Goal: Task Accomplishment & Management: Manage account settings

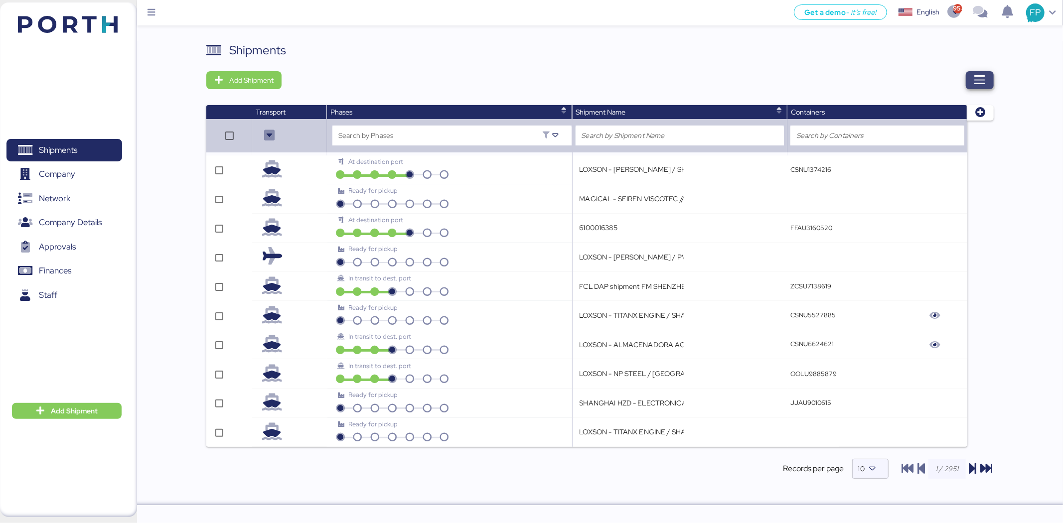
click at [980, 86] on span "button" at bounding box center [979, 80] width 12 height 14
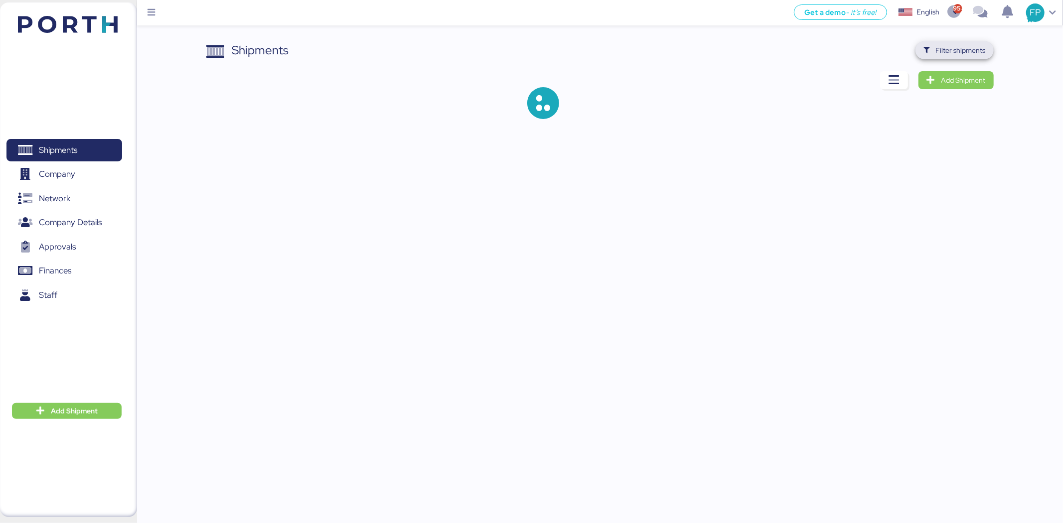
click at [942, 46] on span "Filter shipments" at bounding box center [961, 50] width 50 height 12
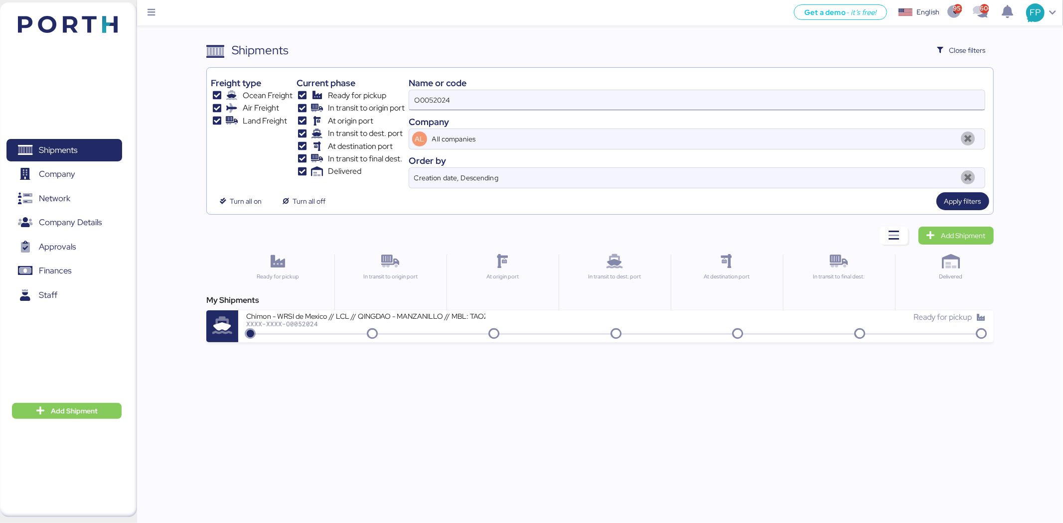
click at [421, 97] on input "O0052024" at bounding box center [696, 100] width 575 height 20
paste input "0837"
click at [501, 113] on div "Name or code O0050837como Company AL All companies Order by Creation date, Desc…" at bounding box center [697, 130] width 576 height 117
click at [486, 101] on input "O0050837como" at bounding box center [696, 100] width 575 height 20
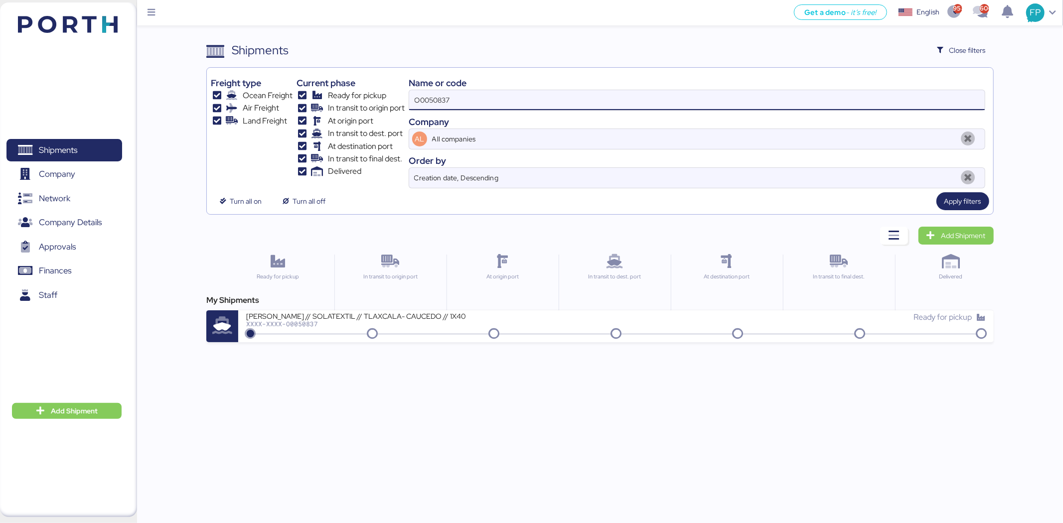
type input "O0050837"
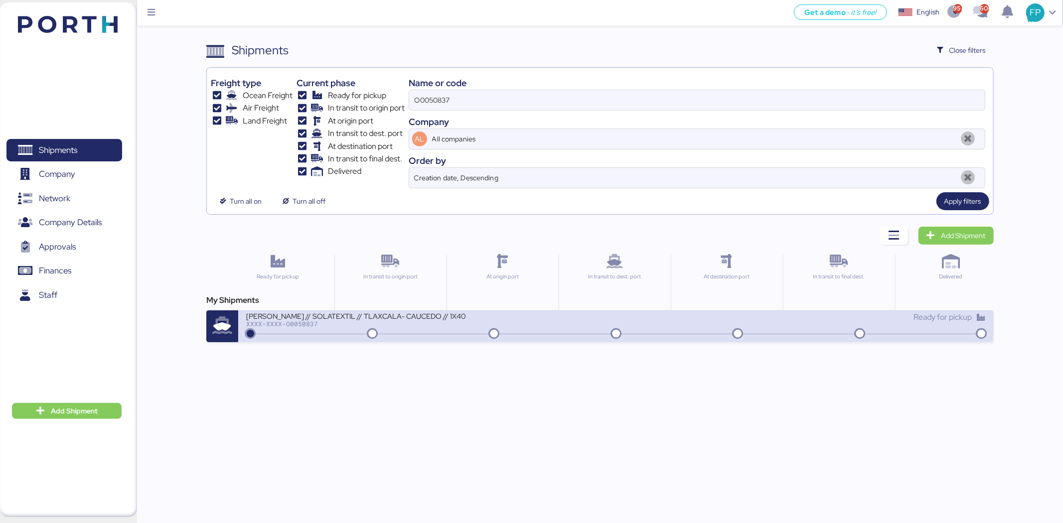
click at [397, 332] on div "CARLOS NOUEL // SOLATEXTIL // TLAXCALA- CAUCEDO // 1X40 XXXX-XXXX-O0050837" at bounding box center [431, 321] width 370 height 21
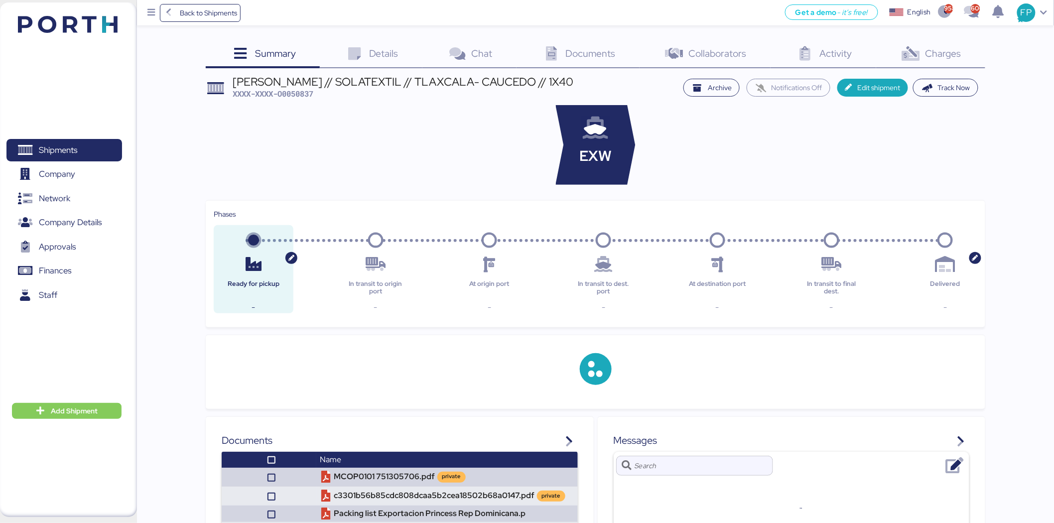
click at [959, 42] on div "Charges 0" at bounding box center [930, 54] width 109 height 27
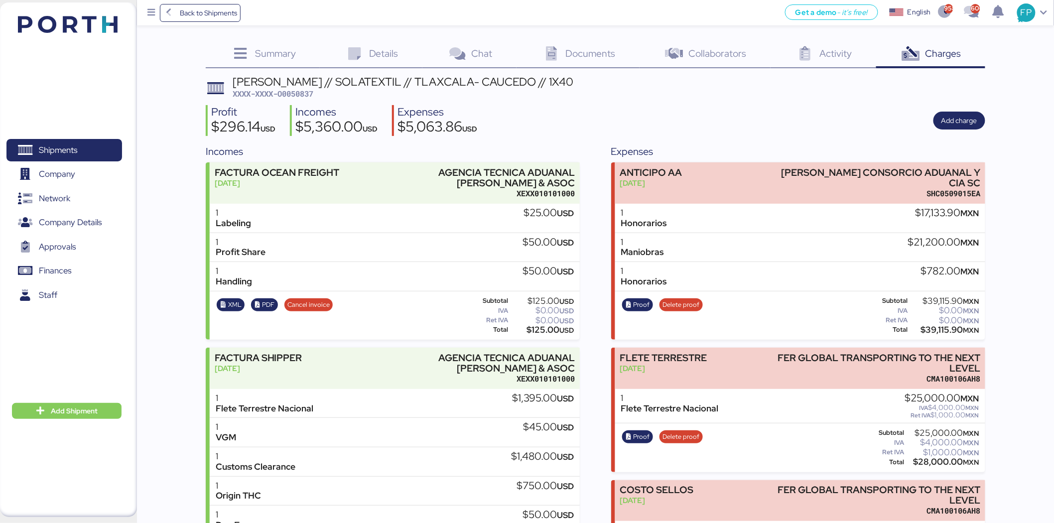
scroll to position [60, 0]
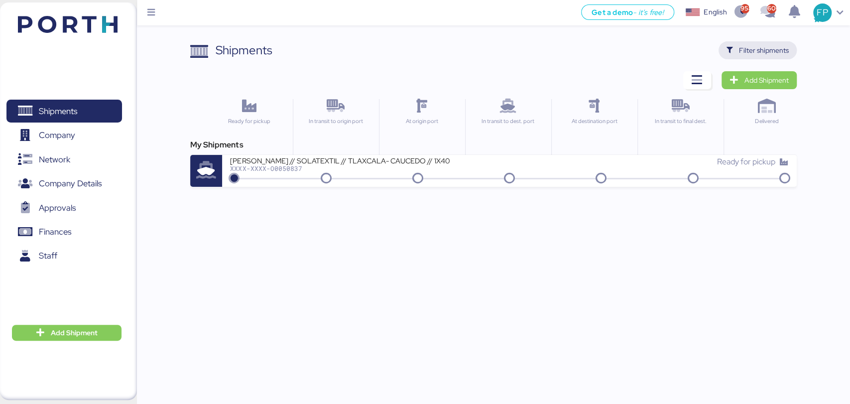
click at [773, 45] on span "Filter shipments" at bounding box center [764, 50] width 50 height 12
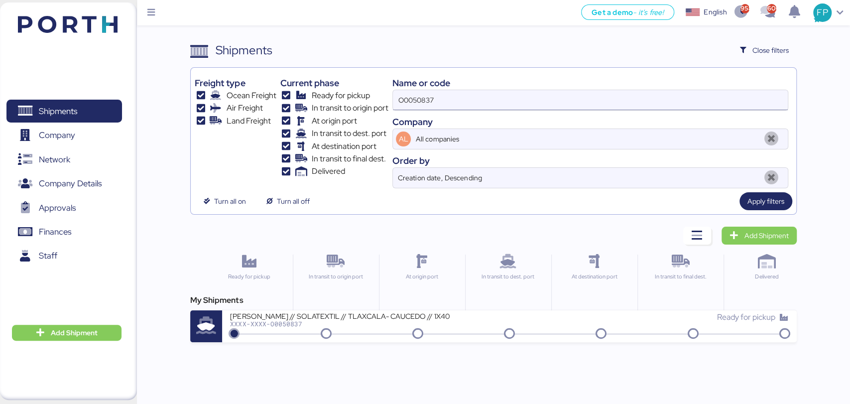
click at [435, 92] on input "O0050837" at bounding box center [590, 100] width 395 height 20
click at [434, 93] on input "O0050837" at bounding box center [590, 100] width 395 height 20
paste input "1949"
type input "O0051949"
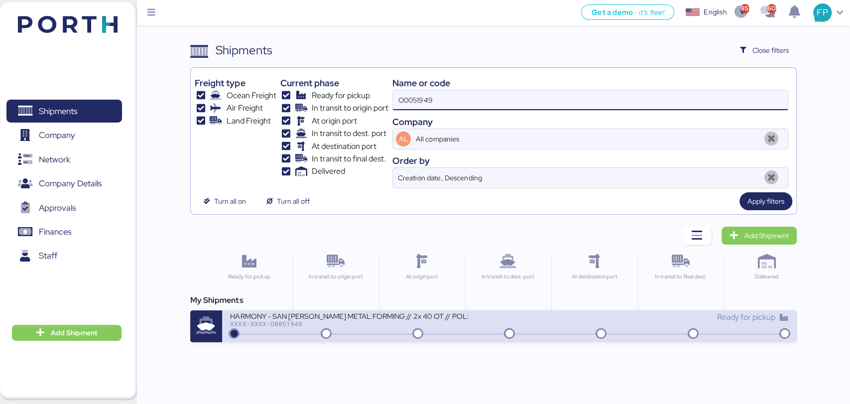
click at [355, 316] on div "HARMONY - SAN [PERSON_NAME] METAL FORMING // 2x 40 OT // POL: SHEKOU - POD: MAN…" at bounding box center [349, 315] width 239 height 8
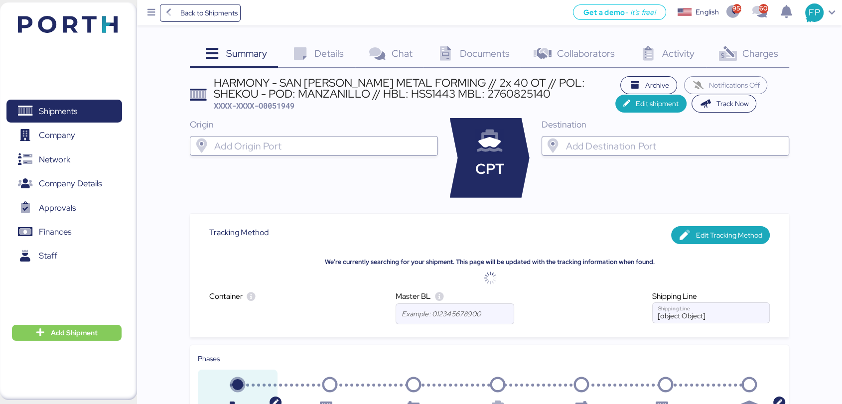
click at [765, 58] on span "Charges" at bounding box center [760, 53] width 36 height 13
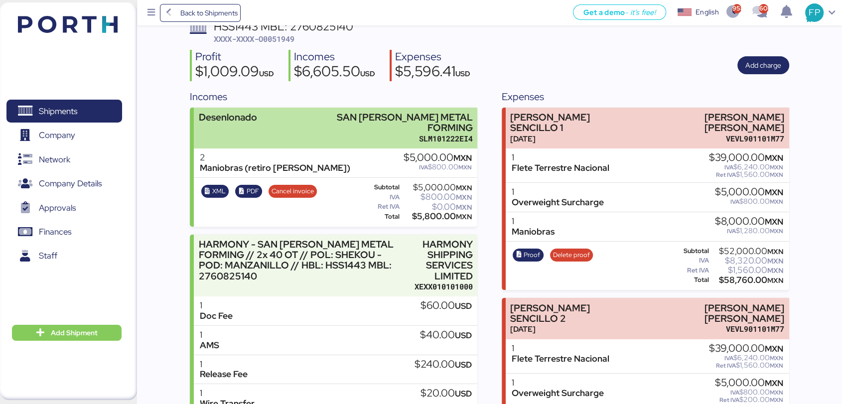
scroll to position [11, 0]
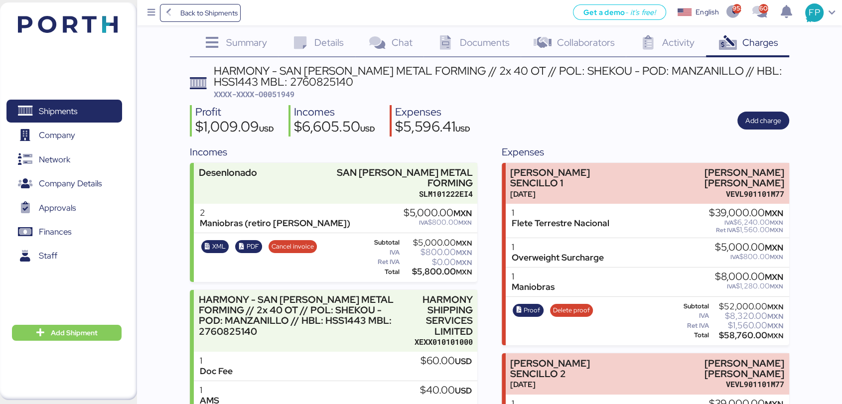
click at [291, 93] on span "XXXX-XXXX-O0051949" at bounding box center [254, 94] width 81 height 10
click at [290, 93] on span "XXXX-XXXX-O0051949" at bounding box center [254, 94] width 81 height 10
copy span "O0051949"
click at [282, 98] on span "XXXX-XXXX-O0051949" at bounding box center [254, 94] width 81 height 10
click at [281, 98] on span "XXXX-XXXX-O0051949" at bounding box center [254, 94] width 81 height 10
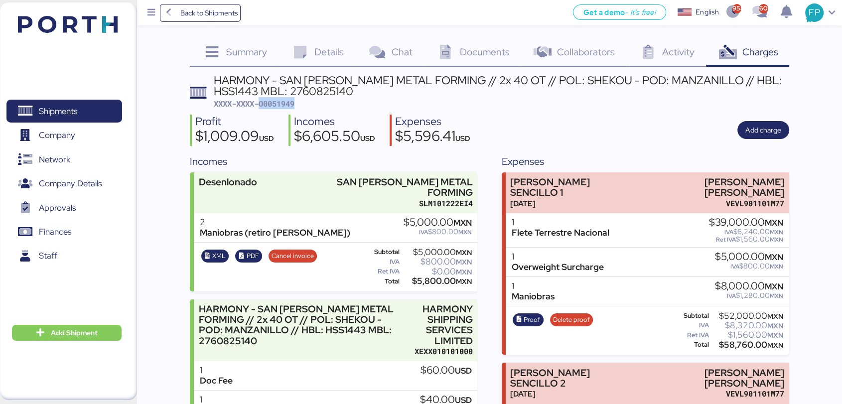
scroll to position [0, 0]
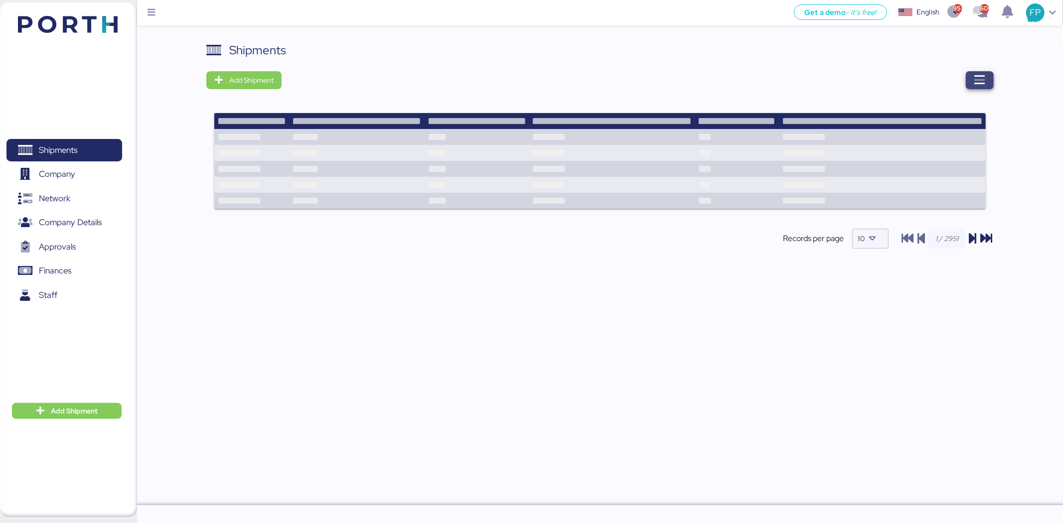
click at [981, 78] on icon "button" at bounding box center [979, 80] width 12 height 12
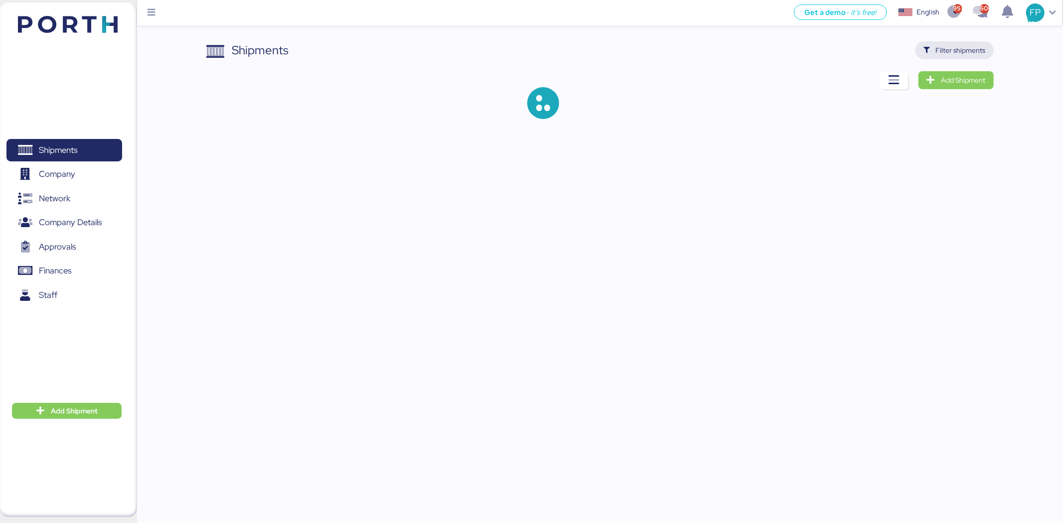
click at [967, 52] on span "Filter shipments" at bounding box center [961, 50] width 50 height 12
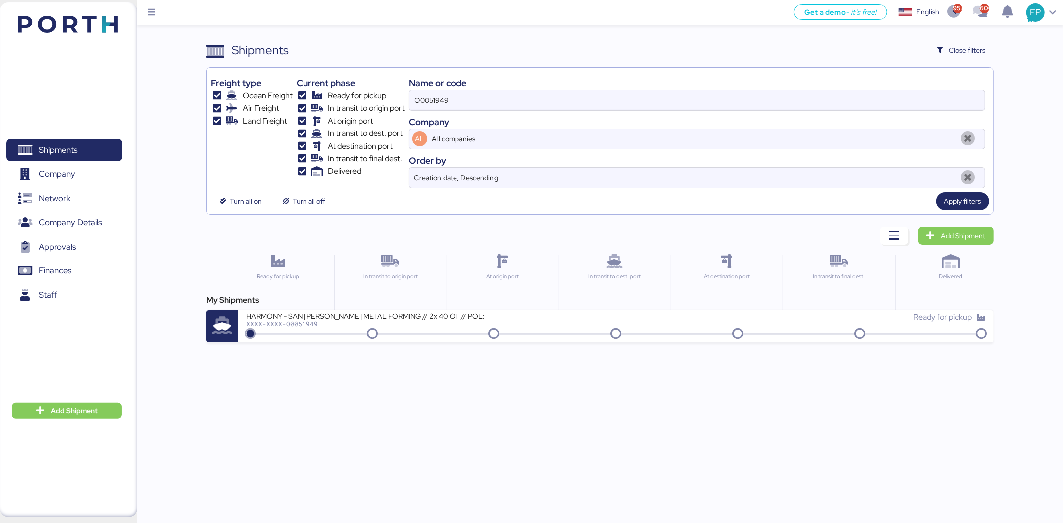
click at [424, 97] on input "O0051949" at bounding box center [696, 100] width 575 height 20
paste input "847"
type input "O0051847"
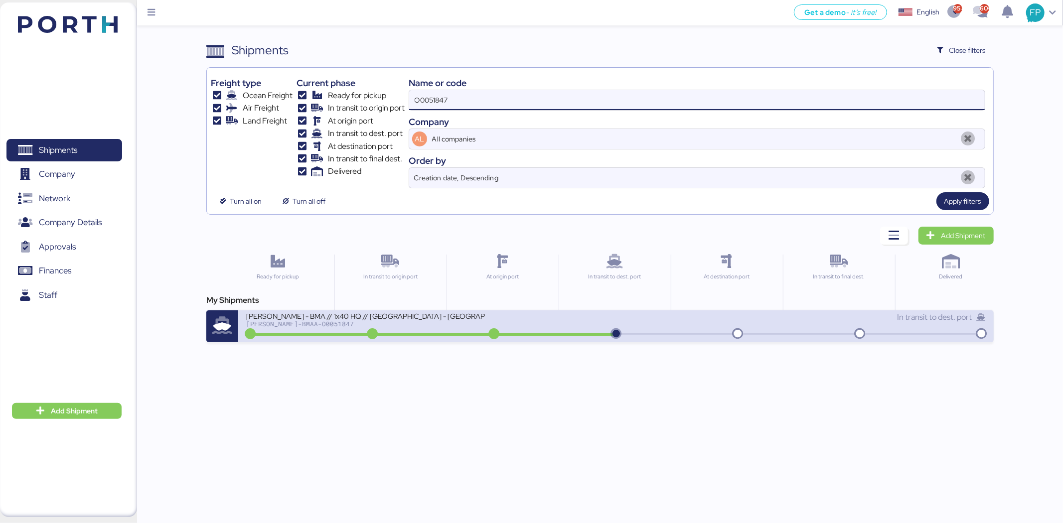
click at [456, 330] on div "BERTOLINI - BMA // 1x40 HQ // Rio Grande - Veracruz // MBL: PENDIENTE - HBL: AD…" at bounding box center [431, 321] width 370 height 21
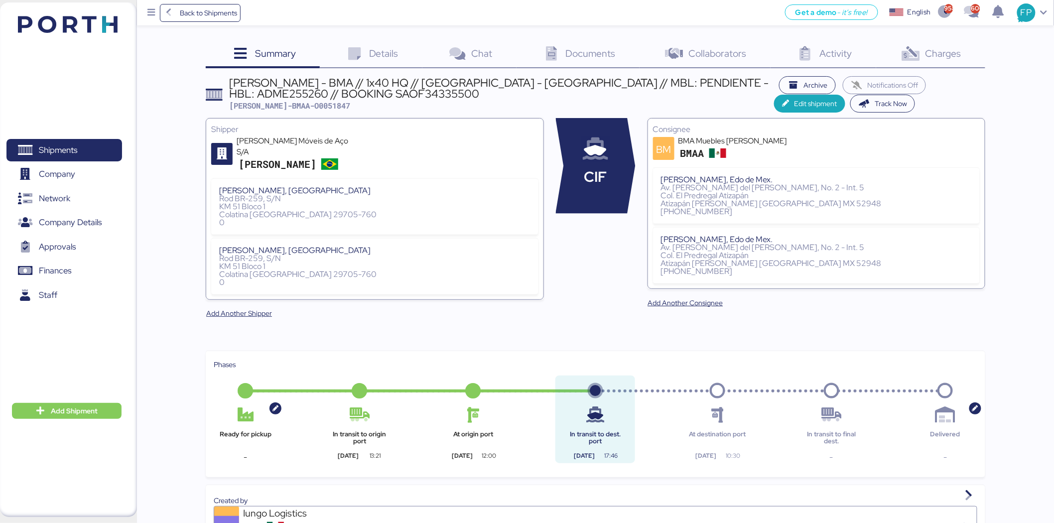
click at [929, 50] on span "Charges" at bounding box center [944, 53] width 36 height 13
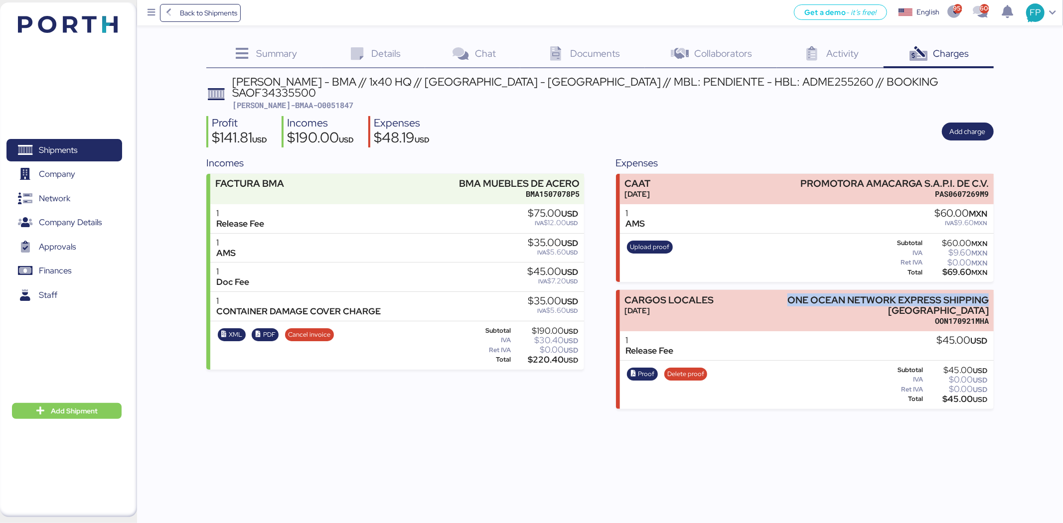
drag, startPoint x: 785, startPoint y: 284, endPoint x: 998, endPoint y: 285, distance: 213.7
click at [998, 285] on div "Summary 0 Details 0 Chat 0 Documents 0 Collaborators 0 Activity 0 Charges 0 BER…" at bounding box center [531, 204] width 1063 height 409
copy div "ONE OCEAN NETWORK EXPRESS SHIPPING"
click at [653, 369] on span "Proof" at bounding box center [646, 374] width 16 height 11
click at [87, 143] on span "Shipments" at bounding box center [63, 150] width 107 height 14
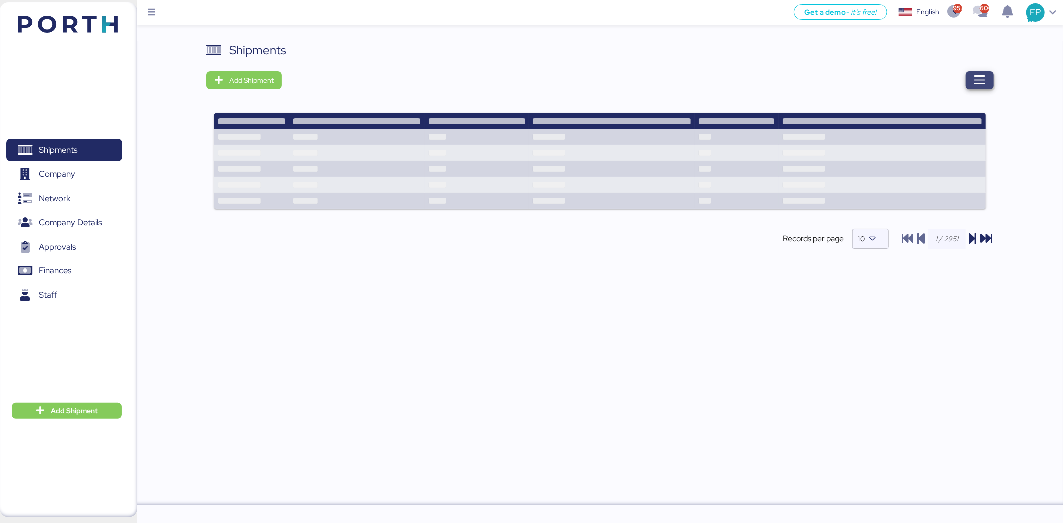
click at [972, 79] on span "button" at bounding box center [980, 80] width 28 height 18
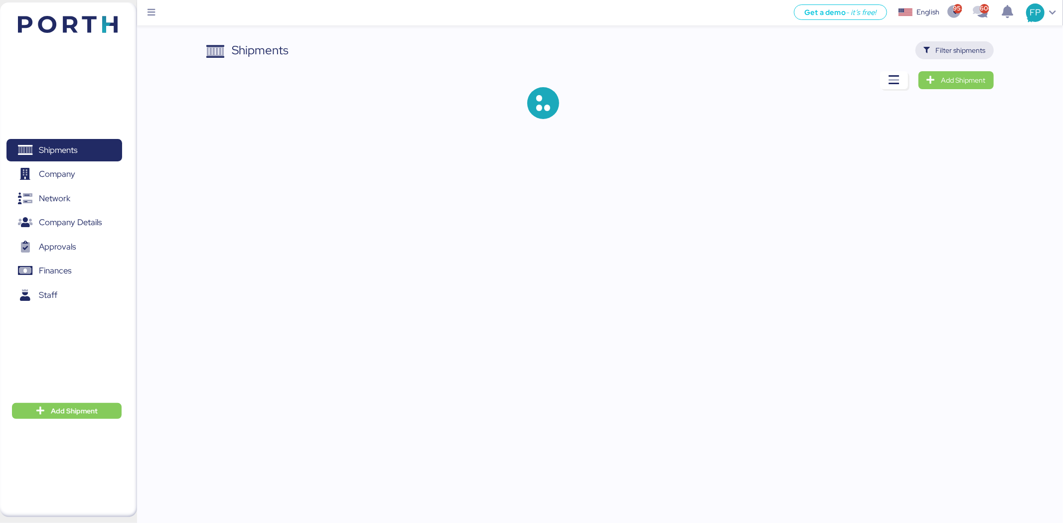
click at [950, 50] on span "Filter shipments" at bounding box center [961, 50] width 50 height 12
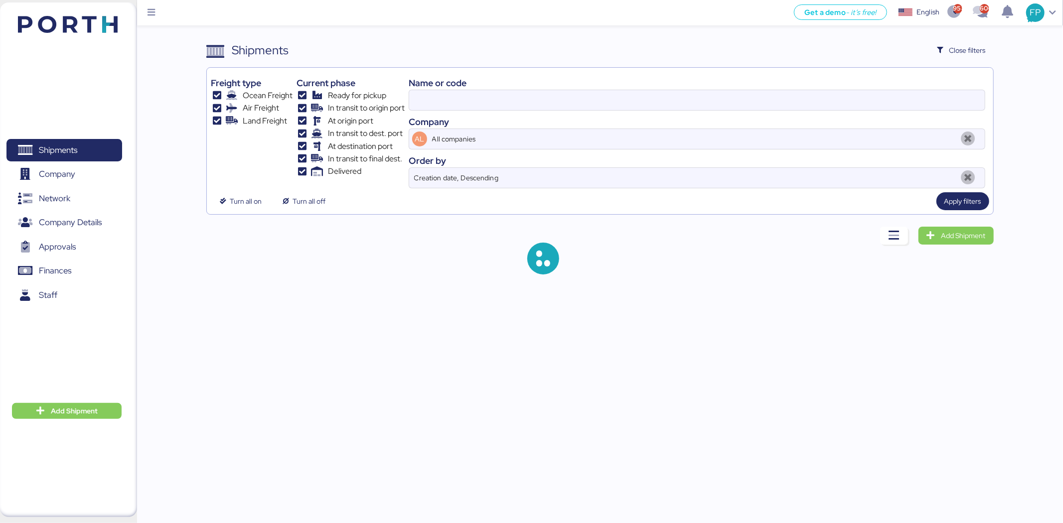
type input "O0051847"
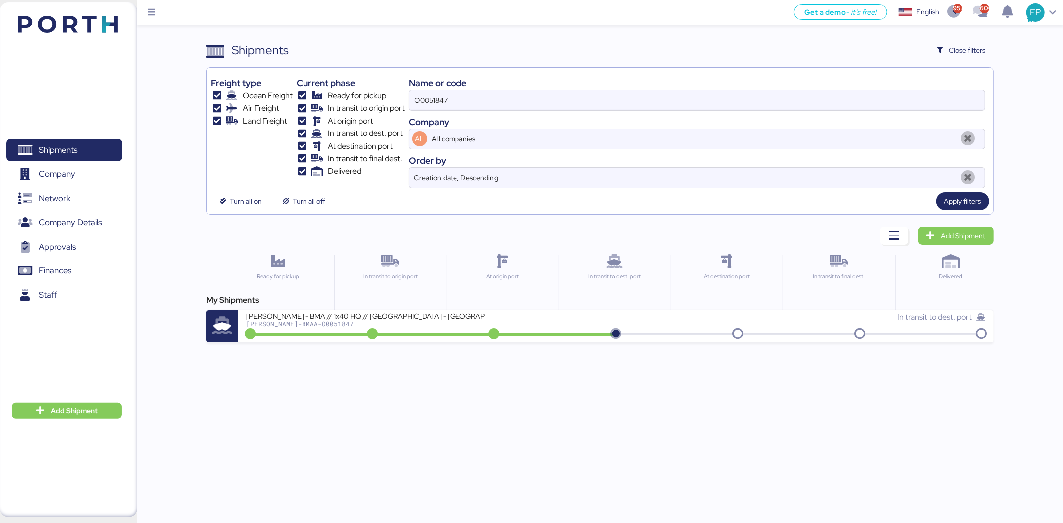
click at [429, 105] on input "O0051847" at bounding box center [696, 100] width 575 height 20
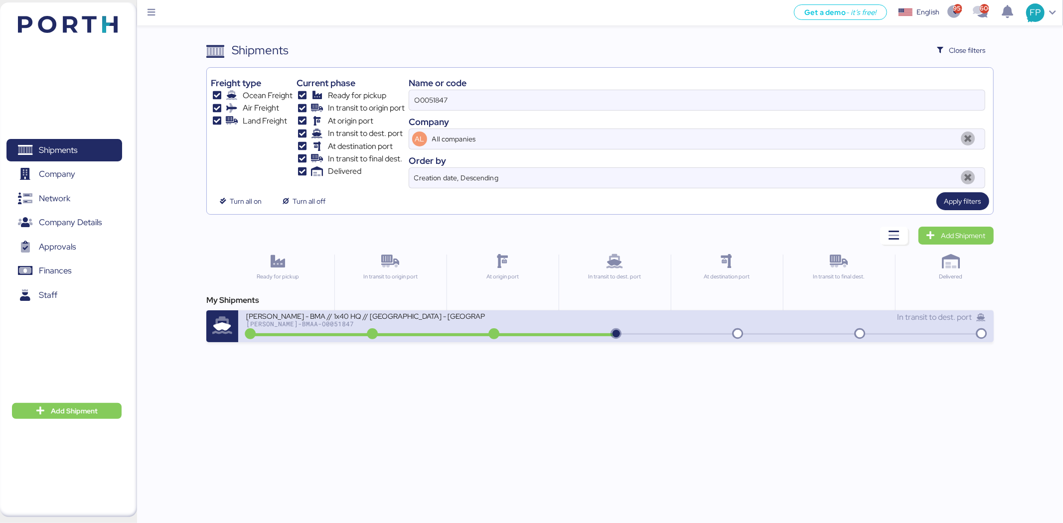
click at [541, 336] on div at bounding box center [432, 334] width 368 height 3
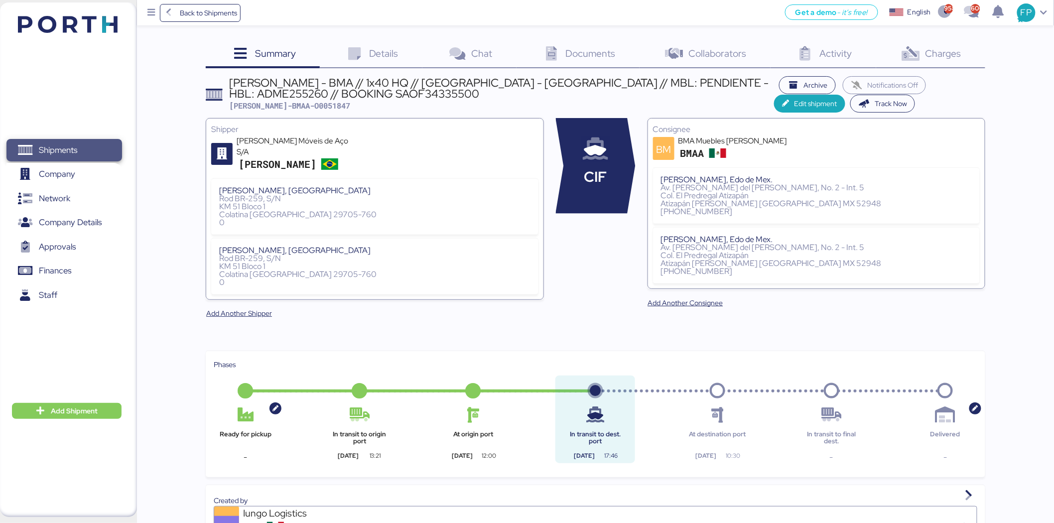
click at [86, 153] on span "Shipments" at bounding box center [63, 150] width 107 height 14
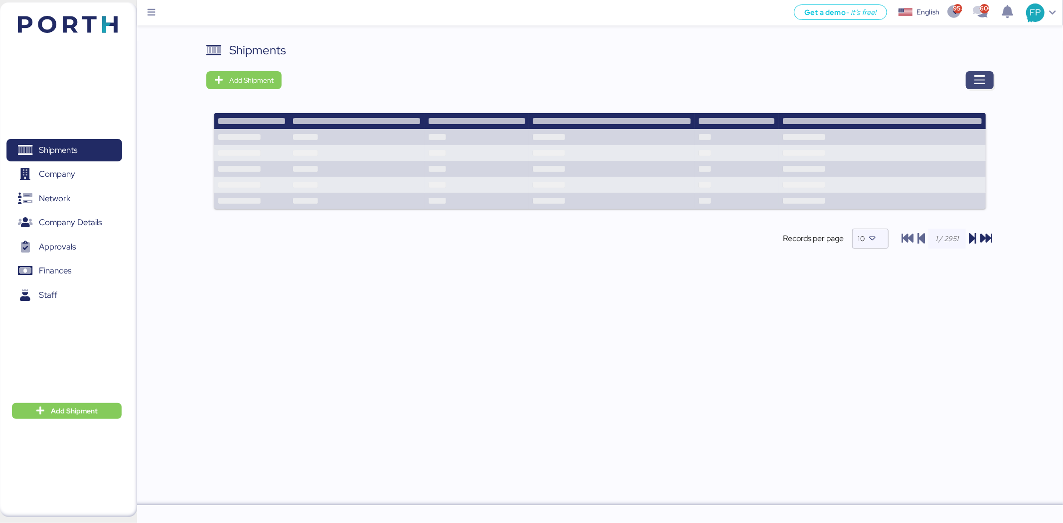
click at [987, 77] on span "button" at bounding box center [980, 80] width 28 height 18
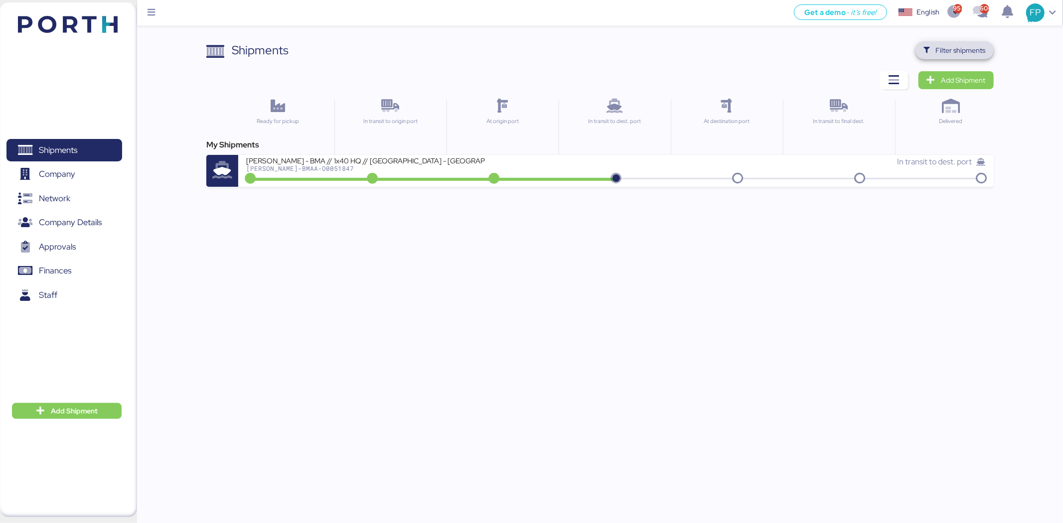
click at [983, 42] on span "Filter shipments" at bounding box center [954, 50] width 78 height 18
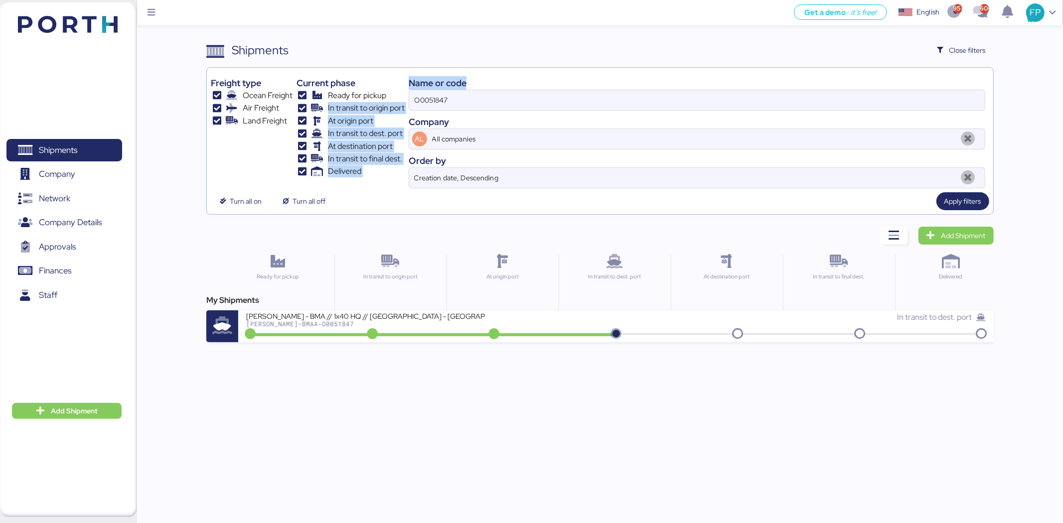
click at [408, 92] on div "Freight type Ocean Freight Air Freight Land Freight Current phase Ready for pic…" at bounding box center [600, 130] width 778 height 117
click at [434, 93] on input "O0051847" at bounding box center [696, 100] width 575 height 20
click at [435, 93] on input "O0051847" at bounding box center [696, 100] width 575 height 20
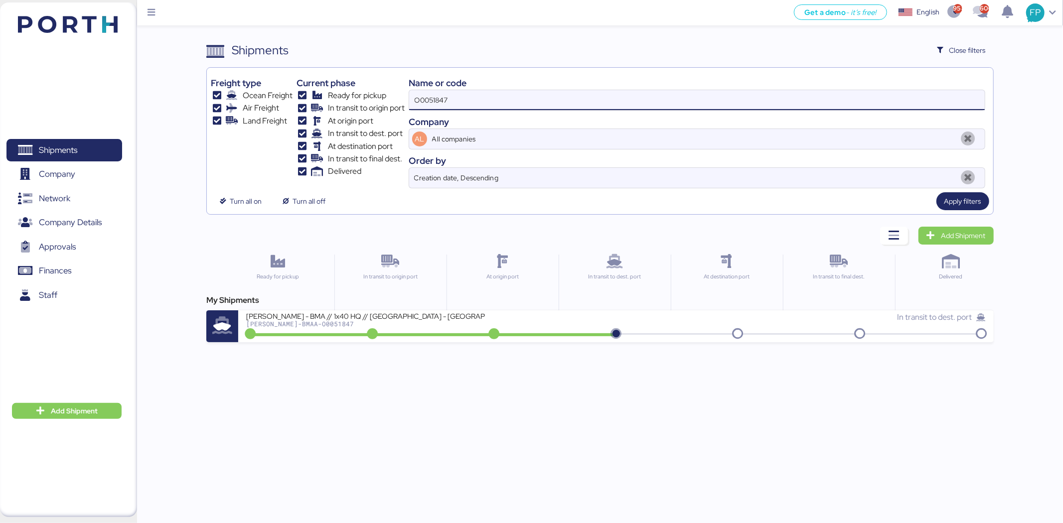
paste input "9"
type input "O0051849"
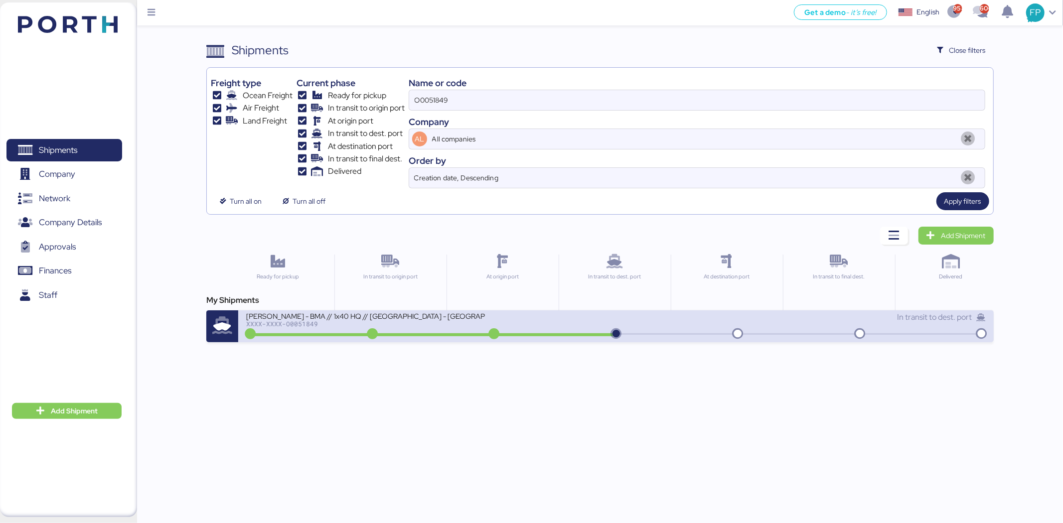
click at [571, 331] on div "BERTOLINI - BMA // 1x40 HQ // Rio de janeiro - Veracruz // MBL: PENDIENTE - HBL…" at bounding box center [431, 321] width 370 height 21
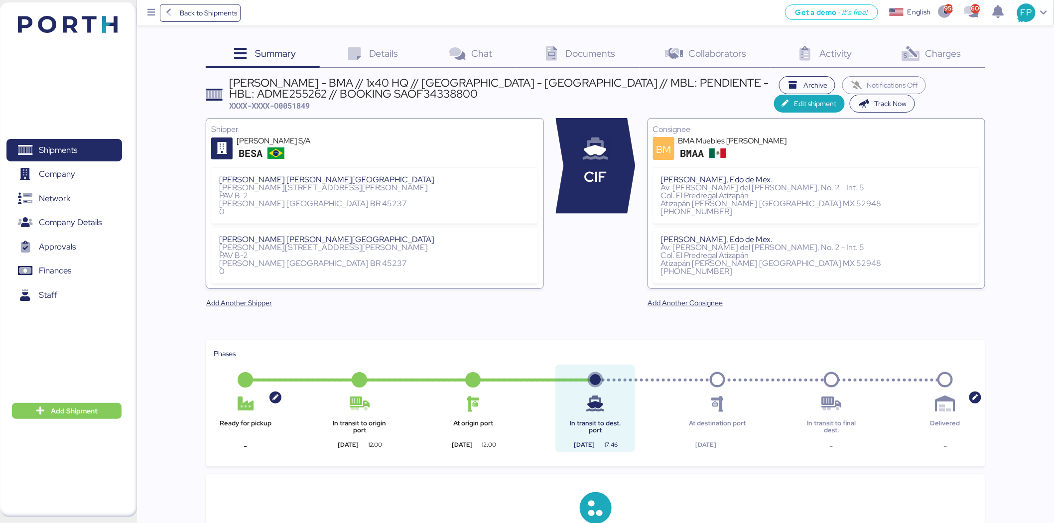
click at [969, 47] on div "Charges 0" at bounding box center [930, 54] width 109 height 27
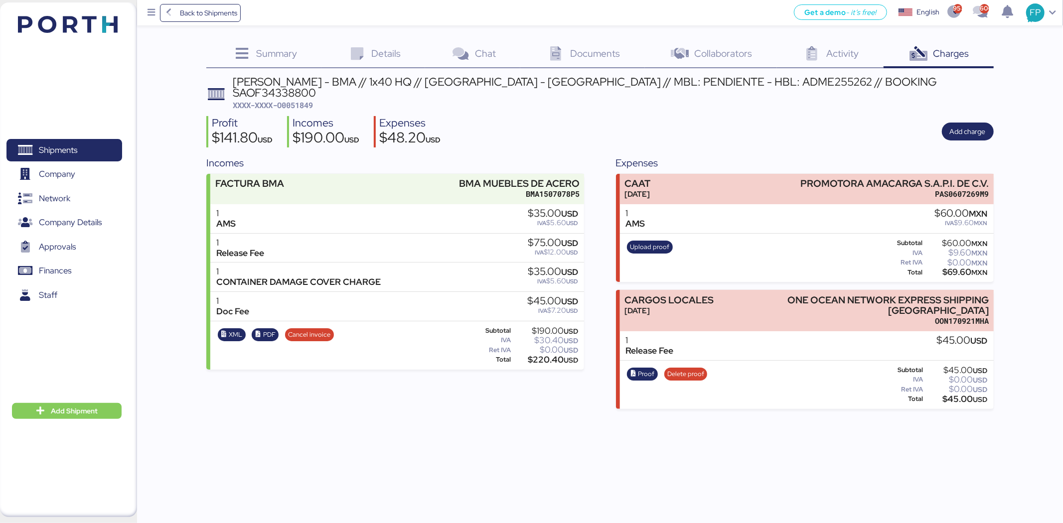
click at [308, 100] on span "XXXX-XXXX-O0051849" at bounding box center [273, 105] width 81 height 10
copy span "O0051849"
click at [651, 369] on span "Proof" at bounding box center [646, 374] width 16 height 11
drag, startPoint x: 93, startPoint y: 147, endPoint x: 110, endPoint y: 142, distance: 18.1
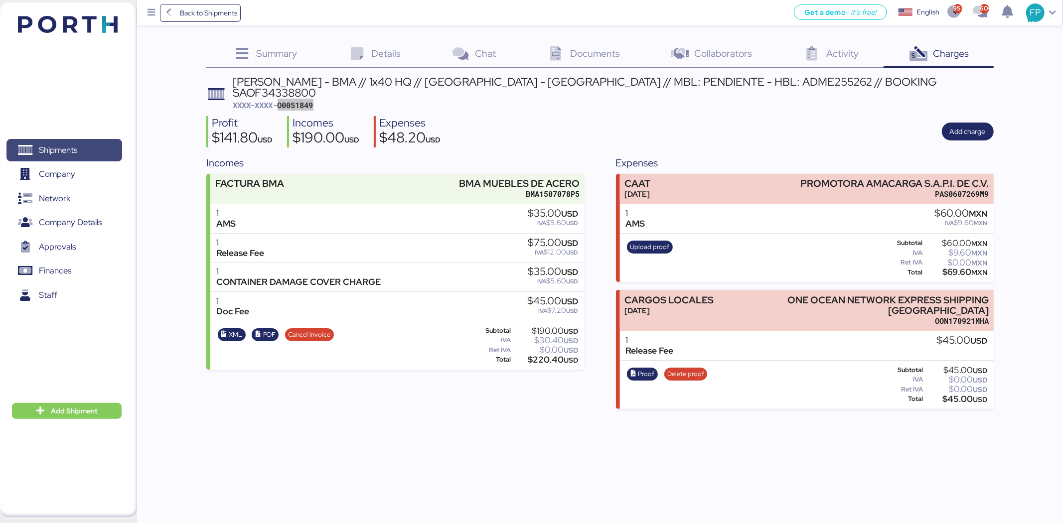
click at [93, 147] on span "Shipments" at bounding box center [63, 150] width 107 height 14
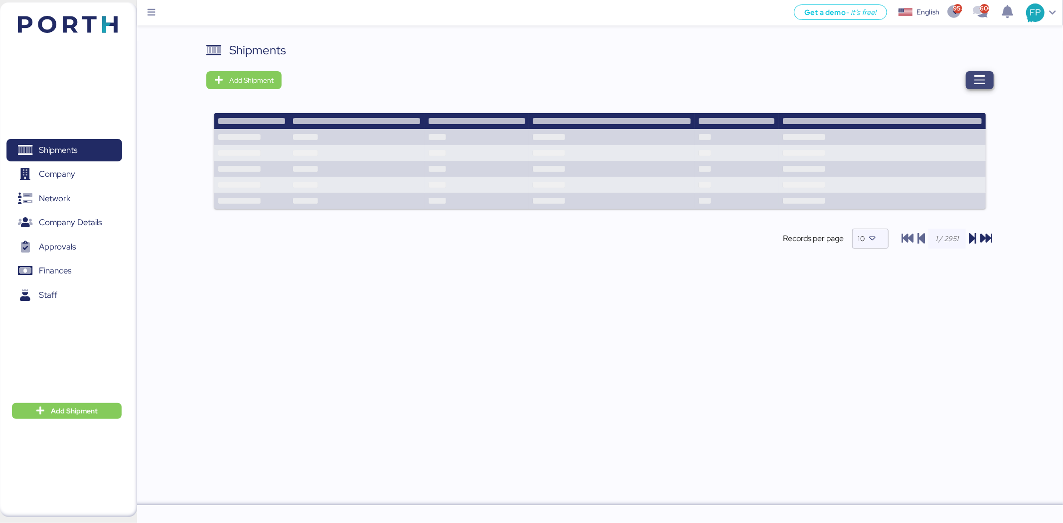
click at [987, 79] on span "button" at bounding box center [980, 80] width 28 height 18
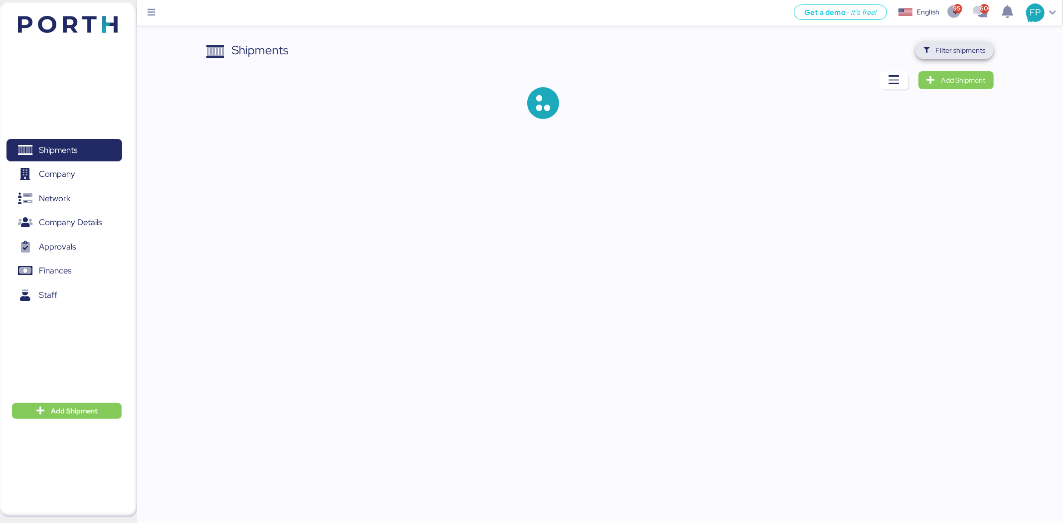
click at [988, 45] on span "Filter shipments" at bounding box center [954, 50] width 78 height 18
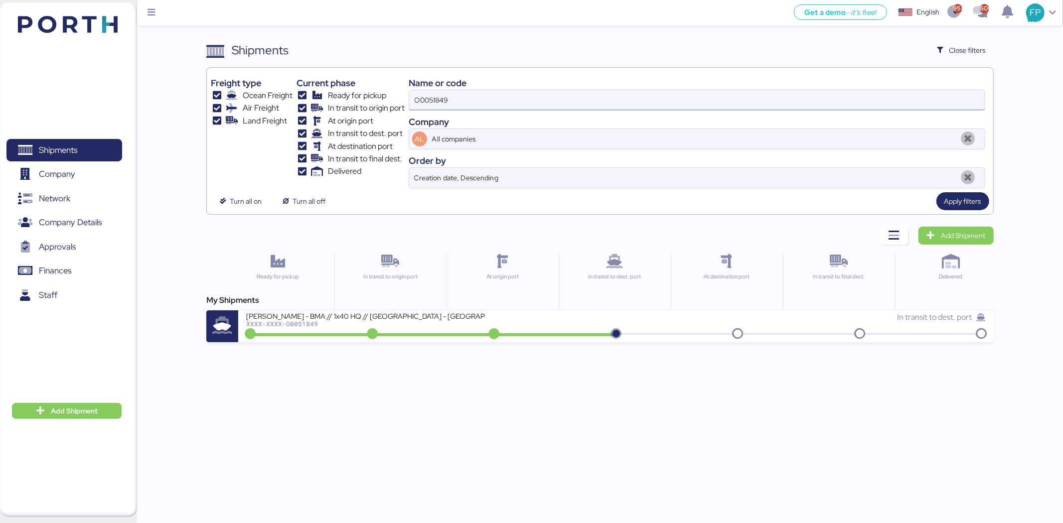
click at [439, 102] on input "O0051849" at bounding box center [696, 100] width 575 height 20
click at [440, 102] on input "O0051849" at bounding box center [696, 100] width 575 height 20
paste input "O0051850"
click at [440, 100] on input "O0051O005185049" at bounding box center [696, 100] width 575 height 20
click at [441, 100] on input "O0051O005185049" at bounding box center [696, 100] width 575 height 20
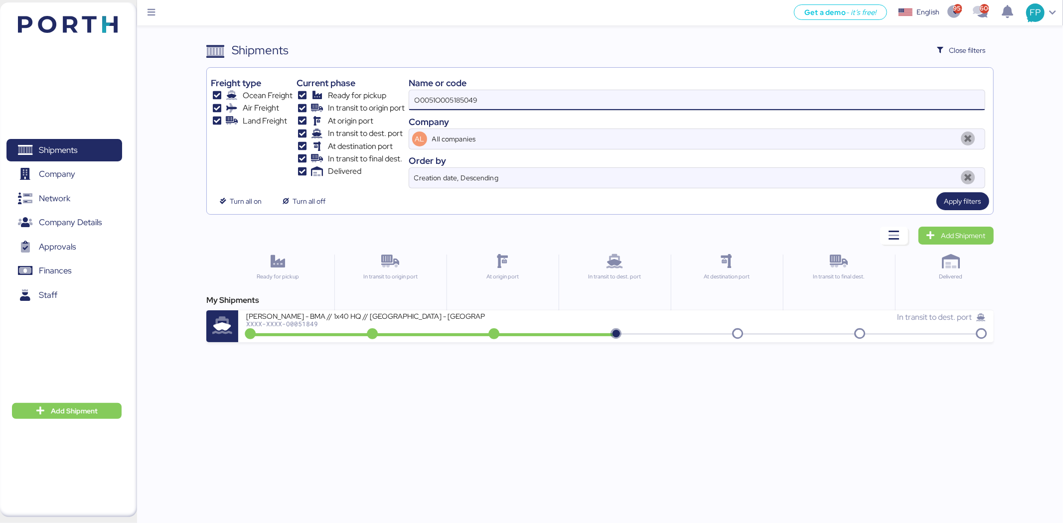
drag, startPoint x: 507, startPoint y: 99, endPoint x: 326, endPoint y: 98, distance: 180.4
click at [327, 98] on div "Freight type Ocean Freight Air Freight Land Freight Current phase Ready for pic…" at bounding box center [600, 130] width 778 height 117
paste input "850"
type input "O0051850"
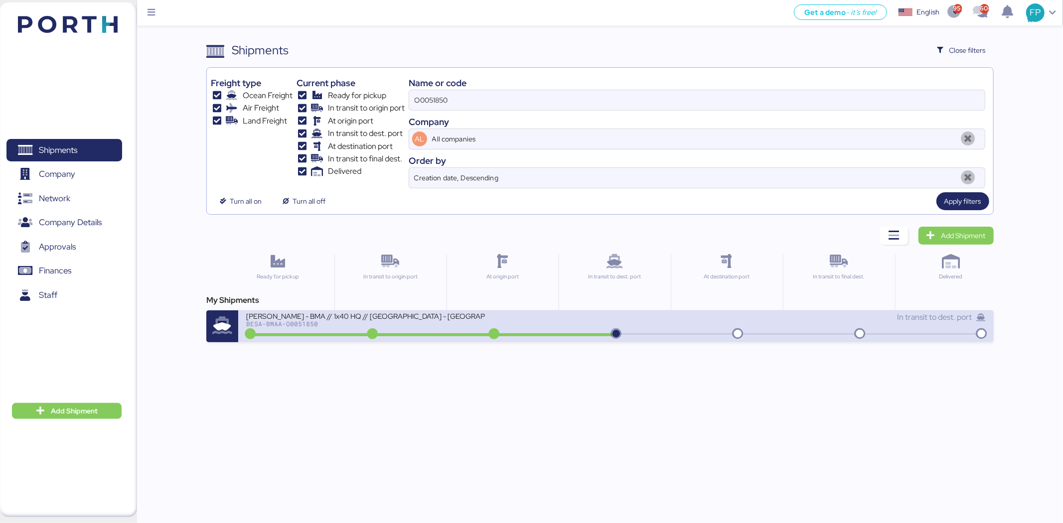
click at [454, 327] on div "BESA-BMAA-O0051850" at bounding box center [365, 323] width 239 height 7
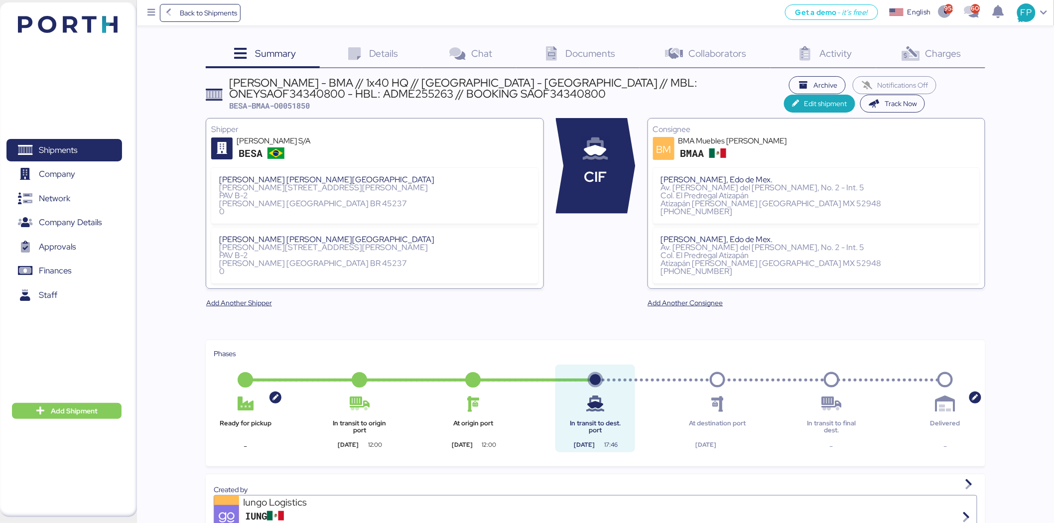
click at [964, 57] on div "Charges 0" at bounding box center [930, 54] width 109 height 27
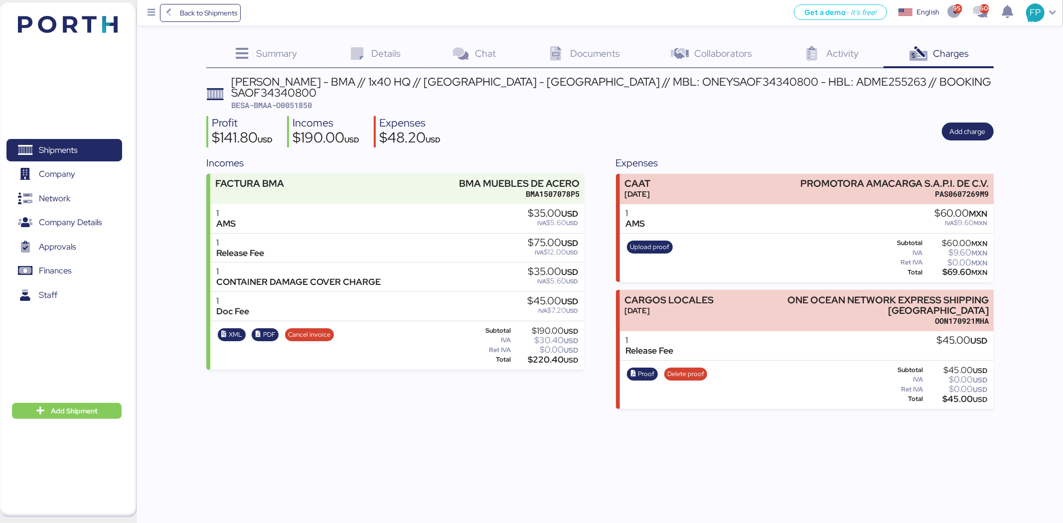
click at [953, 396] on div "$45.00 USD" at bounding box center [956, 399] width 63 height 7
copy div "45.00"
click at [635, 371] on icon "button" at bounding box center [633, 374] width 6 height 6
click at [91, 143] on span "Shipments" at bounding box center [63, 150] width 107 height 14
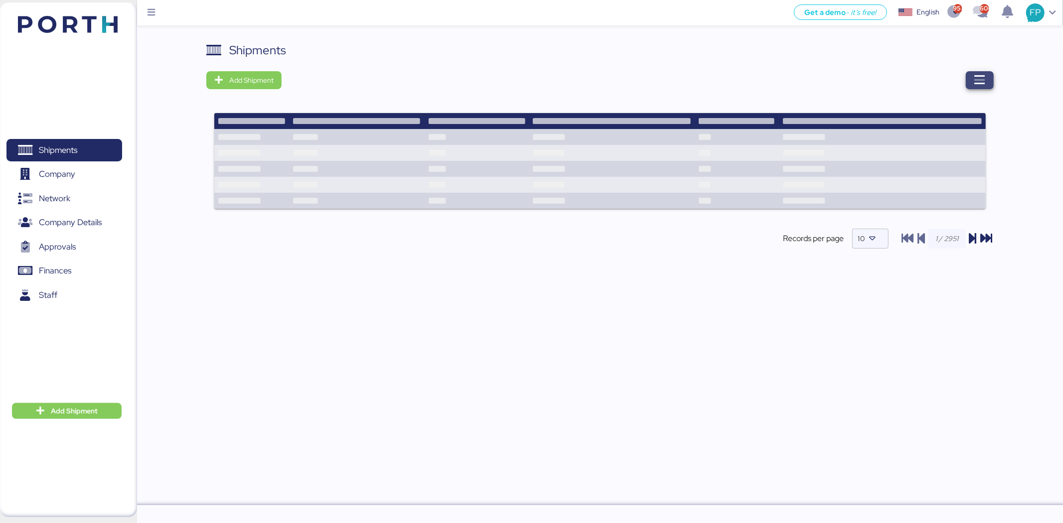
click at [988, 87] on span "button" at bounding box center [980, 80] width 28 height 18
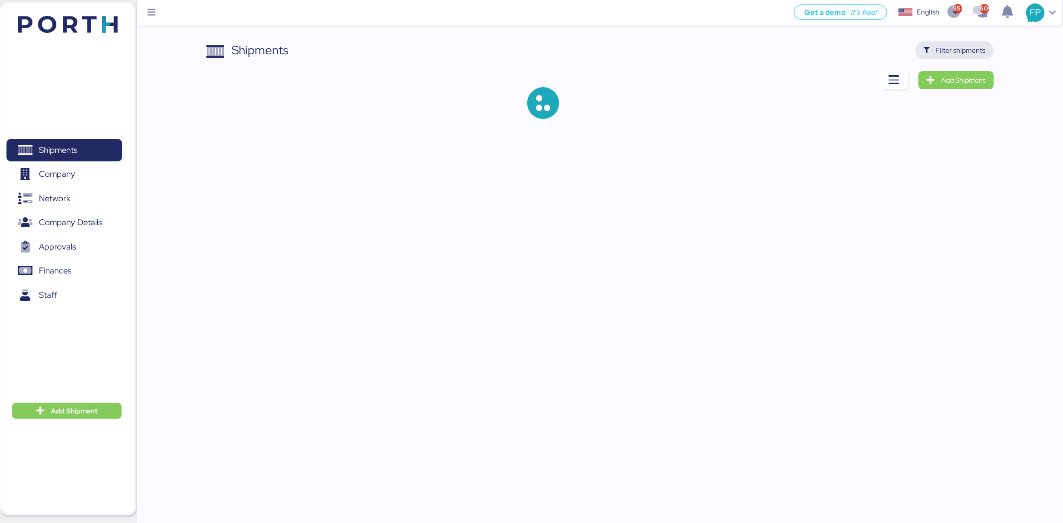
click at [964, 43] on span "Filter shipments" at bounding box center [954, 50] width 62 height 14
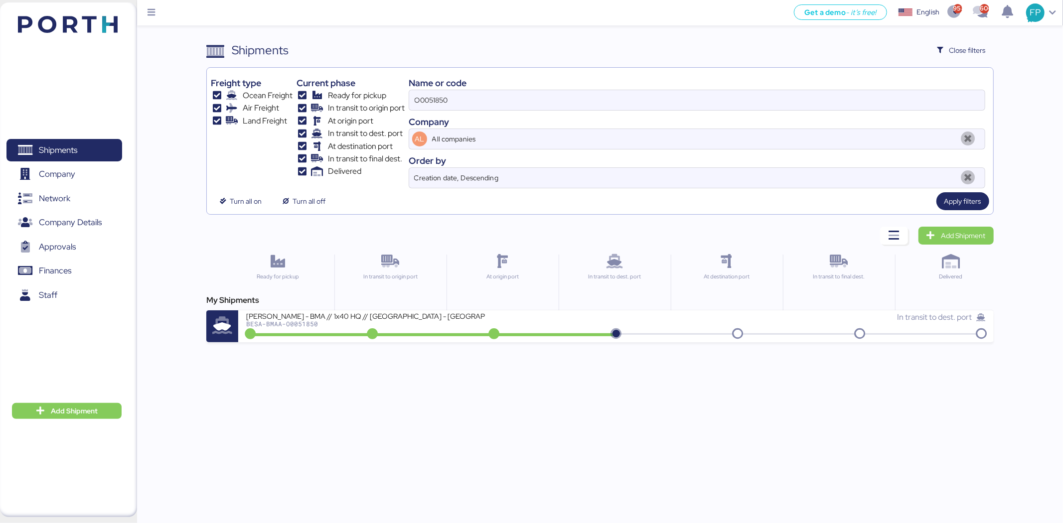
click at [435, 88] on div "Name or code" at bounding box center [697, 82] width 576 height 13
click at [434, 92] on input "O0051850" at bounding box center [696, 100] width 575 height 20
paste input "64"
type input "O0051864"
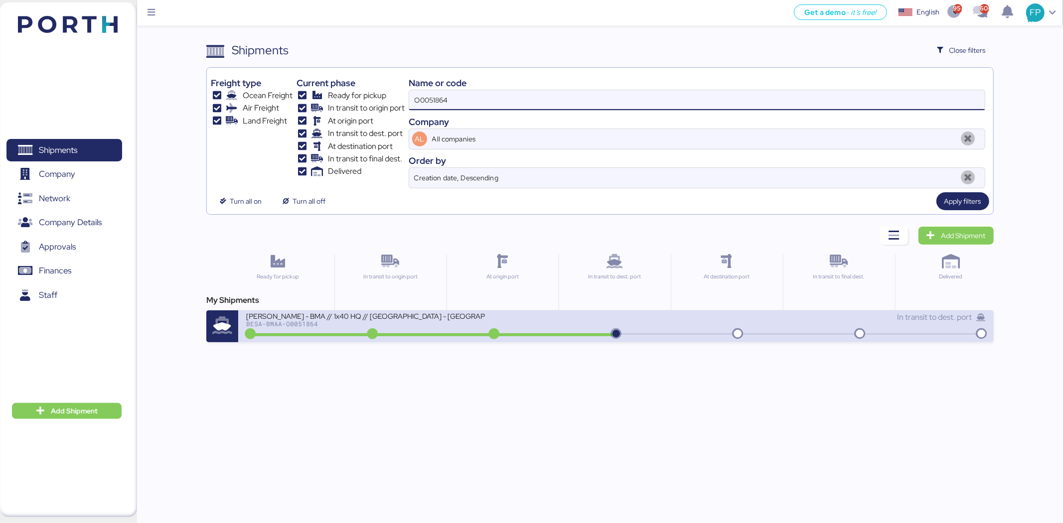
click at [381, 319] on div "BERTOLINI - BMA // 1x40 HQ // Rio de janeiro - Veracruz // MBL: ONEYSAOF3459670…" at bounding box center [365, 315] width 239 height 8
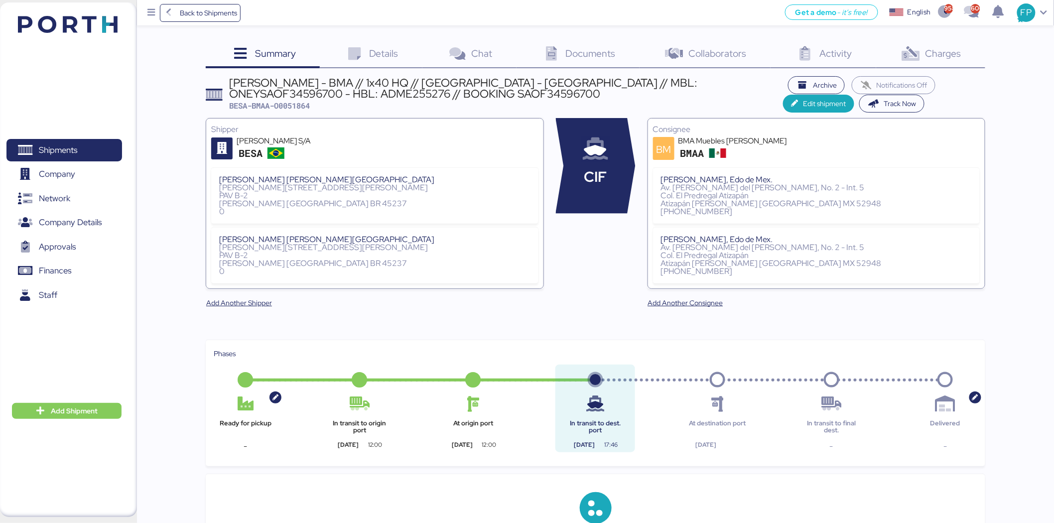
click at [963, 56] on div "Charges 0" at bounding box center [930, 54] width 109 height 27
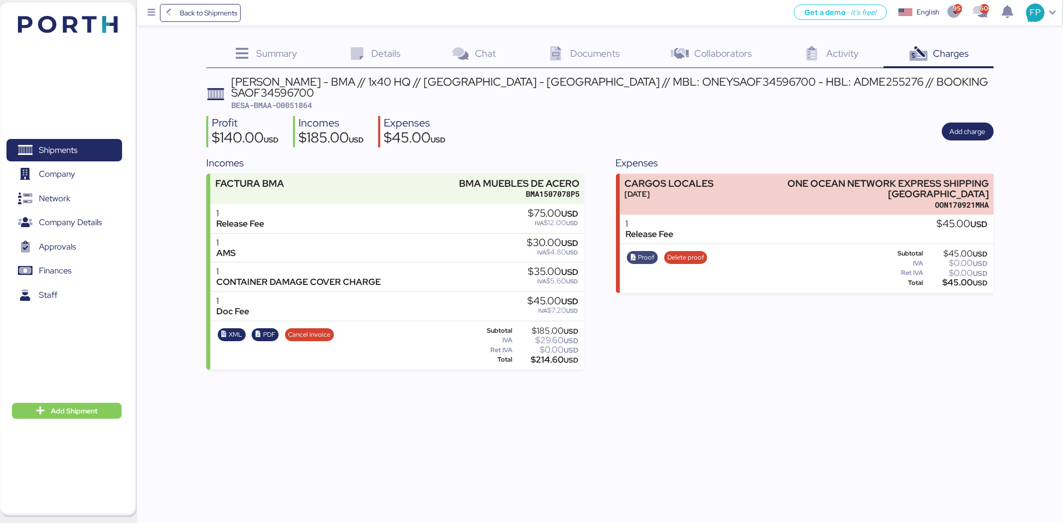
click at [646, 252] on span "Proof" at bounding box center [646, 257] width 16 height 11
drag, startPoint x: 100, startPoint y: 143, endPoint x: 121, endPoint y: 142, distance: 21.0
click at [100, 143] on span "Shipments" at bounding box center [63, 150] width 107 height 14
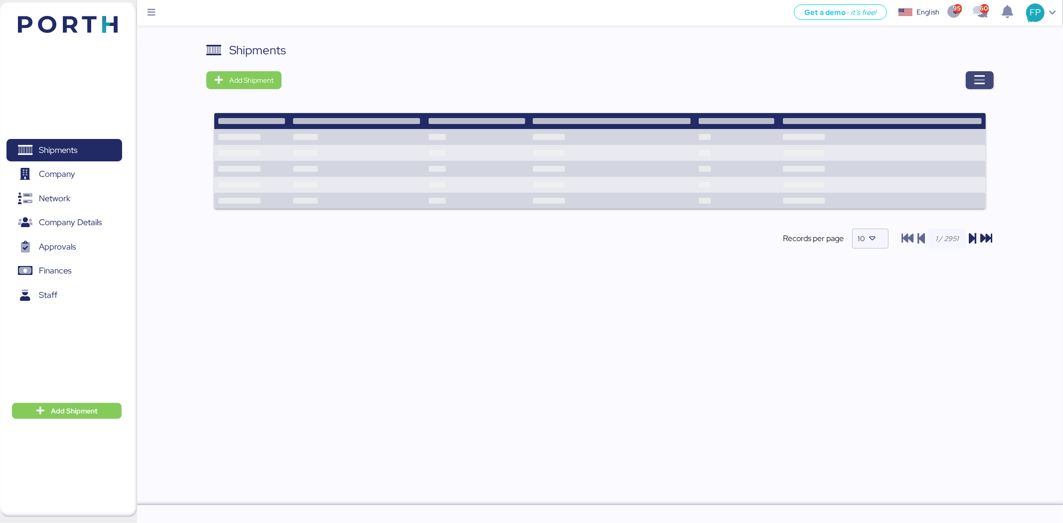
click at [974, 82] on icon "button" at bounding box center [979, 80] width 12 height 12
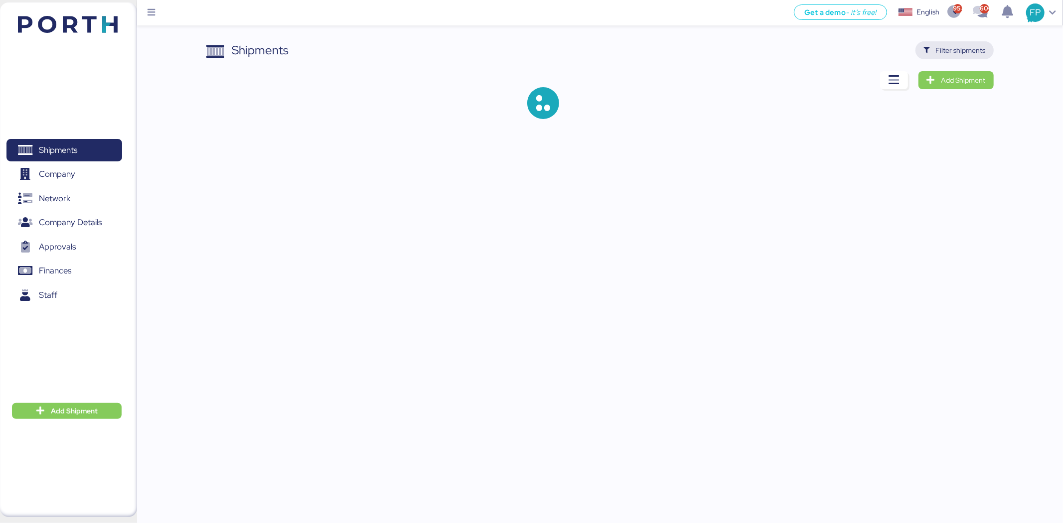
click at [964, 52] on span "Filter shipments" at bounding box center [961, 50] width 50 height 12
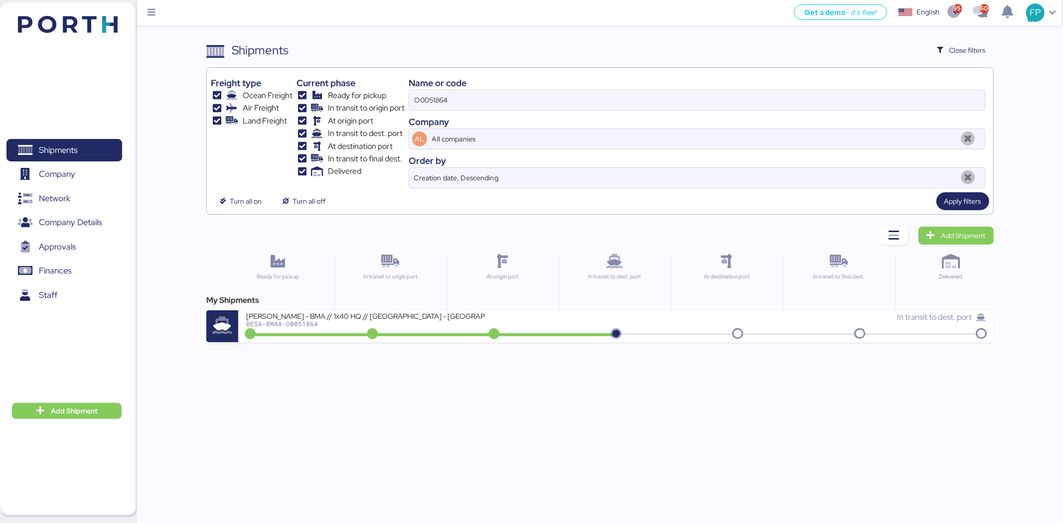
drag, startPoint x: 402, startPoint y: 97, endPoint x: 431, endPoint y: 97, distance: 29.4
click at [404, 97] on div "Ready for pickup" at bounding box center [350, 96] width 108 height 12
click at [431, 97] on input "O0051864" at bounding box center [696, 100] width 575 height 20
paste input "2026"
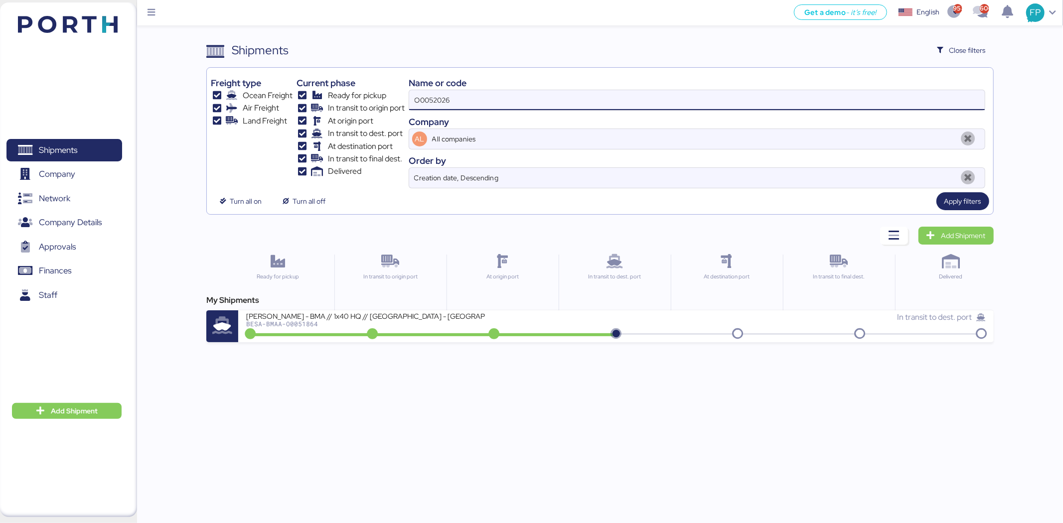
type input "O0052026"
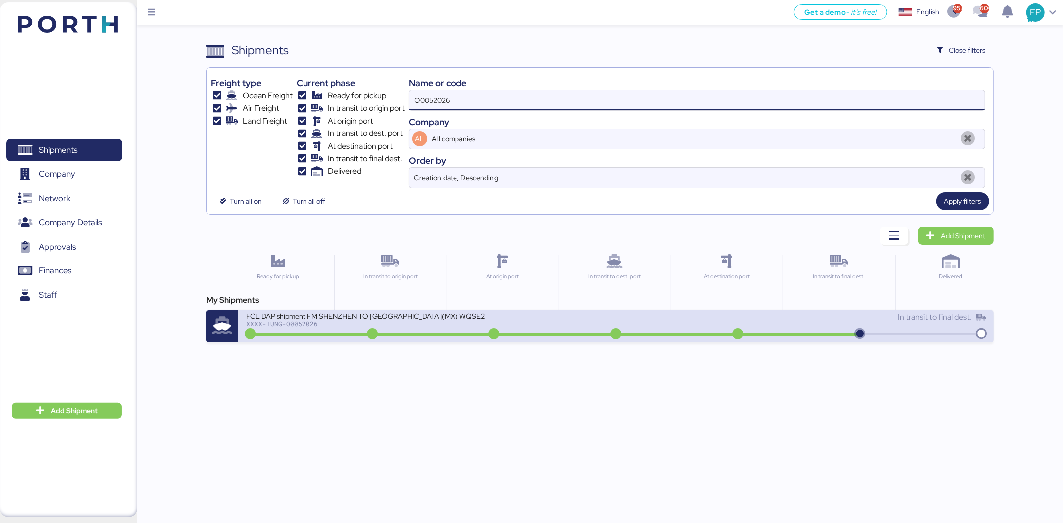
click at [455, 339] on div "FCL DAP shipment FM SHENZHEN TO MANZANILLO(MX) WQSE2507X34 XXXX-IUNG-O0052026 I…" at bounding box center [615, 326] width 755 height 32
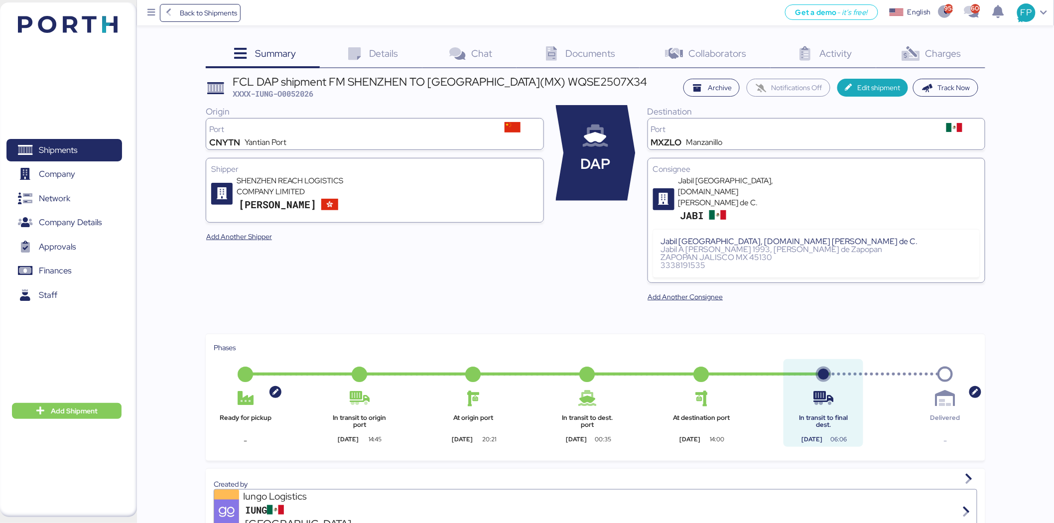
click at [933, 56] on span "Charges" at bounding box center [944, 53] width 36 height 13
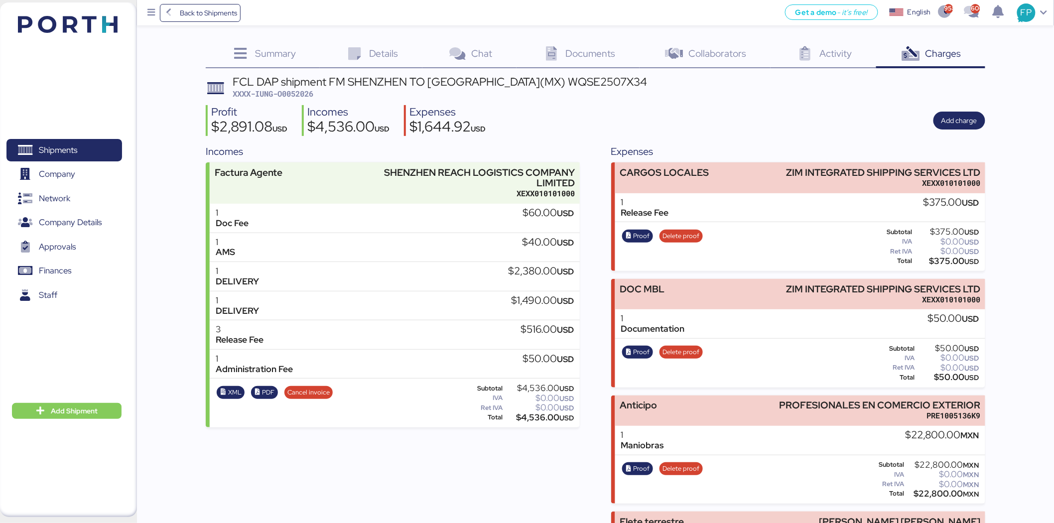
click at [305, 97] on span "XXXX-IUNG-O0052026" at bounding box center [273, 94] width 81 height 10
copy span "O0052026"
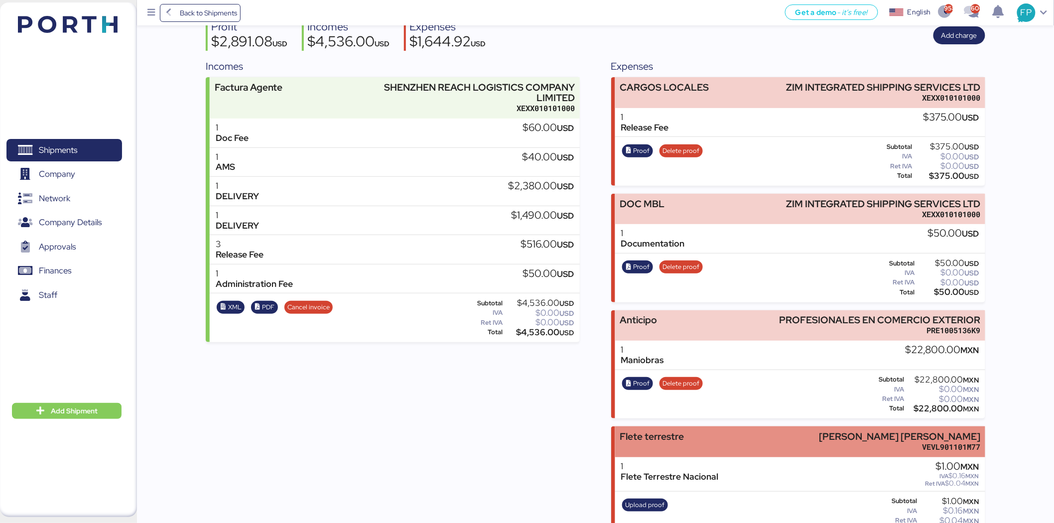
scroll to position [166, 0]
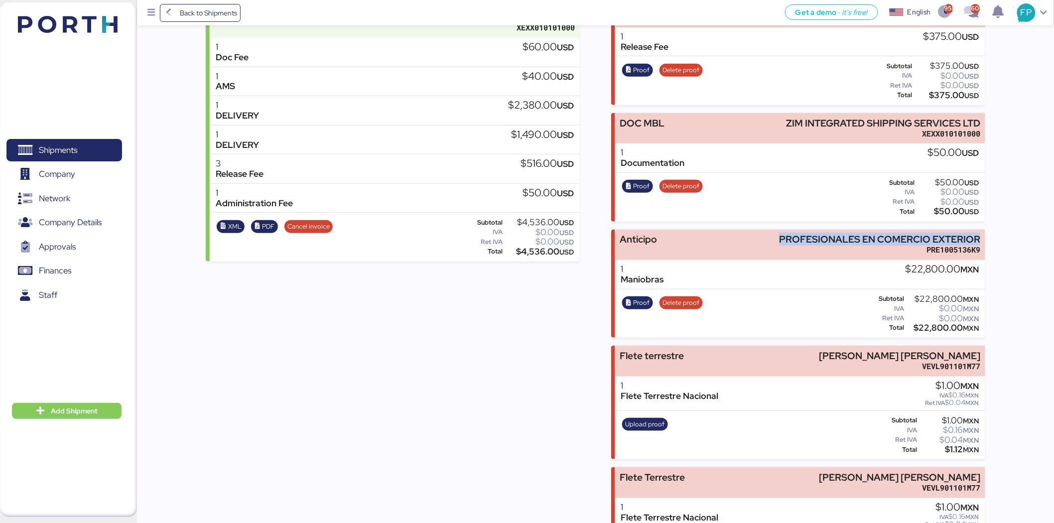
drag, startPoint x: 776, startPoint y: 241, endPoint x: 1045, endPoint y: 237, distance: 269.1
click at [1045, 237] on div "Summary 0 Details 0 Chat 0 Documents 0 Collaborators 0 Activity 0 Charges 0 FCL…" at bounding box center [527, 207] width 1054 height 747
copy div "PROFESIONALES EN COMERCIO EXTERIOR"
click at [933, 329] on div "$22,800.00 MXN" at bounding box center [943, 327] width 73 height 7
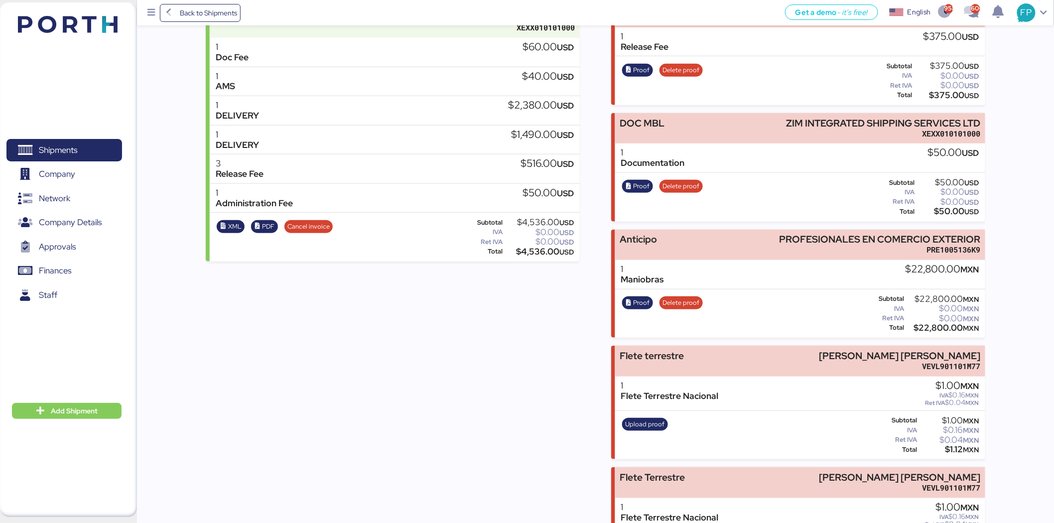
copy div "22,800.00"
click at [62, 145] on span "Shipments" at bounding box center [58, 150] width 38 height 14
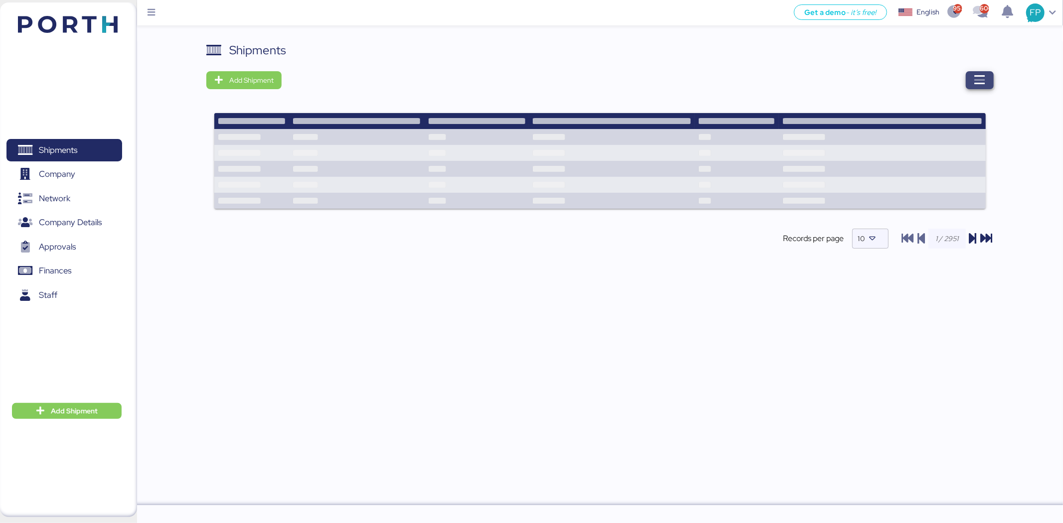
click at [992, 82] on span "button" at bounding box center [980, 80] width 28 height 18
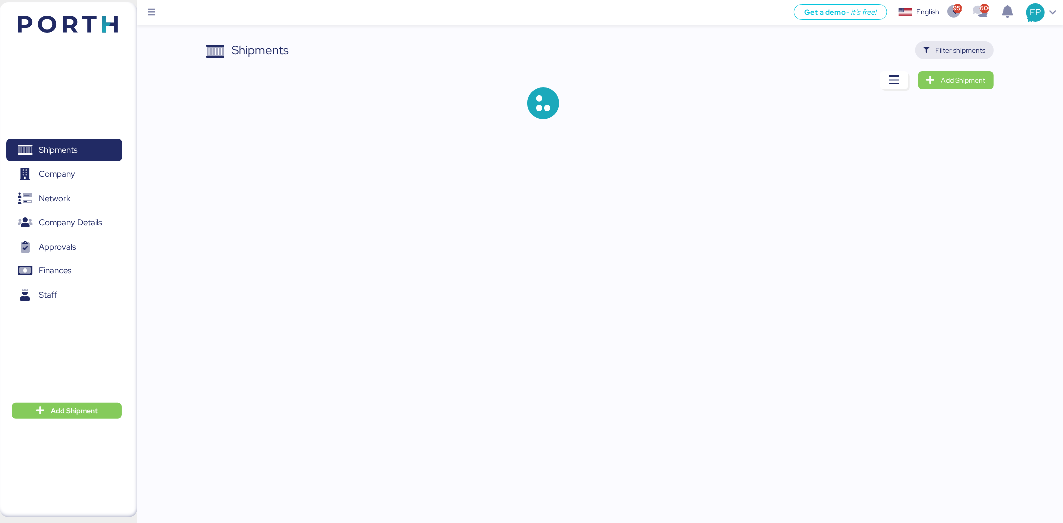
click at [965, 51] on span "Filter shipments" at bounding box center [961, 50] width 50 height 12
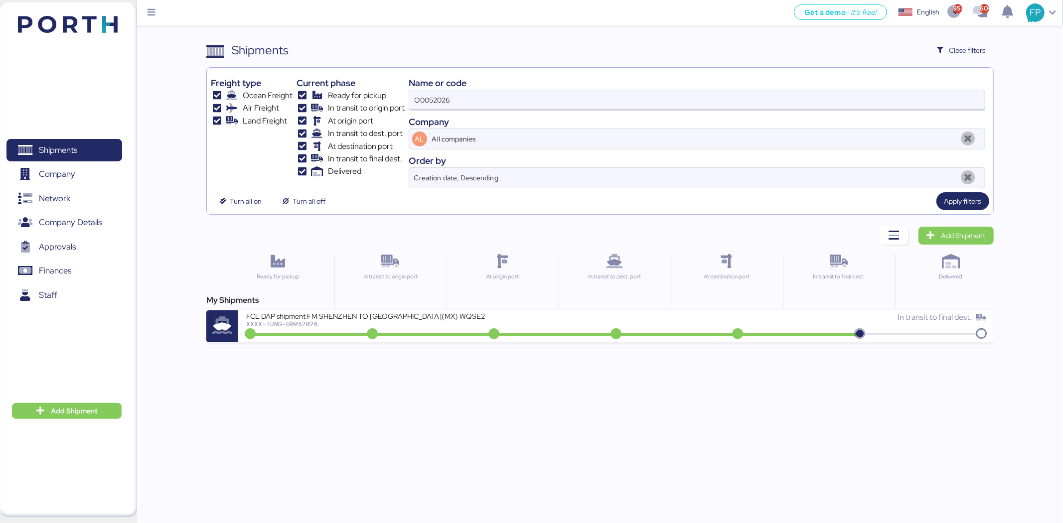
click at [434, 102] on input "O0052026" at bounding box center [696, 100] width 575 height 20
paste input "1477"
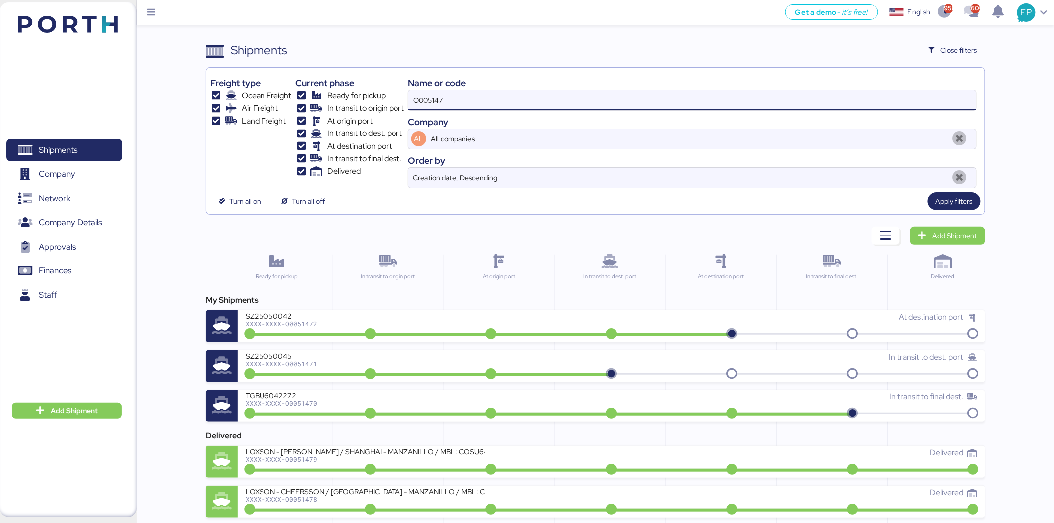
drag, startPoint x: 455, startPoint y: 103, endPoint x: 376, endPoint y: 108, distance: 79.3
click at [376, 108] on div "Freight type Ocean Freight Air Freight Land Freight Current phase Ready for pic…" at bounding box center [595, 130] width 771 height 117
paste input "7"
type input "O0051477"
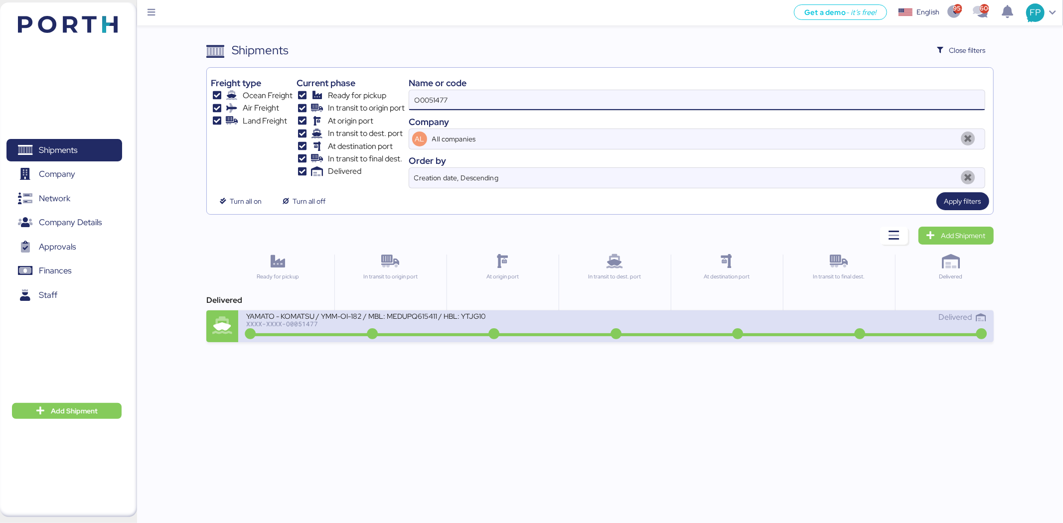
click at [473, 325] on div "XXXX-XXXX-O0051477" at bounding box center [365, 323] width 239 height 7
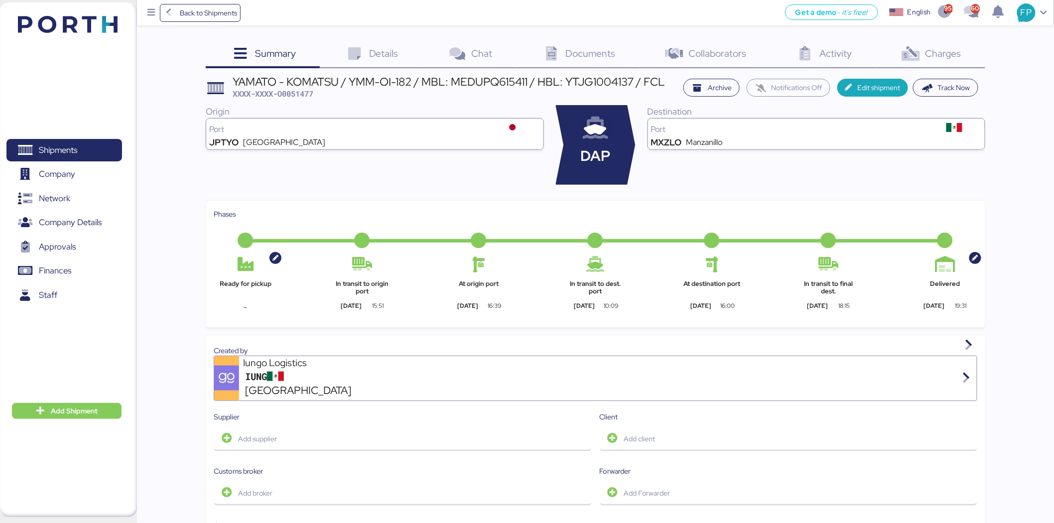
click at [945, 51] on span "Charges" at bounding box center [944, 53] width 36 height 13
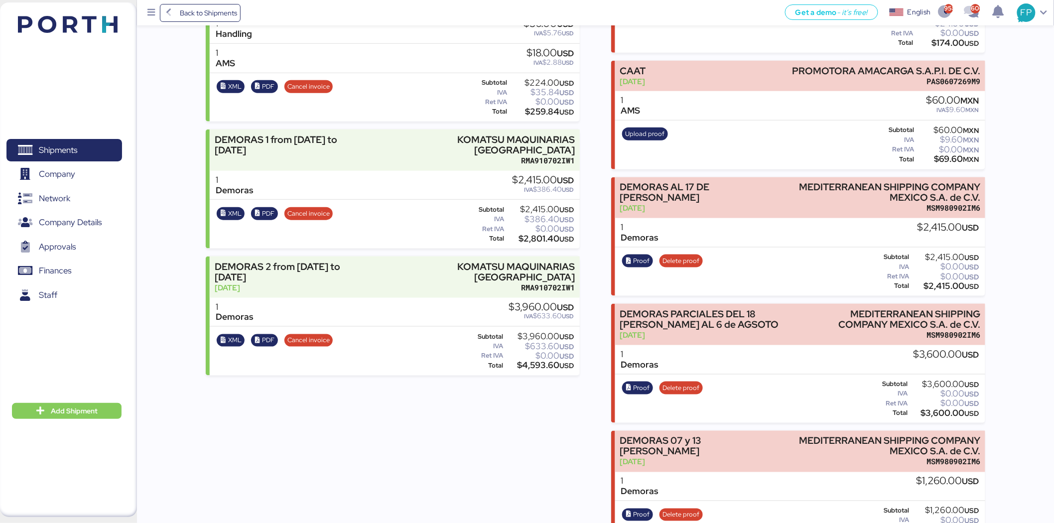
scroll to position [387, 0]
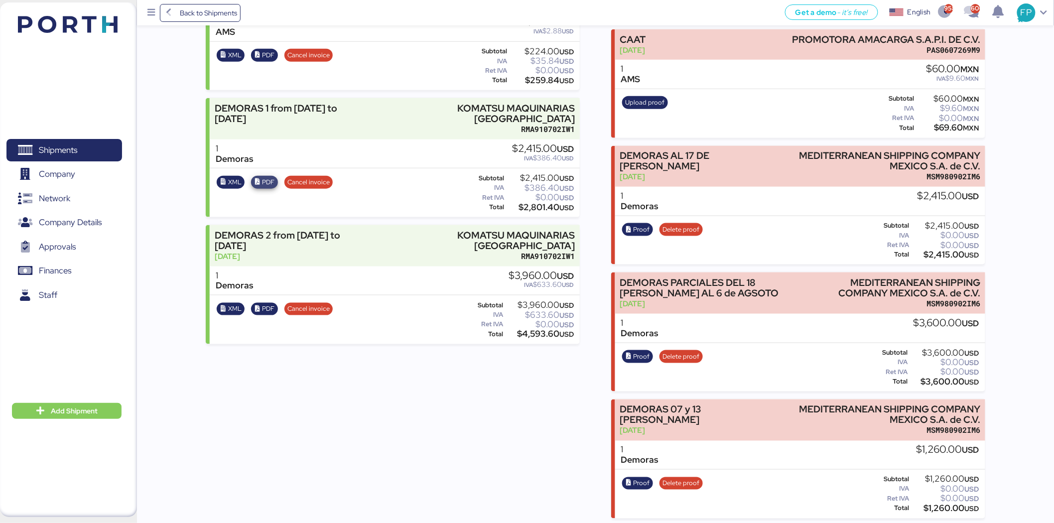
click at [264, 177] on span "PDF" at bounding box center [268, 182] width 12 height 11
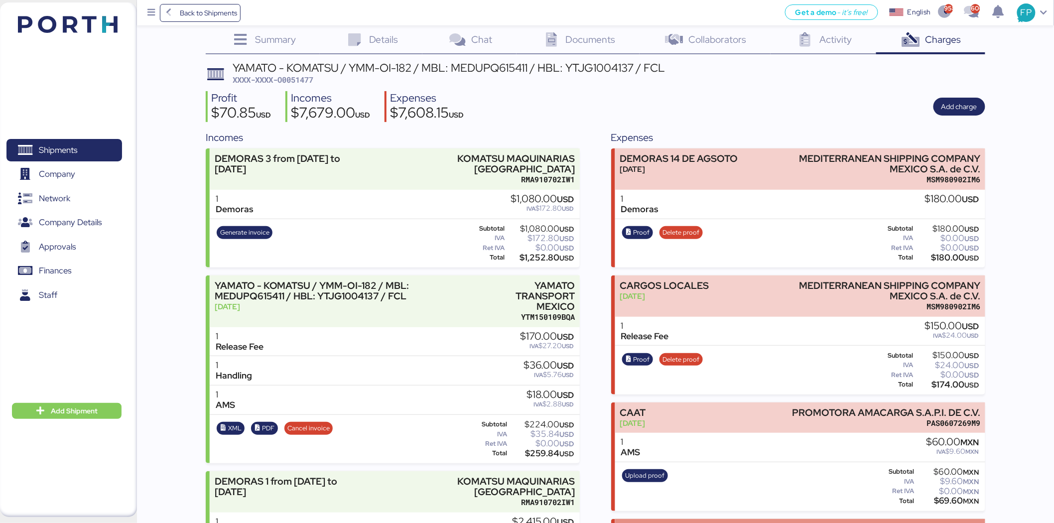
scroll to position [0, 0]
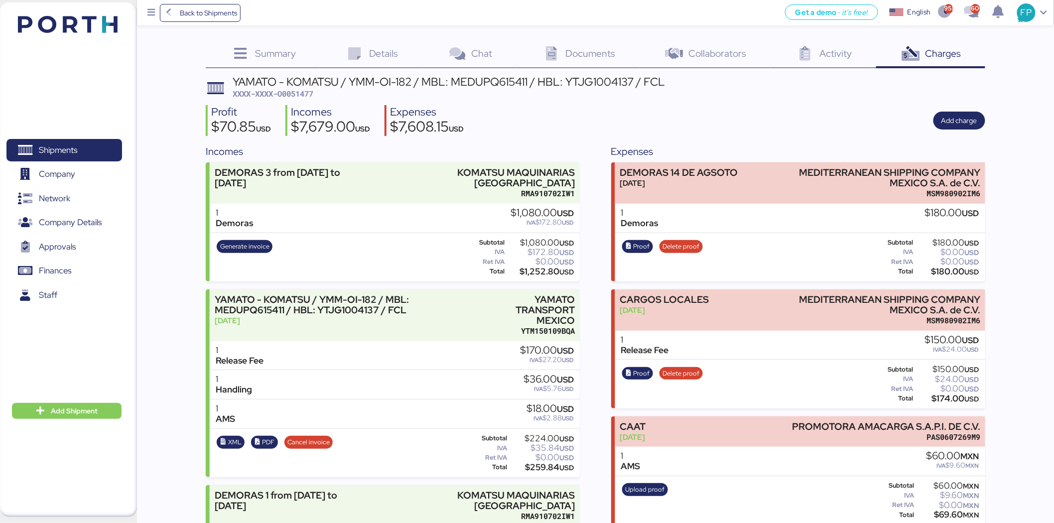
click at [725, 120] on div "Profit $70.85 USD Incomes $7,679.00 USD Expenses $7,608.15 USD Add charge" at bounding box center [596, 120] width 780 height 31
click at [241, 247] on span "Generate invoice" at bounding box center [244, 246] width 49 height 11
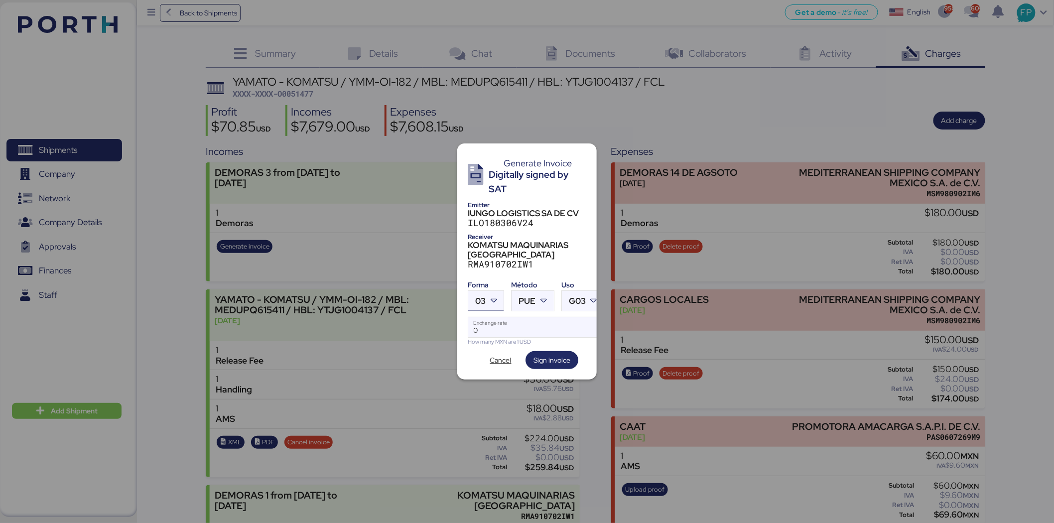
click at [484, 299] on span "03" at bounding box center [480, 301] width 10 height 8
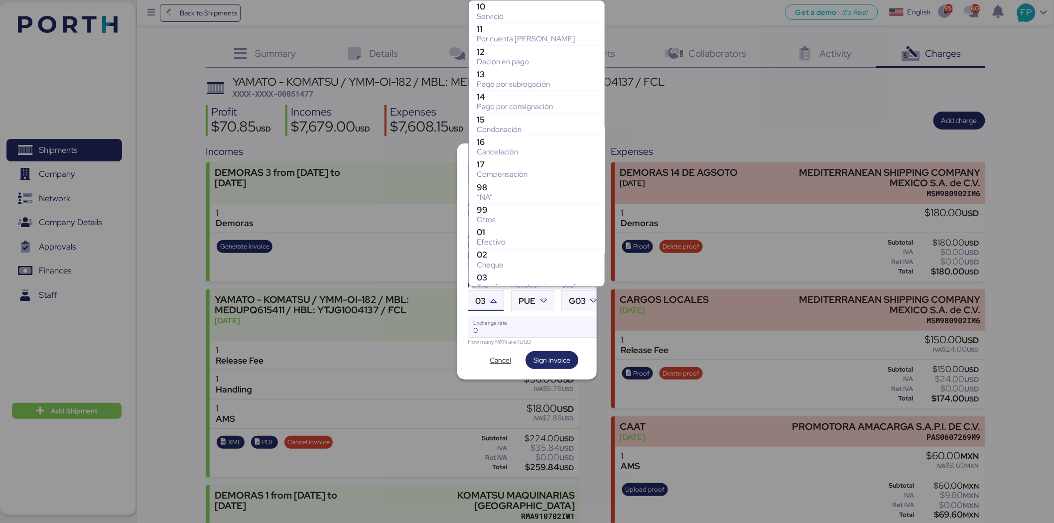
scroll to position [143, 0]
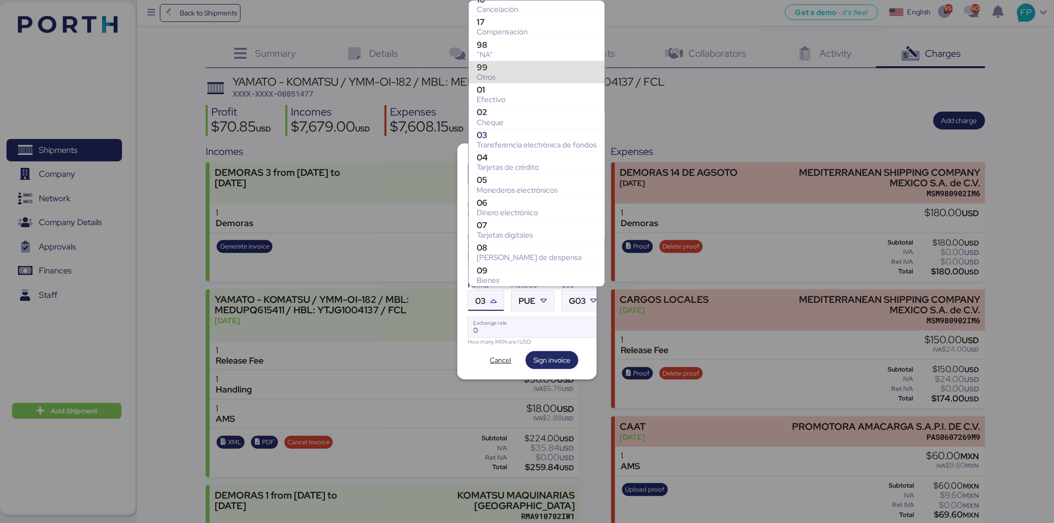
click at [497, 68] on div "99" at bounding box center [537, 67] width 120 height 10
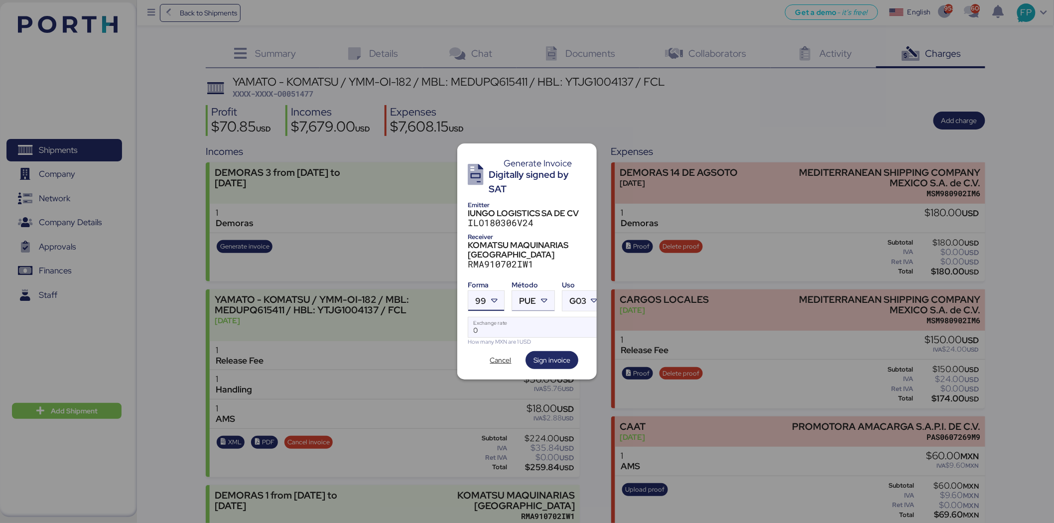
click at [541, 296] on icon at bounding box center [545, 301] width 10 height 10
drag, startPoint x: 546, startPoint y: 342, endPoint x: 546, endPoint y: 317, distance: 24.4
click at [546, 317] on div "PUE Pago en una sola exhibición PPD Pago en parcialidades o diferido" at bounding box center [574, 329] width 123 height 45
click at [546, 317] on div "PUE" at bounding box center [574, 313] width 107 height 10
click at [526, 319] on input "Exchange rate" at bounding box center [536, 327] width 136 height 20
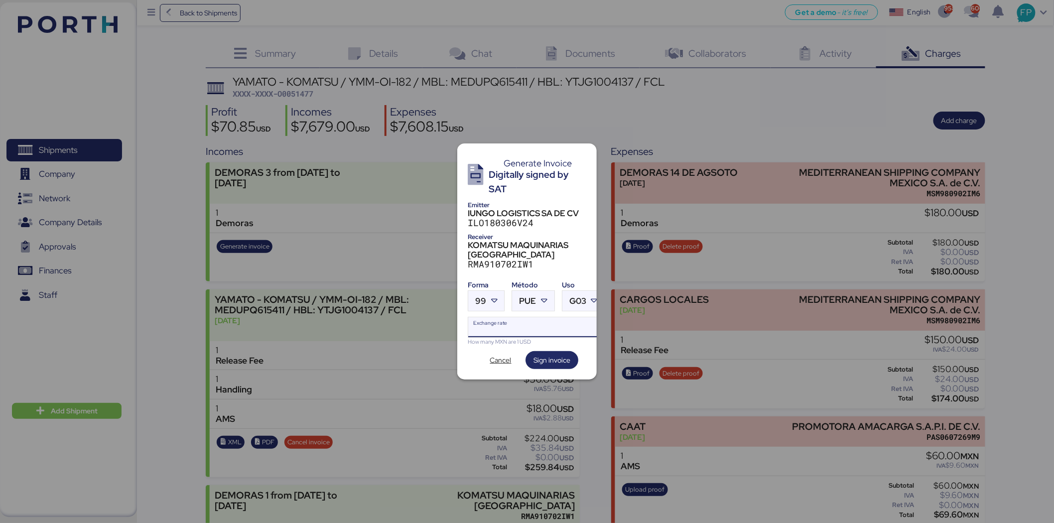
type input "0"
drag, startPoint x: 509, startPoint y: 321, endPoint x: 515, endPoint y: 322, distance: 6.1
click at [510, 321] on input "Exchange rate" at bounding box center [536, 327] width 136 height 20
paste input "18.6913"
type input "18.6913"
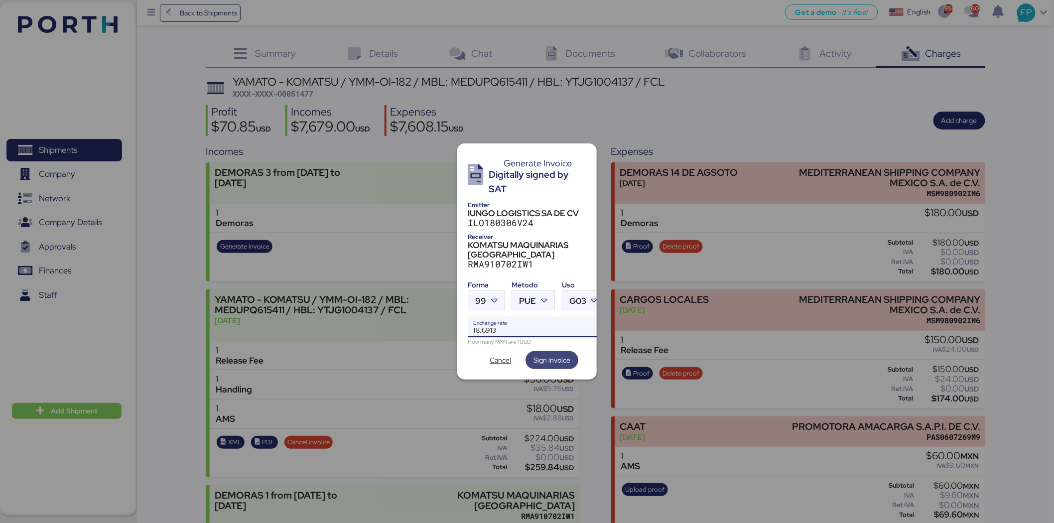
click at [547, 354] on span "Sign invoice" at bounding box center [552, 360] width 37 height 12
click at [544, 351] on span "Sign invoice" at bounding box center [552, 360] width 53 height 18
click at [487, 298] on div at bounding box center [495, 301] width 18 height 20
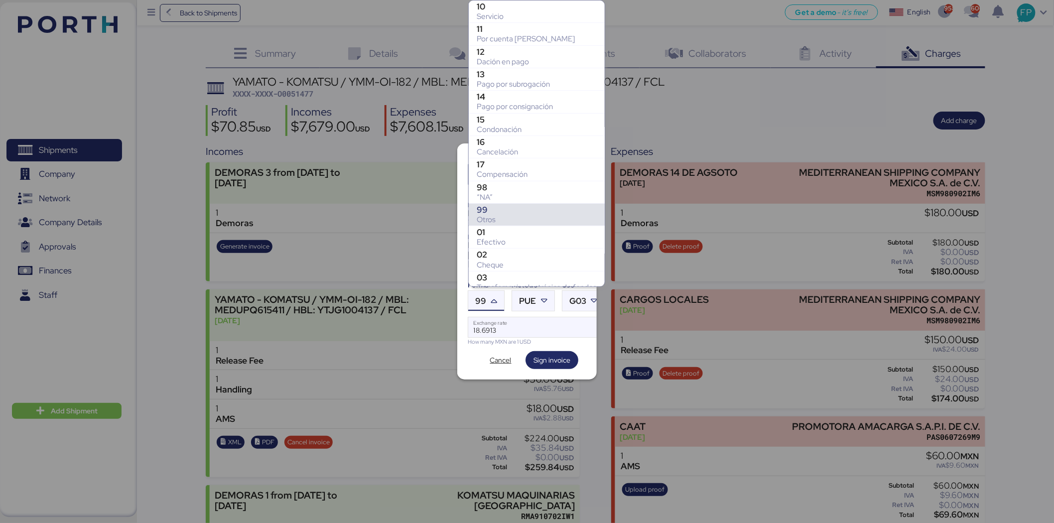
click at [497, 218] on div "Otros" at bounding box center [537, 220] width 120 height 10
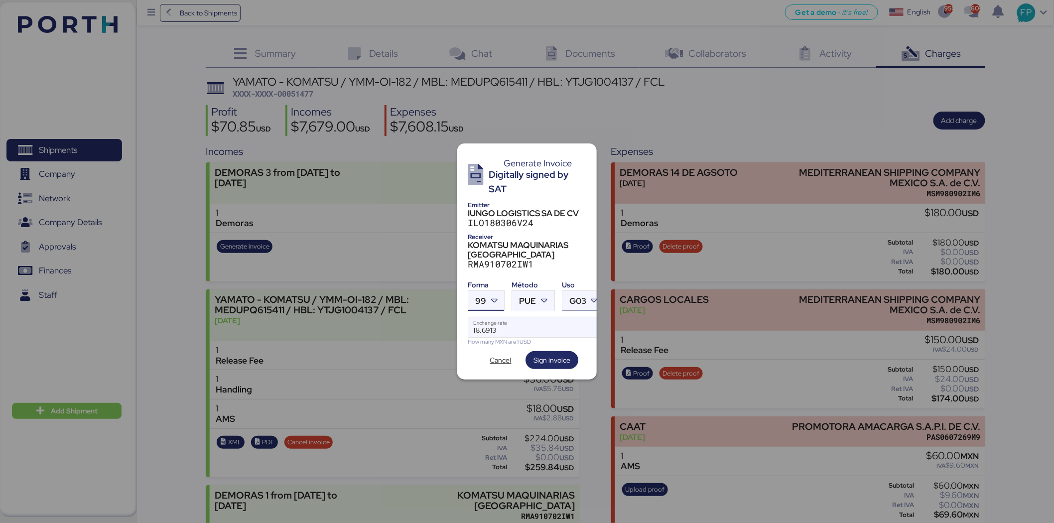
click at [574, 297] on span "G03" at bounding box center [577, 301] width 17 height 8
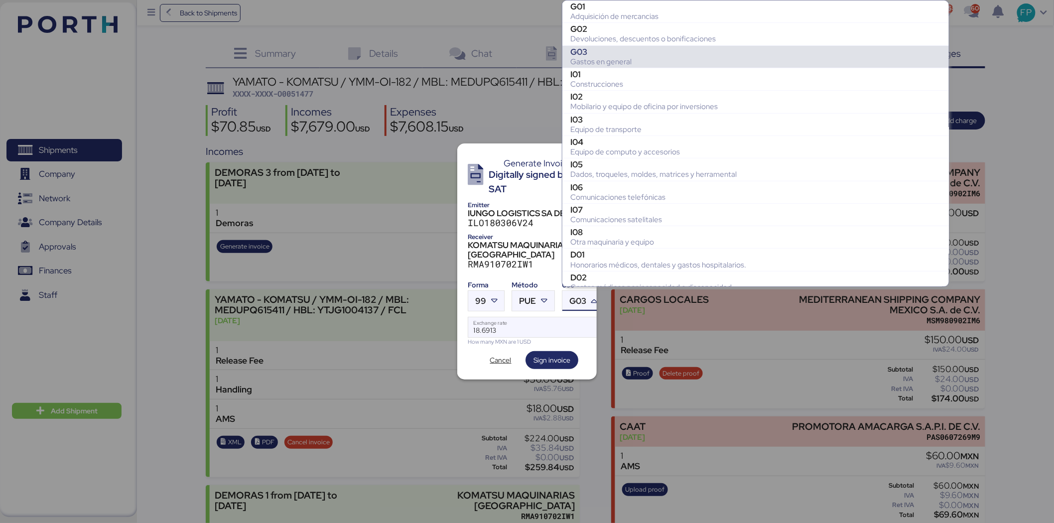
scroll to position [44, 0]
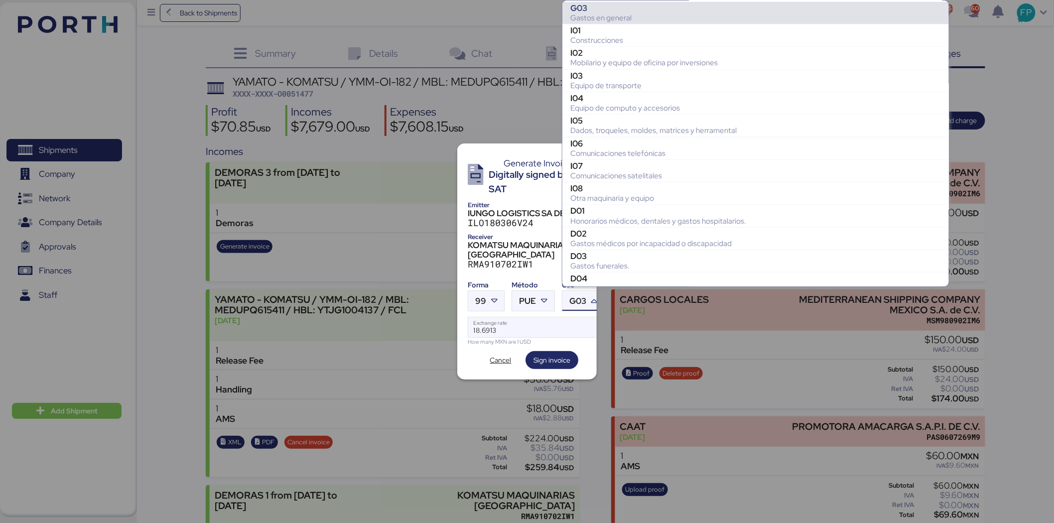
click at [596, 10] on div "G03" at bounding box center [755, 8] width 371 height 10
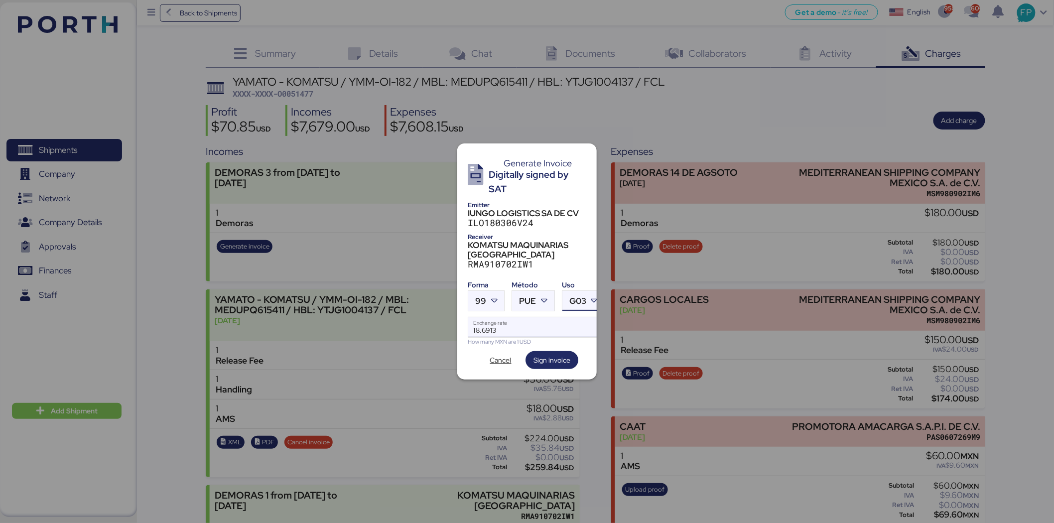
click at [512, 325] on input "18.6913" at bounding box center [536, 327] width 136 height 20
click at [548, 370] on div "Generate Invoice Digitally signed by SAT Emitter IUNGO LOGISTICS SA DE CV ILO18…" at bounding box center [526, 261] width 139 height 236
click at [546, 359] on span "Sign invoice" at bounding box center [552, 360] width 37 height 12
click at [533, 302] on div "PUE" at bounding box center [527, 301] width 17 height 20
click at [537, 340] on div "PPD" at bounding box center [574, 336] width 107 height 10
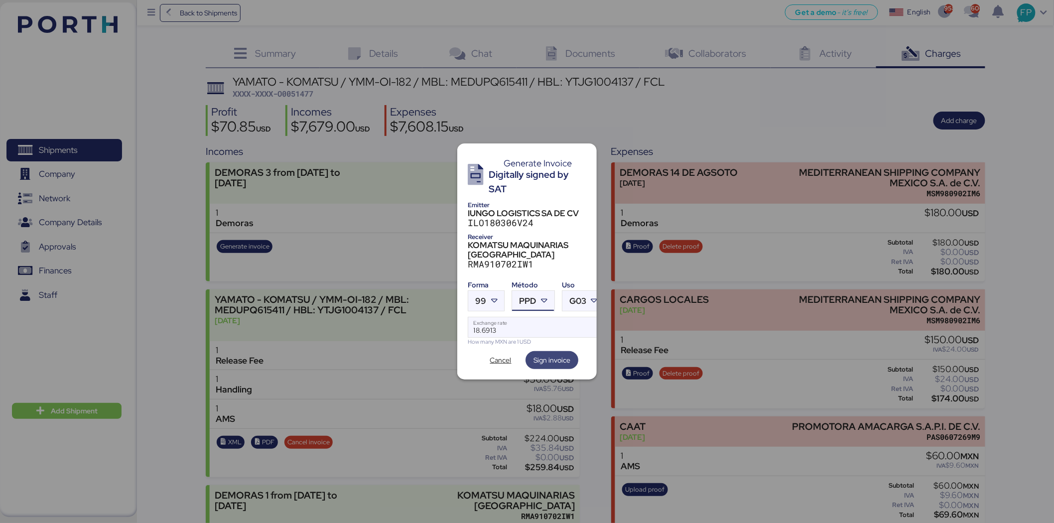
click at [549, 355] on span "Sign invoice" at bounding box center [552, 360] width 37 height 12
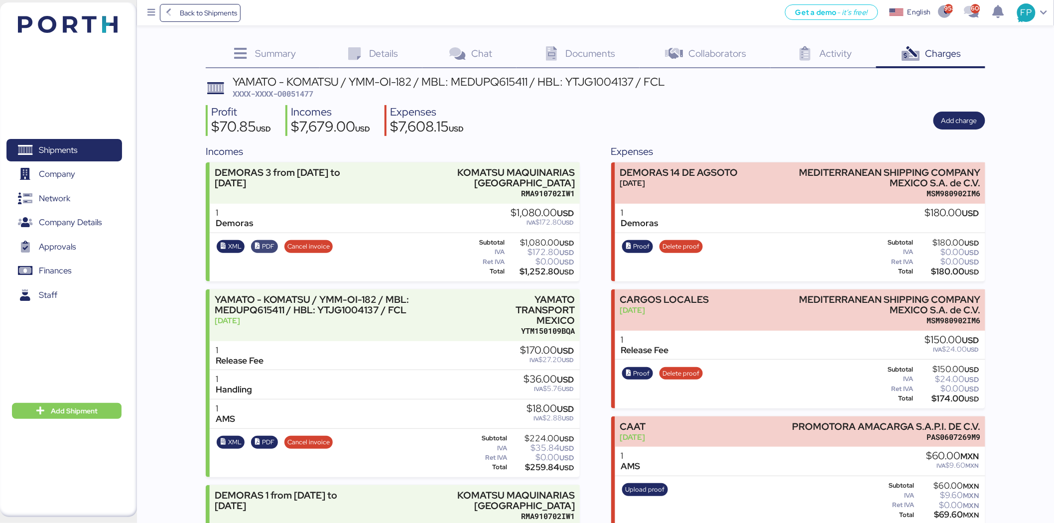
click at [273, 243] on span "PDF" at bounding box center [268, 246] width 12 height 11
click at [625, 125] on div "Profit $70.85 USD Incomes $7,679.00 USD Expenses $7,608.15 USD Add charge" at bounding box center [596, 120] width 780 height 31
click at [70, 270] on span "Finances" at bounding box center [55, 271] width 32 height 14
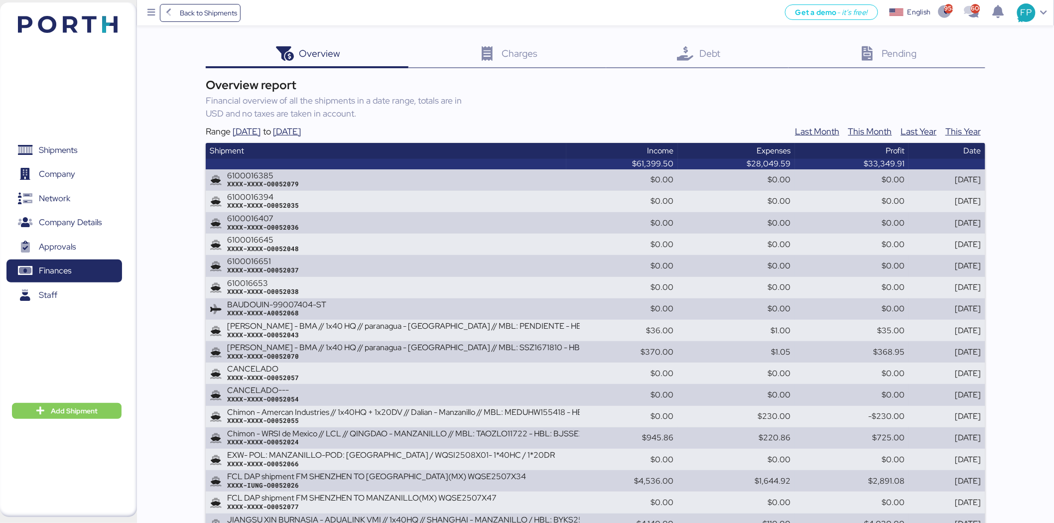
click at [703, 52] on span "Debt" at bounding box center [709, 53] width 21 height 13
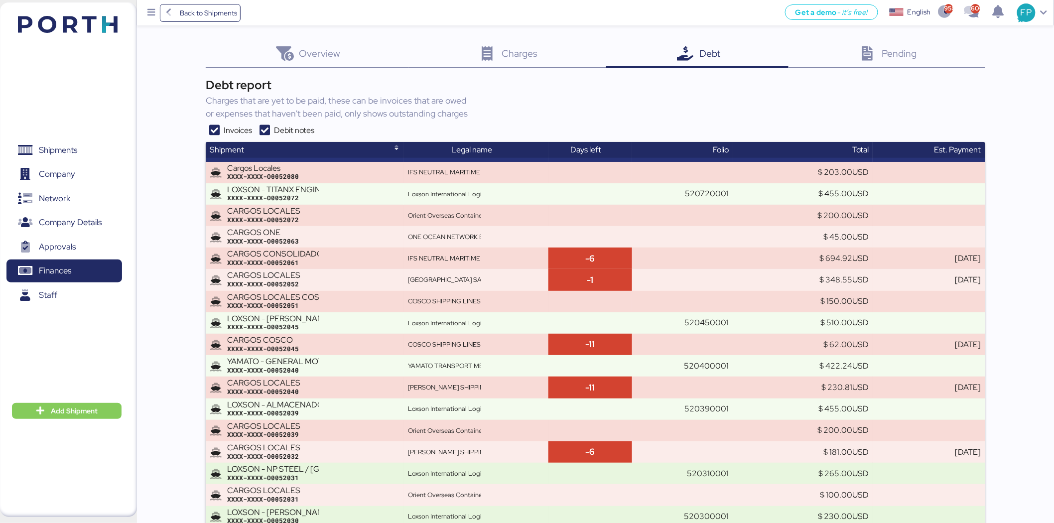
click at [268, 130] on icon at bounding box center [265, 131] width 18 height 12
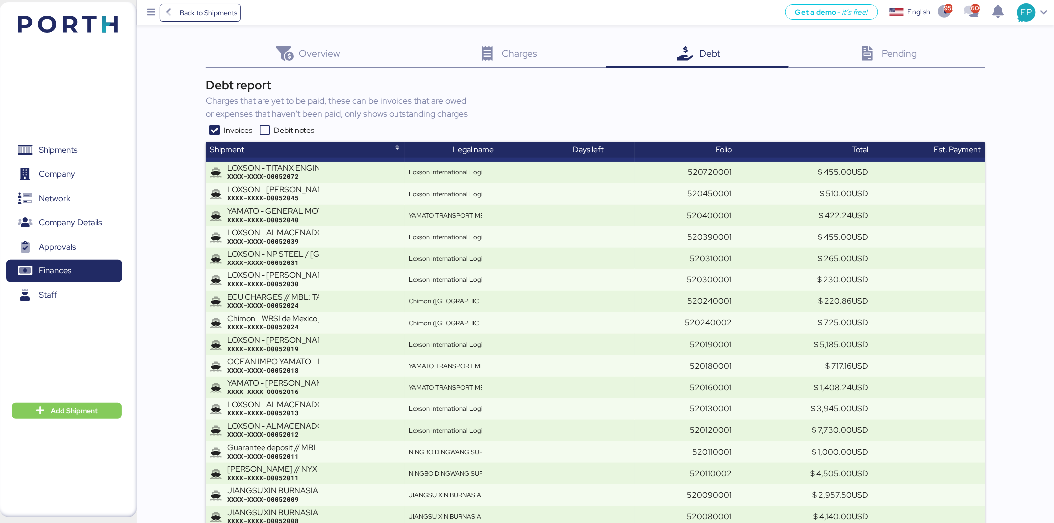
scroll to position [1265, 0]
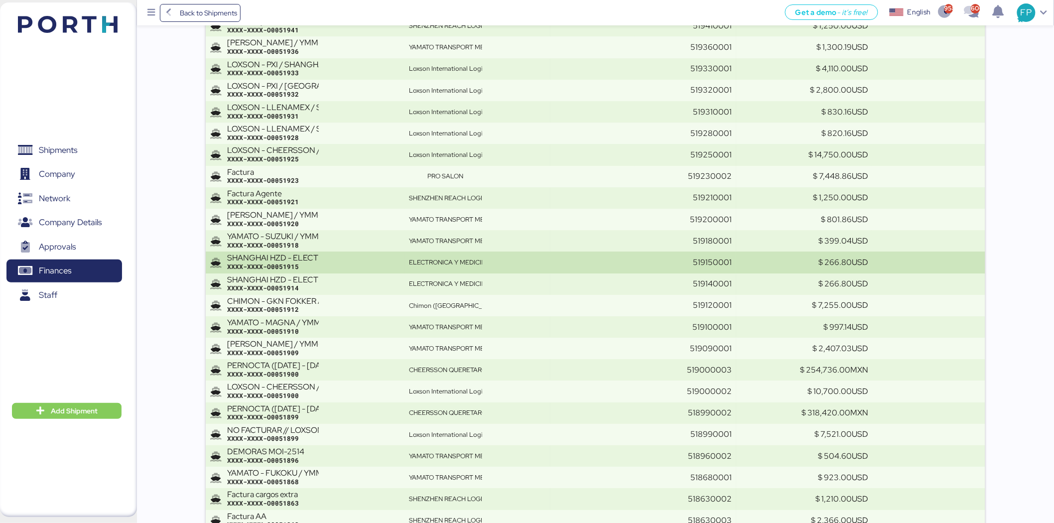
click at [601, 258] on td at bounding box center [593, 262] width 85 height 21
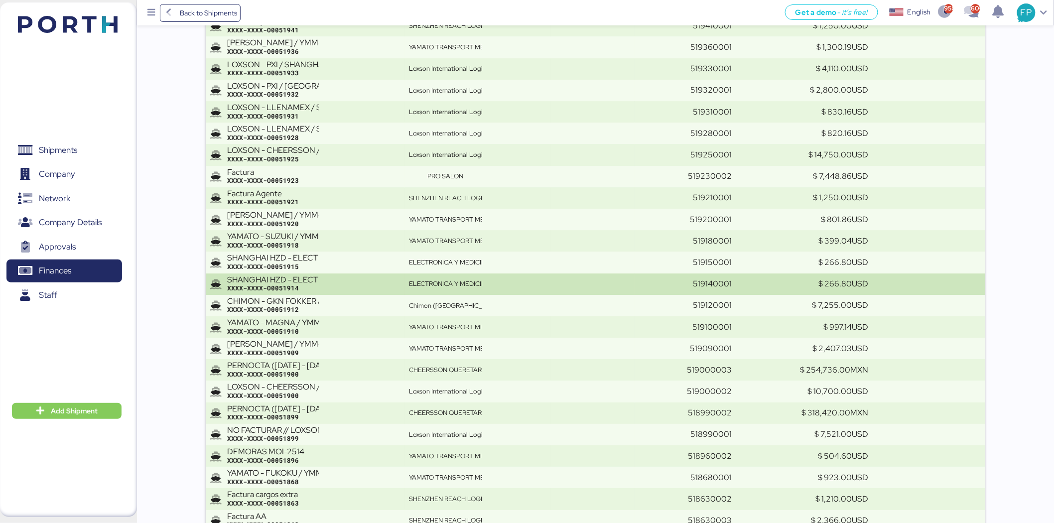
click at [519, 282] on div "ELECTRONICA Y MEDICINA" at bounding box center [477, 283] width 137 height 9
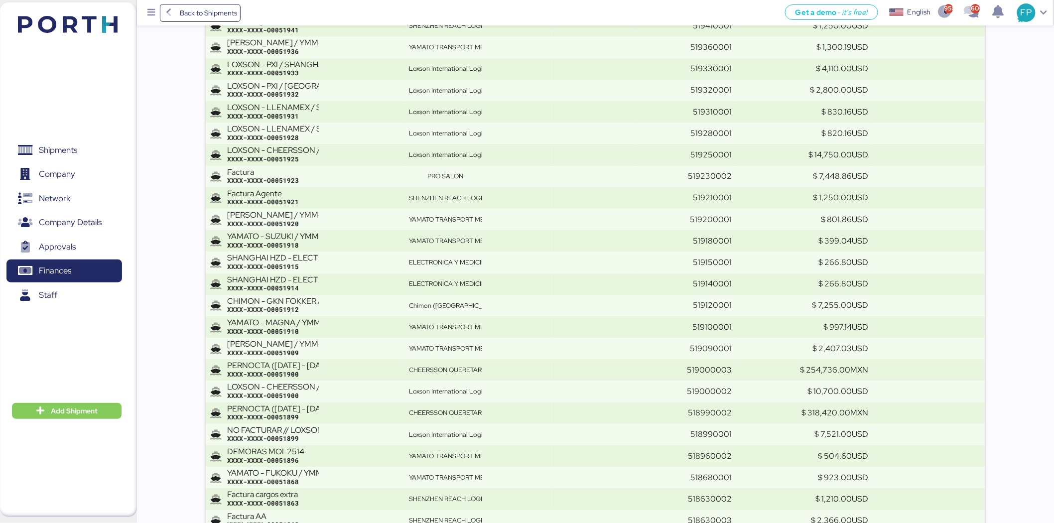
scroll to position [814, 0]
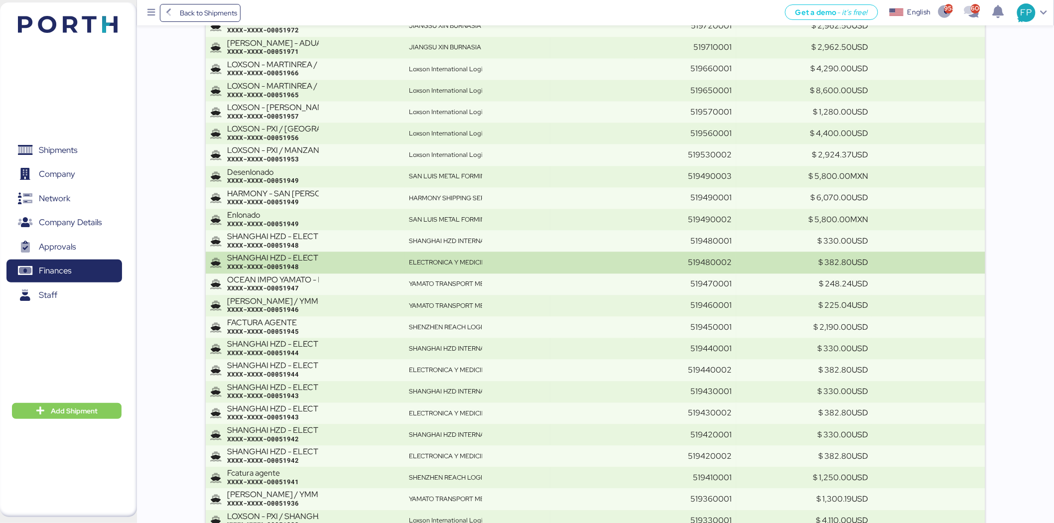
click at [514, 266] on td "ELECTRONICA Y MEDICINA" at bounding box center [477, 262] width 145 height 21
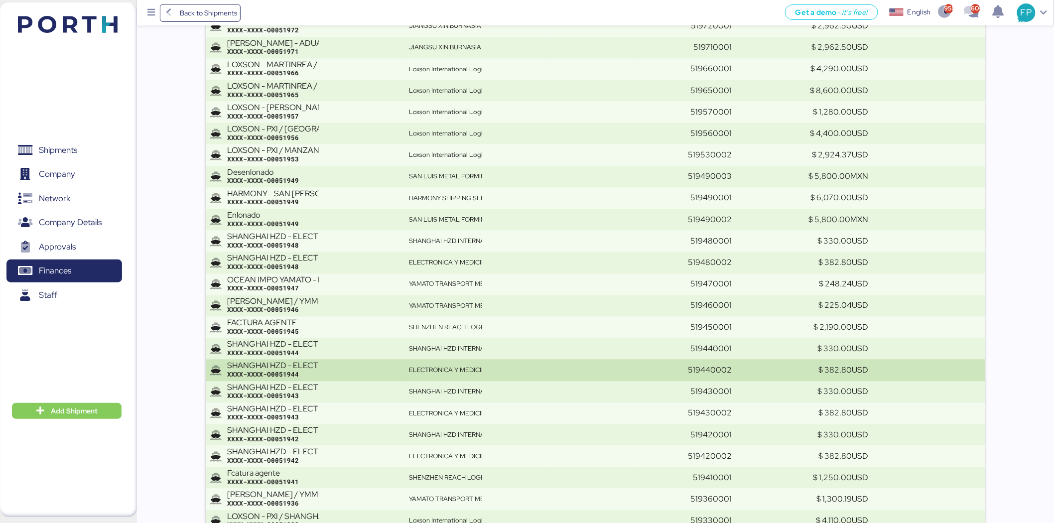
click at [544, 372] on div "ELECTRONICA Y MEDICINA" at bounding box center [477, 370] width 137 height 9
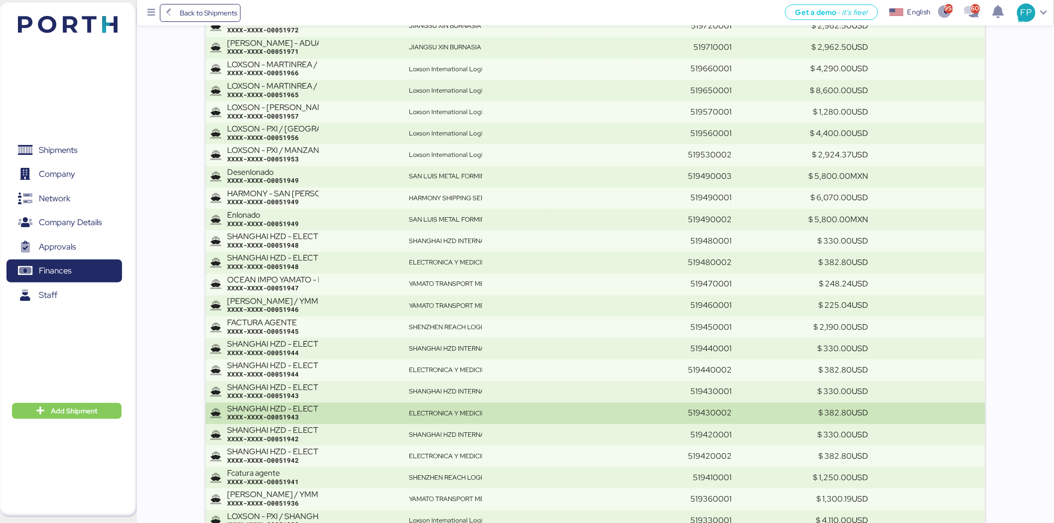
click at [624, 414] on td at bounding box center [593, 413] width 85 height 21
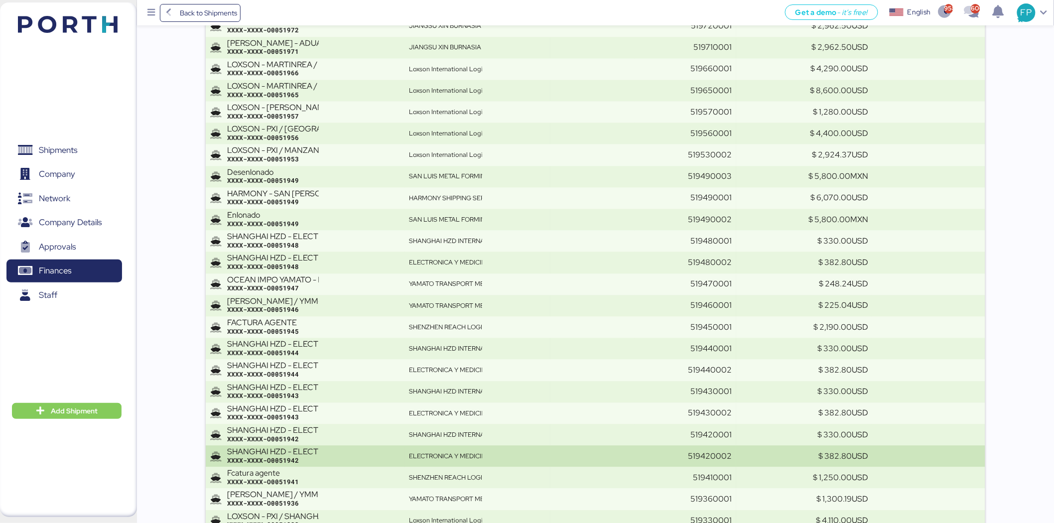
click at [370, 447] on div "SHANGHAI HZD - ELECTRONICA Y MEDICINA // 1 x 40HC // Shanghai - Manzanillo // H…" at bounding box center [314, 455] width 174 height 17
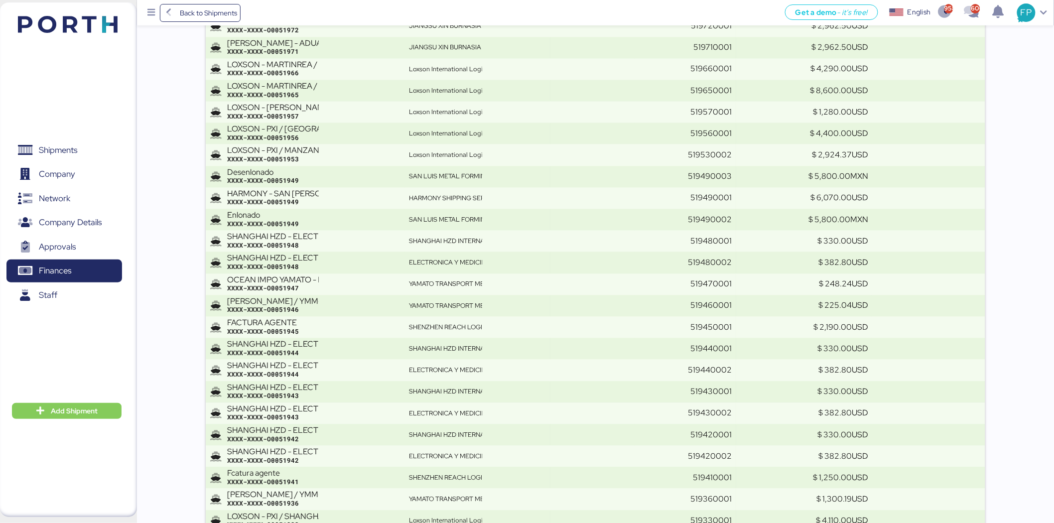
click at [102, 134] on div "Shipments 0 Company 0 Network 0 Company Details 0 Approvals 0 Finances 0 Staff 0" at bounding box center [64, 260] width 129 height 270
click at [88, 153] on span "Shipments" at bounding box center [63, 150] width 107 height 14
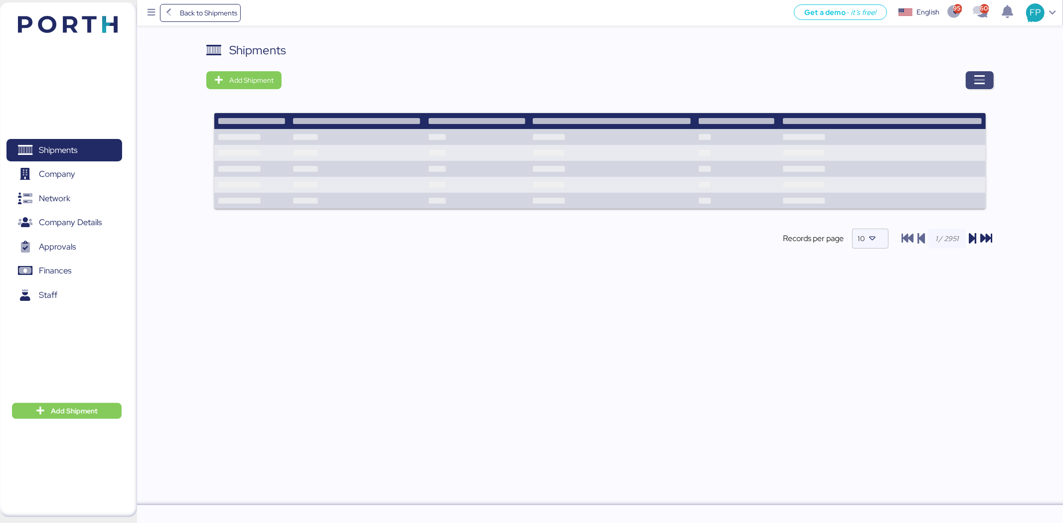
click at [982, 83] on icon "button" at bounding box center [979, 80] width 12 height 12
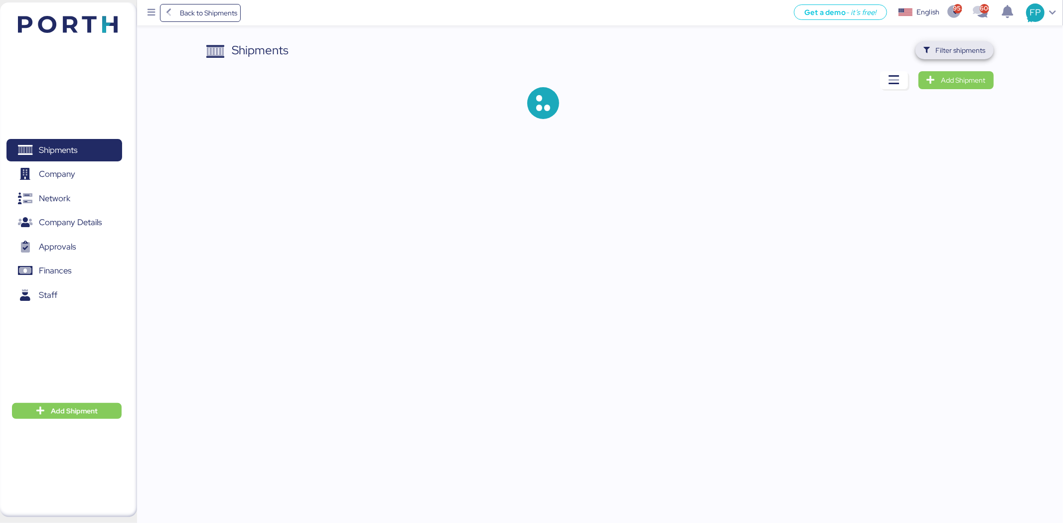
click at [969, 52] on span "Filter shipments" at bounding box center [961, 50] width 50 height 12
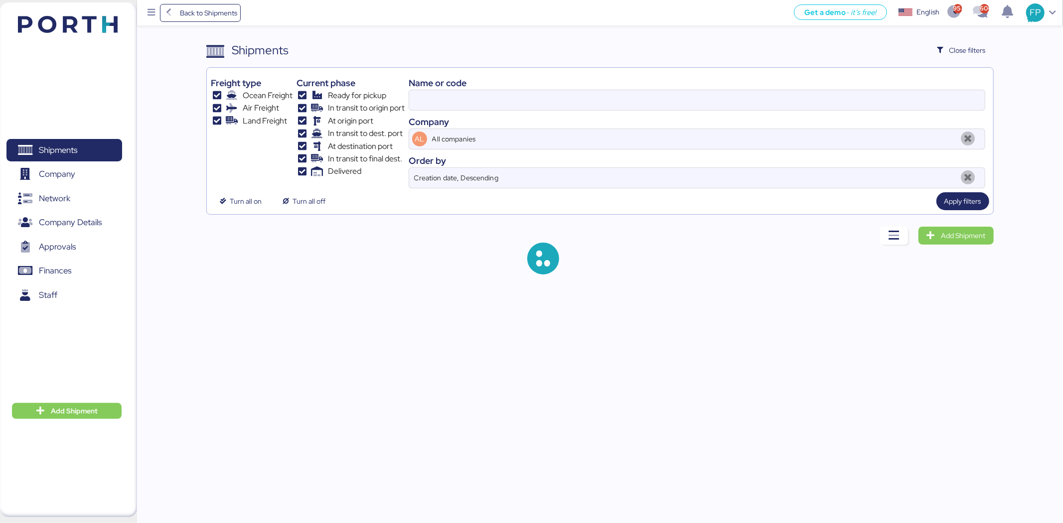
type input "O0051945"
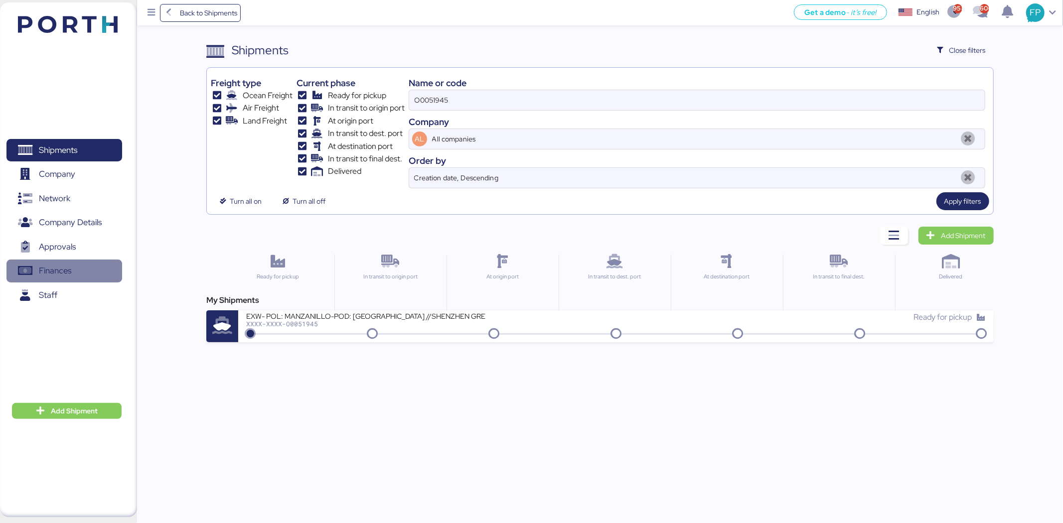
click at [40, 275] on span "Finances" at bounding box center [55, 271] width 32 height 14
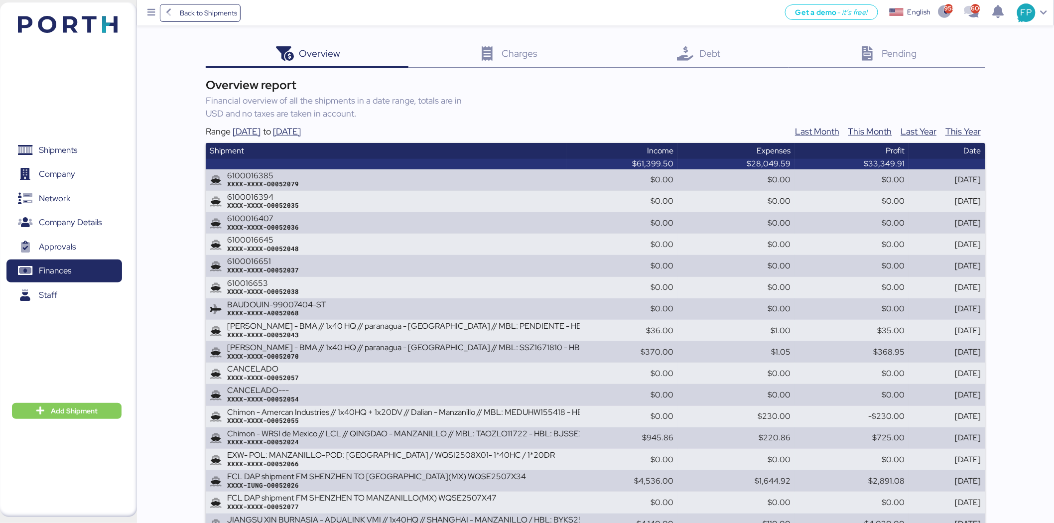
click at [718, 53] on span "Debt" at bounding box center [709, 53] width 21 height 13
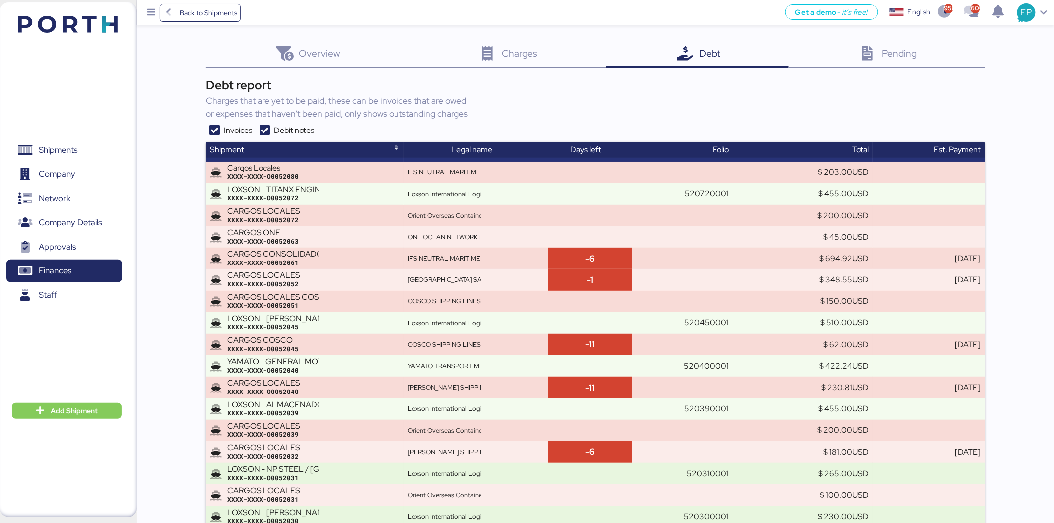
click at [265, 127] on icon at bounding box center [265, 131] width 18 height 12
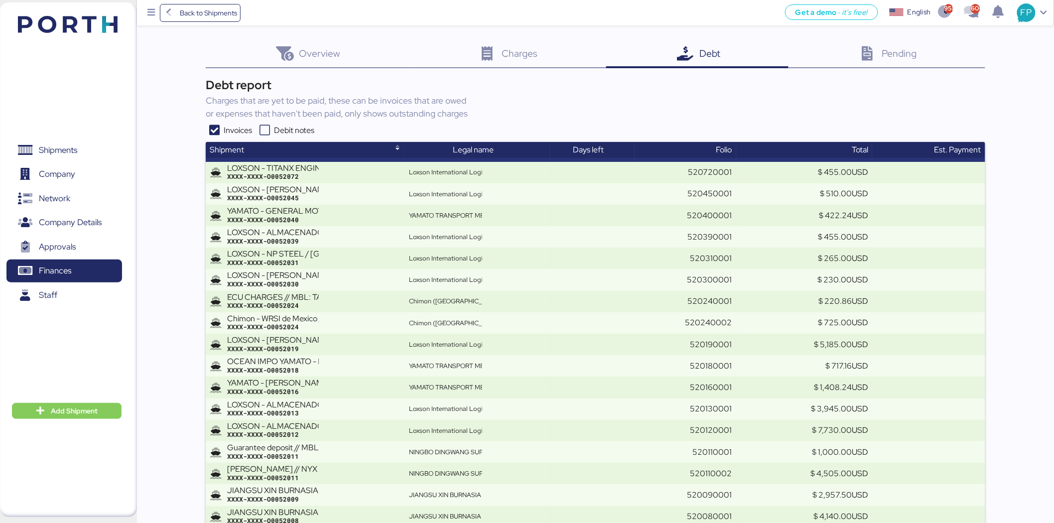
scroll to position [3159, 0]
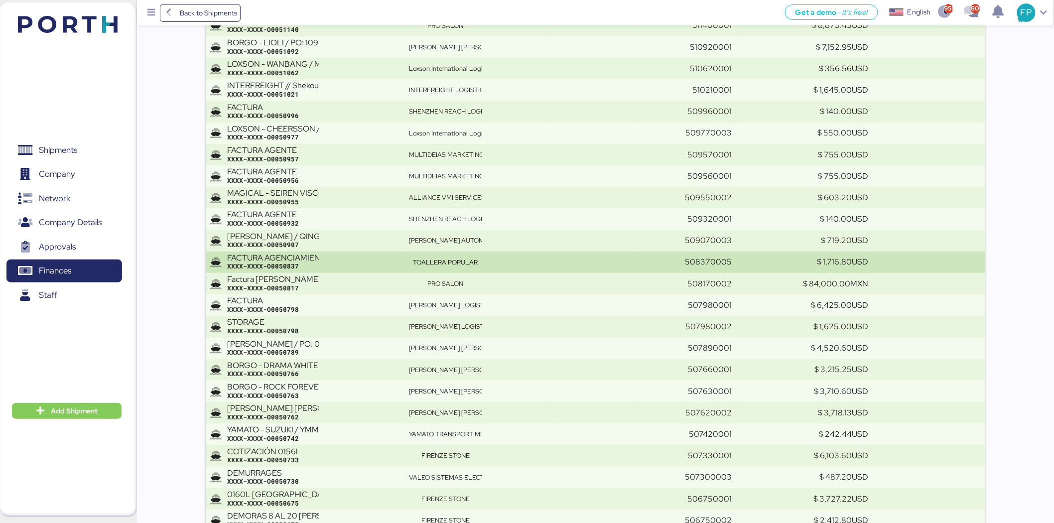
click at [635, 254] on td at bounding box center [593, 262] width 85 height 21
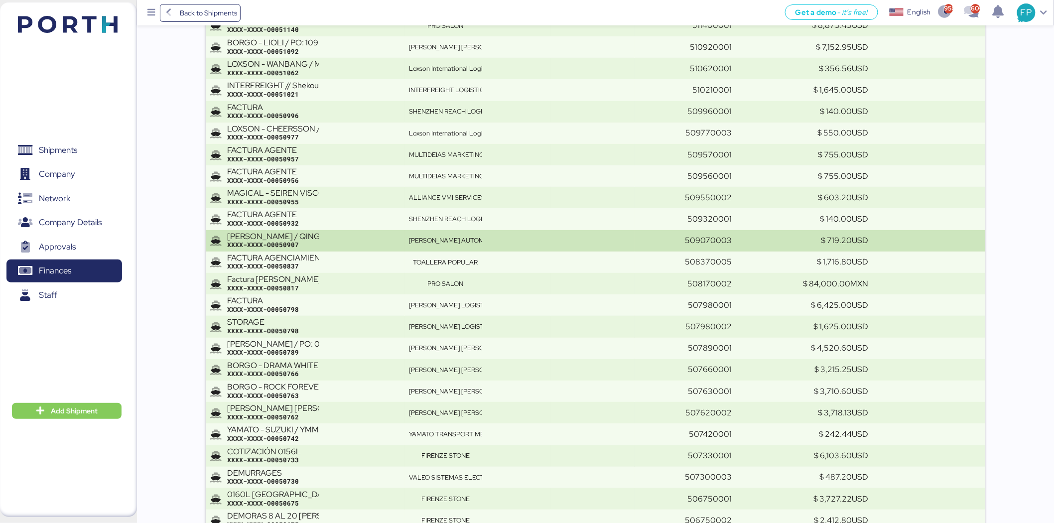
click at [487, 234] on td "KIRCHHOFF AUTOMOTIVE MEXICO" at bounding box center [477, 240] width 145 height 21
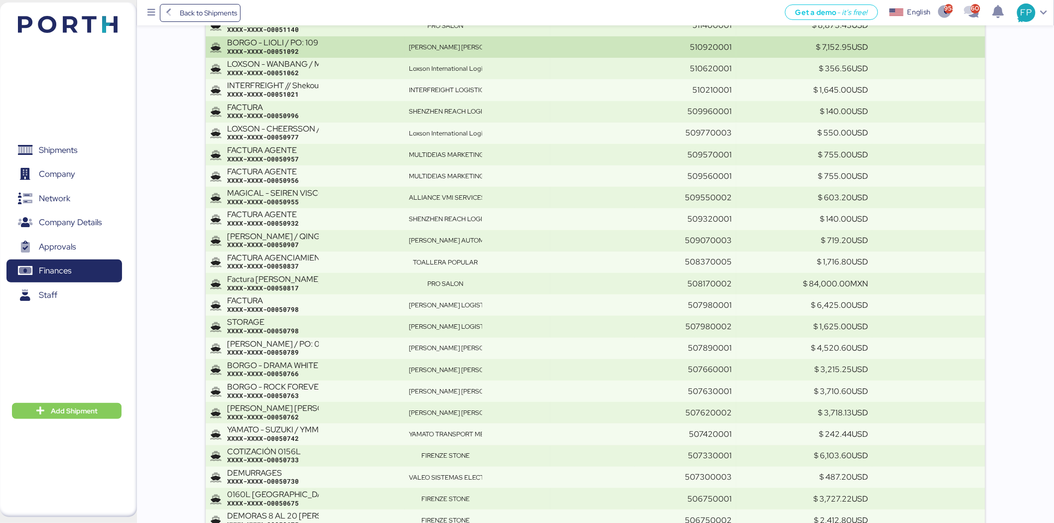
scroll to position [6229, 0]
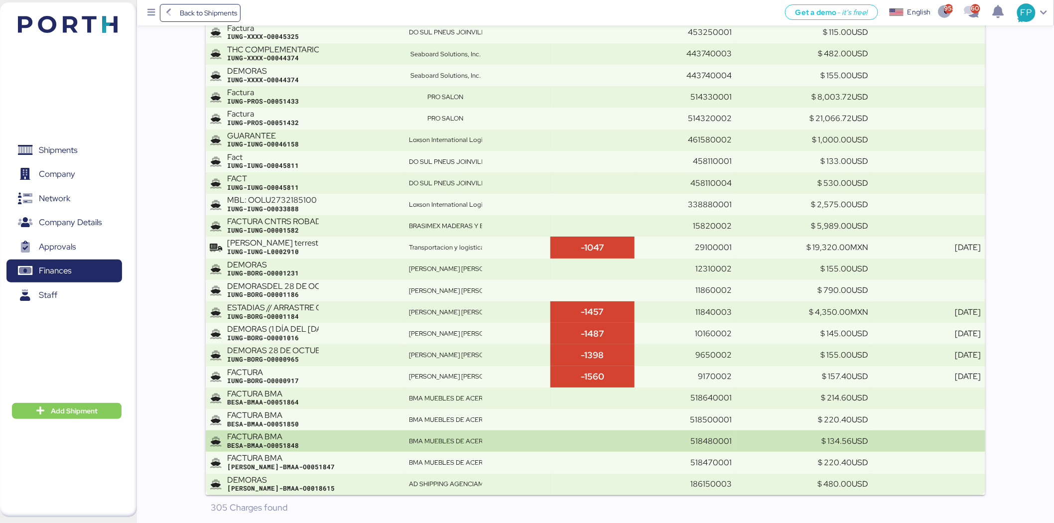
click at [631, 438] on td at bounding box center [593, 440] width 85 height 21
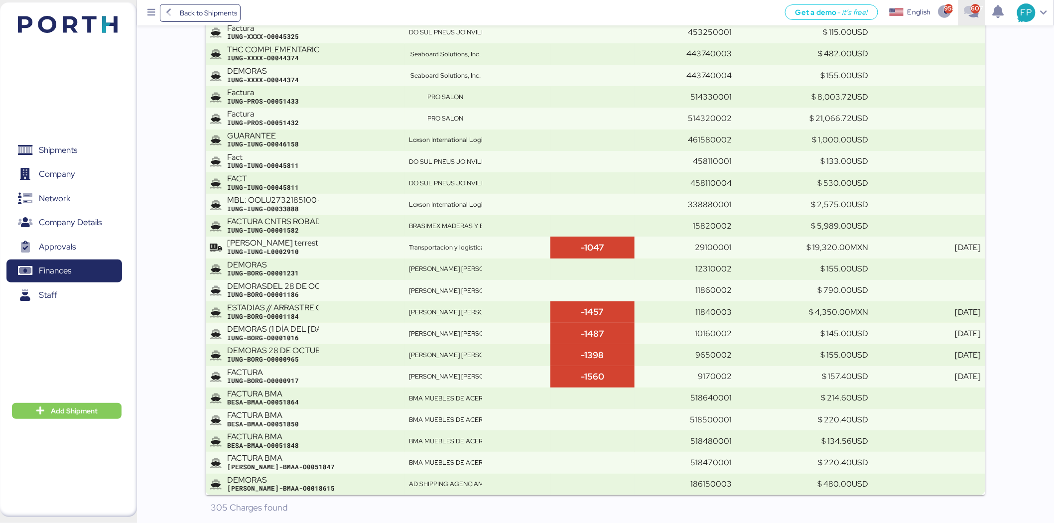
scroll to position [1545, 0]
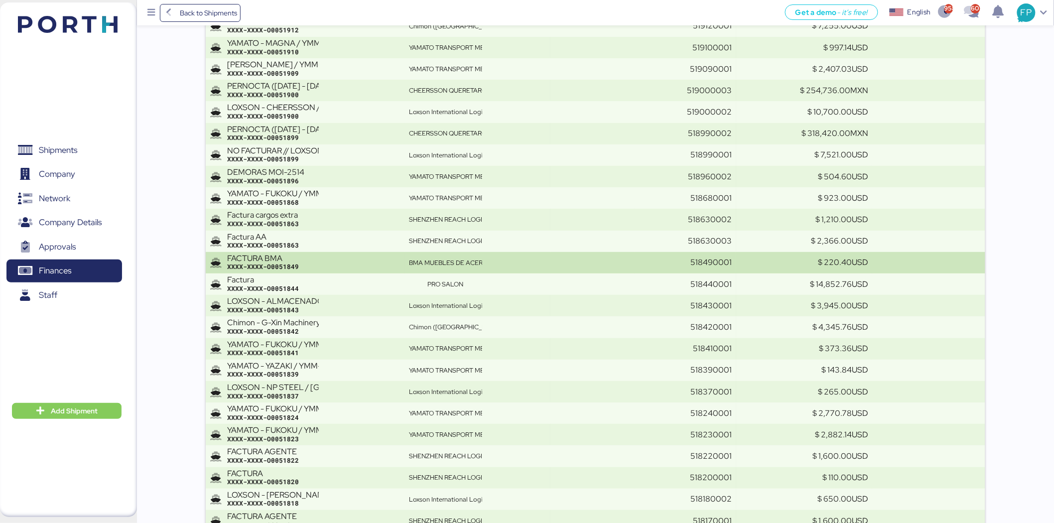
click at [352, 266] on div "XXXX-XXXX-O0051849" at bounding box center [314, 267] width 174 height 9
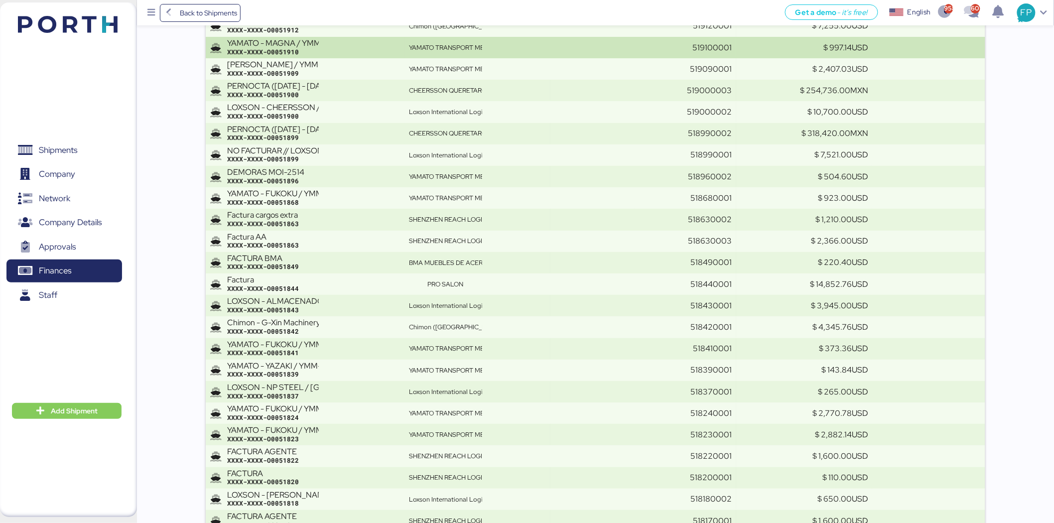
scroll to position [6229, 0]
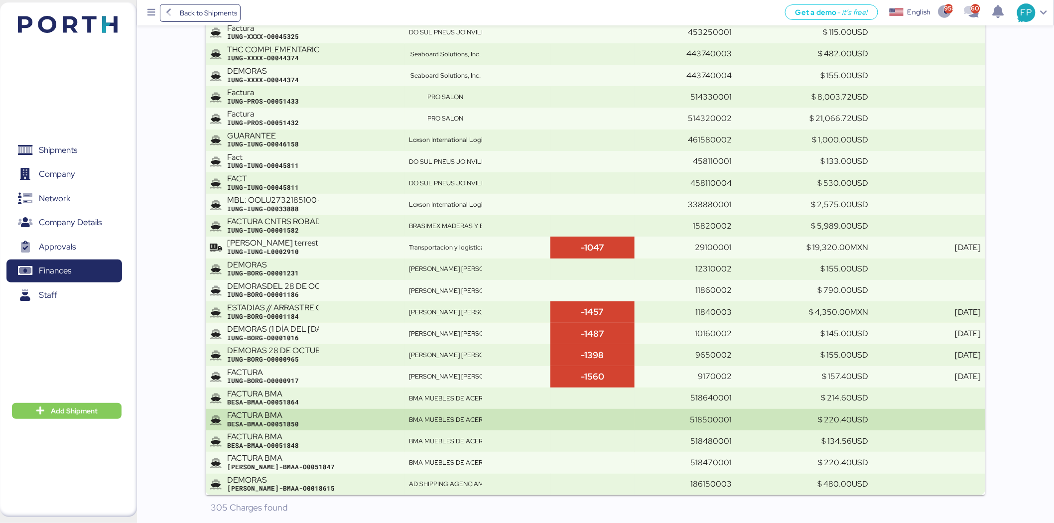
click at [615, 425] on td at bounding box center [593, 419] width 85 height 21
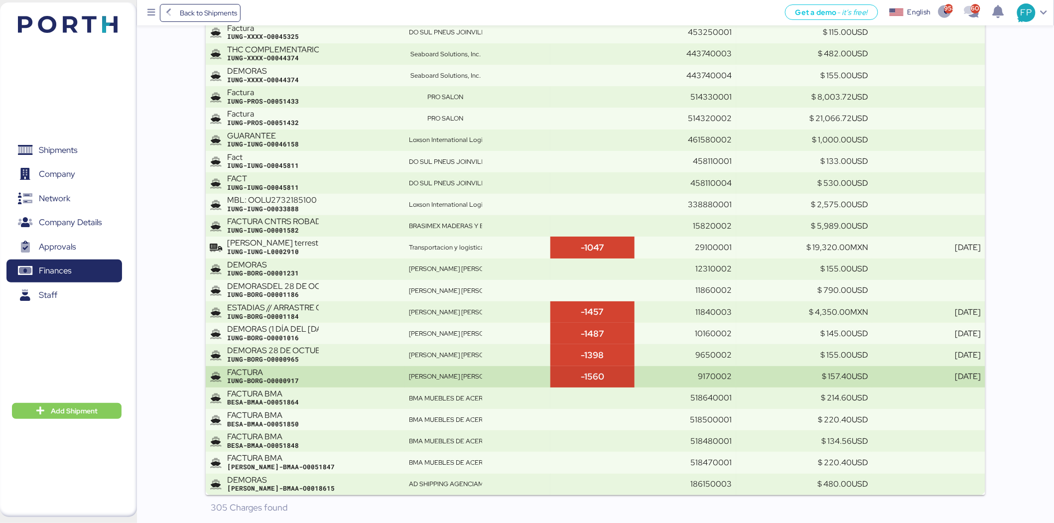
click at [658, 385] on td "9170002" at bounding box center [686, 376] width 102 height 21
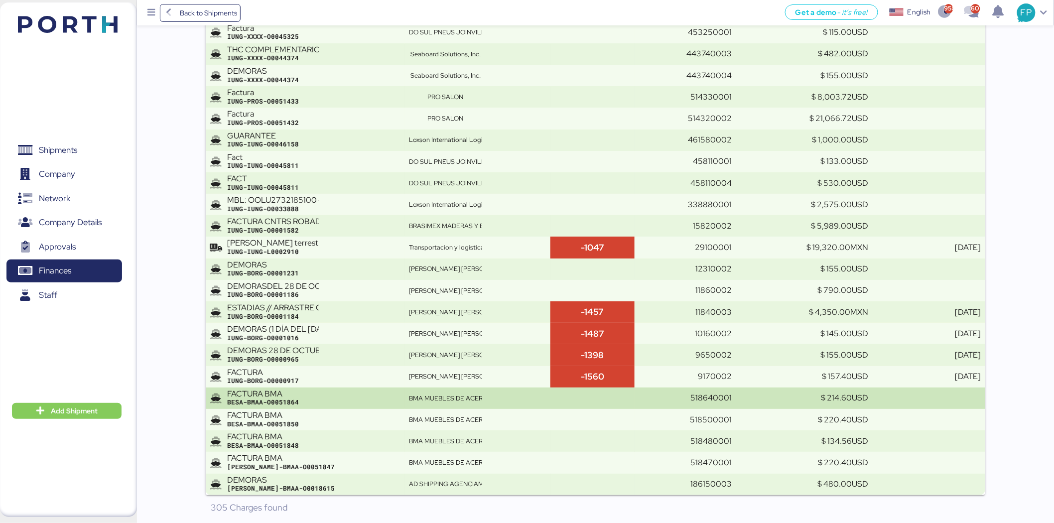
click at [658, 404] on td "518640001" at bounding box center [686, 398] width 102 height 21
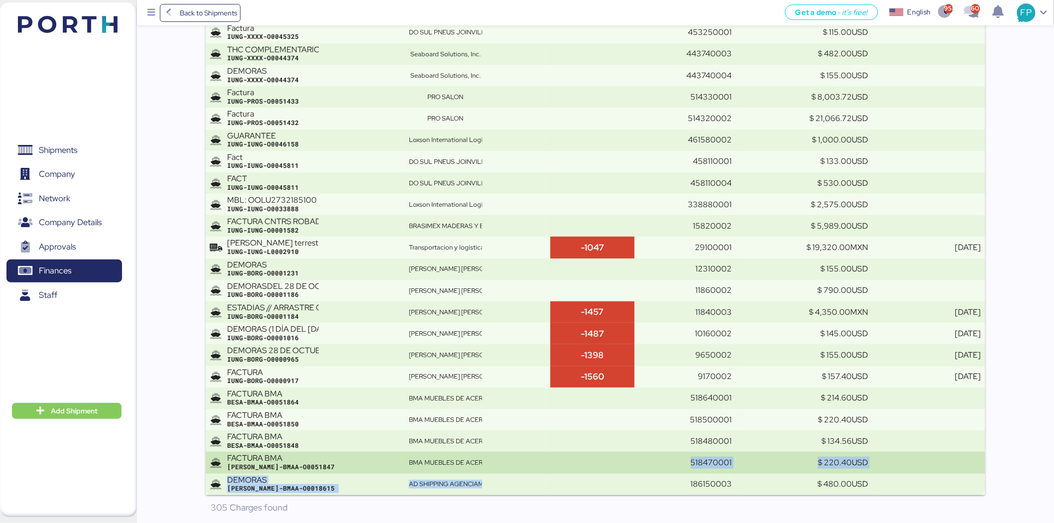
drag, startPoint x: 568, startPoint y: 474, endPoint x: 566, endPoint y: 459, distance: 15.6
click at [572, 457] on td at bounding box center [593, 462] width 85 height 21
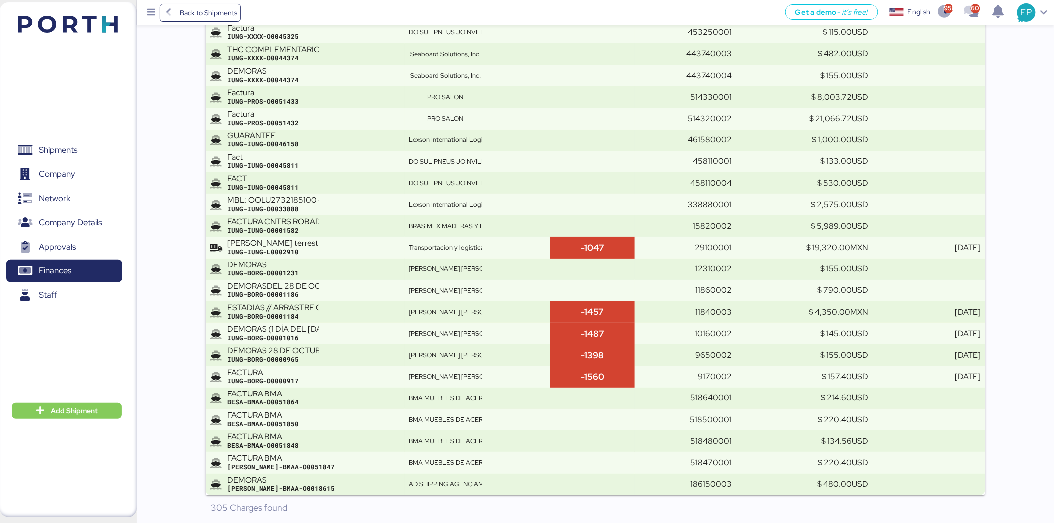
scroll to position [405, 0]
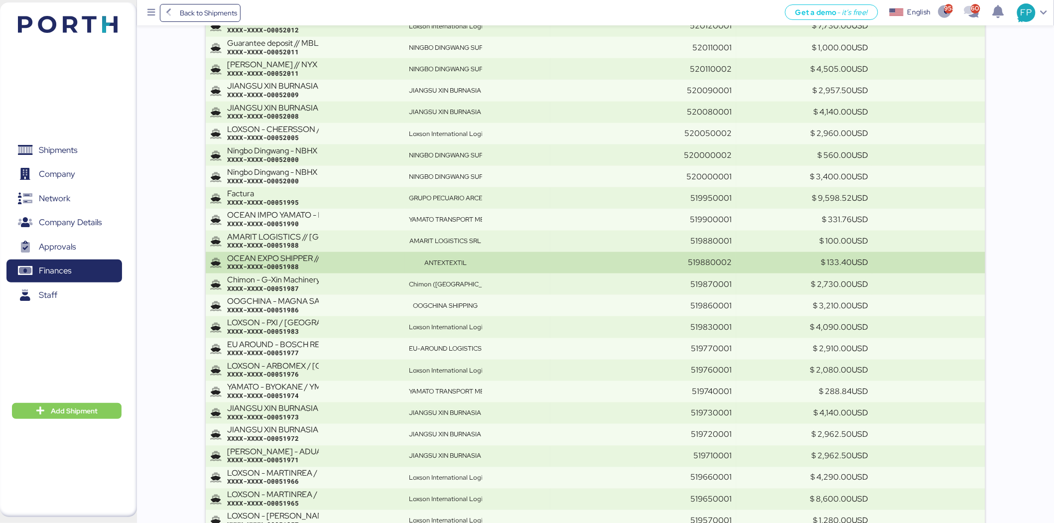
click at [556, 262] on td at bounding box center [593, 262] width 85 height 21
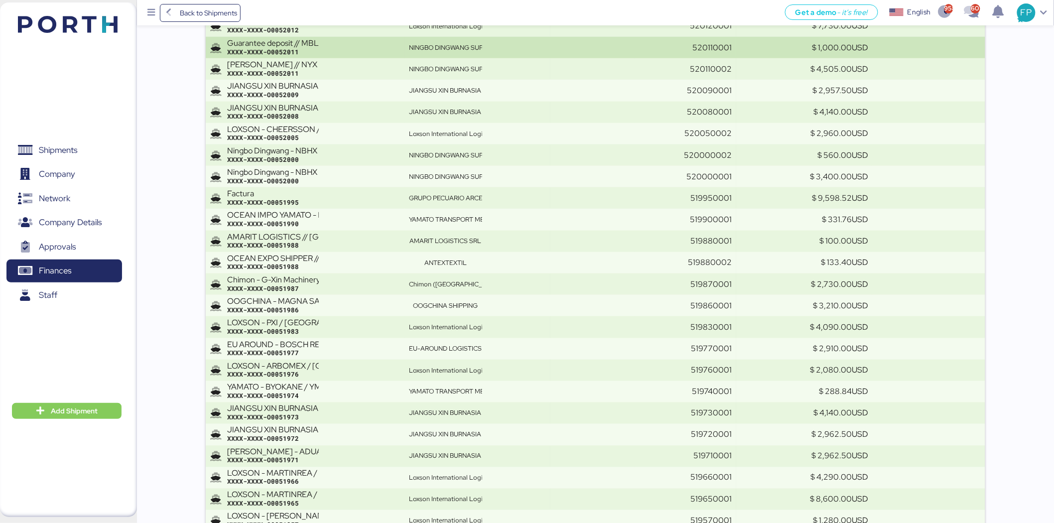
scroll to position [2513, 0]
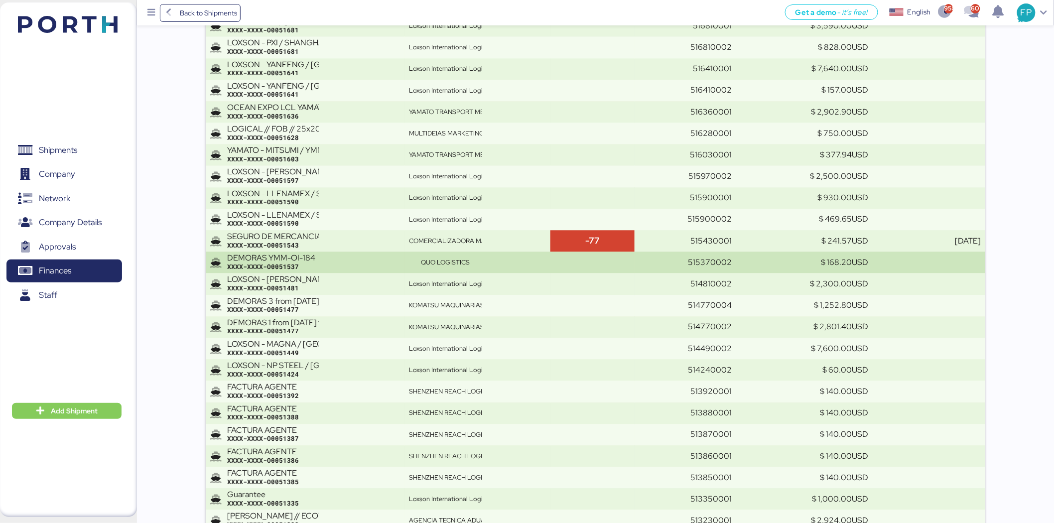
click at [613, 265] on td at bounding box center [593, 262] width 85 height 21
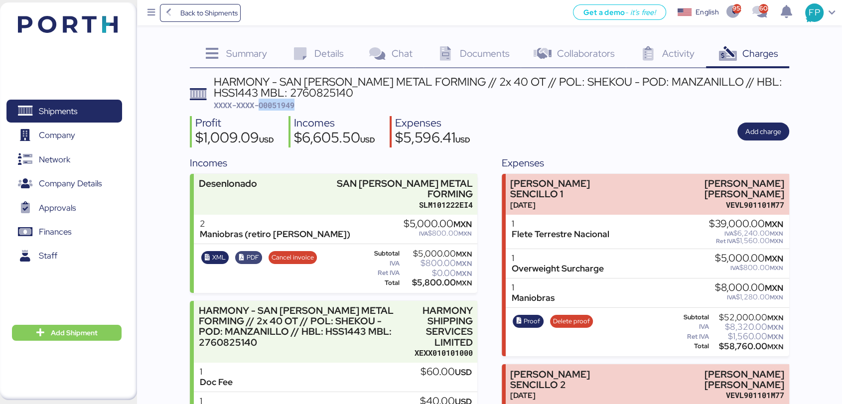
click at [258, 252] on span "PDF" at bounding box center [252, 257] width 12 height 11
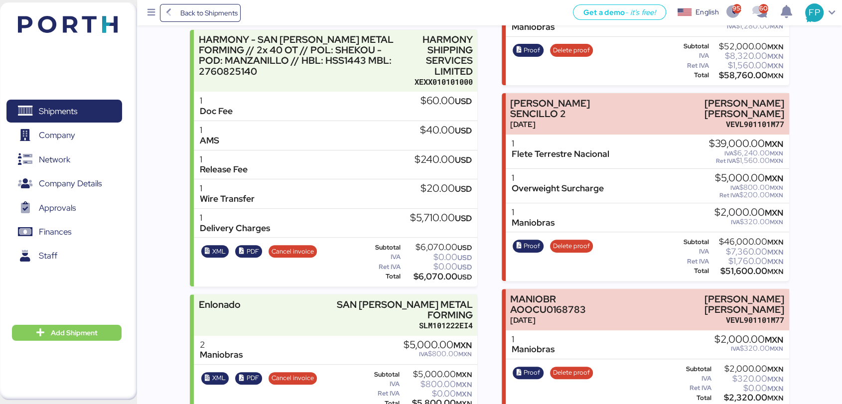
scroll to position [434, 0]
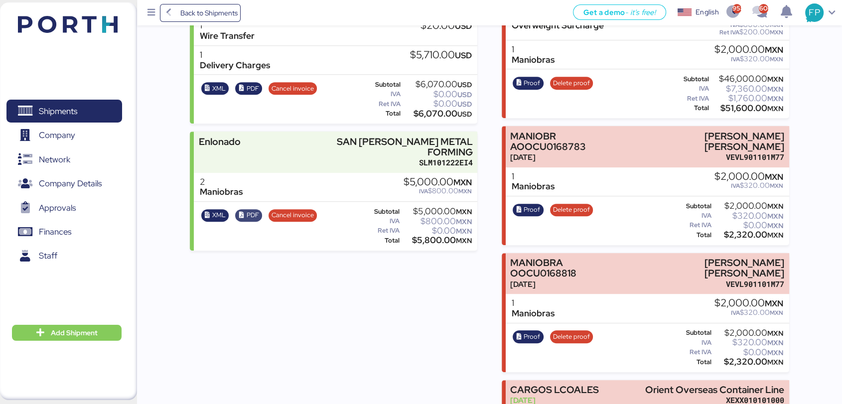
click at [251, 210] on span "PDF" at bounding box center [252, 215] width 12 height 11
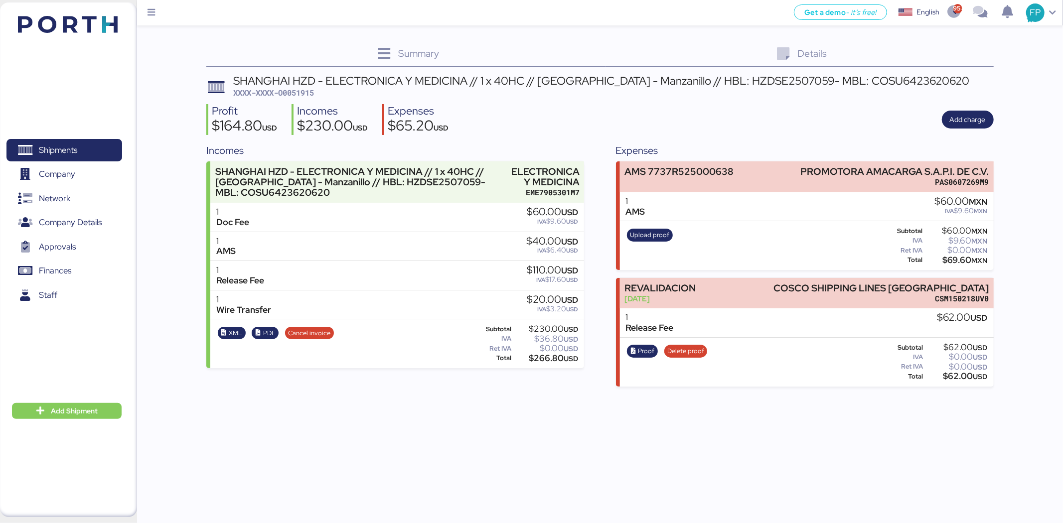
click at [301, 95] on span "XXXX-XXXX-O0051915" at bounding box center [273, 93] width 81 height 10
copy span "O0051915"
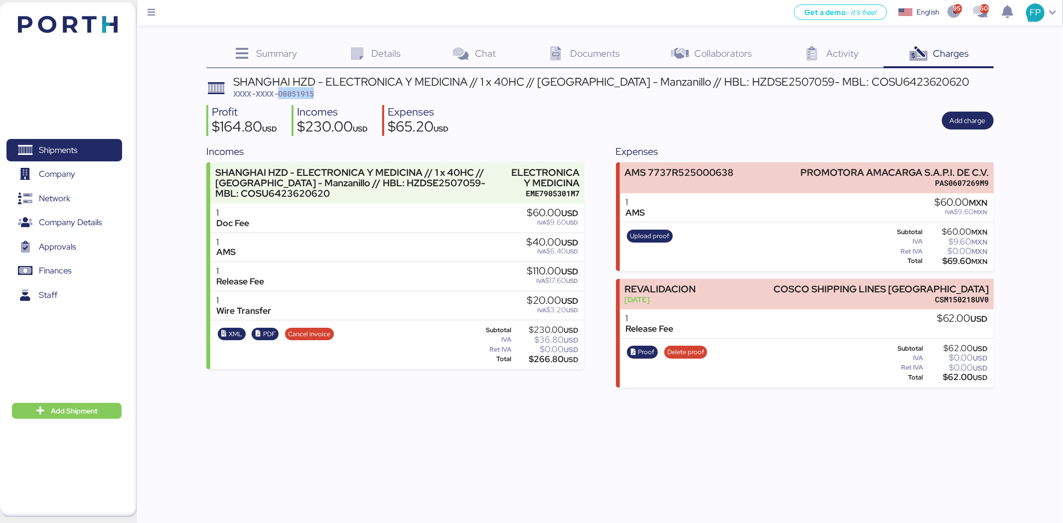
click at [576, 92] on div "SHANGHAI HZD - ELECTRONICA Y MEDICINA // 1 x 40HC // [GEOGRAPHIC_DATA] - Manzan…" at bounding box center [601, 87] width 736 height 23
click at [263, 339] on span "PDF" at bounding box center [265, 334] width 27 height 13
click at [273, 334] on span "PDF" at bounding box center [269, 334] width 12 height 11
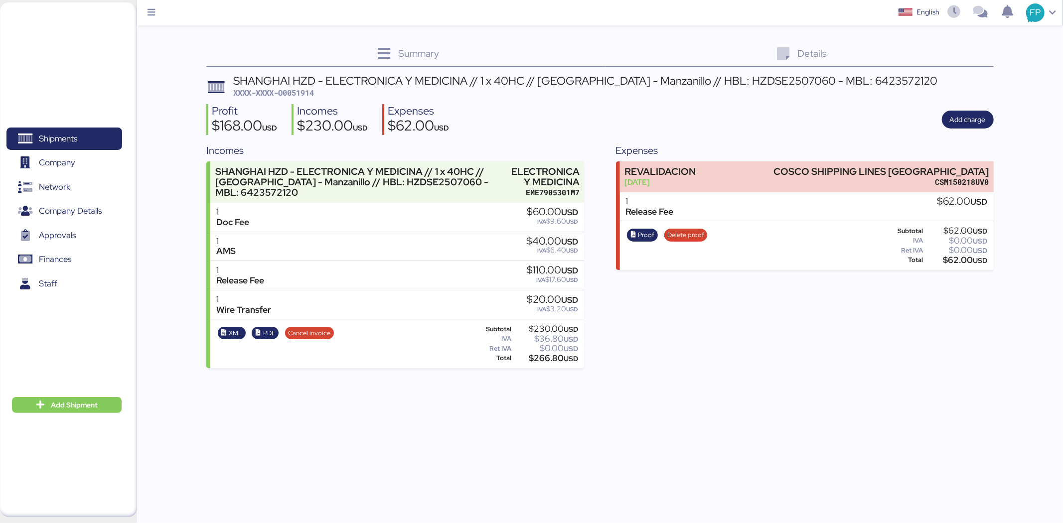
click at [309, 91] on span "XXXX-XXXX-O0051914" at bounding box center [273, 93] width 81 height 10
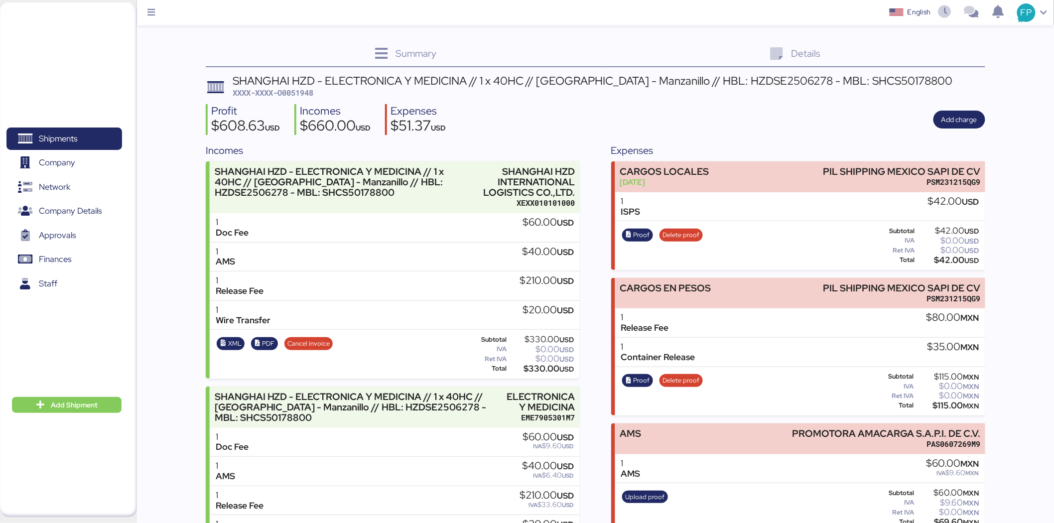
click at [310, 96] on span "XXXX-XXXX-O0051948" at bounding box center [273, 93] width 81 height 10
click at [310, 95] on span "XXXX-XXXX-O0051948" at bounding box center [273, 93] width 81 height 10
copy span "O0051948"
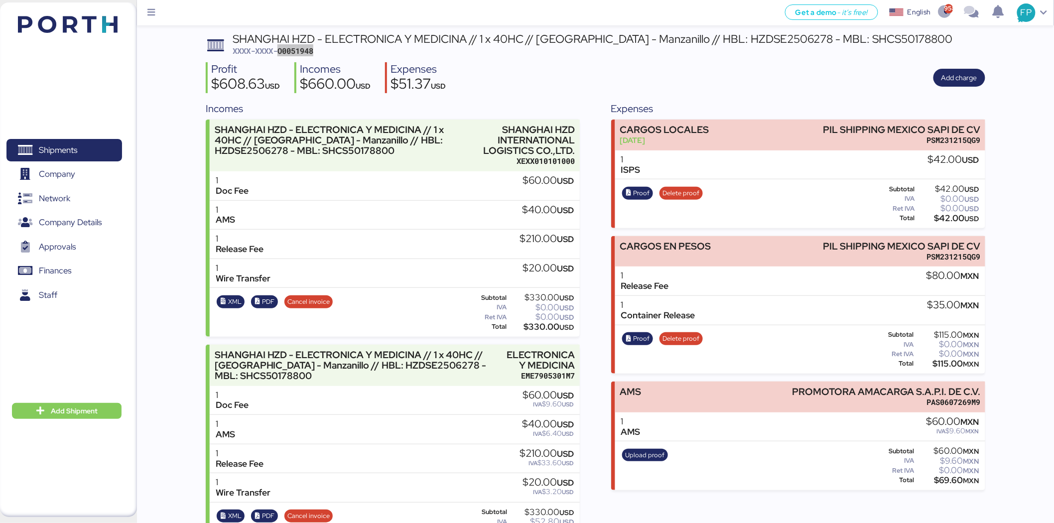
scroll to position [23, 0]
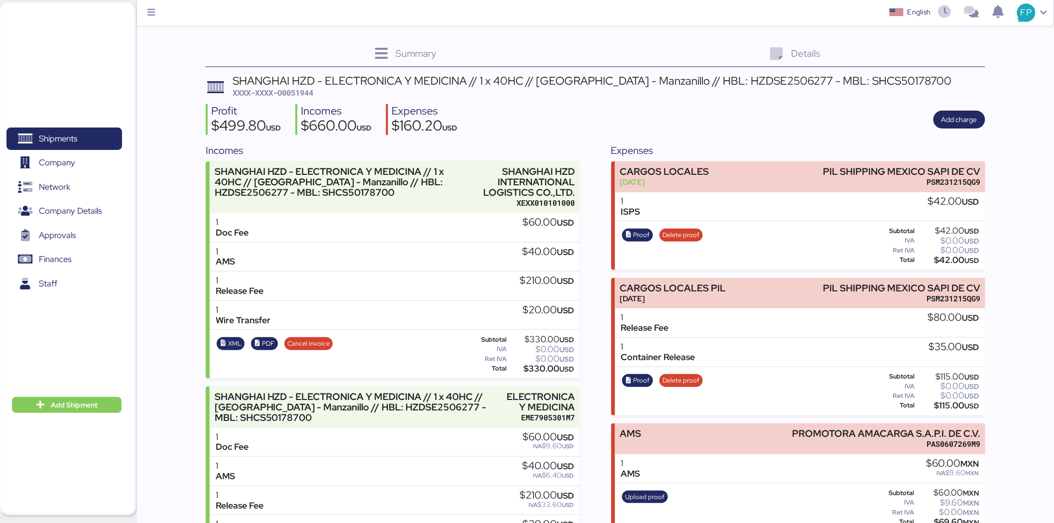
click at [306, 97] on span "XXXX-XXXX-O0051944" at bounding box center [273, 93] width 81 height 10
copy span "O0051944"
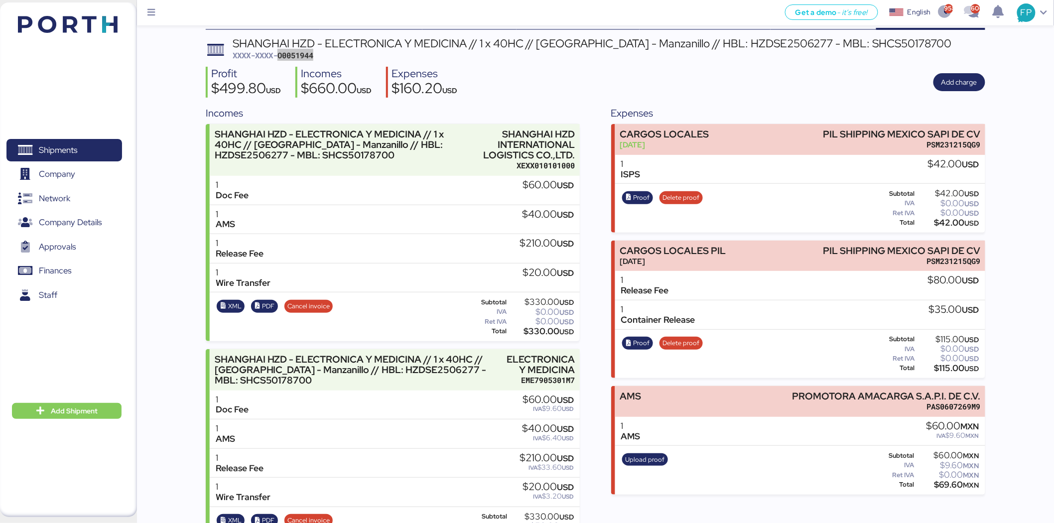
scroll to position [79, 0]
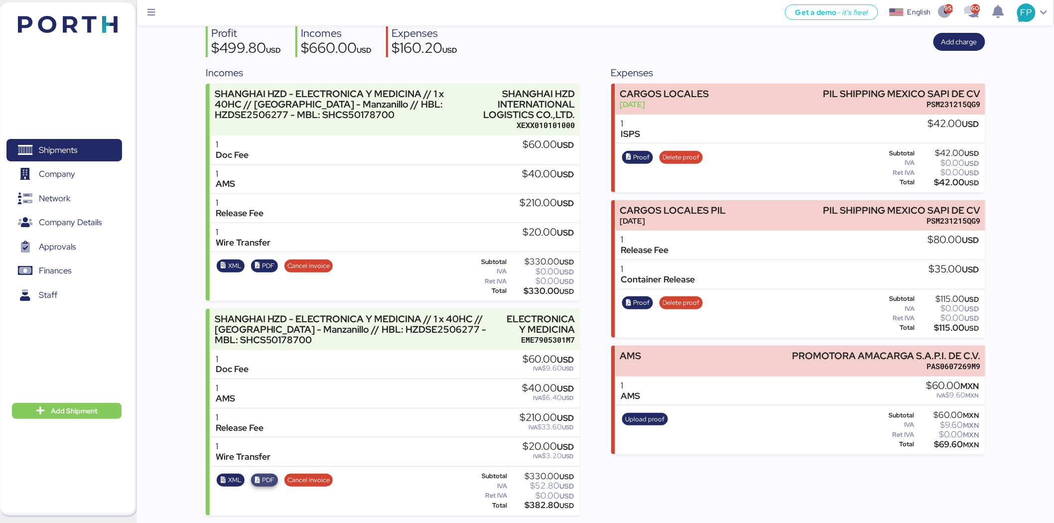
click at [274, 479] on span "PDF" at bounding box center [268, 480] width 12 height 11
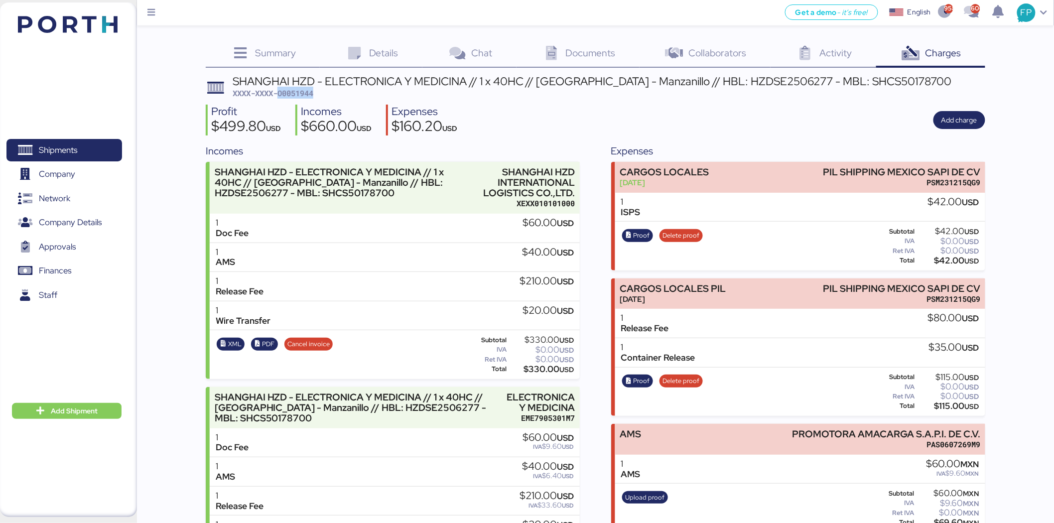
scroll to position [0, 0]
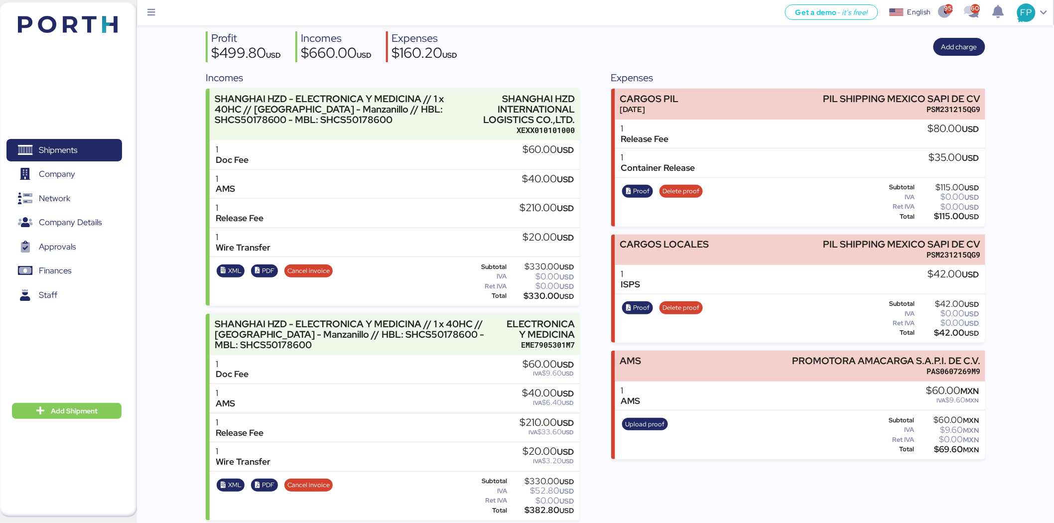
scroll to position [79, 0]
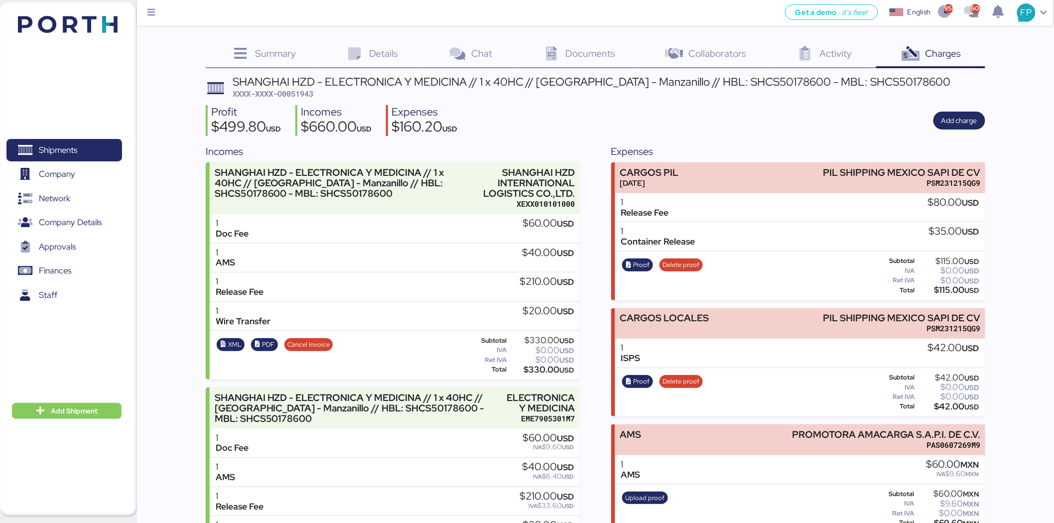
scroll to position [79, 0]
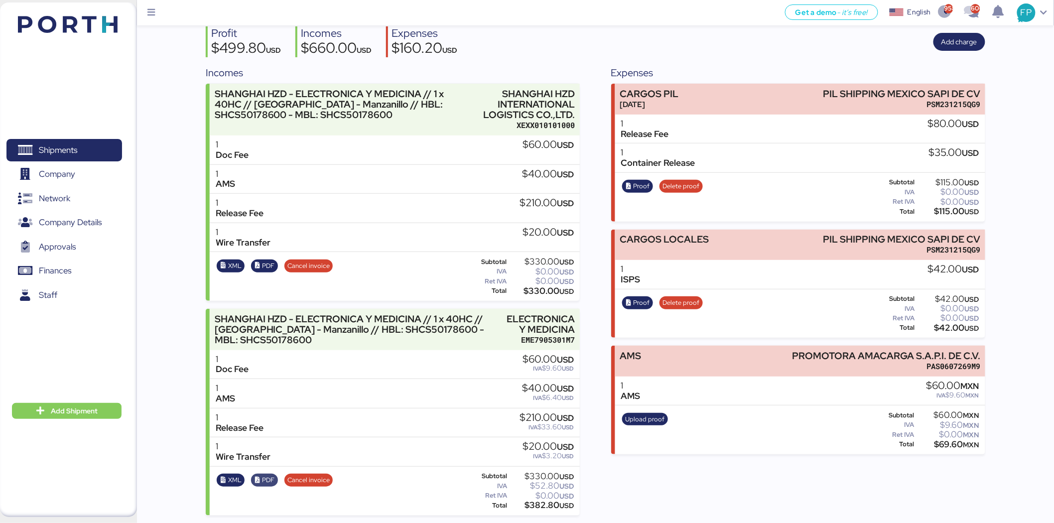
click at [268, 478] on span "PDF" at bounding box center [268, 480] width 12 height 11
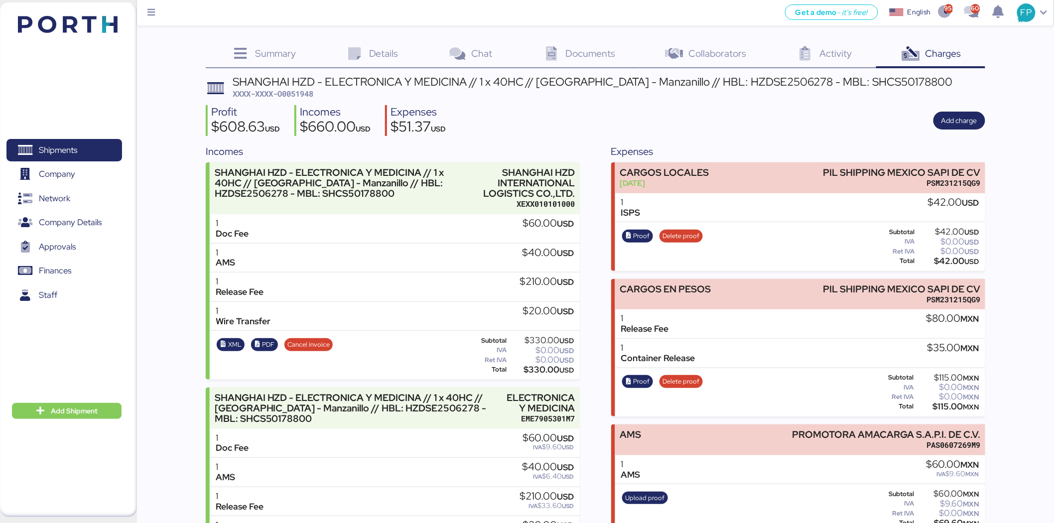
scroll to position [79, 0]
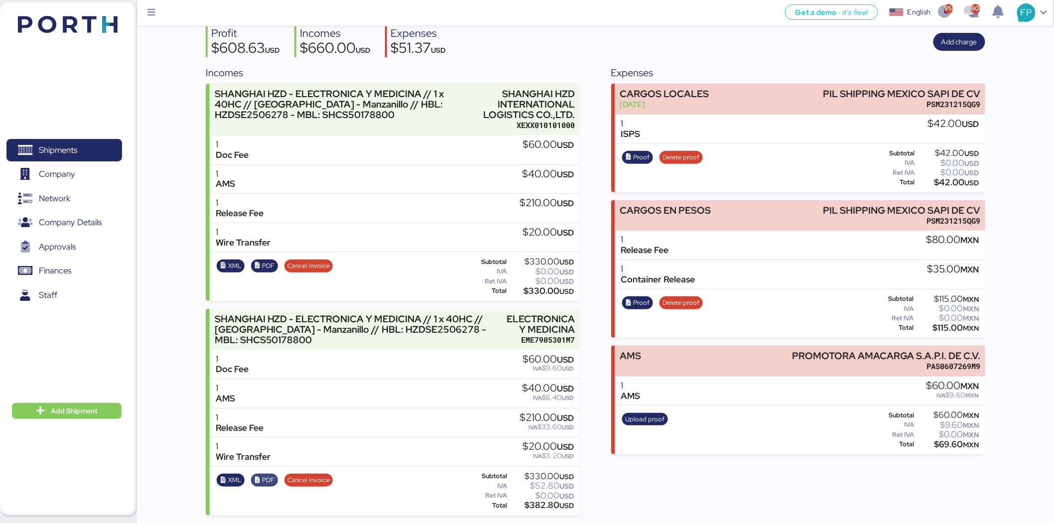
click at [268, 483] on span "PDF" at bounding box center [268, 480] width 12 height 11
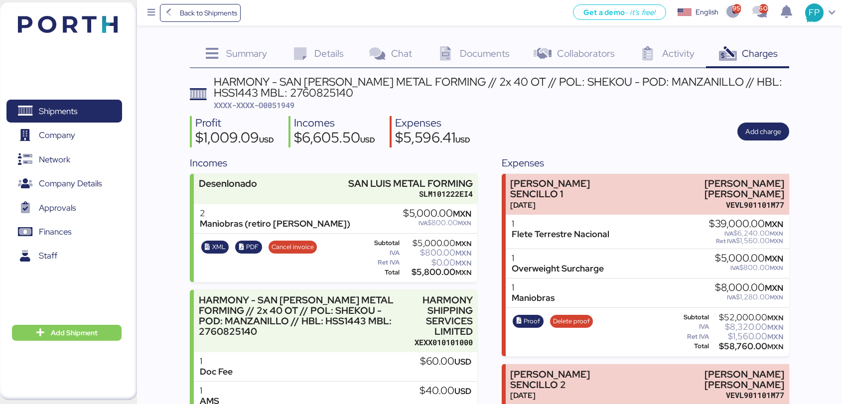
scroll to position [434, 0]
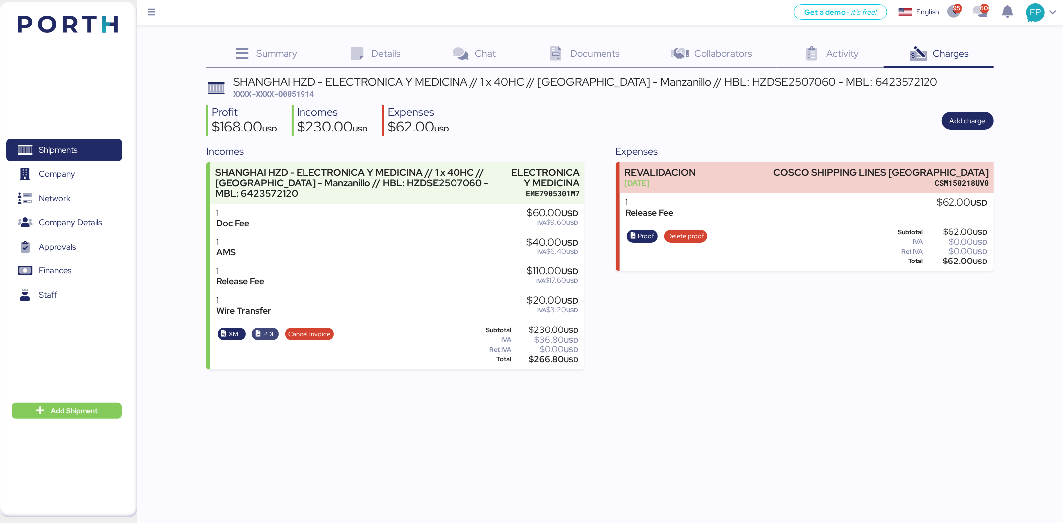
click at [268, 332] on span "PDF" at bounding box center [269, 334] width 12 height 11
click at [95, 149] on span "Shipments" at bounding box center [63, 150] width 107 height 14
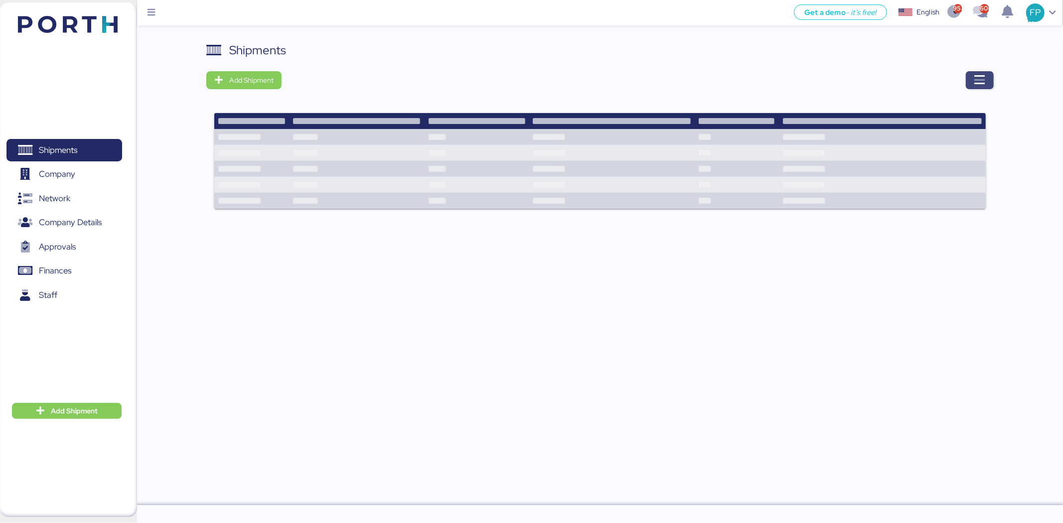
click at [987, 81] on span "button" at bounding box center [980, 80] width 28 height 18
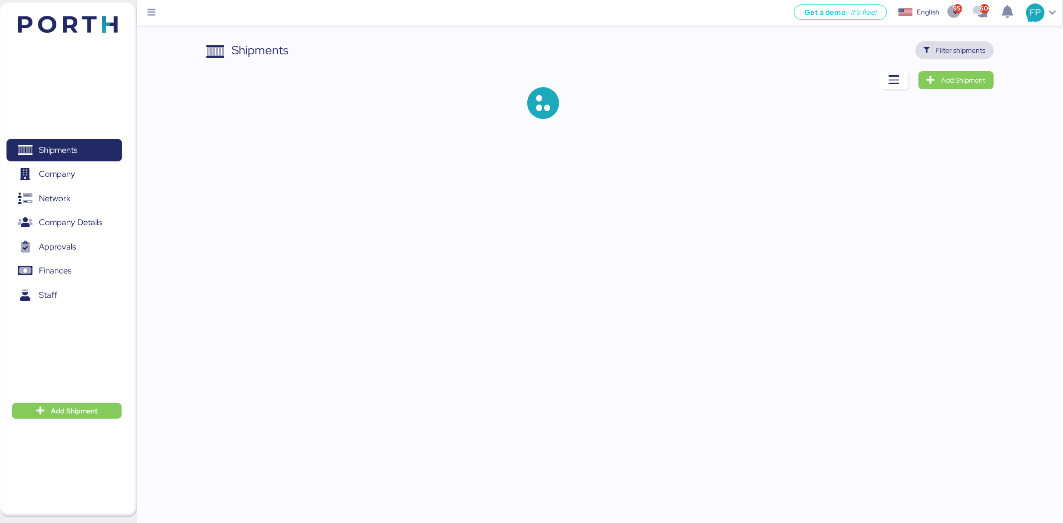
click at [969, 51] on span "Filter shipments" at bounding box center [961, 50] width 50 height 12
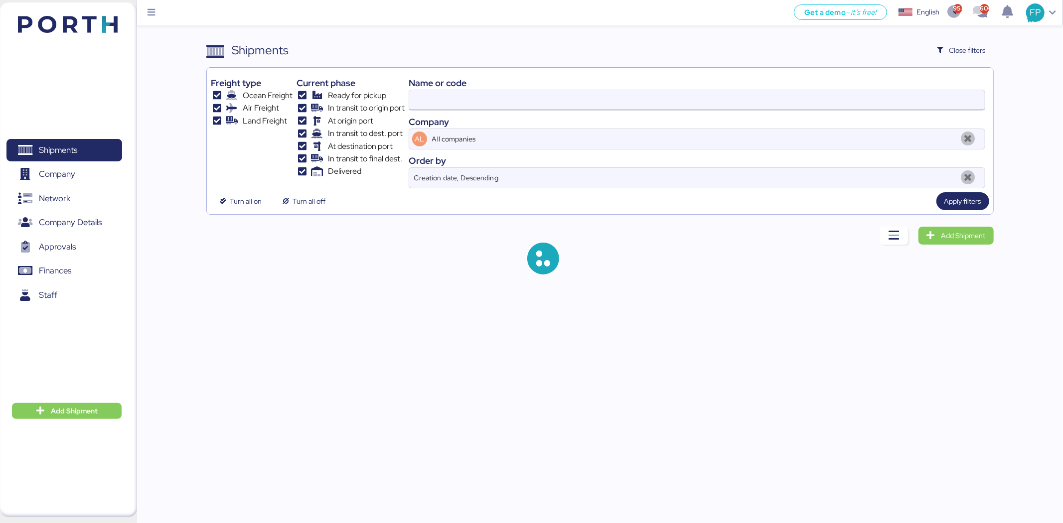
click at [434, 105] on input at bounding box center [696, 100] width 575 height 20
click at [431, 105] on input "O0051477" at bounding box center [696, 100] width 575 height 20
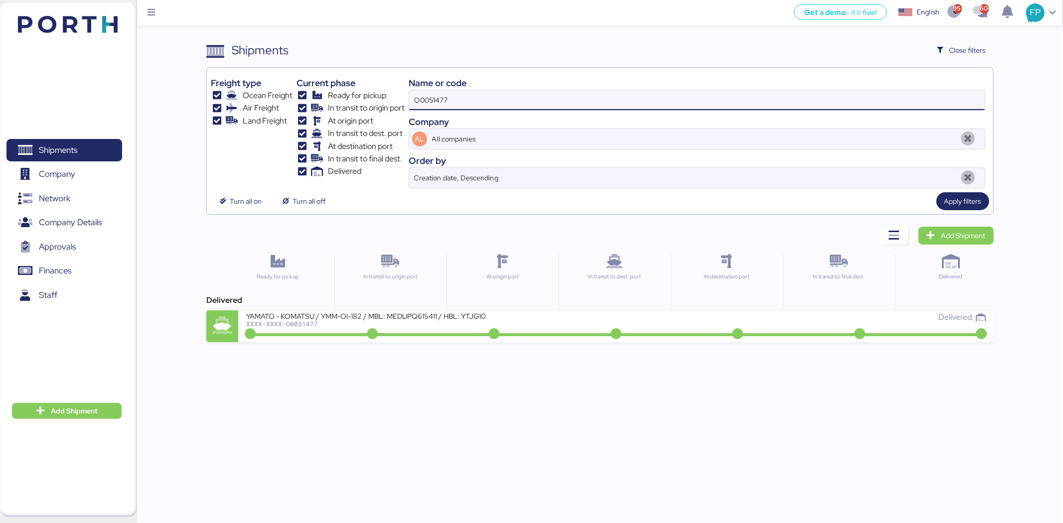
click at [431, 105] on input "O0051477" at bounding box center [696, 100] width 575 height 20
click at [431, 106] on input "O0051477" at bounding box center [696, 100] width 575 height 20
paste input "945"
type input "O0051945"
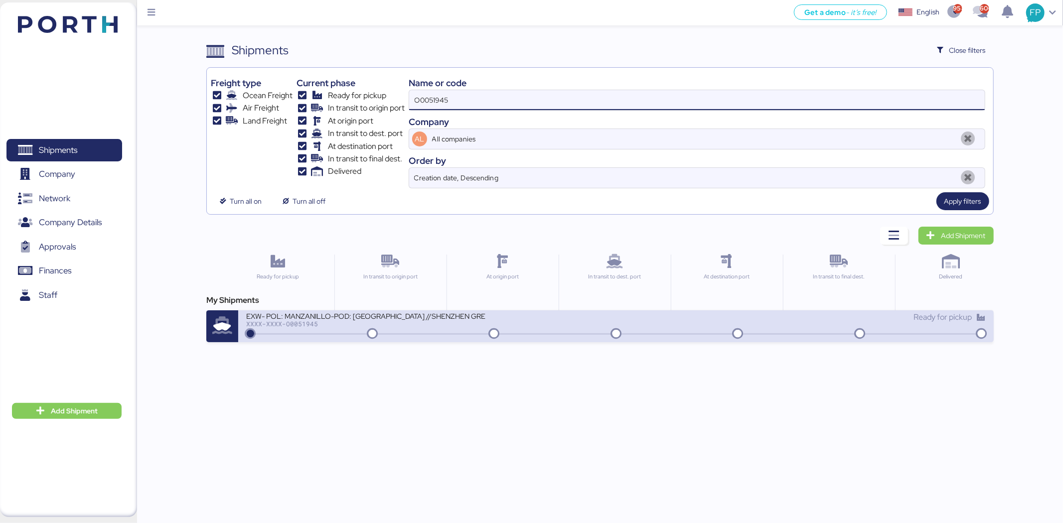
click at [480, 334] on icon at bounding box center [494, 334] width 48 height 11
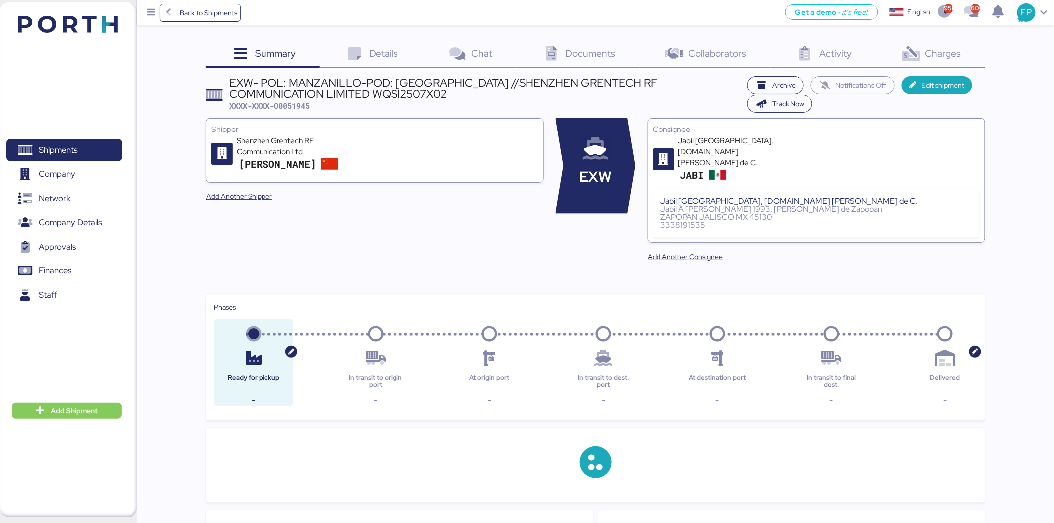
click at [935, 57] on span "Charges" at bounding box center [944, 53] width 36 height 13
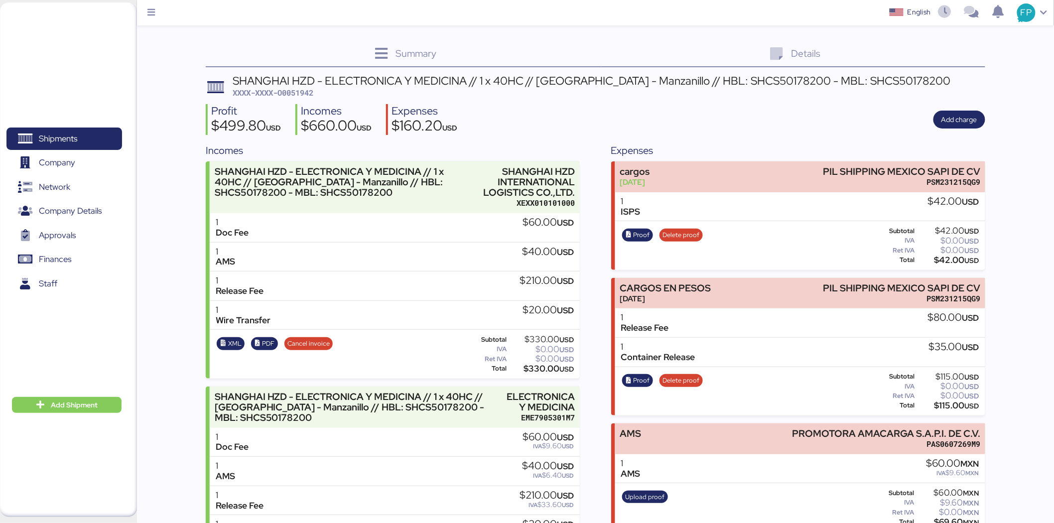
click at [299, 92] on span "XXXX-XXXX-O0051942" at bounding box center [273, 93] width 81 height 10
copy span "O0051942"
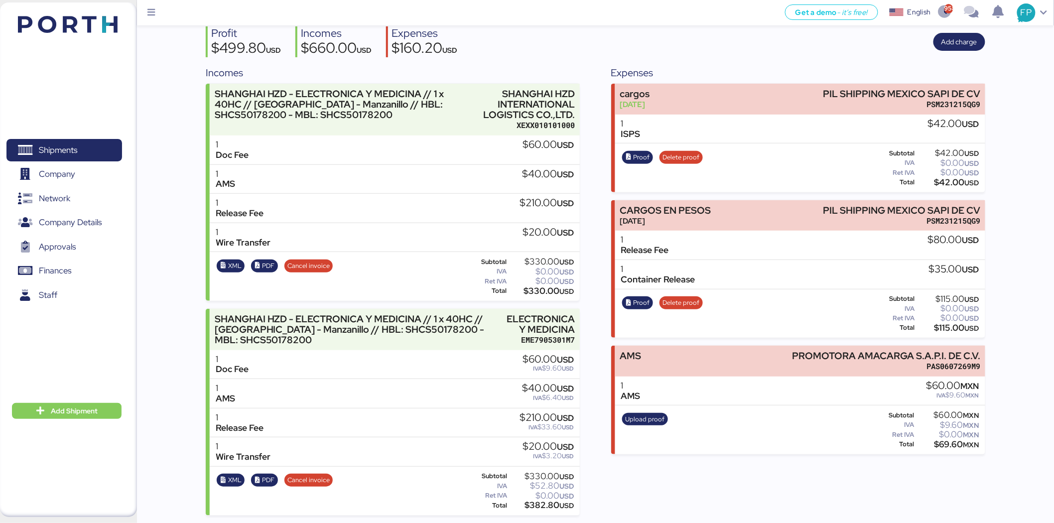
scroll to position [79, 0]
click at [265, 481] on span "PDF" at bounding box center [268, 480] width 12 height 11
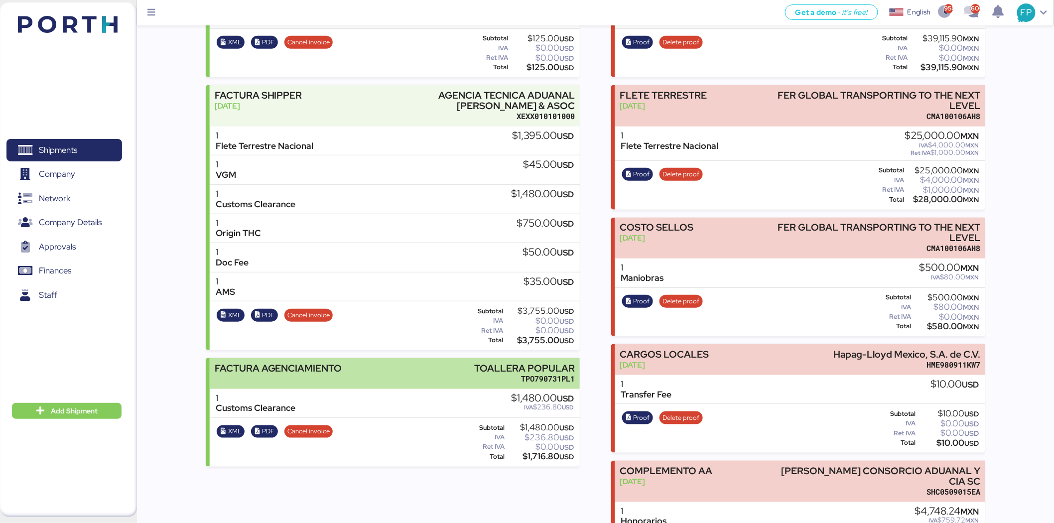
scroll to position [442, 0]
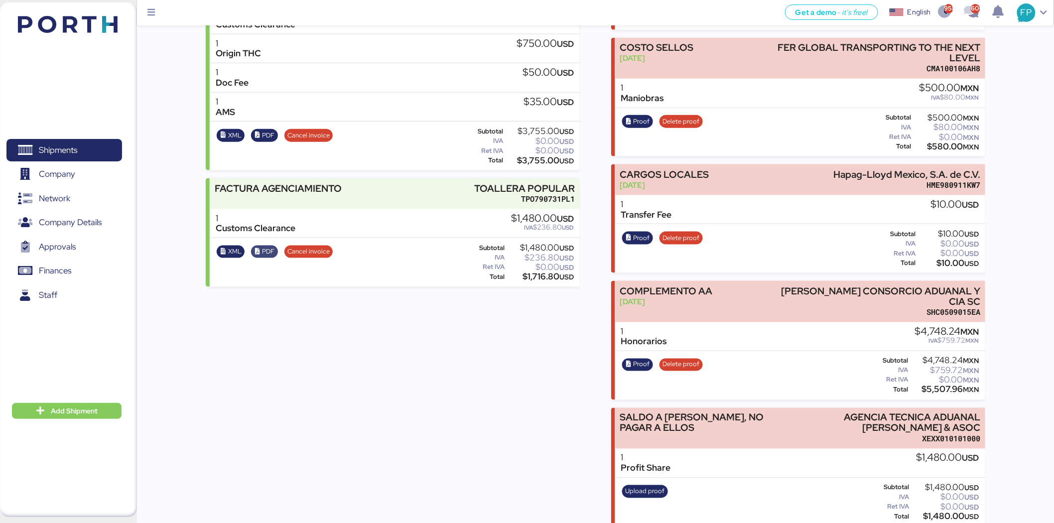
click at [270, 256] on span "PDF" at bounding box center [268, 251] width 12 height 11
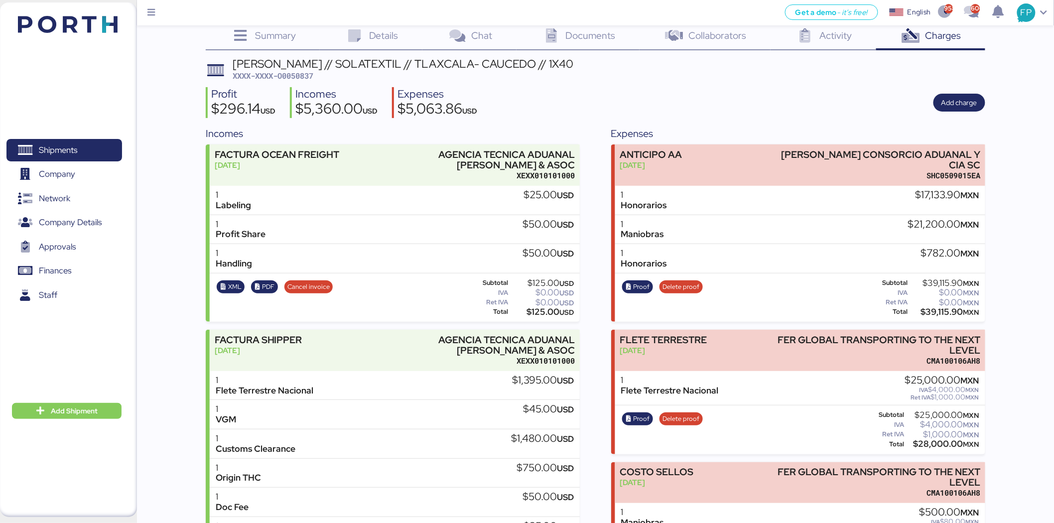
scroll to position [0, 0]
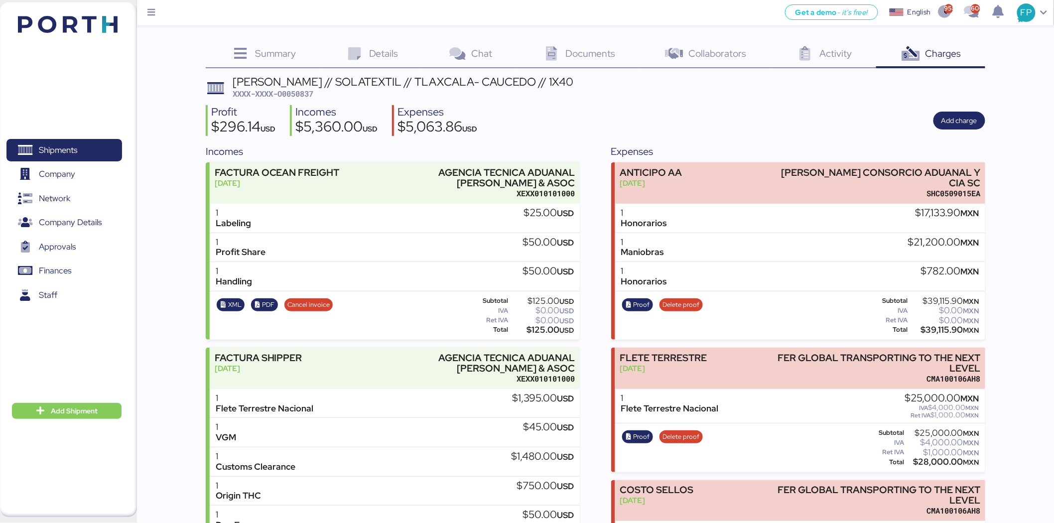
click at [310, 89] on span "XXXX-XXXX-O0050837" at bounding box center [273, 94] width 81 height 10
copy span "O0050837"
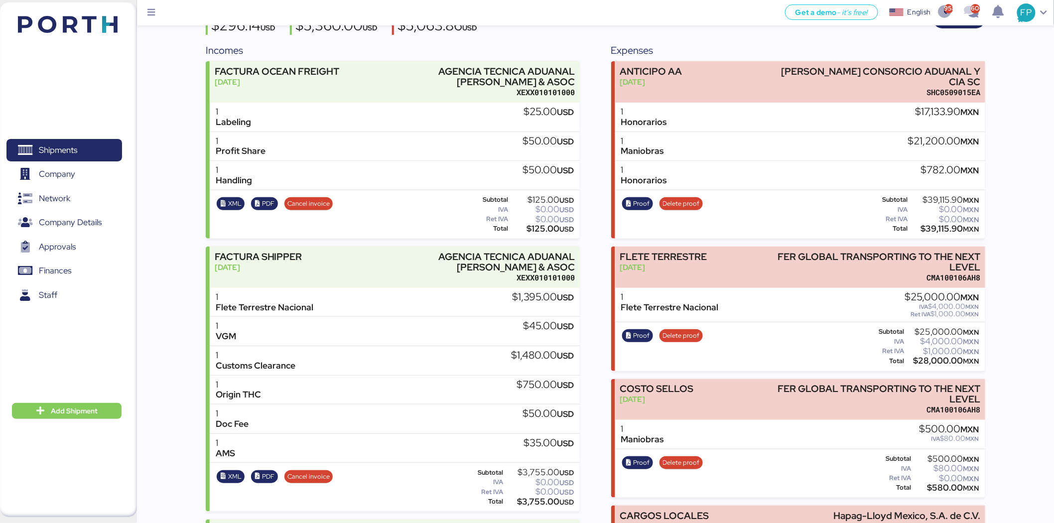
scroll to position [277, 0]
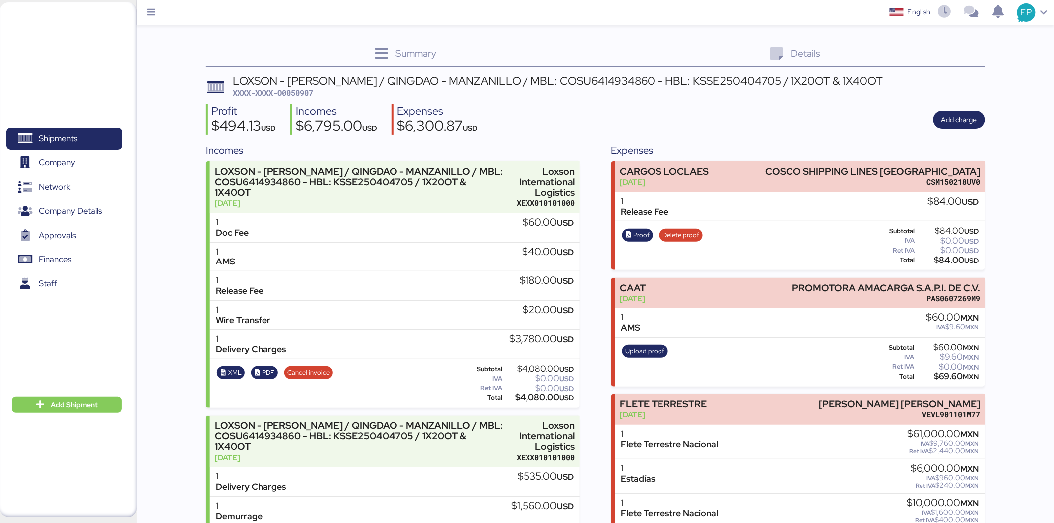
click at [313, 93] on span "XXXX-XXXX-O0050907" at bounding box center [273, 93] width 81 height 10
click at [310, 92] on span "XXXX-XXXX-O0050907" at bounding box center [273, 93] width 81 height 10
click at [309, 92] on span "XXXX-XXXX-O0050907" at bounding box center [273, 93] width 81 height 10
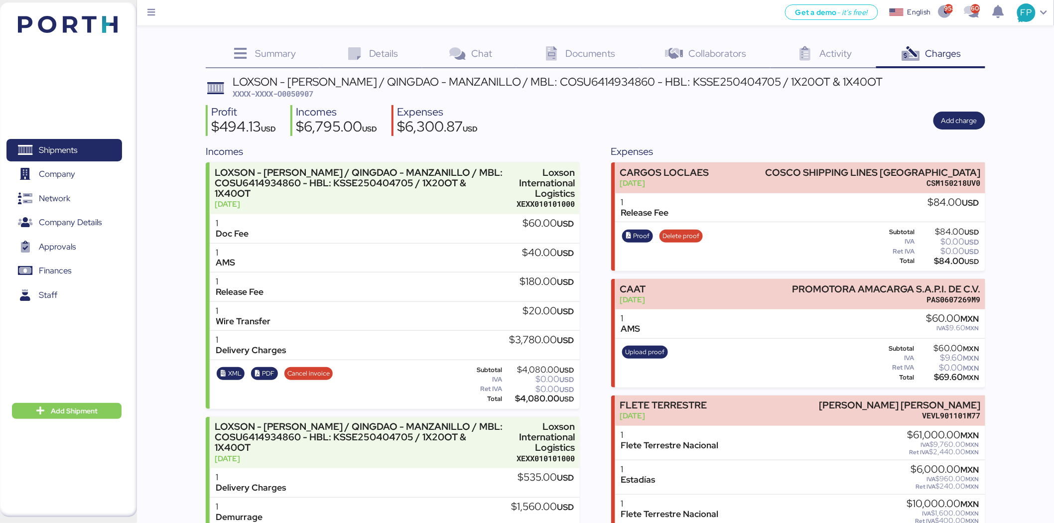
click at [309, 92] on span "XXXX-XXXX-O0050907" at bounding box center [273, 94] width 81 height 10
click at [309, 93] on span "XXXX-XXXX-O0050907" at bounding box center [273, 94] width 81 height 10
copy span "O0050907"
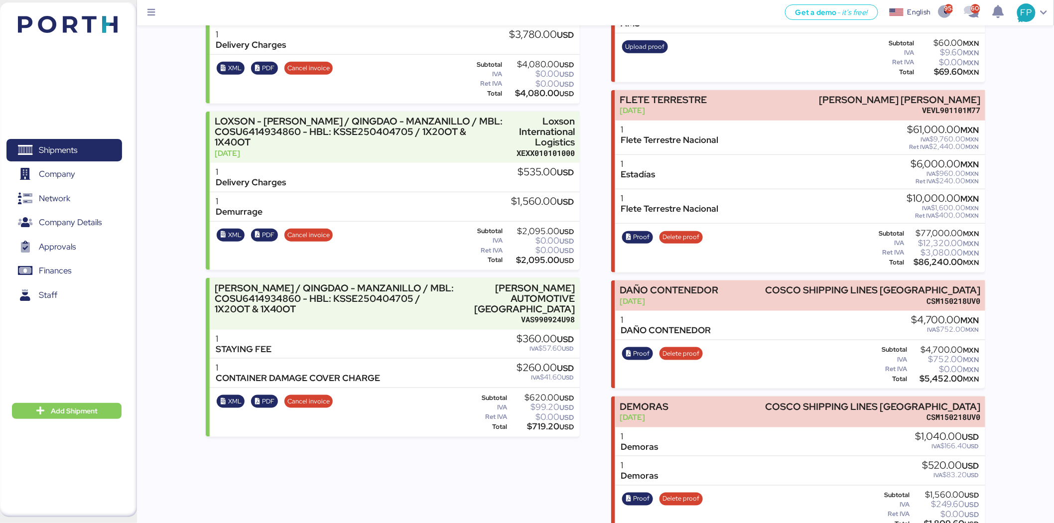
scroll to position [309, 0]
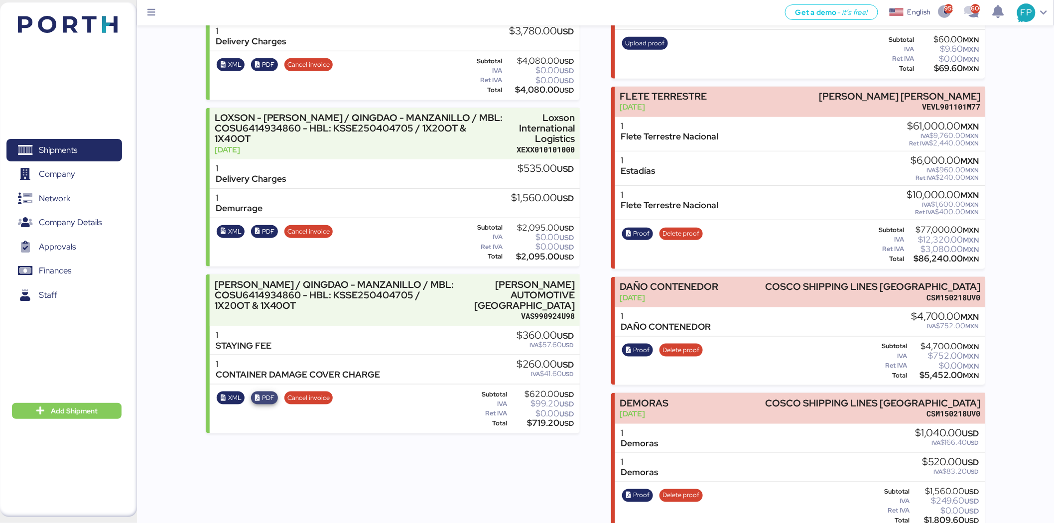
click at [272, 402] on span "PDF" at bounding box center [268, 398] width 12 height 11
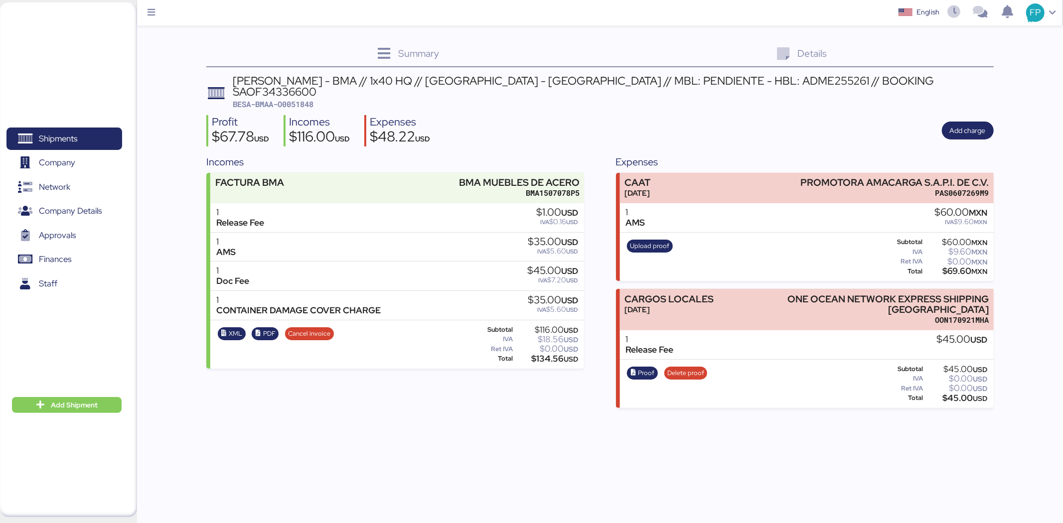
click at [312, 99] on span "BESA-BMAA-O0051848" at bounding box center [273, 104] width 81 height 10
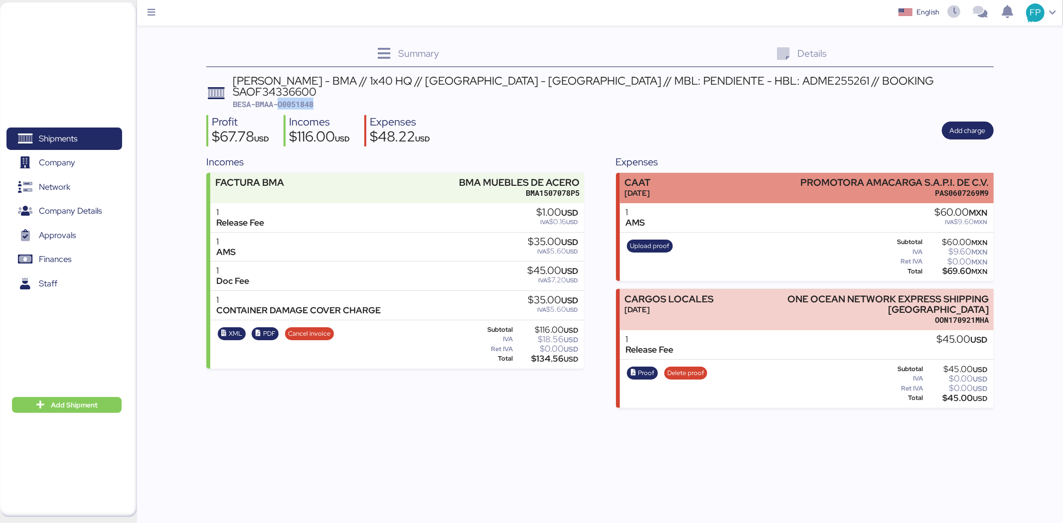
copy span "O0051848"
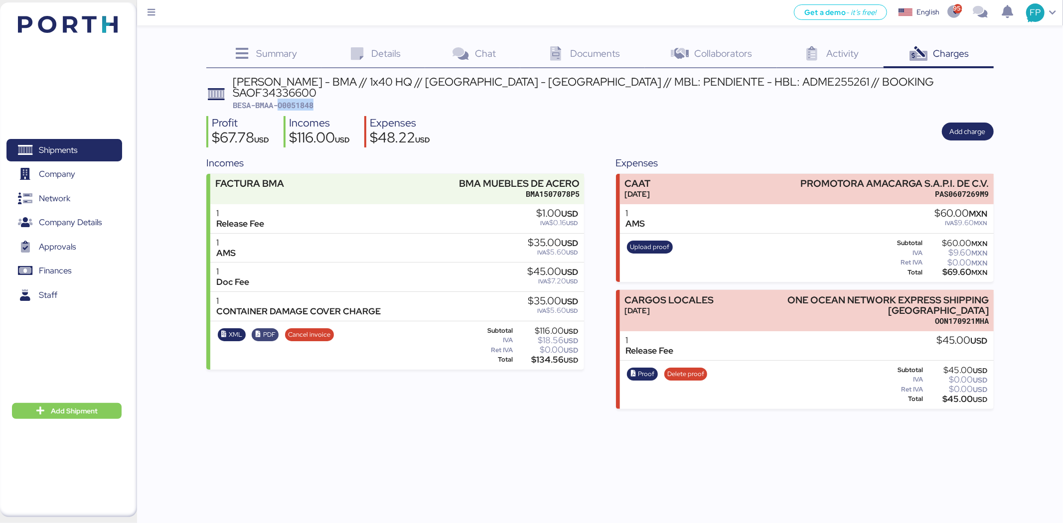
click at [271, 329] on span "PDF" at bounding box center [269, 334] width 12 height 11
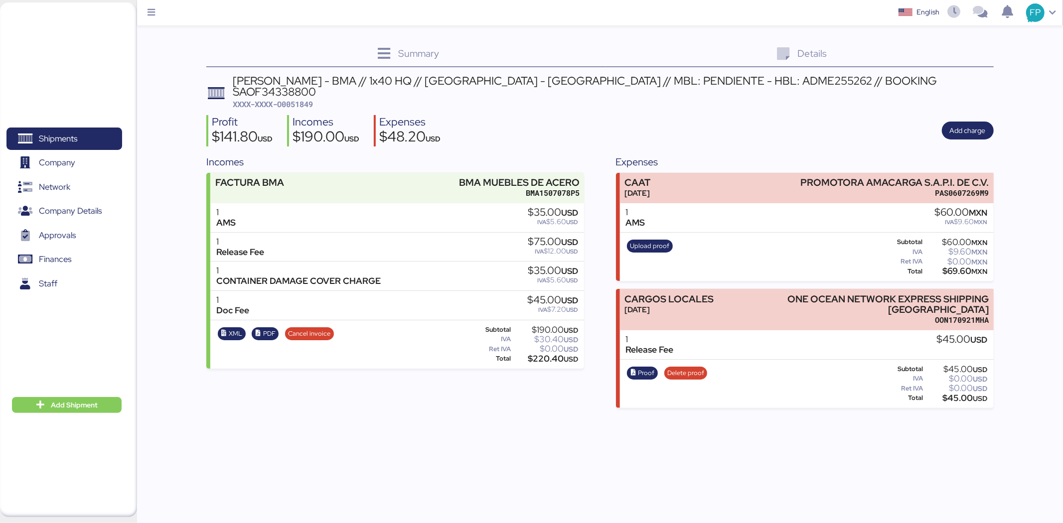
click at [309, 99] on span "XXXX-XXXX-O0051849" at bounding box center [273, 104] width 81 height 10
copy span "O0051849"
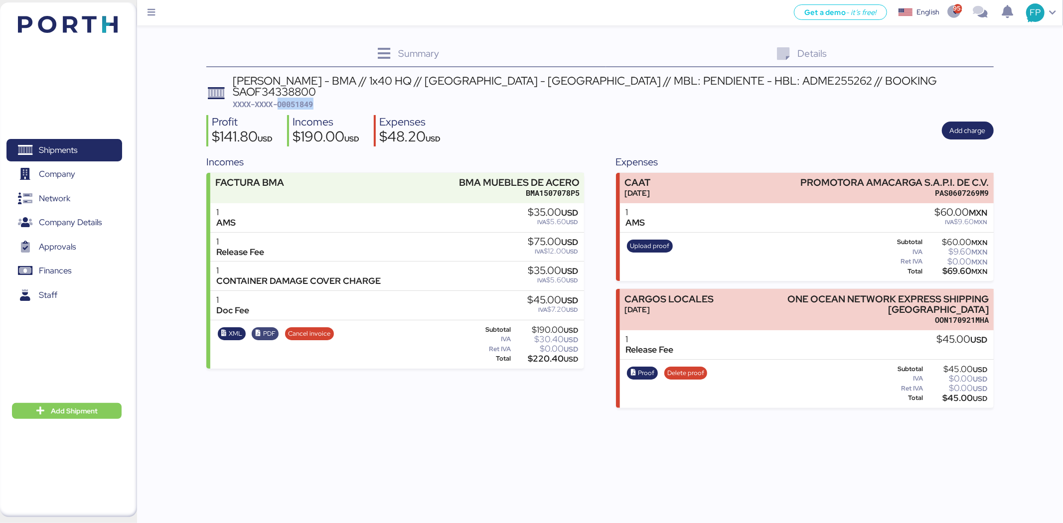
click at [271, 328] on span "PDF" at bounding box center [269, 333] width 12 height 11
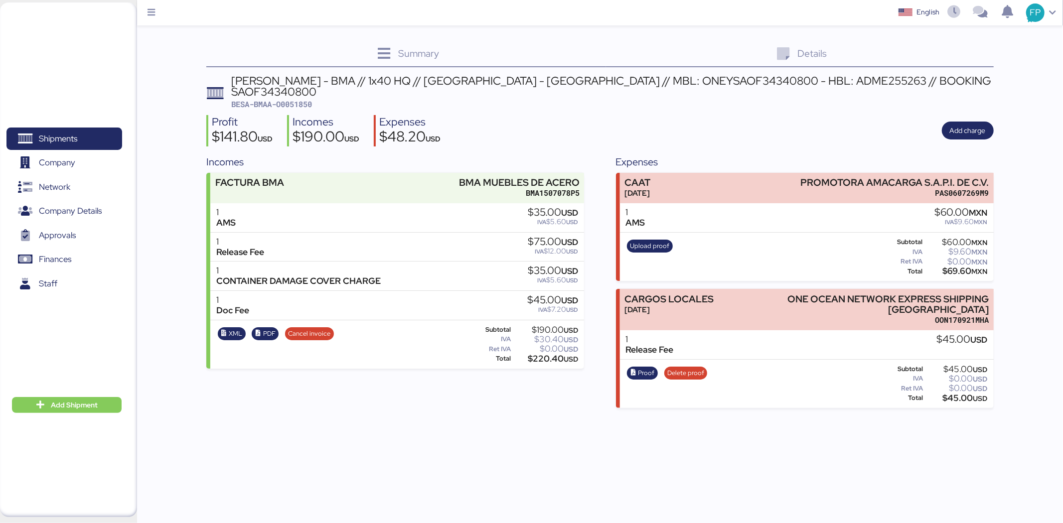
click at [304, 99] on span "BESA-BMAA-O0051850" at bounding box center [271, 104] width 81 height 10
copy span "O0051850"
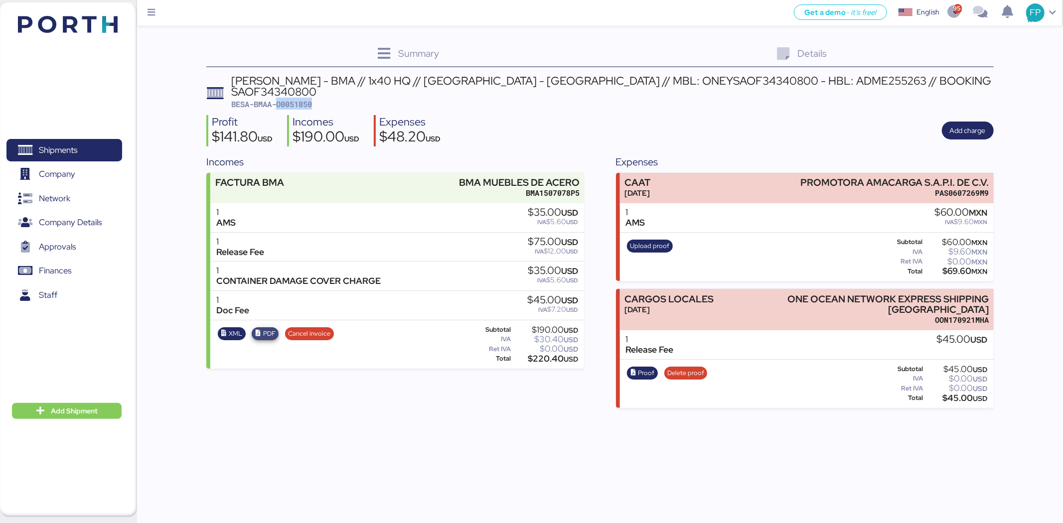
click at [270, 328] on span "PDF" at bounding box center [269, 333] width 12 height 11
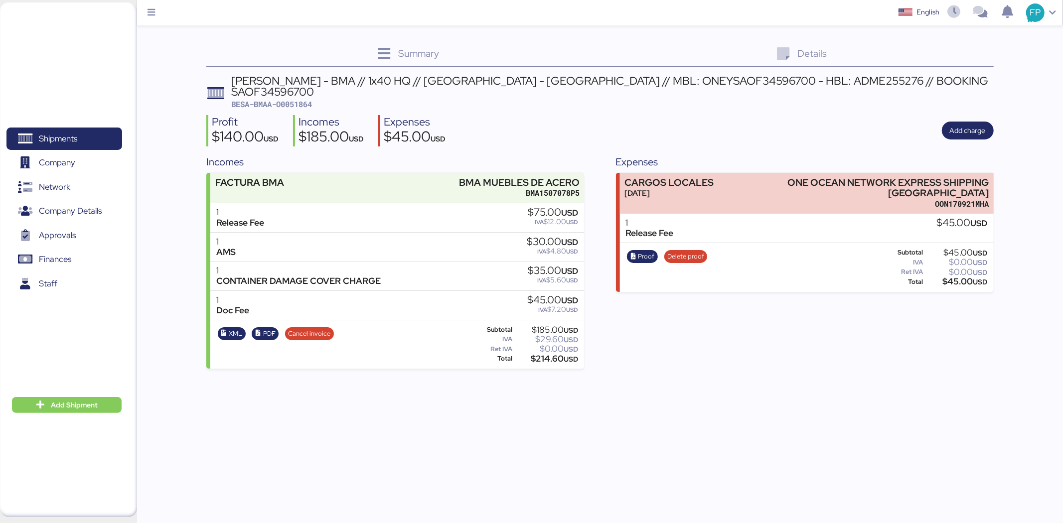
click at [302, 99] on span "BESA-BMAA-O0051864" at bounding box center [271, 104] width 81 height 10
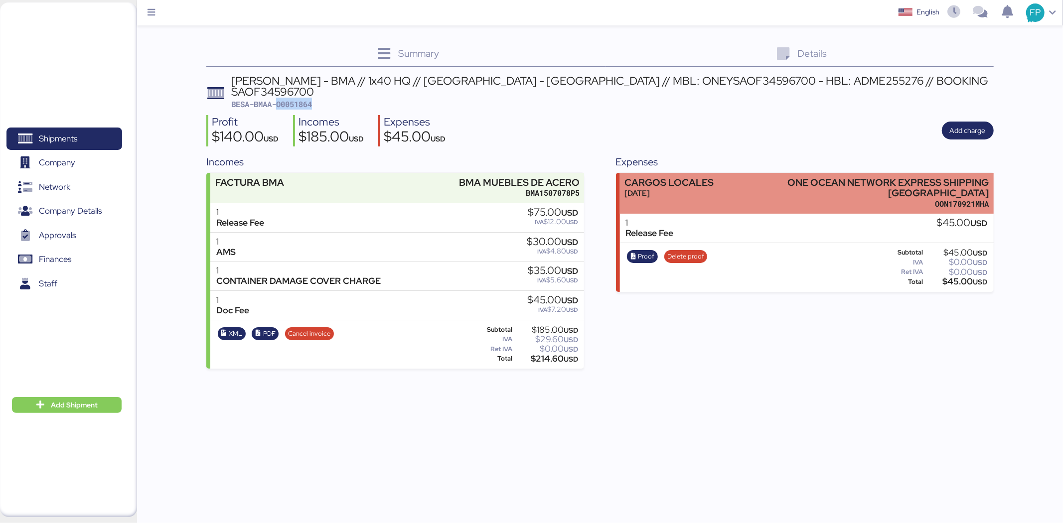
copy span "O0051864"
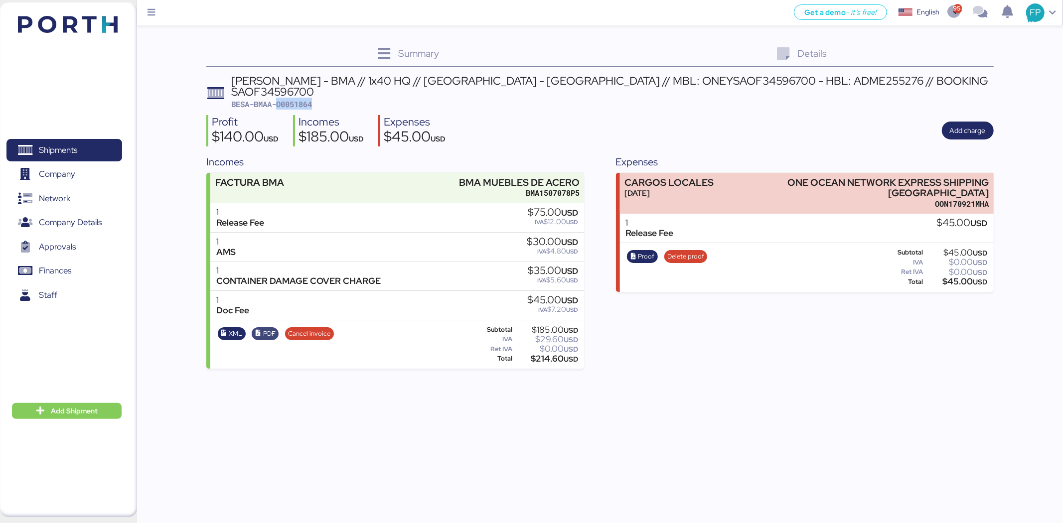
click at [258, 328] on span "PDF" at bounding box center [265, 333] width 20 height 11
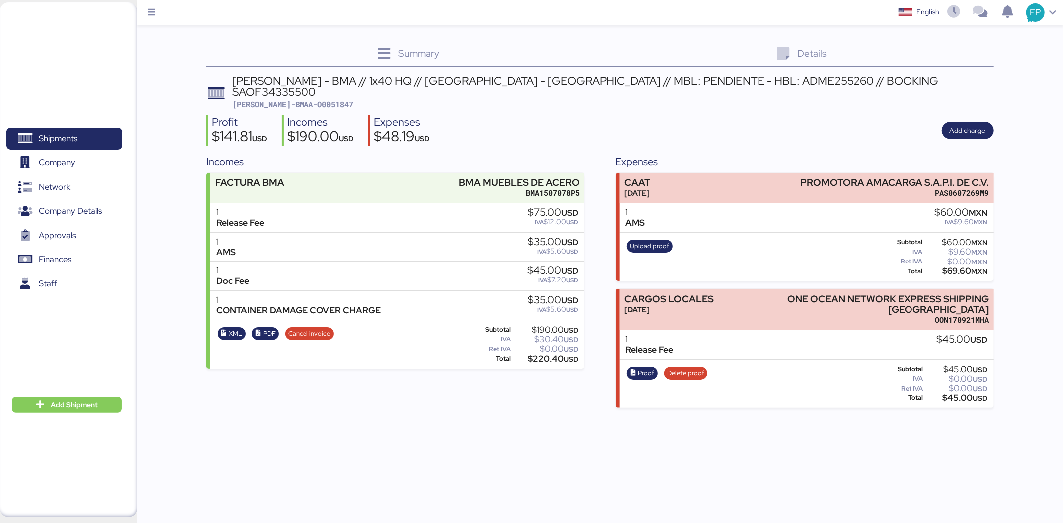
click at [301, 99] on span "[PERSON_NAME]-BMAA-O0051847" at bounding box center [293, 104] width 121 height 10
copy span "O0051847"
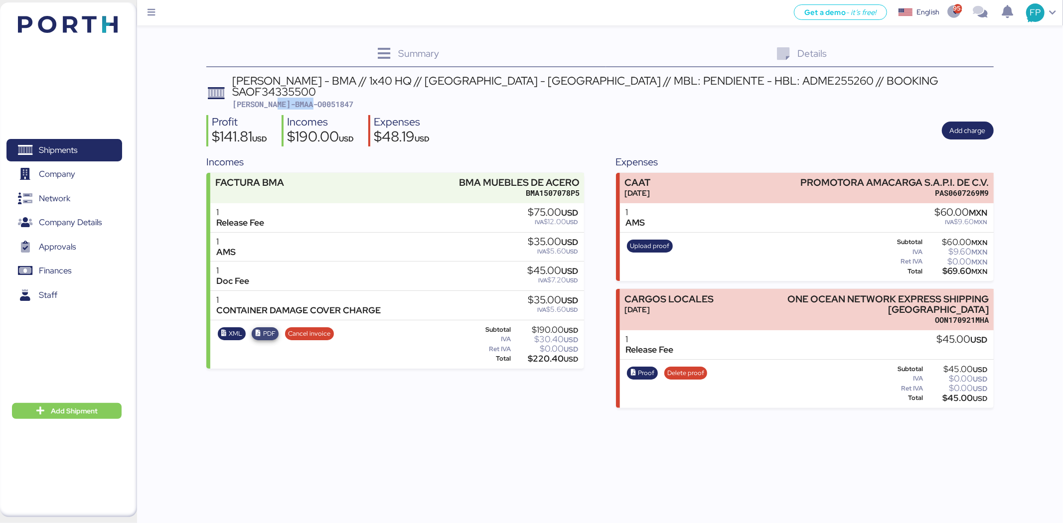
click at [268, 328] on span "PDF" at bounding box center [269, 333] width 12 height 11
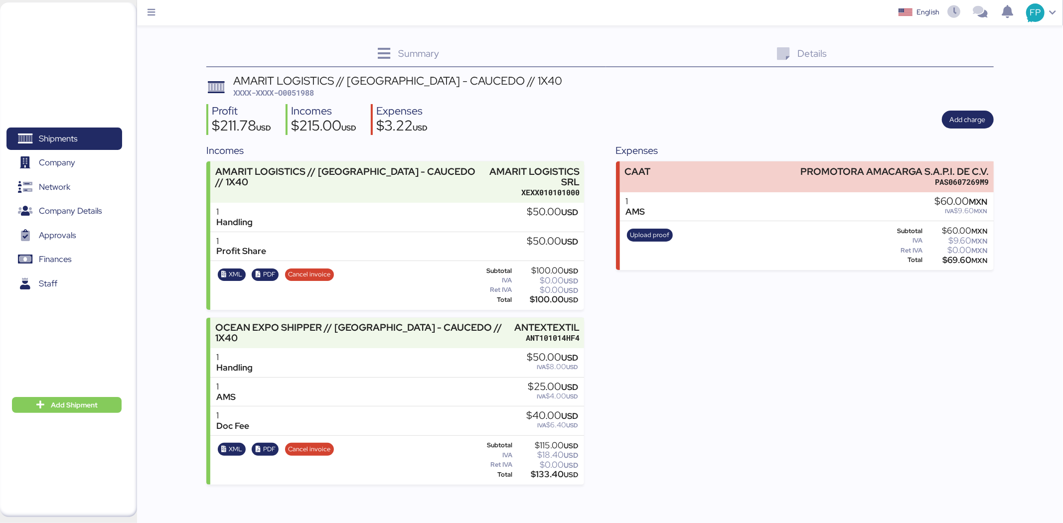
click at [295, 97] on span "XXXX-XXXX-O0051988" at bounding box center [273, 93] width 81 height 10
copy span "O0051988"
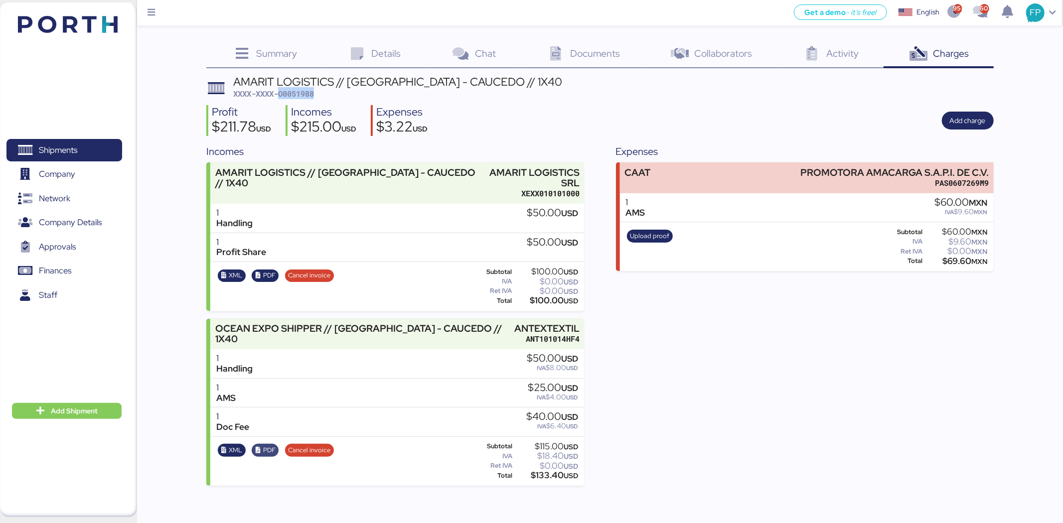
click at [268, 445] on span "PDF" at bounding box center [269, 450] width 12 height 11
click at [106, 144] on span "Shipments" at bounding box center [63, 150] width 107 height 14
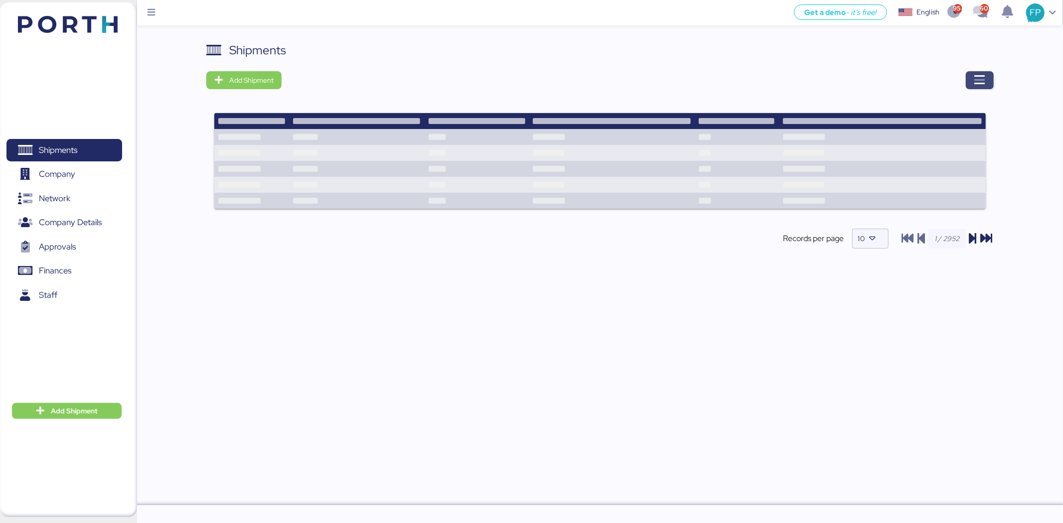
click at [975, 80] on icon "button" at bounding box center [979, 80] width 12 height 12
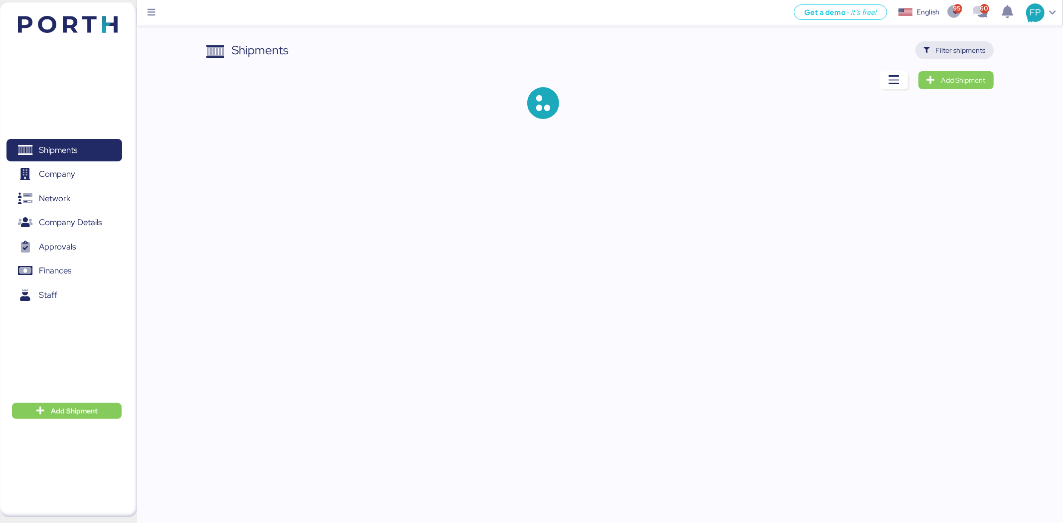
click at [974, 47] on span "Filter shipments" at bounding box center [961, 50] width 50 height 12
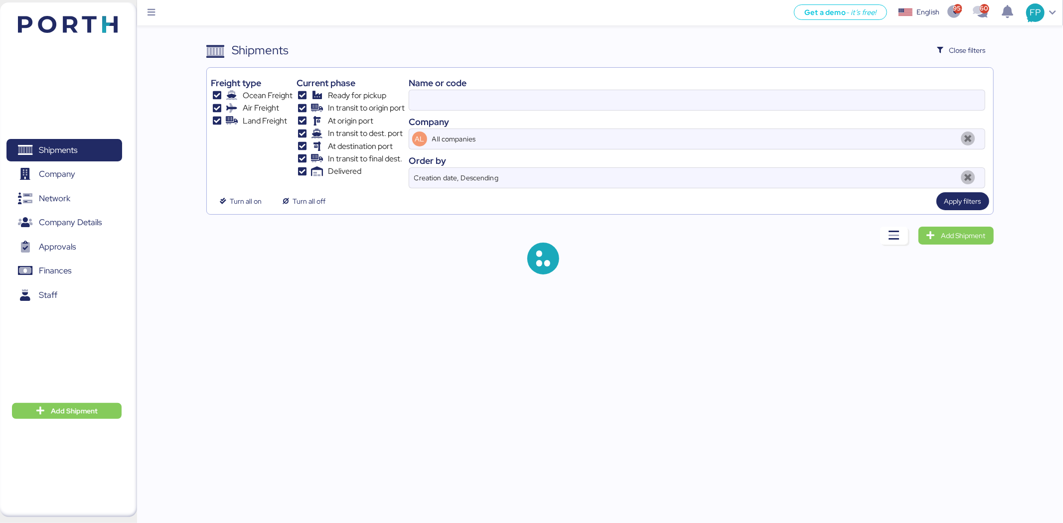
click at [455, 116] on div "Company" at bounding box center [697, 121] width 576 height 13
click at [455, 87] on div "Name or code" at bounding box center [697, 82] width 576 height 13
click at [436, 96] on input at bounding box center [696, 100] width 575 height 20
click at [436, 97] on input at bounding box center [696, 100] width 575 height 20
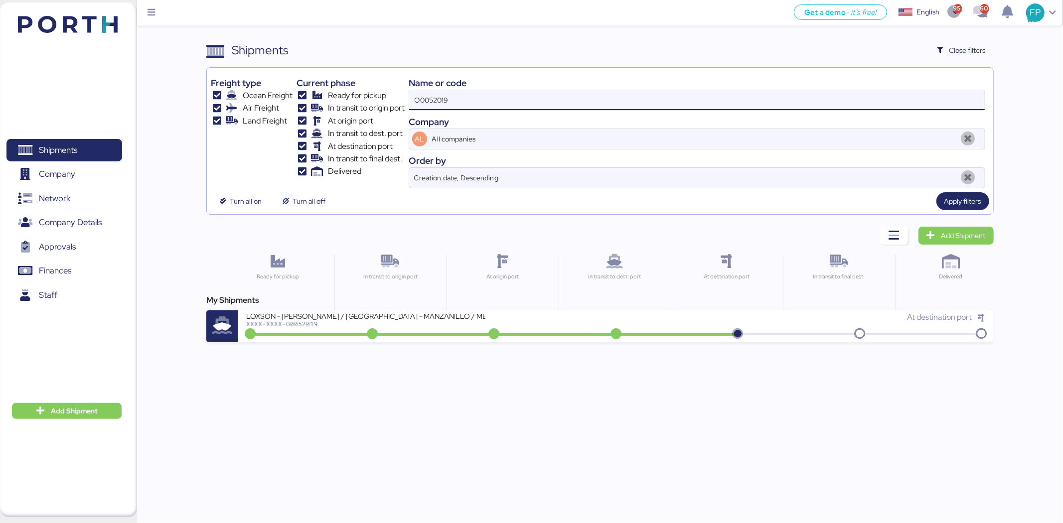
click at [432, 96] on input "O0052019" at bounding box center [696, 100] width 575 height 20
paste input "1977"
type input "O0051977"
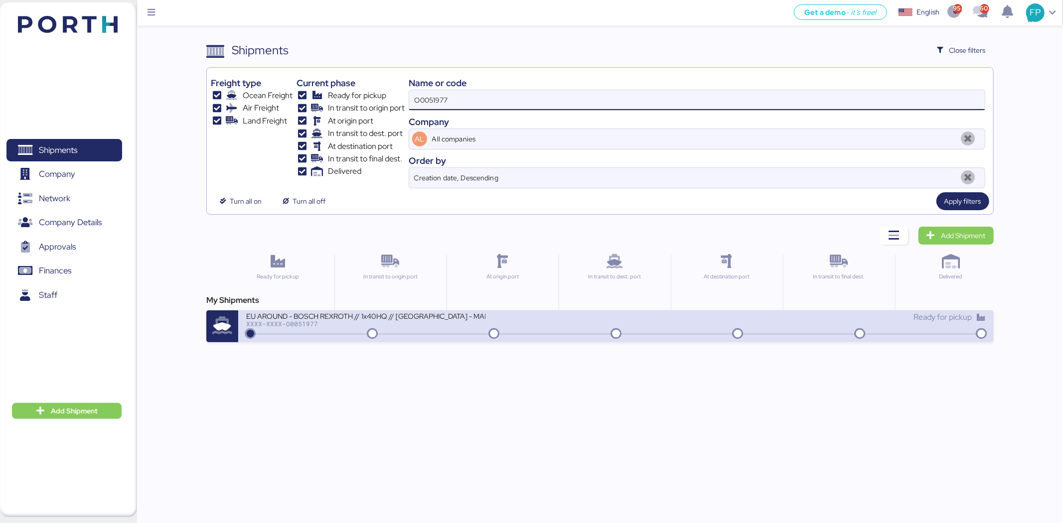
click at [429, 327] on div "XXXX-XXXX-O0051977" at bounding box center [365, 323] width 239 height 7
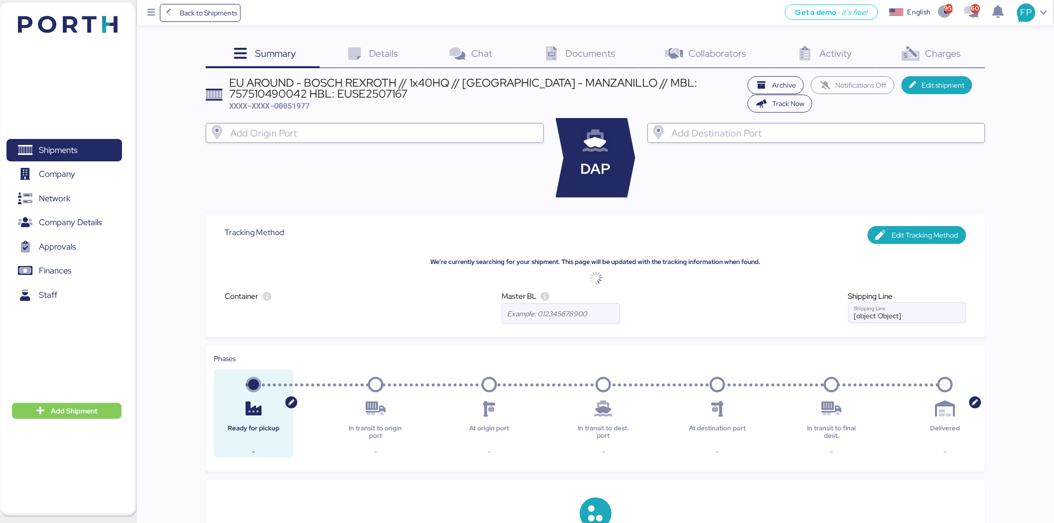
click at [953, 61] on div "Charges 0" at bounding box center [930, 54] width 109 height 27
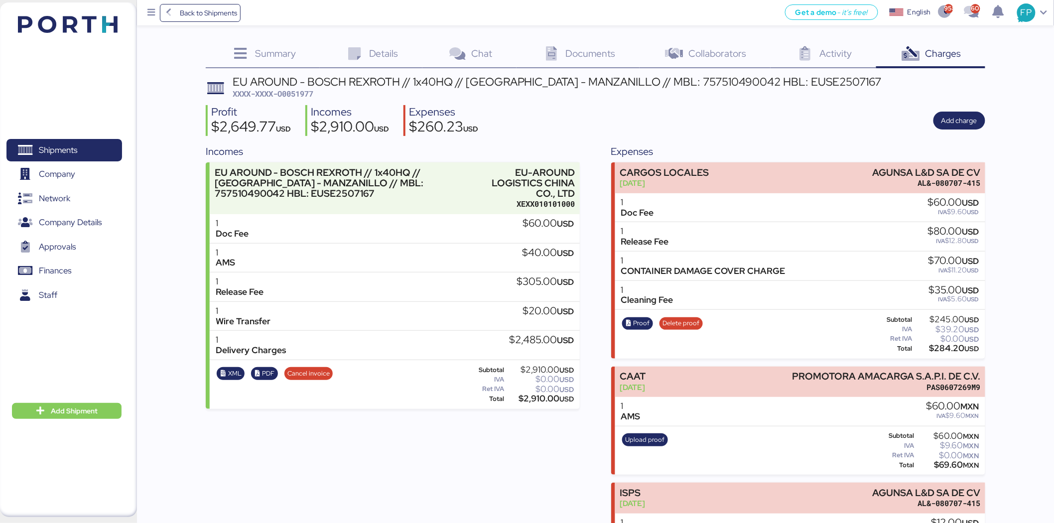
scroll to position [76, 0]
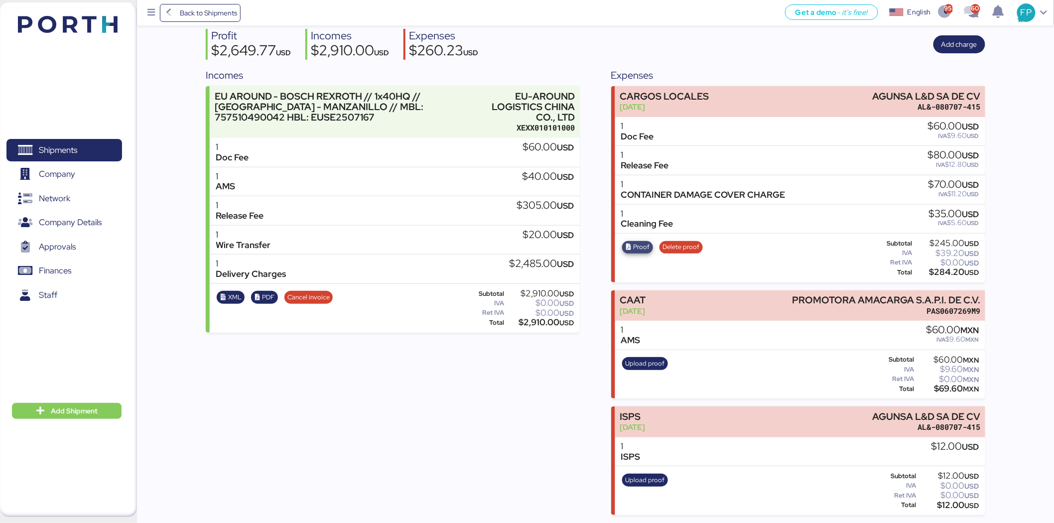
click at [631, 248] on icon "button" at bounding box center [629, 247] width 6 height 6
drag, startPoint x: 72, startPoint y: 156, endPoint x: 115, endPoint y: 142, distance: 45.1
click at [72, 156] on span "Shipments" at bounding box center [58, 150] width 38 height 14
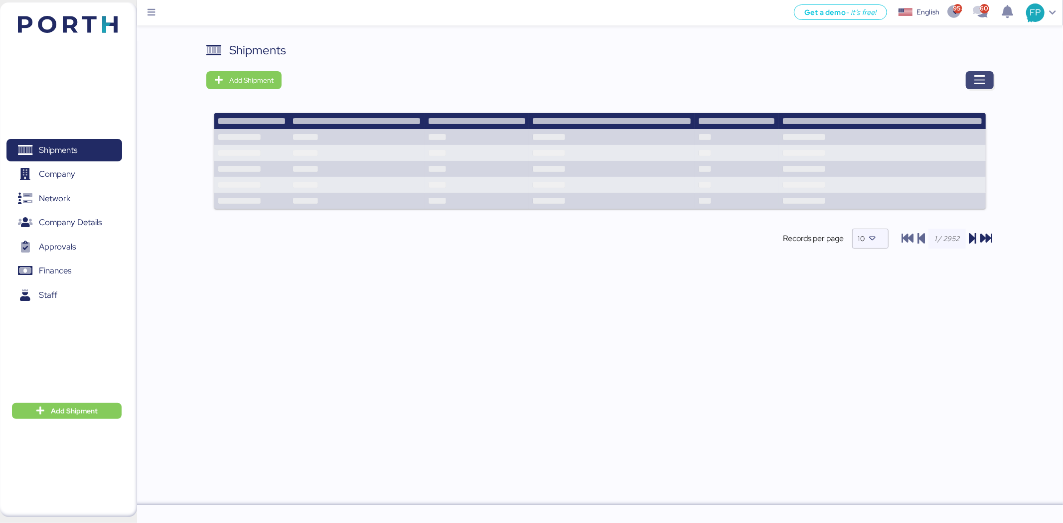
click at [977, 85] on icon "button" at bounding box center [979, 80] width 12 height 12
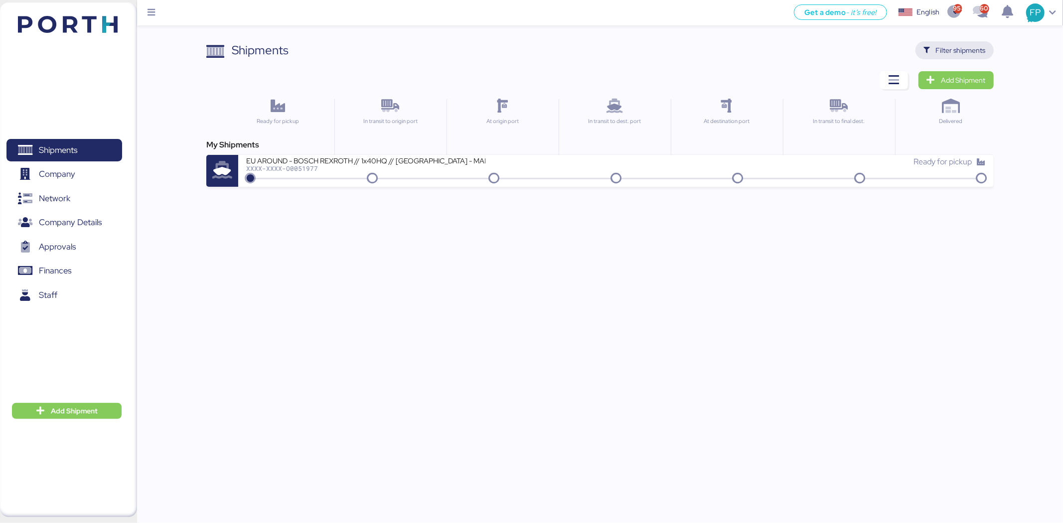
click at [951, 52] on span "Filter shipments" at bounding box center [961, 50] width 50 height 12
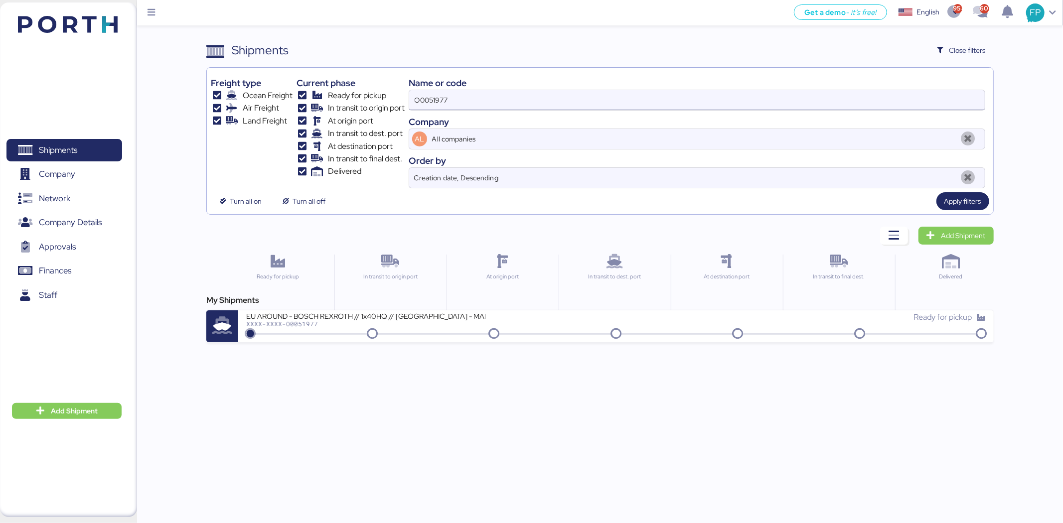
click at [444, 92] on input "O0051977" at bounding box center [696, 100] width 575 height 20
click at [443, 92] on input "O0051977" at bounding box center [696, 100] width 575 height 20
paste input "4"
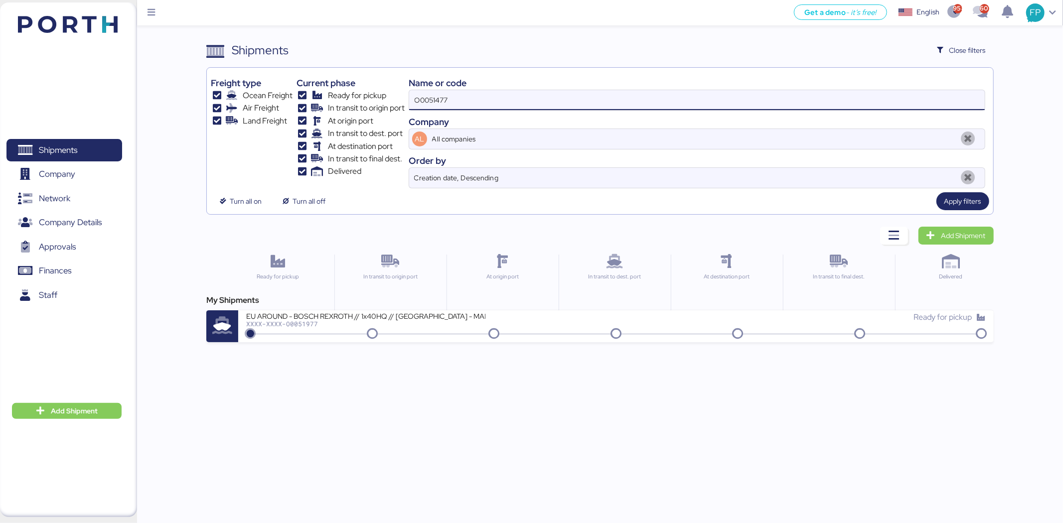
type input "O0051477"
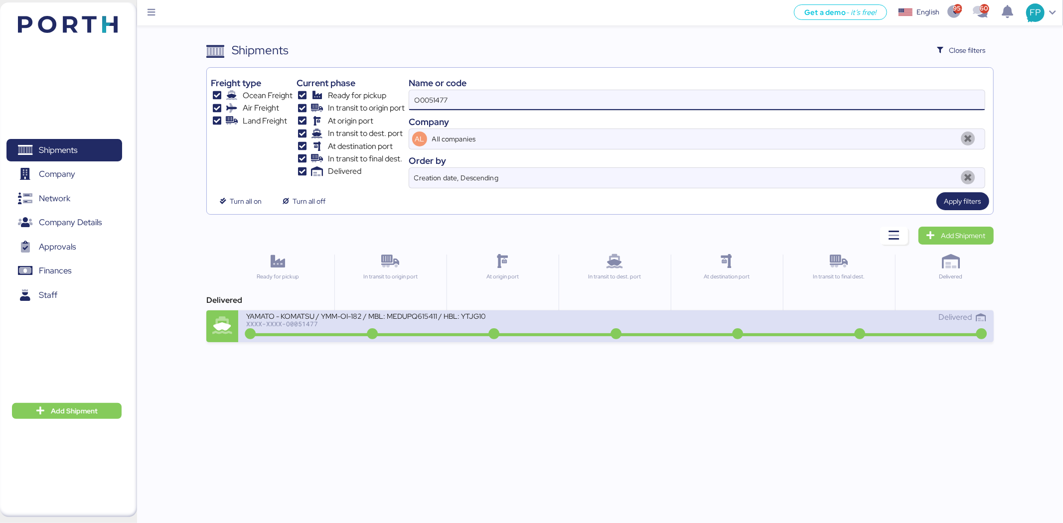
click at [442, 320] on div "YAMATO - KOMATSU / YMM-OI-182 / MBL: MEDUPQ615411 / HBL: YTJG1004137 / FCL" at bounding box center [365, 315] width 239 height 8
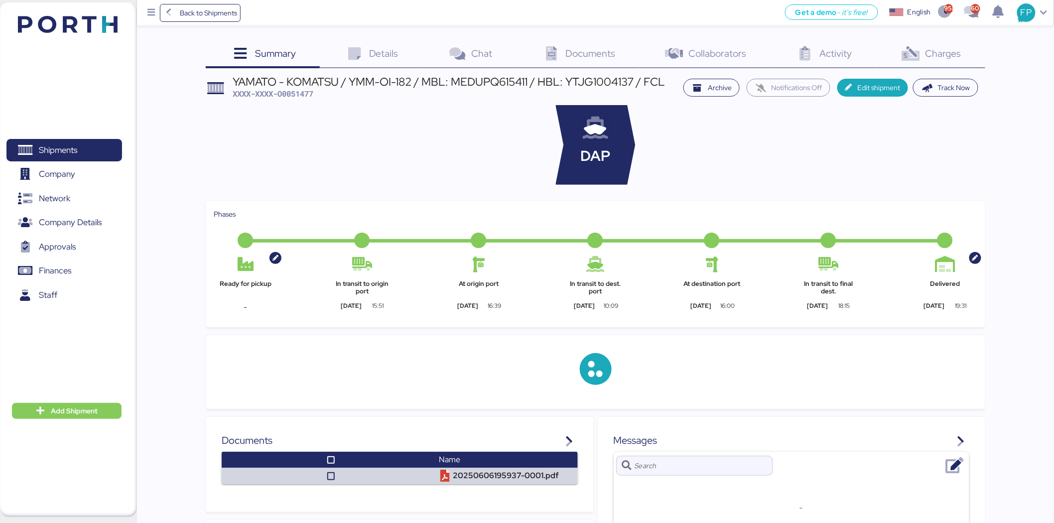
click at [924, 66] on div "Charges 0" at bounding box center [930, 54] width 109 height 27
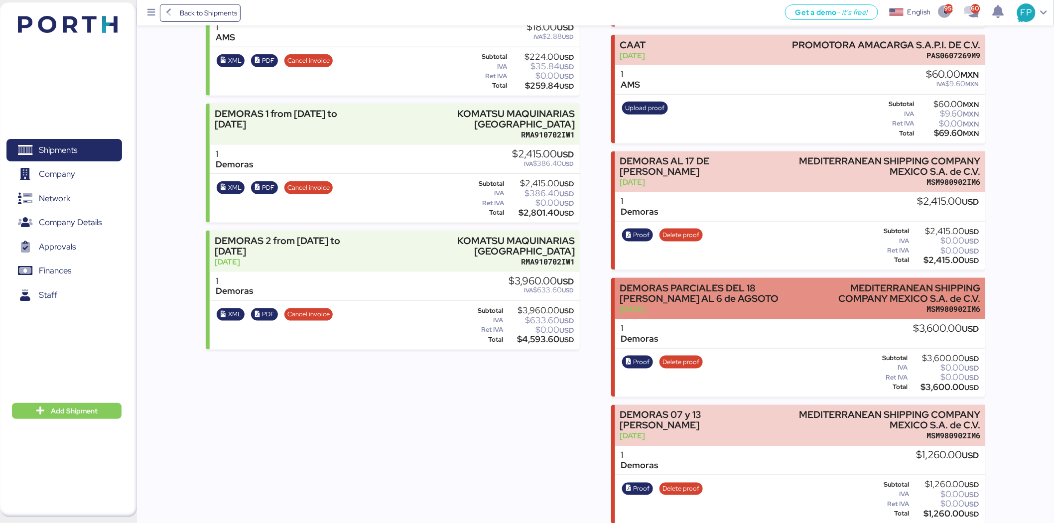
scroll to position [391, 0]
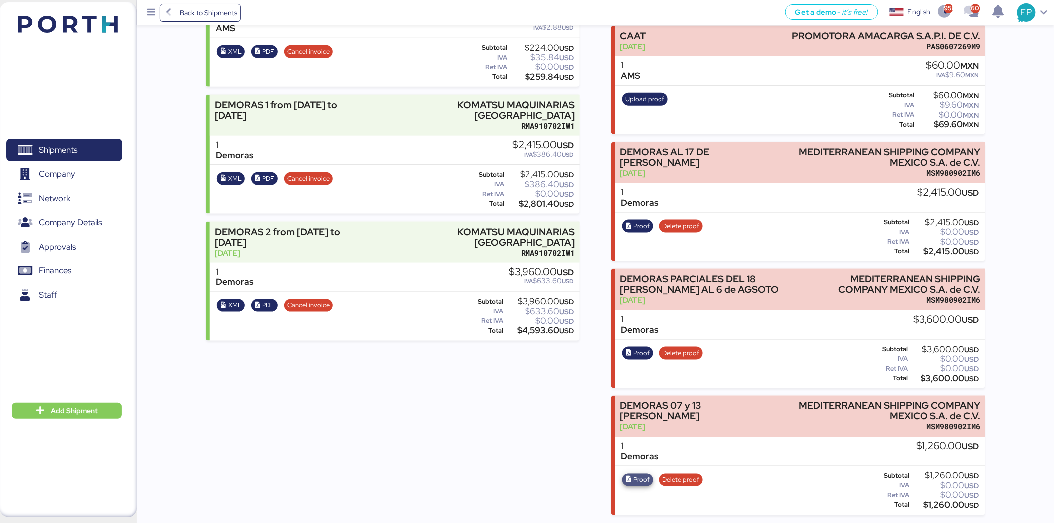
click at [643, 481] on span "Proof" at bounding box center [642, 480] width 16 height 11
click at [90, 145] on span "Shipments" at bounding box center [63, 150] width 107 height 14
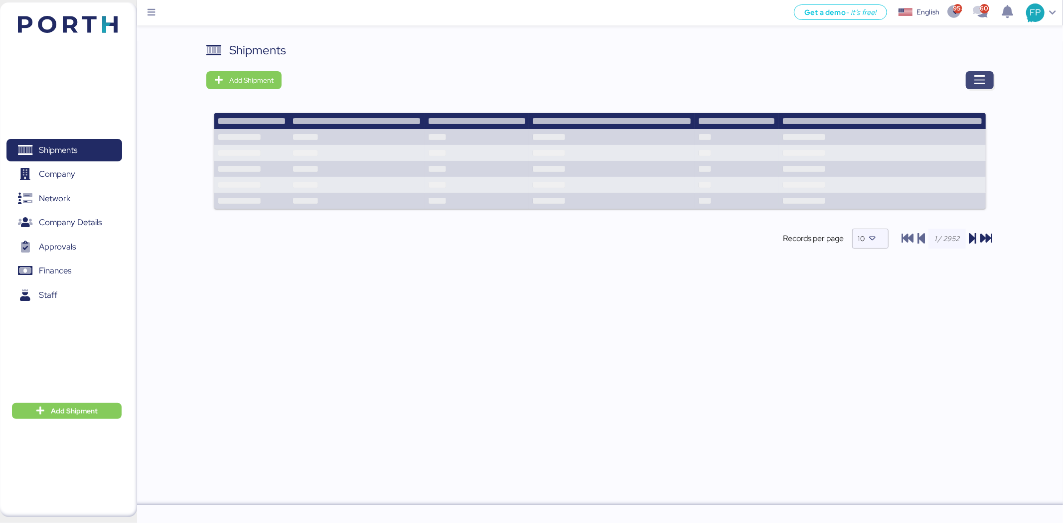
click at [976, 81] on icon "button" at bounding box center [979, 80] width 12 height 12
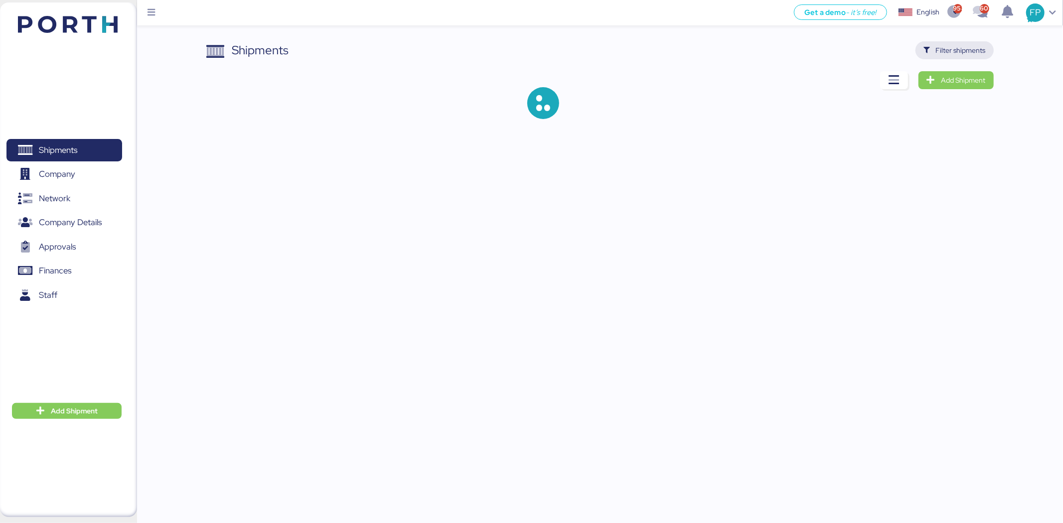
click at [970, 46] on span "Filter shipments" at bounding box center [961, 50] width 50 height 12
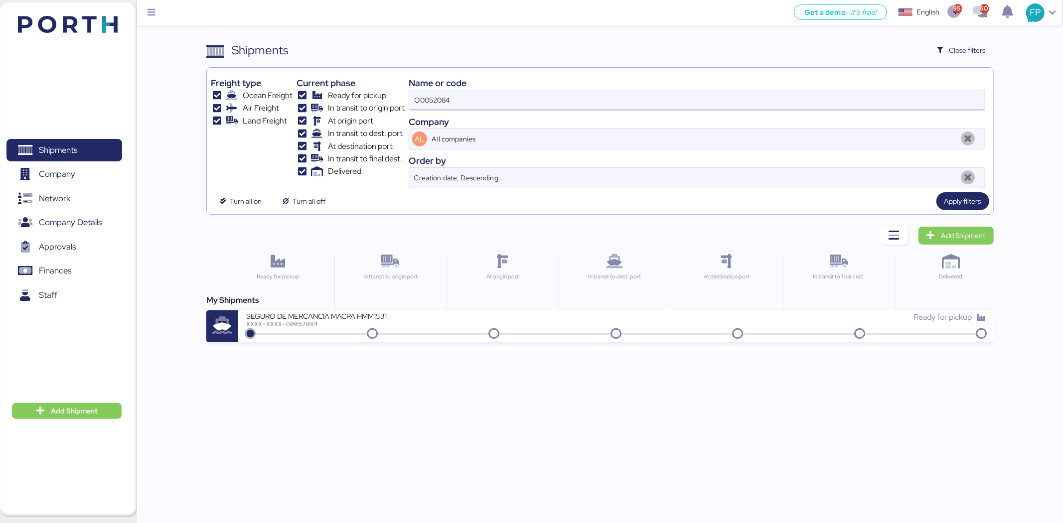
click at [442, 101] on input "O0052084" at bounding box center [696, 100] width 575 height 20
click at [440, 100] on input "O0052084" at bounding box center [696, 100] width 575 height 20
paste input "O0051787"
drag, startPoint x: 499, startPoint y: 102, endPoint x: 371, endPoint y: 102, distance: 128.0
click at [371, 102] on div "Freight type Ocean Freight Air Freight Land Freight Current phase Ready for pic…" at bounding box center [600, 130] width 778 height 117
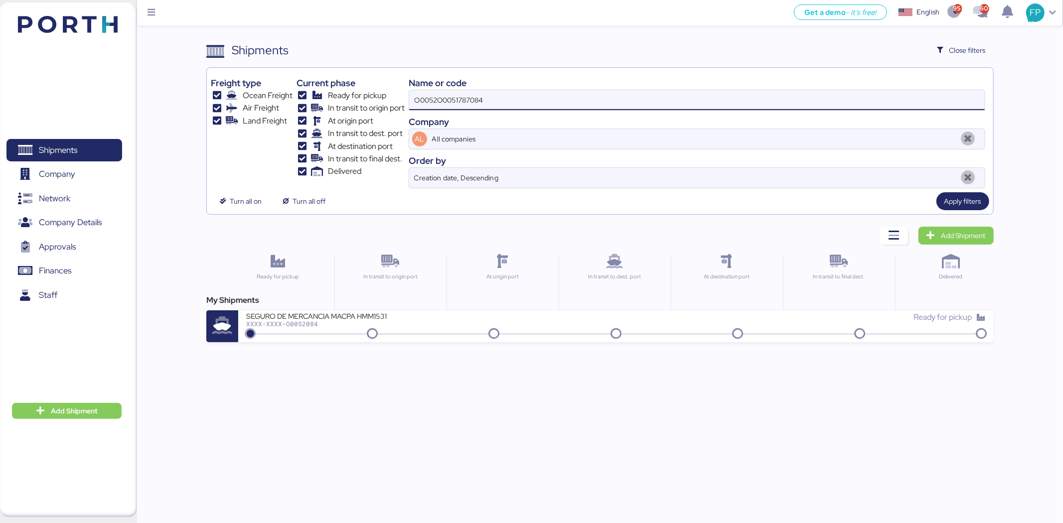
paste input "1787"
type input "O0051787"
click at [429, 329] on div "JIANGSU XIN BURNASIA - AUTOTEK // 78 x 40HQ + 9 x FR // POL: SHANGHAI POD: MANZ…" at bounding box center [431, 321] width 370 height 21
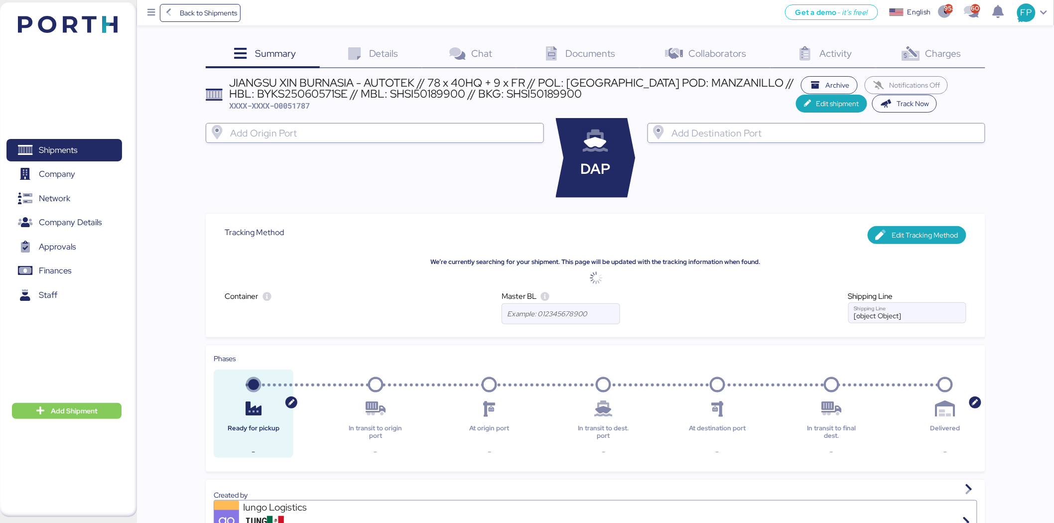
click at [932, 62] on div "Charges 0" at bounding box center [930, 54] width 109 height 27
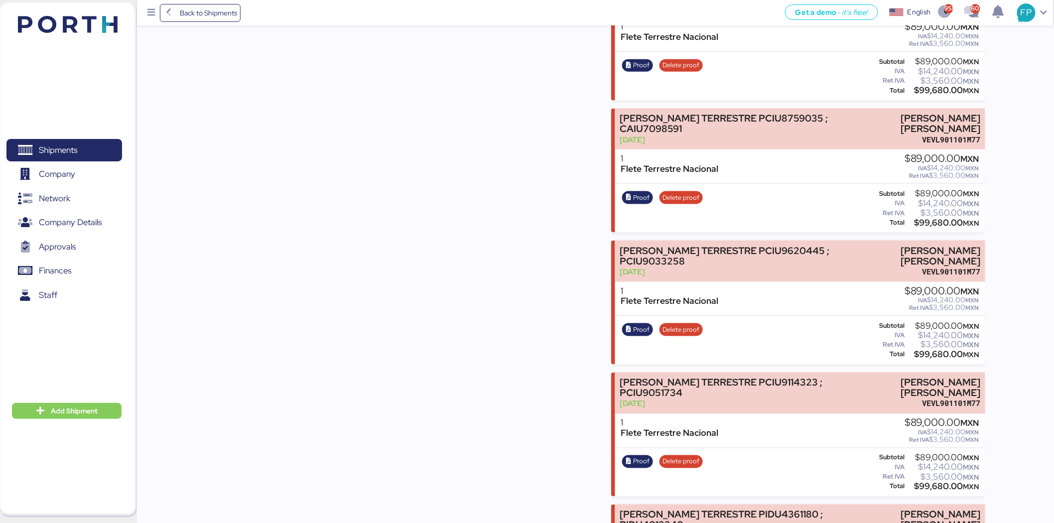
scroll to position [7211, 0]
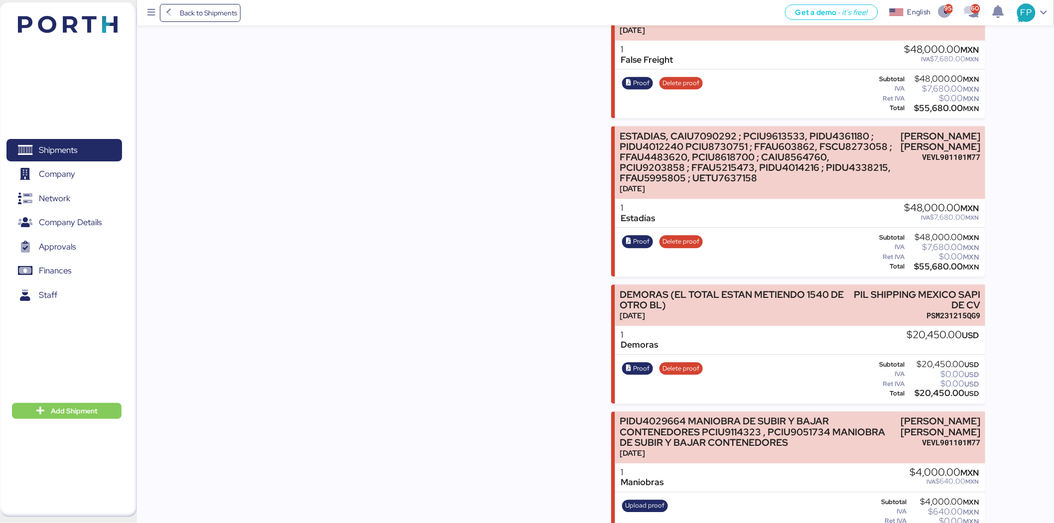
click at [655, 359] on div "Proof Delete proof" at bounding box center [662, 379] width 87 height 41
click at [646, 362] on span "Proof" at bounding box center [637, 368] width 31 height 13
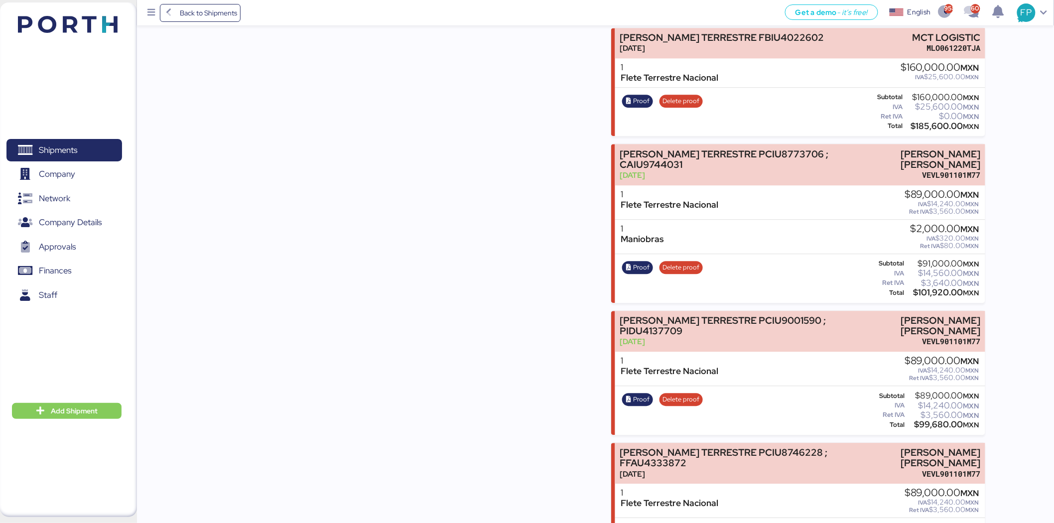
scroll to position [0, 0]
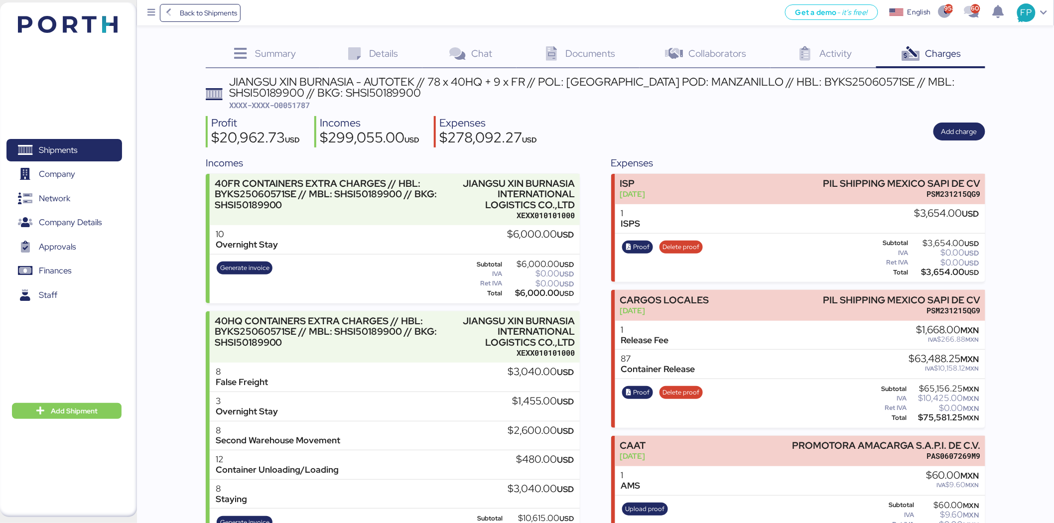
click at [948, 86] on div "JIANGSU XIN BURNASIA - AUTOTEK // 78 x 40HQ + 9 x FR // POL: SHANGHAI POD: MANZ…" at bounding box center [608, 87] width 756 height 22
copy div "SHSI50189900"
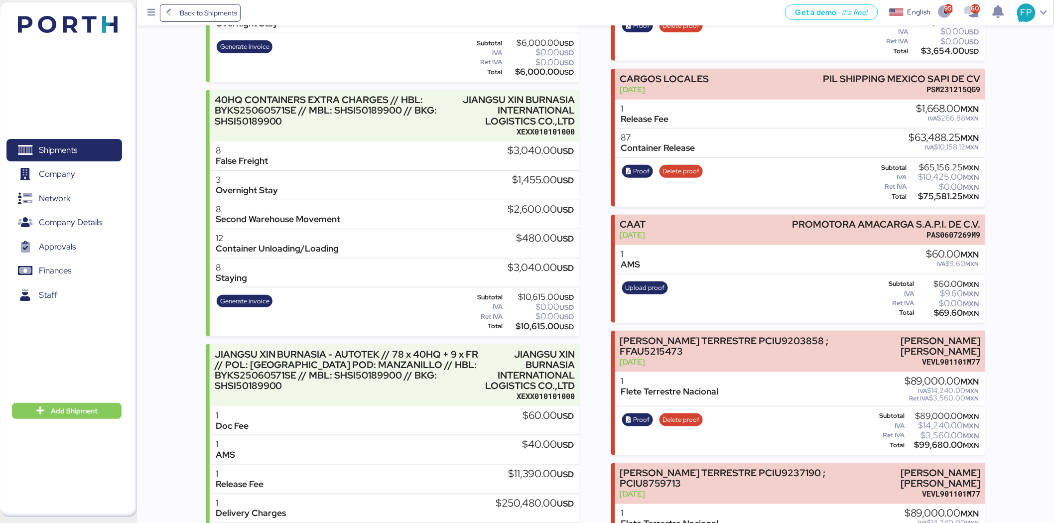
scroll to position [166, 0]
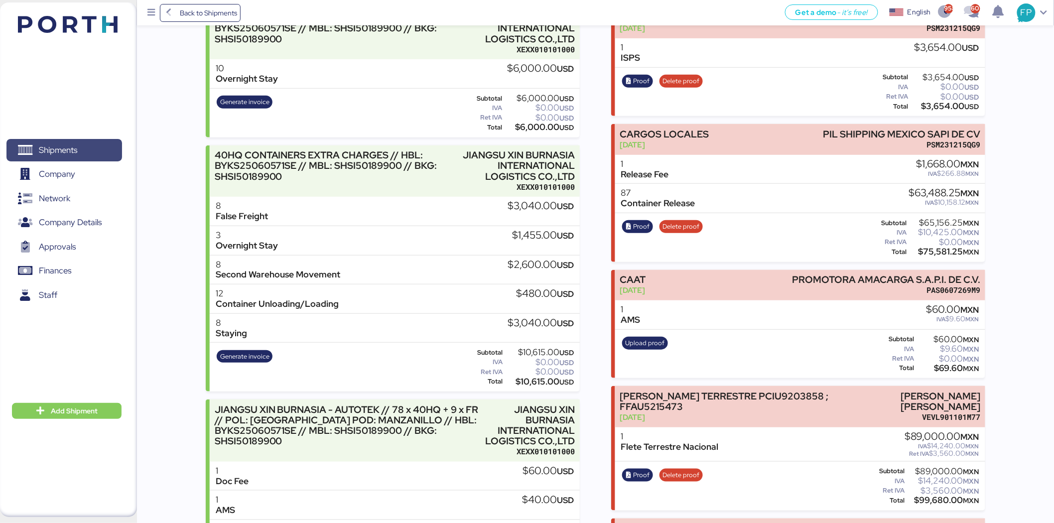
click at [107, 148] on span "Shipments" at bounding box center [63, 150] width 107 height 14
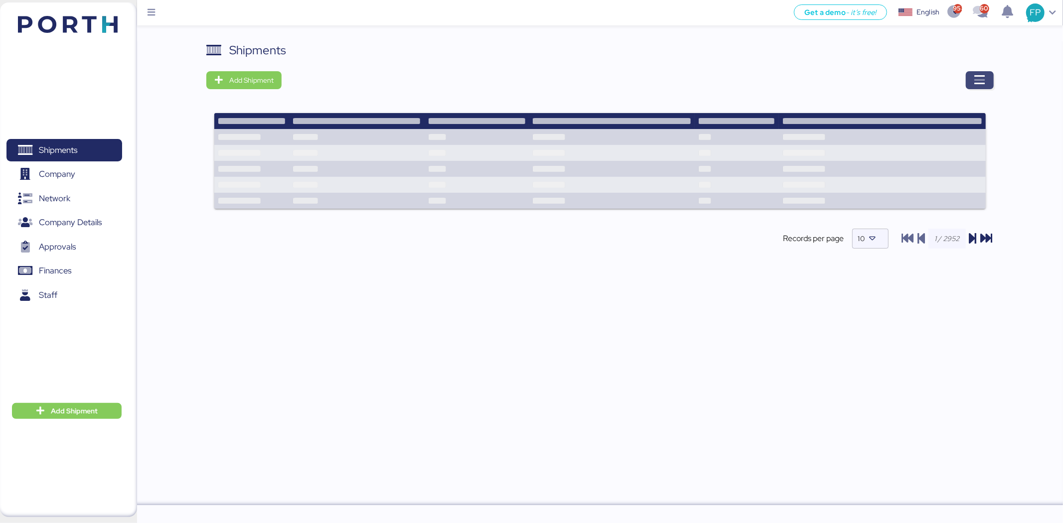
click at [986, 82] on span "button" at bounding box center [980, 80] width 28 height 18
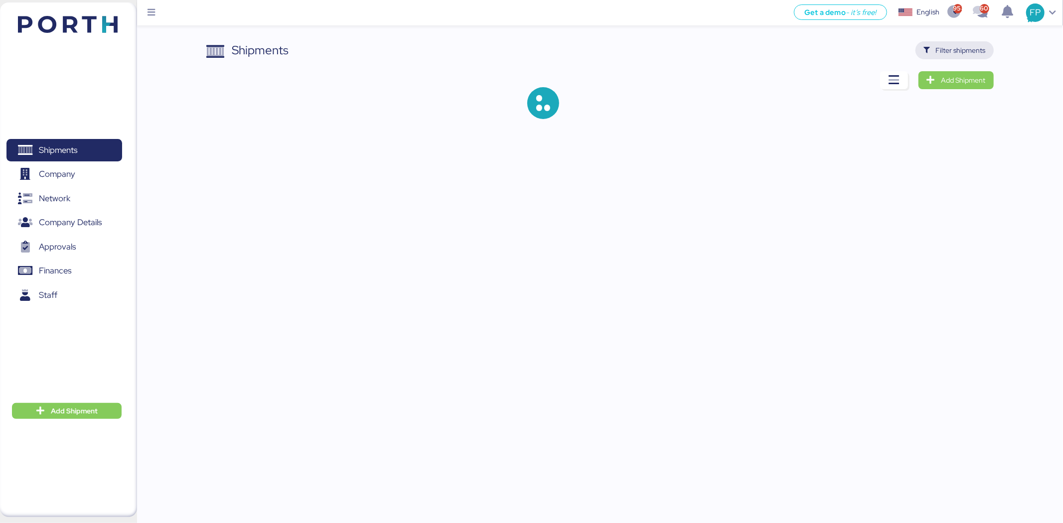
click at [970, 50] on span "Filter shipments" at bounding box center [961, 50] width 50 height 12
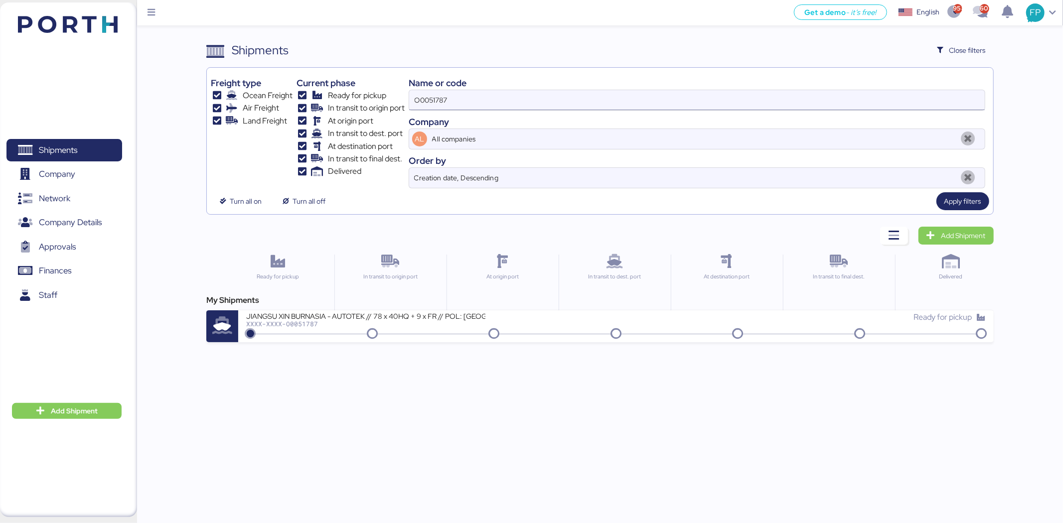
click at [422, 107] on input "O0051787" at bounding box center [696, 100] width 575 height 20
paste input "2018"
type input "O0052018"
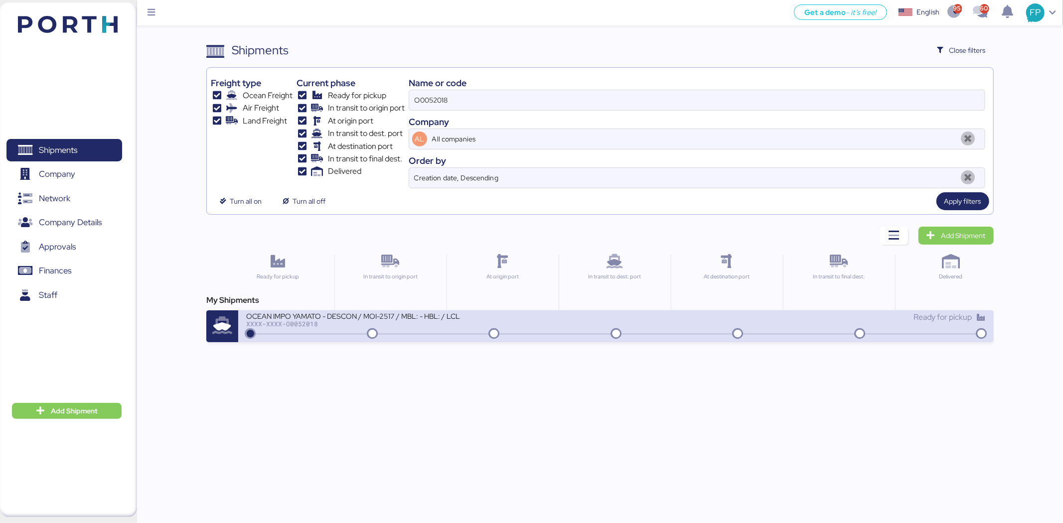
click at [406, 332] on div "OCEAN IMPO YAMATO - DESCON / MOI-2517 / MBL: - HBL: / LCL XXXX-XXXX-O0052018" at bounding box center [431, 321] width 370 height 21
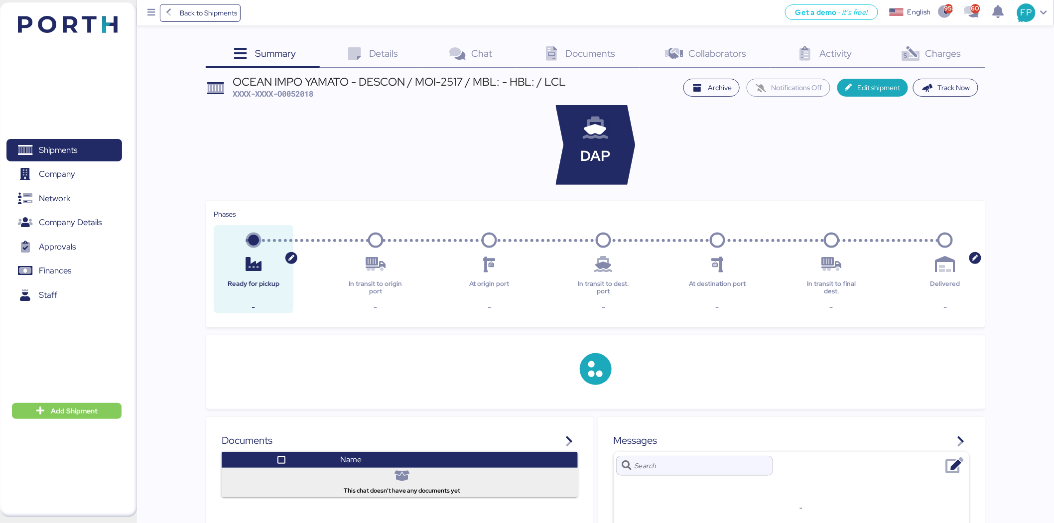
click at [930, 51] on span "Charges" at bounding box center [944, 53] width 36 height 13
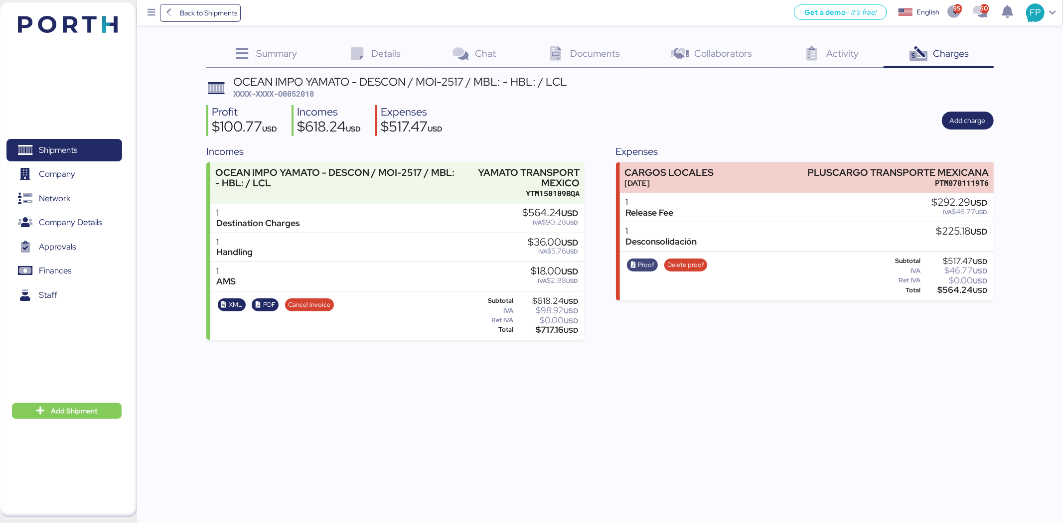
click at [640, 263] on span "Proof" at bounding box center [646, 265] width 16 height 11
drag, startPoint x: 72, startPoint y: 140, endPoint x: 79, endPoint y: 140, distance: 6.5
click at [72, 143] on span "Shipments" at bounding box center [63, 150] width 107 height 14
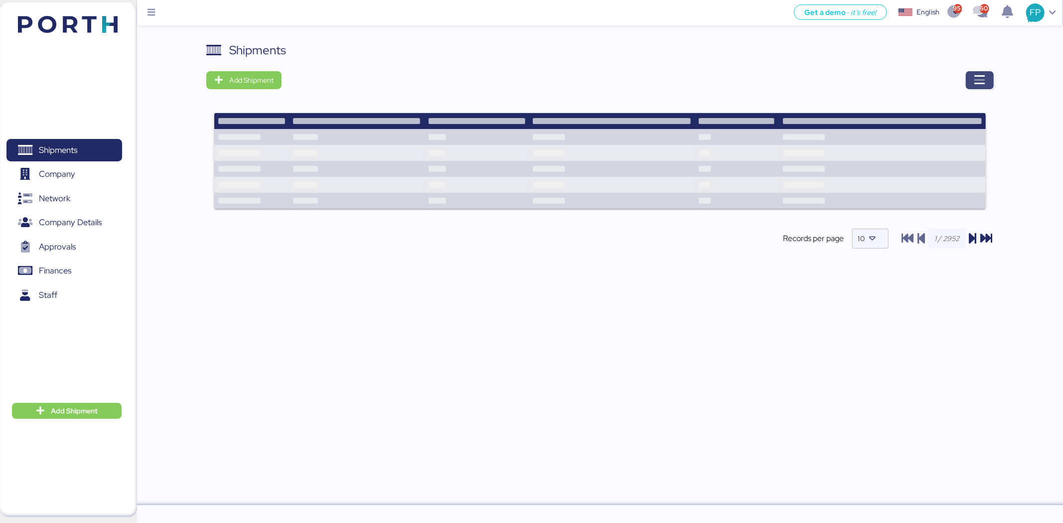
click at [970, 76] on span "button" at bounding box center [980, 80] width 28 height 18
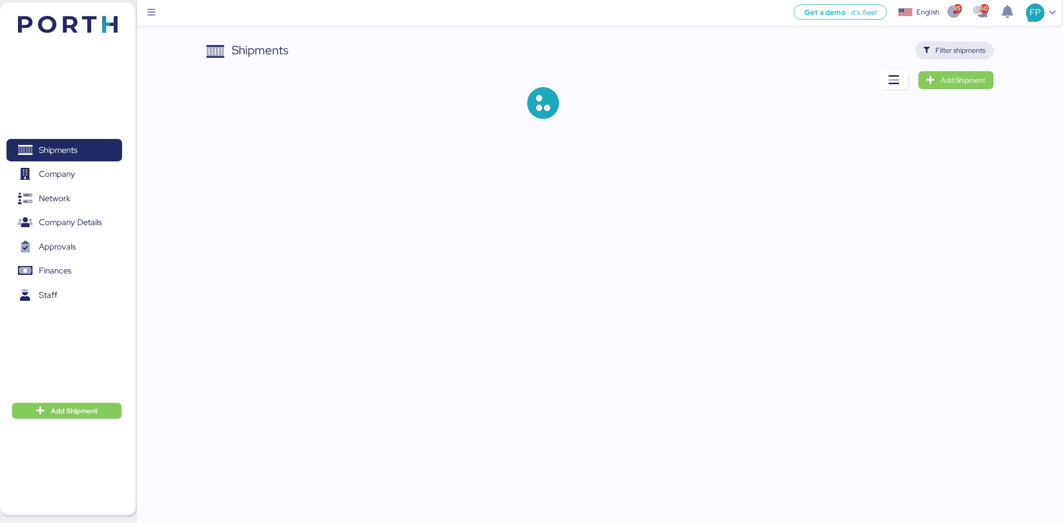
click at [959, 44] on span "Filter shipments" at bounding box center [961, 50] width 50 height 12
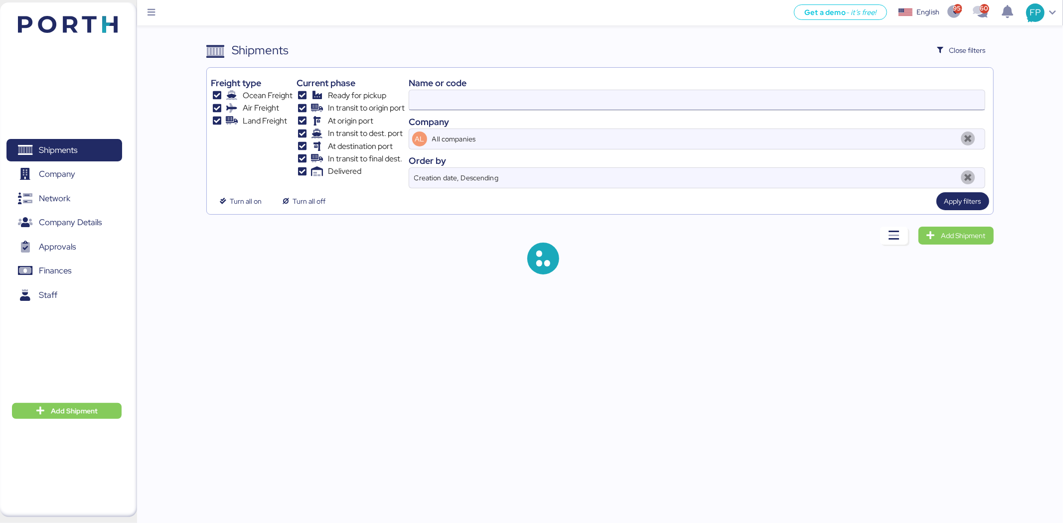
click at [431, 96] on input at bounding box center [696, 100] width 575 height 20
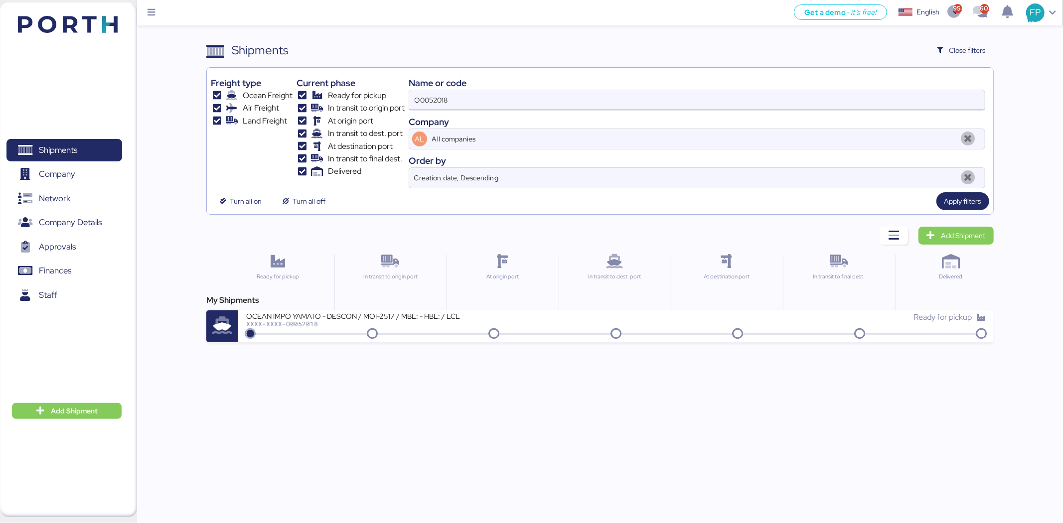
click at [438, 97] on input "O0052018" at bounding box center [696, 100] width 575 height 20
click at [439, 97] on input "O0052018" at bounding box center [696, 100] width 575 height 20
paste input "1969"
type input "O0051969"
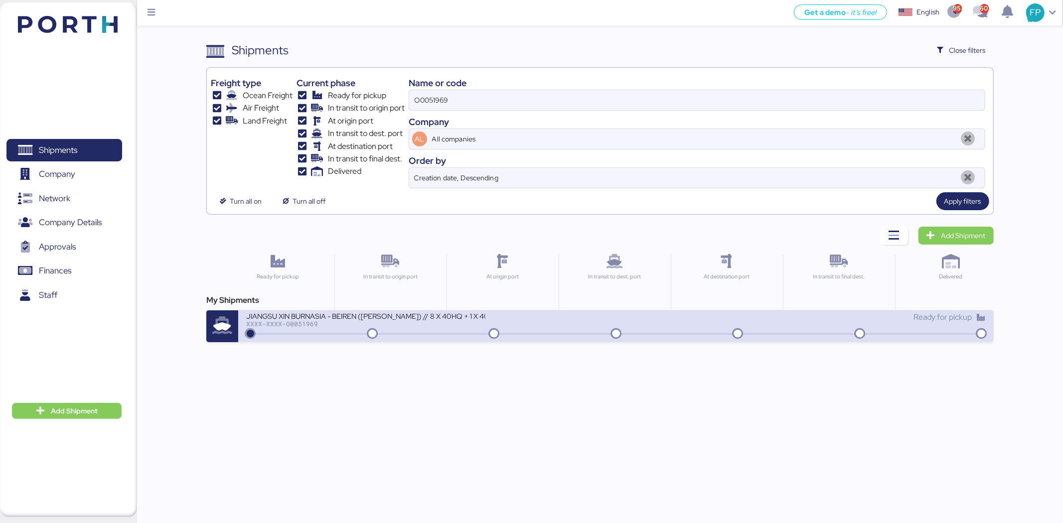
click at [391, 331] on icon at bounding box center [372, 334] width 48 height 11
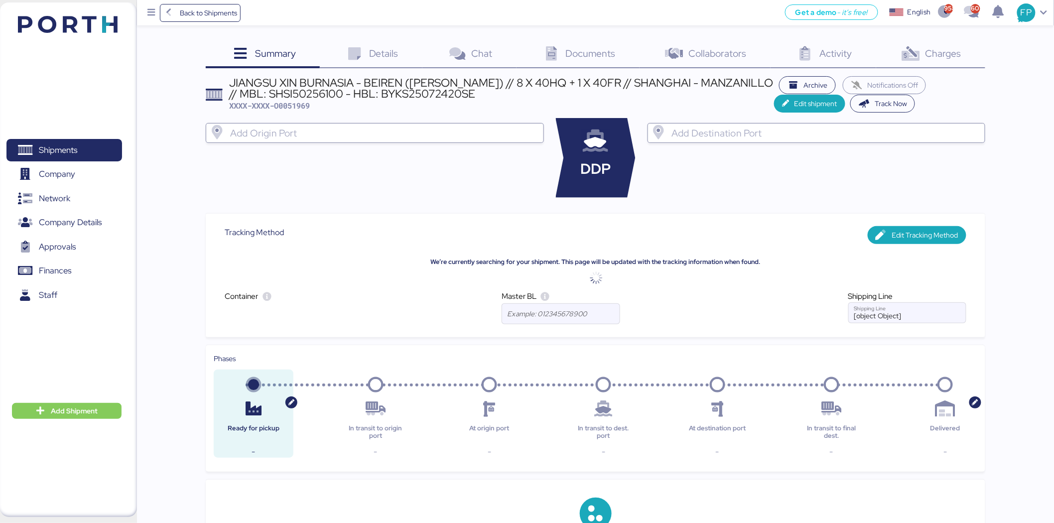
click at [950, 59] on div "Charges 0" at bounding box center [930, 54] width 109 height 27
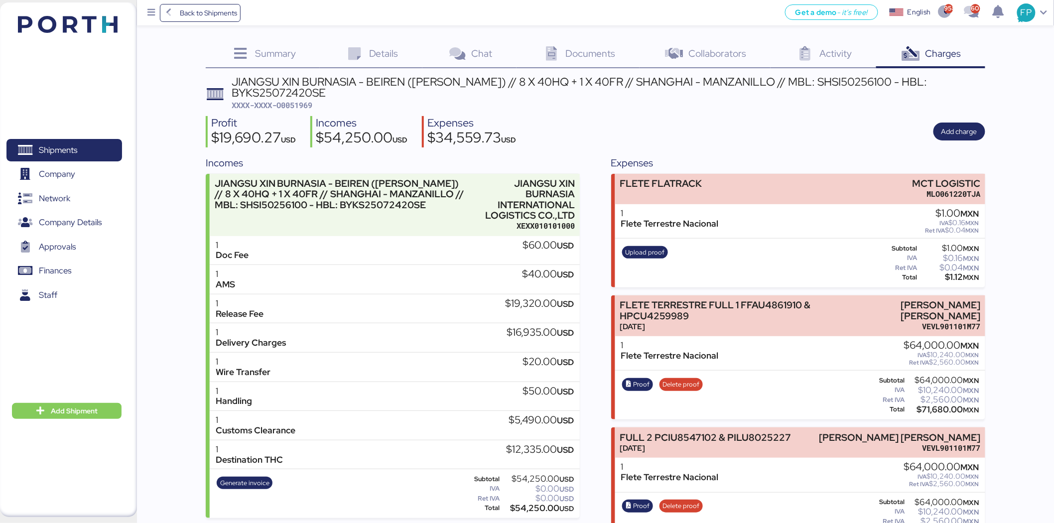
click at [290, 108] on span "XXXX-XXXX-O0051969" at bounding box center [272, 105] width 81 height 10
click at [290, 107] on span "XXXX-XXXX-O0051969" at bounding box center [272, 105] width 81 height 10
copy header "XXXX-XXXX-O0051969"
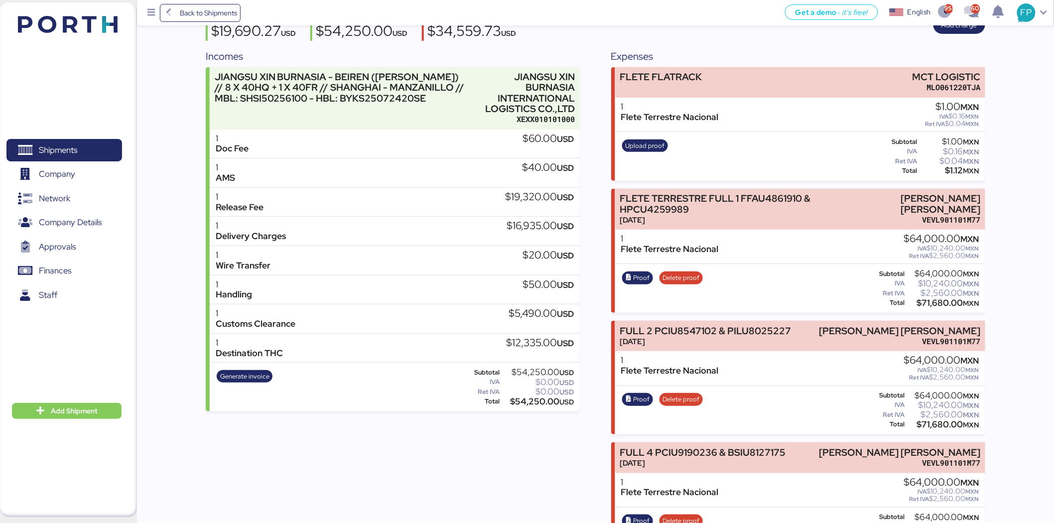
scroll to position [111, 0]
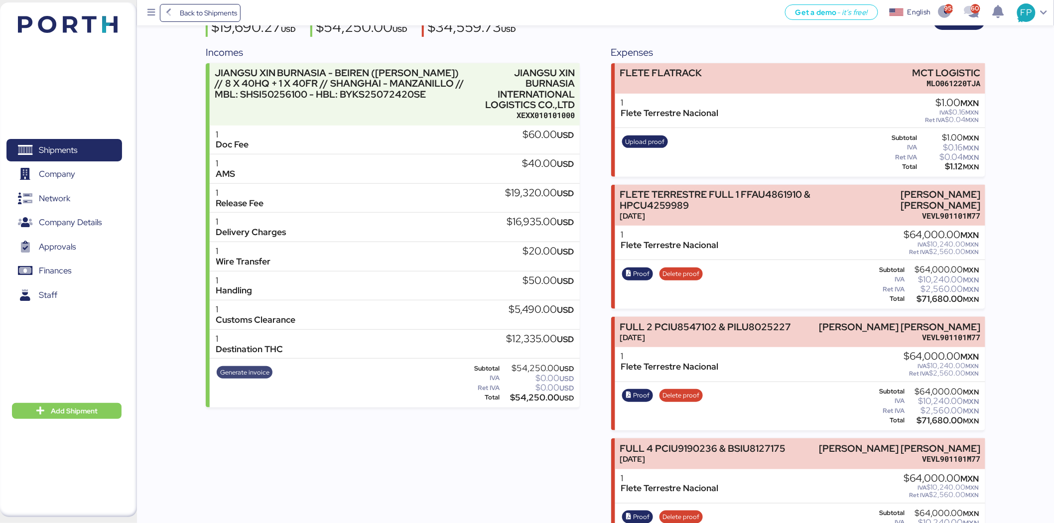
click at [255, 375] on span "Generate invoice" at bounding box center [244, 372] width 49 height 11
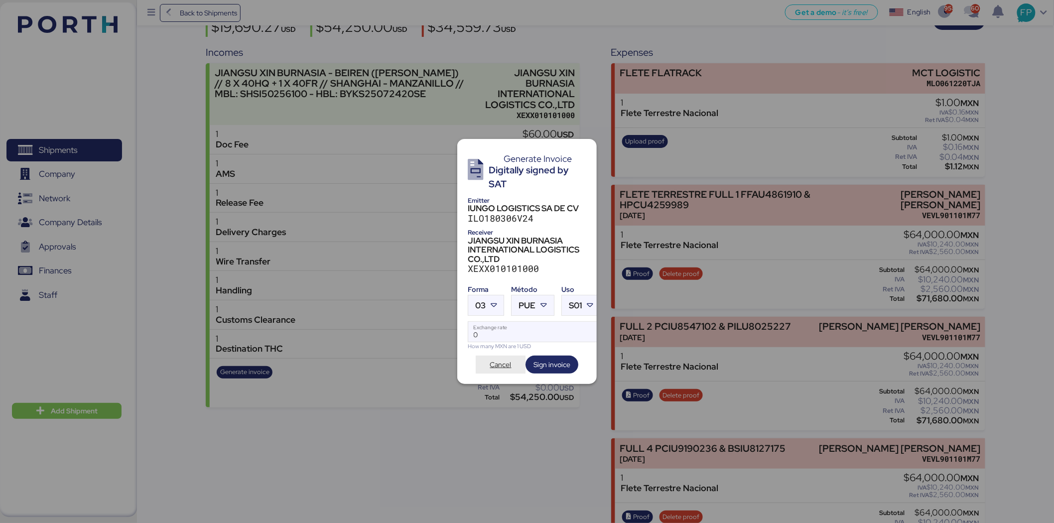
click at [495, 359] on span "Cancel" at bounding box center [500, 365] width 21 height 12
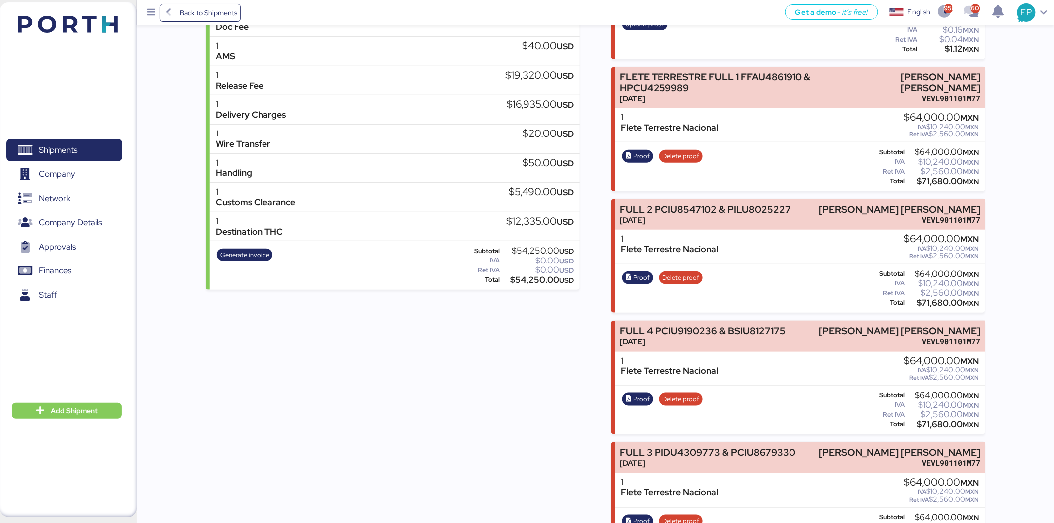
scroll to position [118, 0]
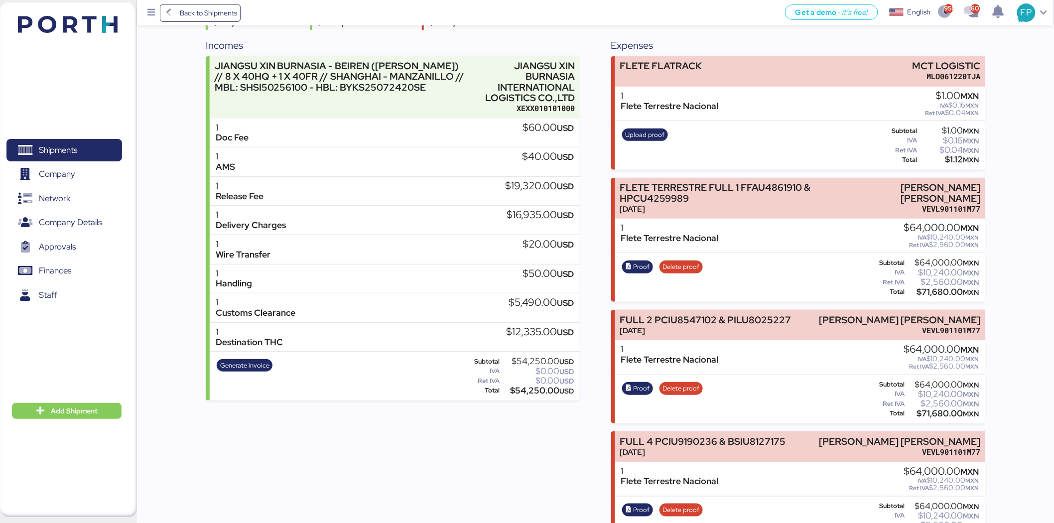
click at [528, 390] on div "$54,250.00 USD" at bounding box center [538, 390] width 72 height 7
copy div "54,250.00"
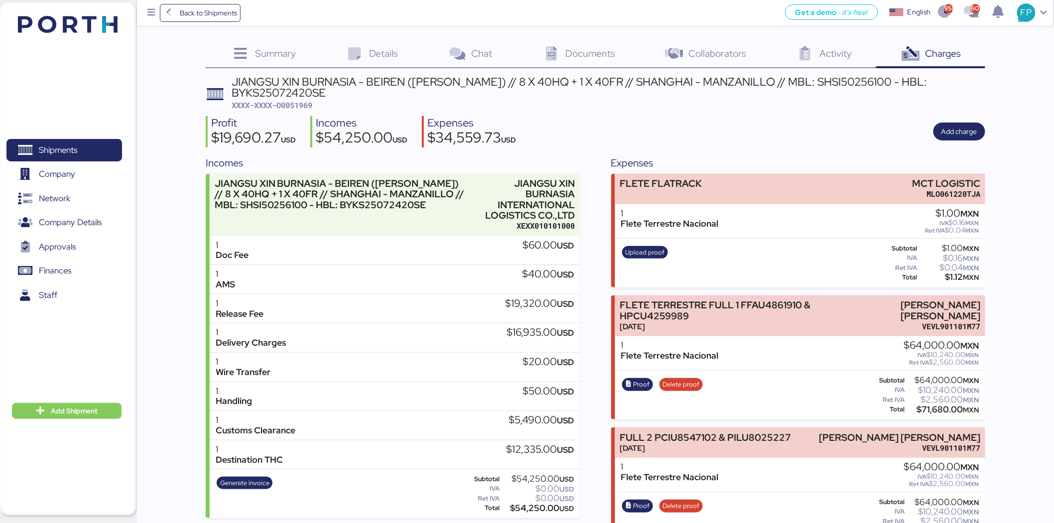
click at [826, 76] on div "JIANGSU XIN BURNASIA - BEIREN (KIRCHHOFF) // 8 X 40HQ + 1 X 40FR // SHANGHAI - …" at bounding box center [609, 87] width 754 height 22
copy div "SHSI50256100"
click at [774, 125] on div "Profit $19,690.27 USD Incomes $54,250.00 USD Expenses $34,559.73 USD Add charge" at bounding box center [596, 131] width 780 height 31
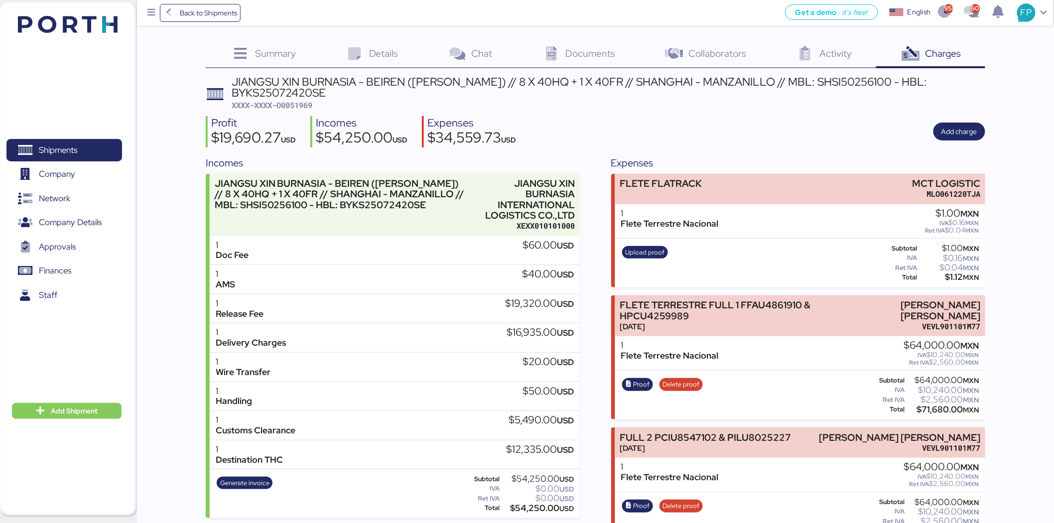
click at [670, 118] on div "Profit $19,690.27 USD Incomes $54,250.00 USD Expenses $34,559.73 USD Add charge" at bounding box center [596, 131] width 780 height 31
click at [832, 76] on div "JIANGSU XIN BURNASIA - BEIREN (KIRCHHOFF) // 8 X 40HQ + 1 X 40FR // SHANGHAI - …" at bounding box center [609, 87] width 754 height 22
click at [833, 76] on div "JIANGSU XIN BURNASIA - BEIREN (KIRCHHOFF) // 8 X 40HQ + 1 X 40FR // SHANGHAI - …" at bounding box center [609, 87] width 754 height 22
copy div "SHSI50256100"
click at [981, 131] on span "Add charge" at bounding box center [960, 132] width 52 height 18
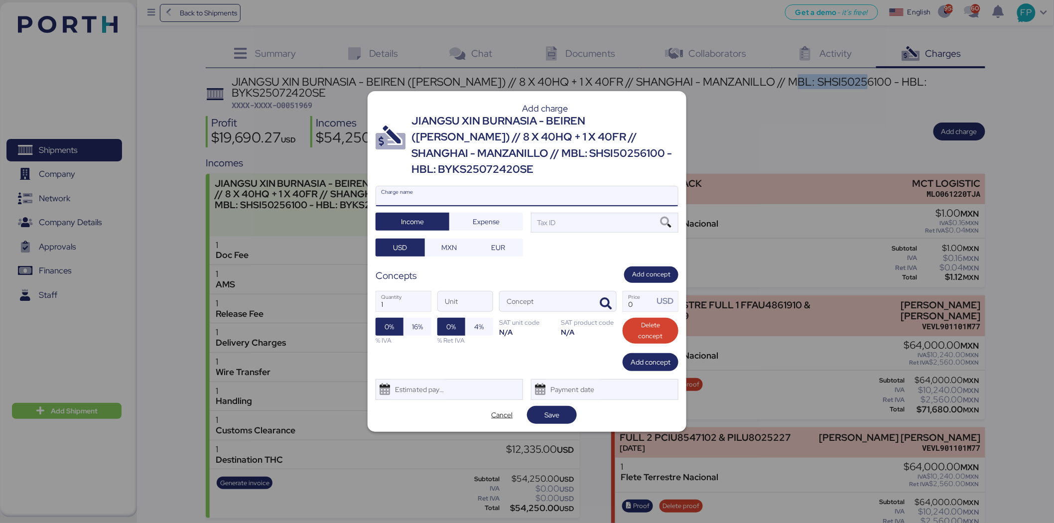
click at [450, 187] on input "Charge name" at bounding box center [527, 196] width 302 height 20
type input "CARGO ISD"
click at [606, 301] on icon "button" at bounding box center [606, 304] width 12 height 12
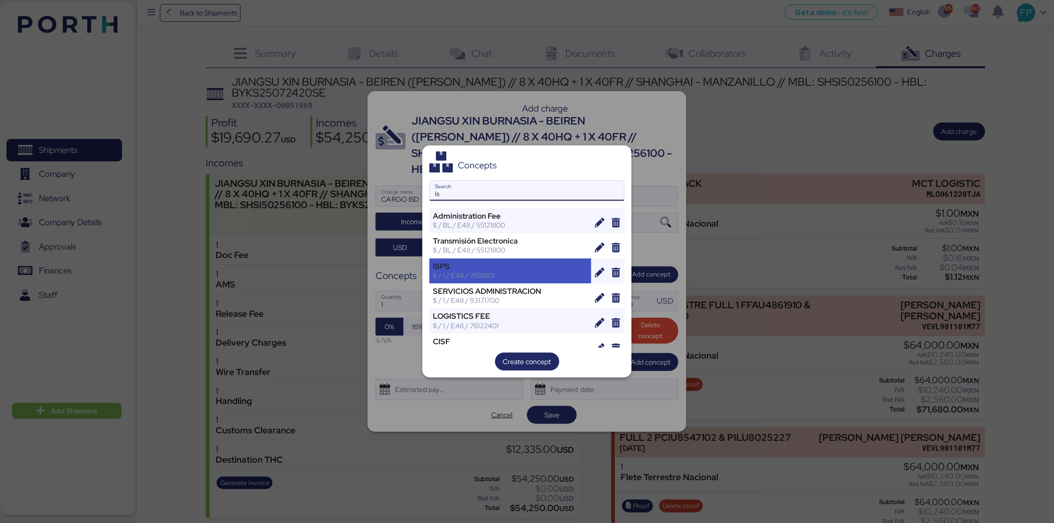
type input "is"
click at [495, 268] on div "ISPS" at bounding box center [510, 266] width 155 height 9
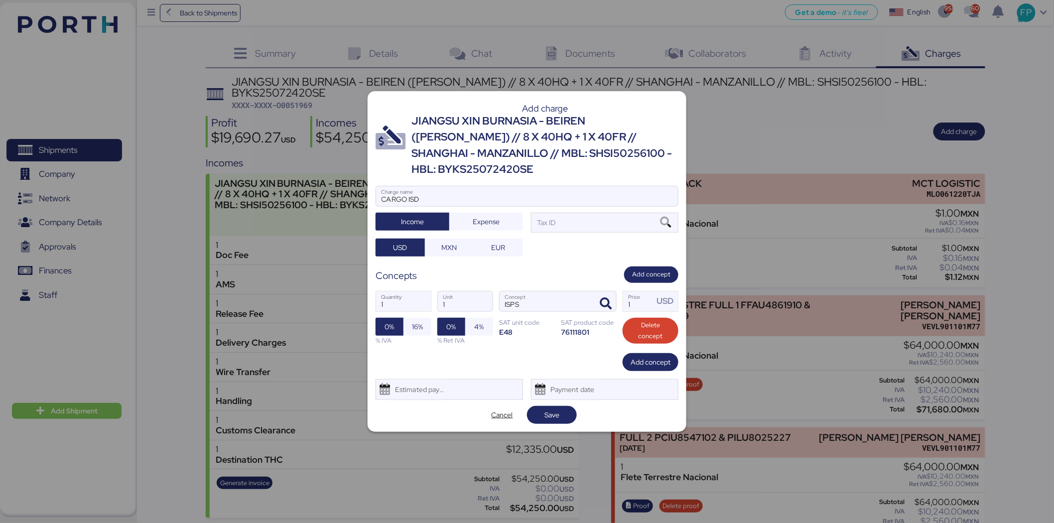
click at [654, 304] on div "1 Quantity 1 Unit ISPS Concept 1 Price USD 0% 16% % IVA 0% 4% % Ret IVA SAT uni…" at bounding box center [527, 318] width 303 height 70
click at [649, 297] on input "1" at bounding box center [638, 301] width 31 height 20
type input "0"
click at [636, 296] on input "Price USD" at bounding box center [638, 301] width 31 height 20
type input "378"
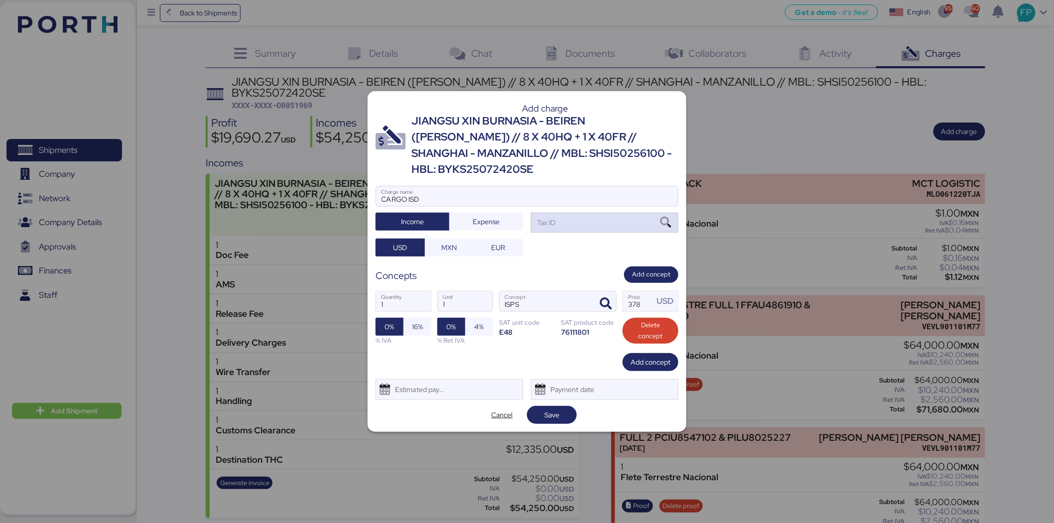
click at [594, 214] on div "Tax ID" at bounding box center [604, 223] width 147 height 20
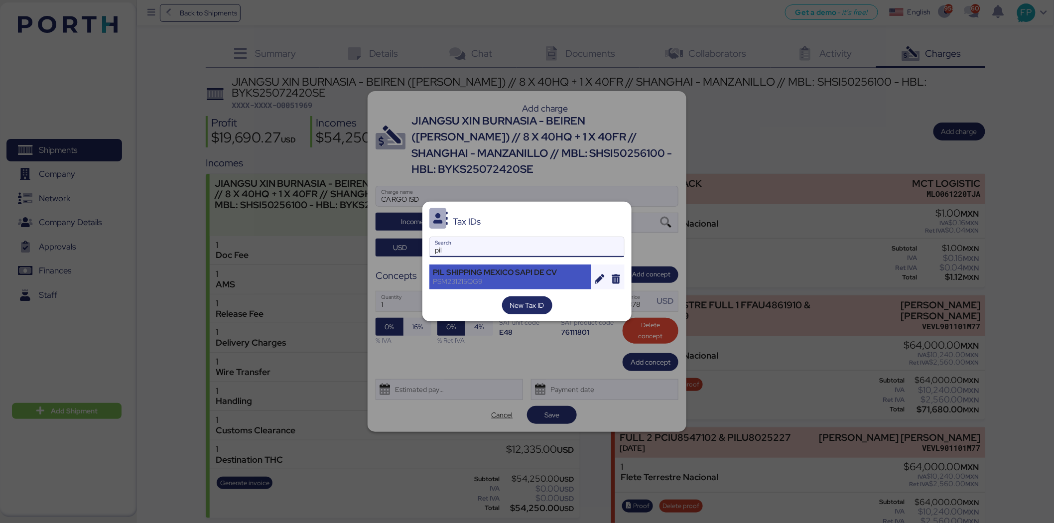
type input "pil"
click at [521, 266] on div "PIL SHIPPING MEXICO SAPI DE CV PSM231215QG9" at bounding box center [510, 277] width 162 height 25
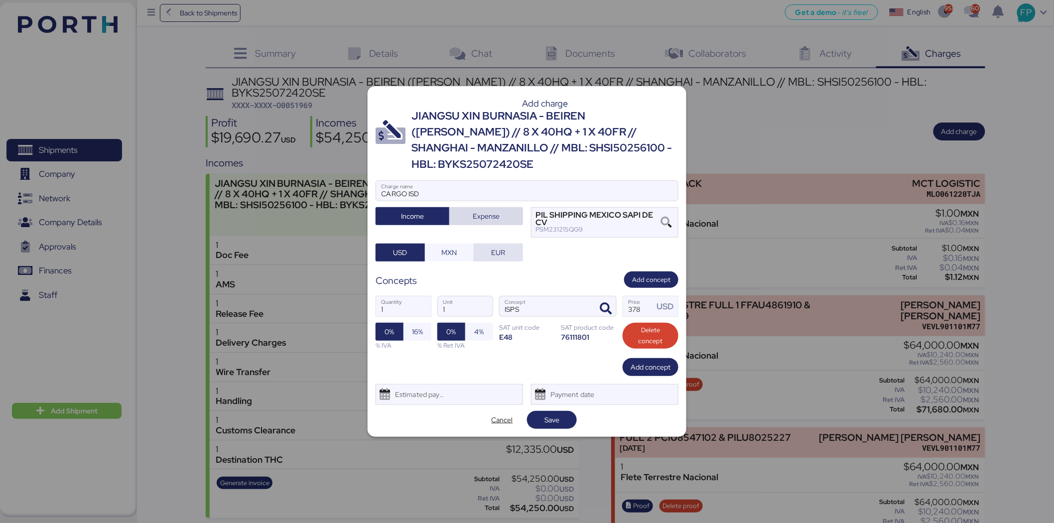
drag, startPoint x: 484, startPoint y: 212, endPoint x: 502, endPoint y: 243, distance: 35.7
click at [484, 212] on span "Expense" at bounding box center [486, 216] width 27 height 12
click at [546, 414] on span "Save" at bounding box center [552, 420] width 15 height 12
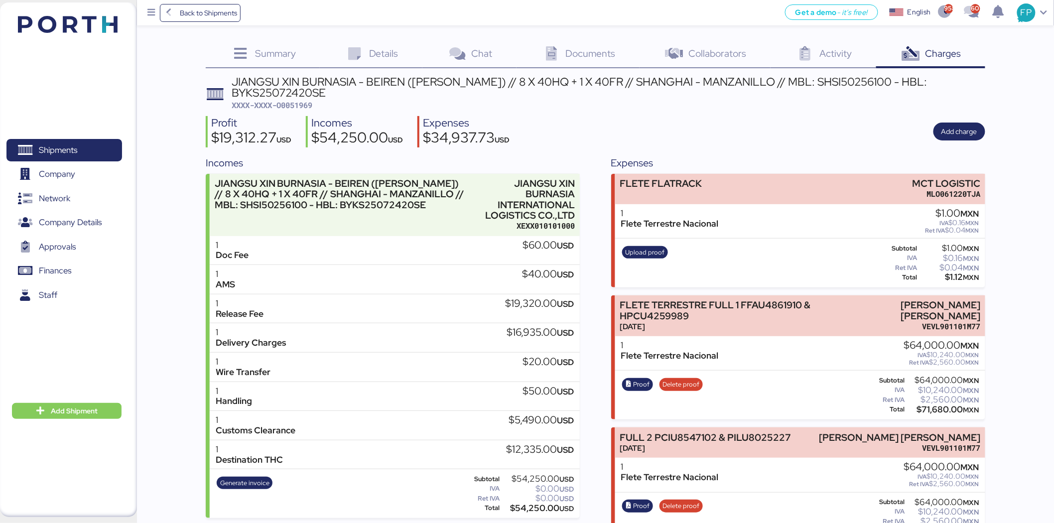
click at [805, 81] on div "JIANGSU XIN BURNASIA - BEIREN (KIRCHHOFF) // 8 X 40HQ + 1 X 40FR // SHANGHAI - …" at bounding box center [609, 87] width 754 height 22
click at [805, 82] on div "JIANGSU XIN BURNASIA - BEIREN (KIRCHHOFF) // 8 X 40HQ + 1 X 40FR // SHANGHAI - …" at bounding box center [609, 87] width 754 height 22
copy div "SHSI50256100"
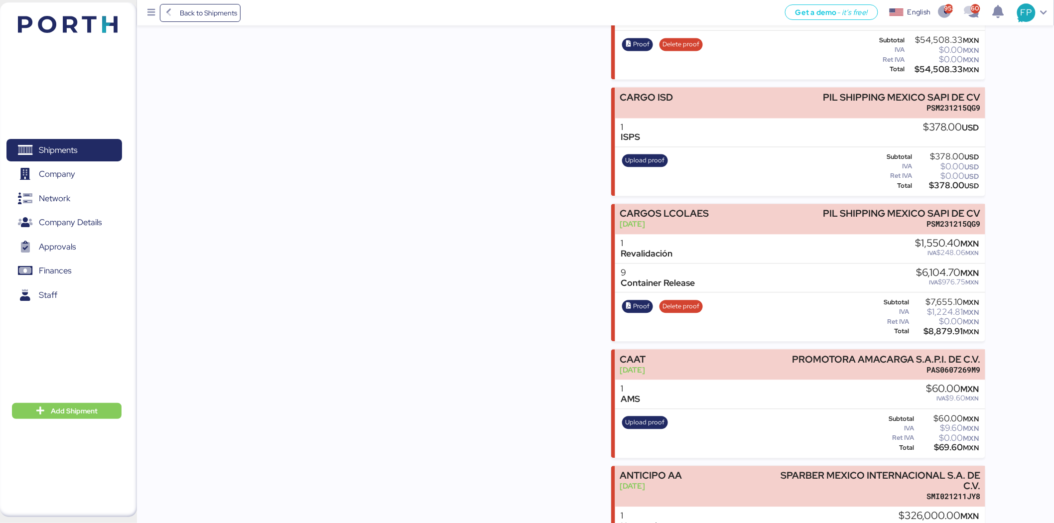
scroll to position [733, 0]
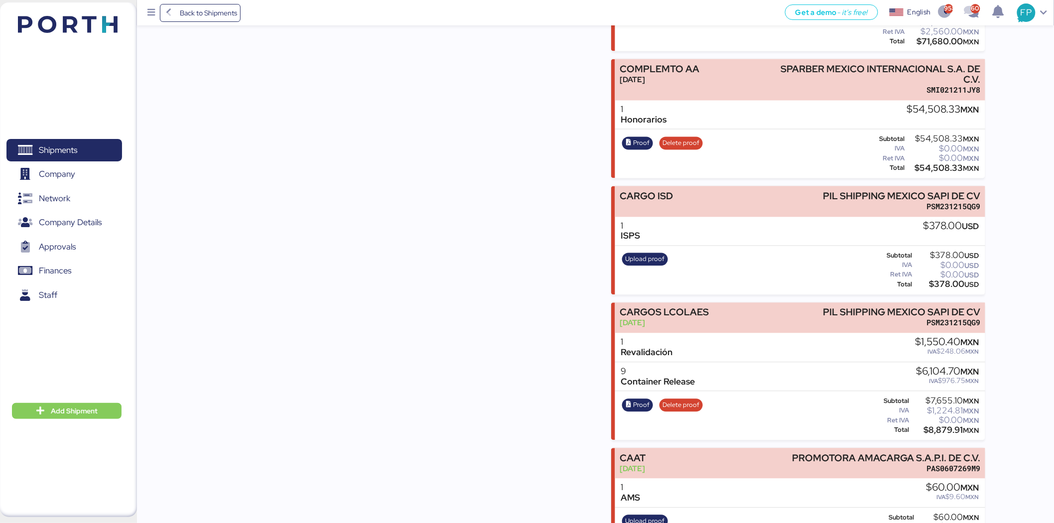
click at [72, 148] on span "Shipments" at bounding box center [58, 150] width 38 height 14
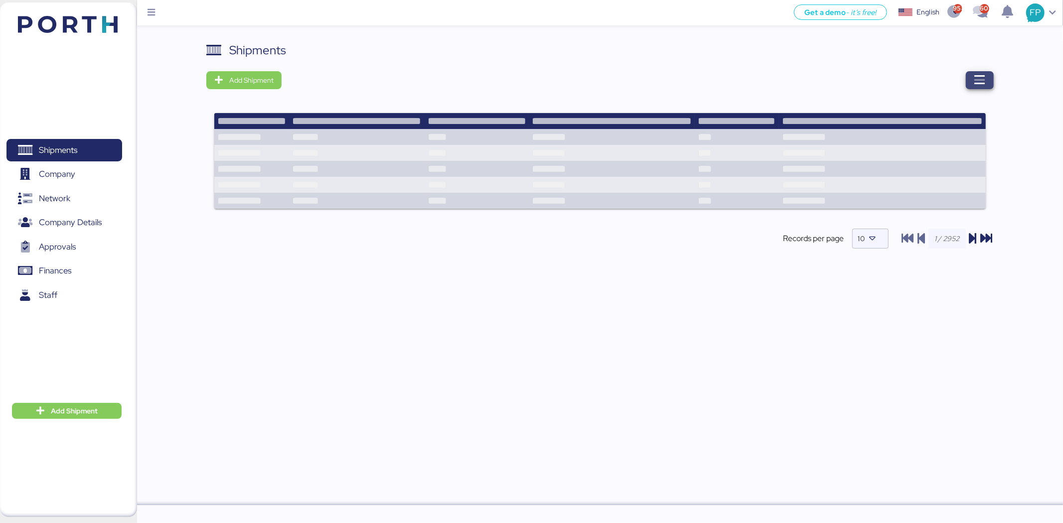
click at [984, 79] on icon "button" at bounding box center [979, 80] width 12 height 12
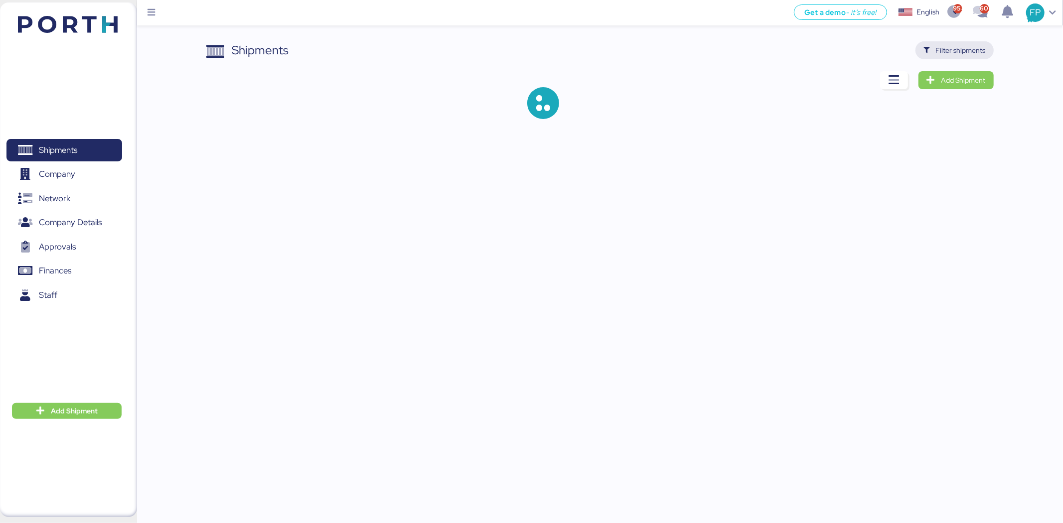
click at [973, 51] on span "Filter shipments" at bounding box center [961, 50] width 50 height 12
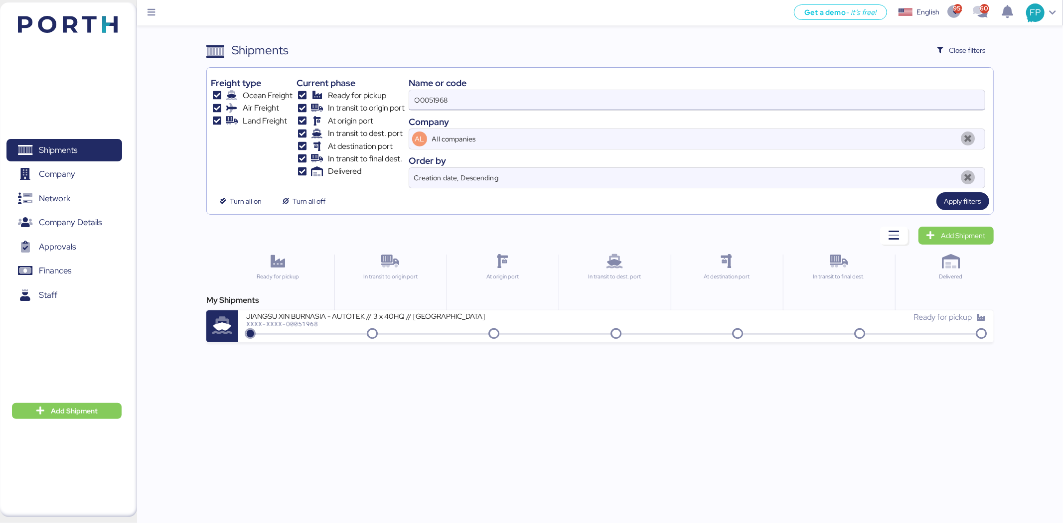
click at [418, 101] on input "O0051968" at bounding box center [696, 100] width 575 height 20
click at [418, 102] on input "O0051968" at bounding box center [696, 100] width 575 height 20
paste input "0675"
type input "O0050675"
click at [407, 305] on div "My Shipments" at bounding box center [599, 300] width 787 height 12
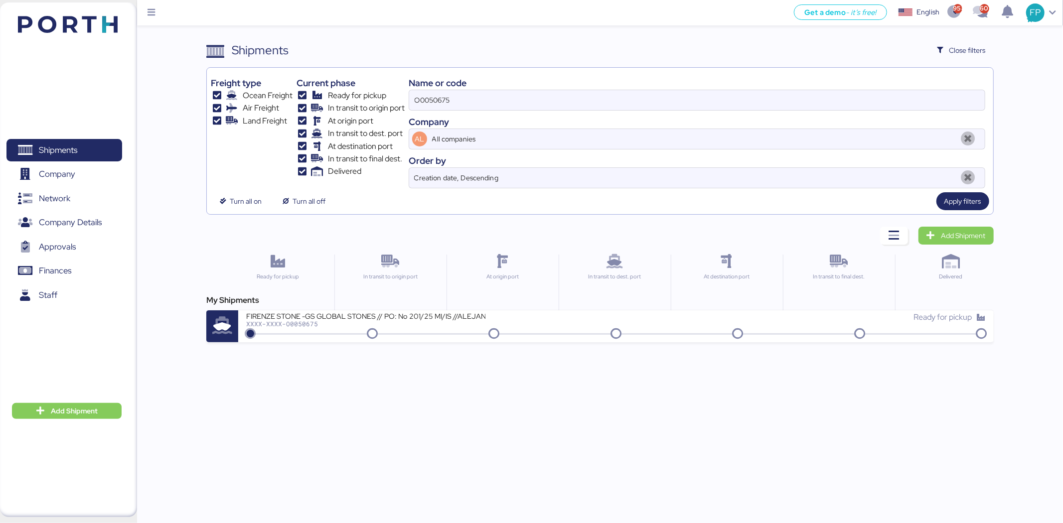
click at [419, 325] on div "XXXX-XXXX-O0050675" at bounding box center [365, 323] width 239 height 7
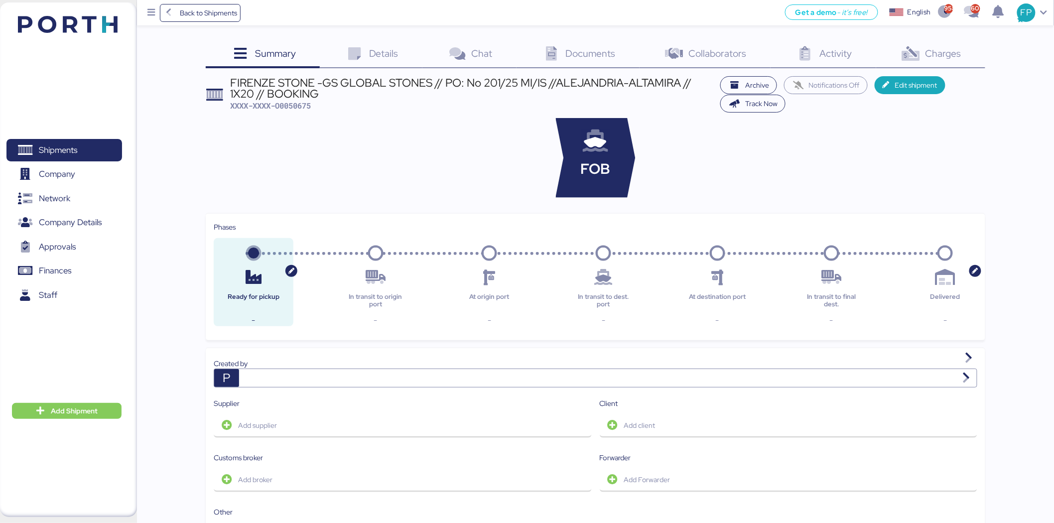
click at [958, 53] on span "Charges" at bounding box center [944, 53] width 36 height 13
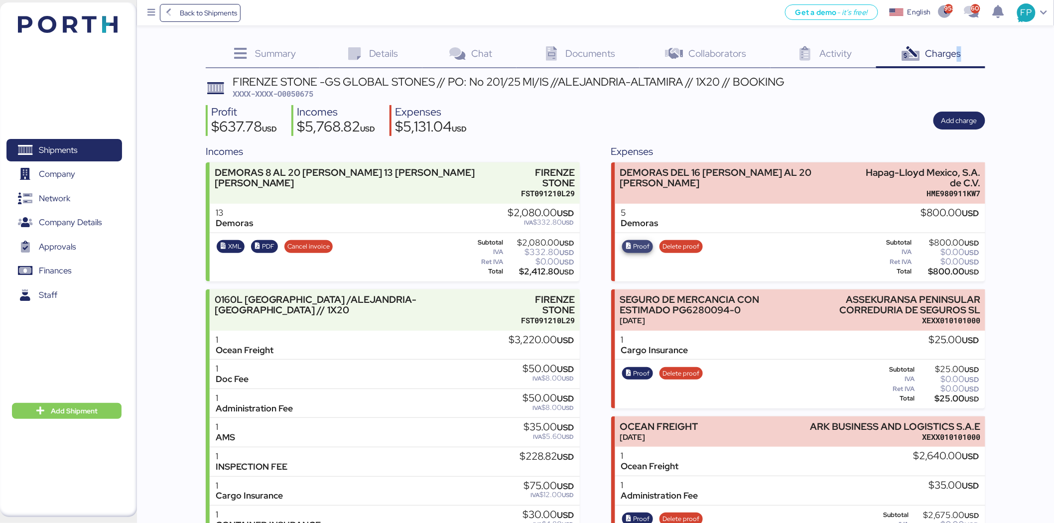
click at [649, 246] on span "Proof" at bounding box center [642, 246] width 16 height 11
click at [62, 157] on span "Shipments" at bounding box center [63, 150] width 107 height 14
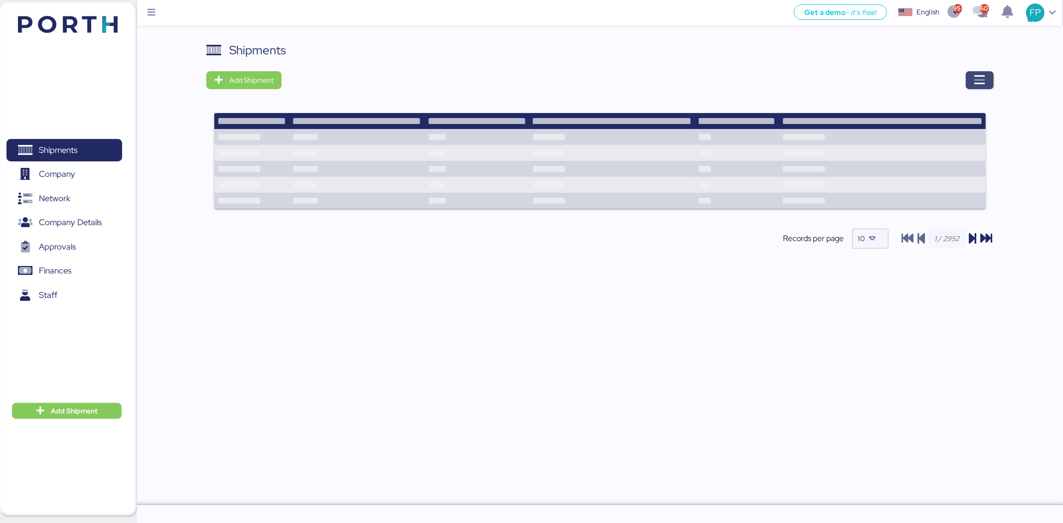
click at [970, 78] on span "button" at bounding box center [980, 80] width 28 height 18
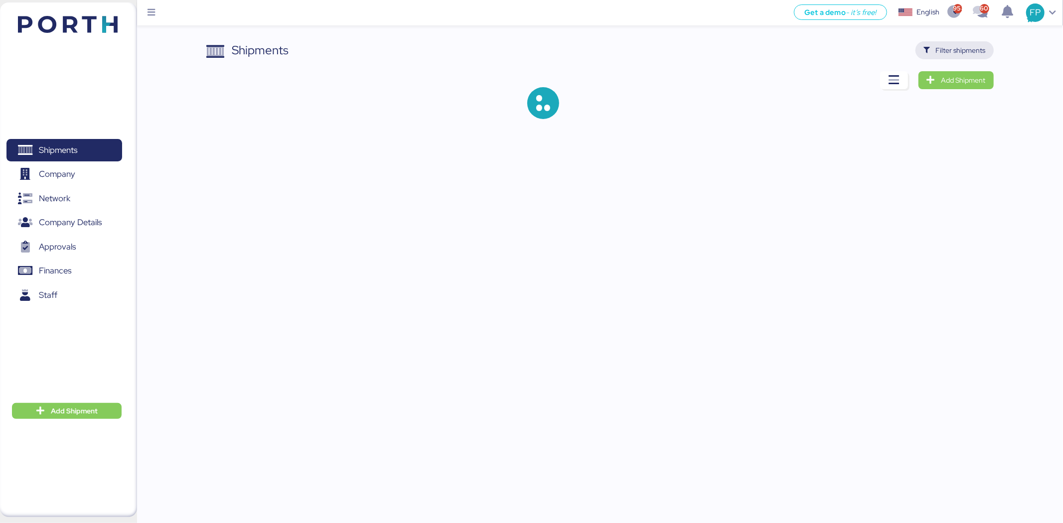
click at [967, 50] on span "Filter shipments" at bounding box center [961, 50] width 50 height 12
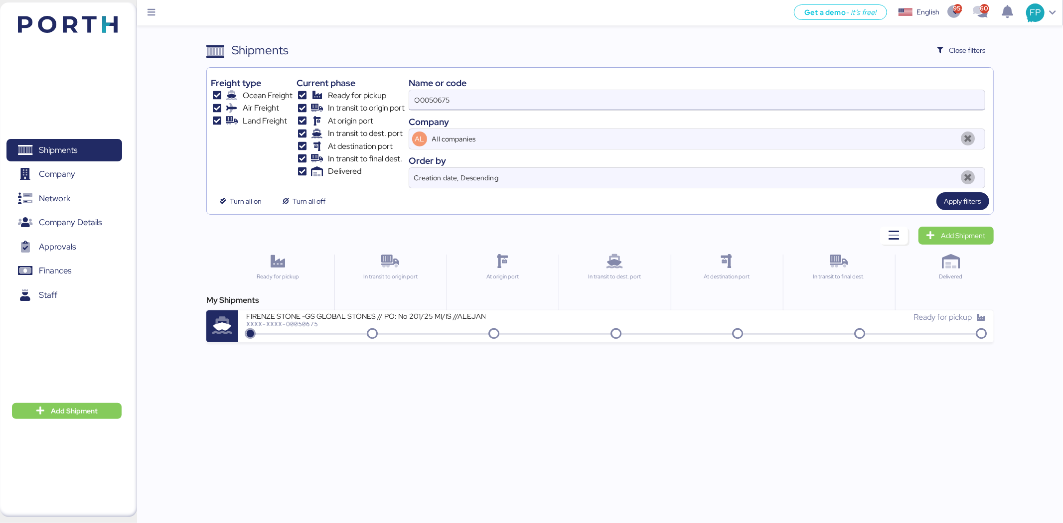
click at [444, 91] on input "O0050675" at bounding box center [696, 100] width 575 height 20
paste input "1928"
type input "O0051928"
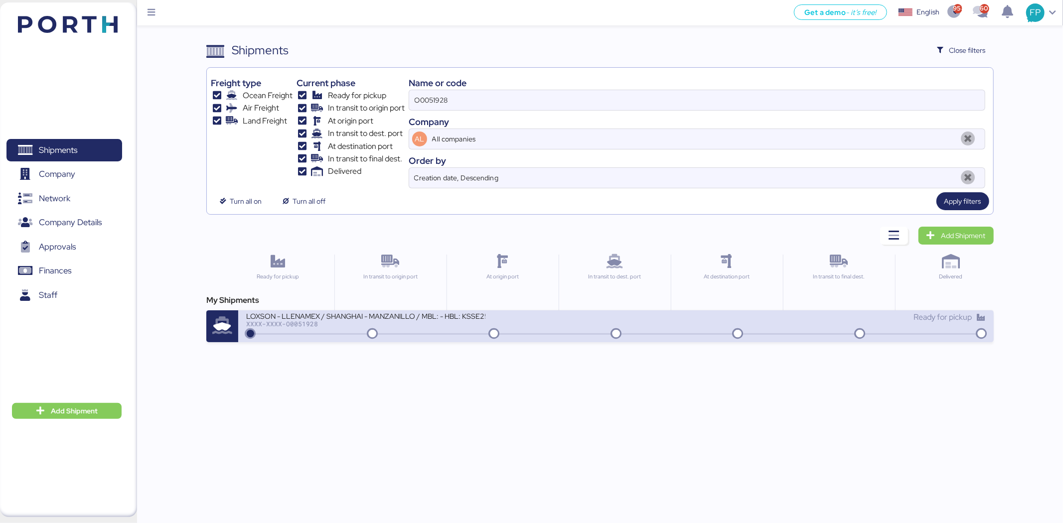
click at [491, 320] on div "LOXSON - LLENAMEX / SHANGHAI - MANZANILLO / MBL: - HBL: KSSE250706376 / LCL XXX…" at bounding box center [431, 321] width 370 height 21
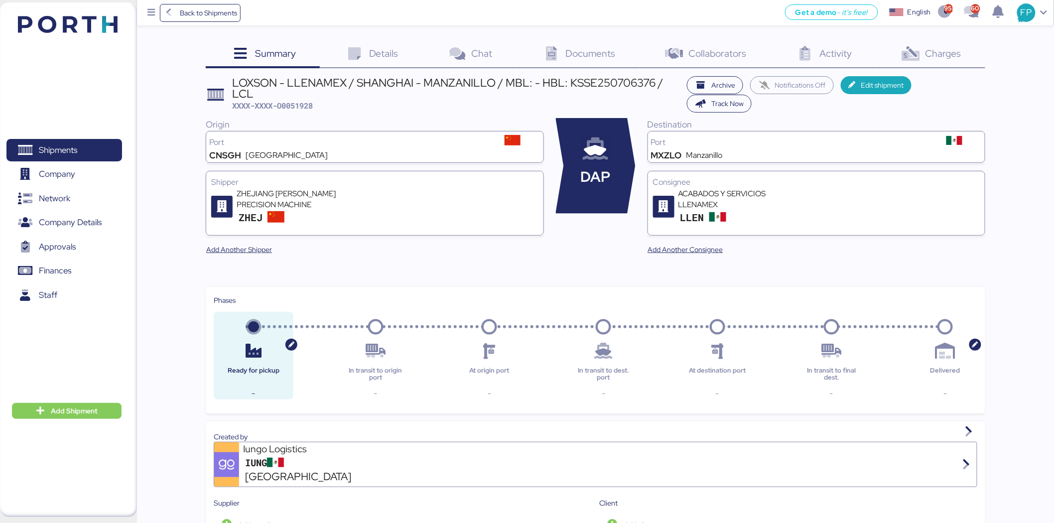
click at [925, 36] on div "Summary 0 Details 0 Chat 0 Documents 0 Collaborators 0 Activity 0 Charges 0 LOX…" at bounding box center [527, 517] width 1054 height 1035
click at [929, 45] on div "Charges 0" at bounding box center [930, 54] width 109 height 27
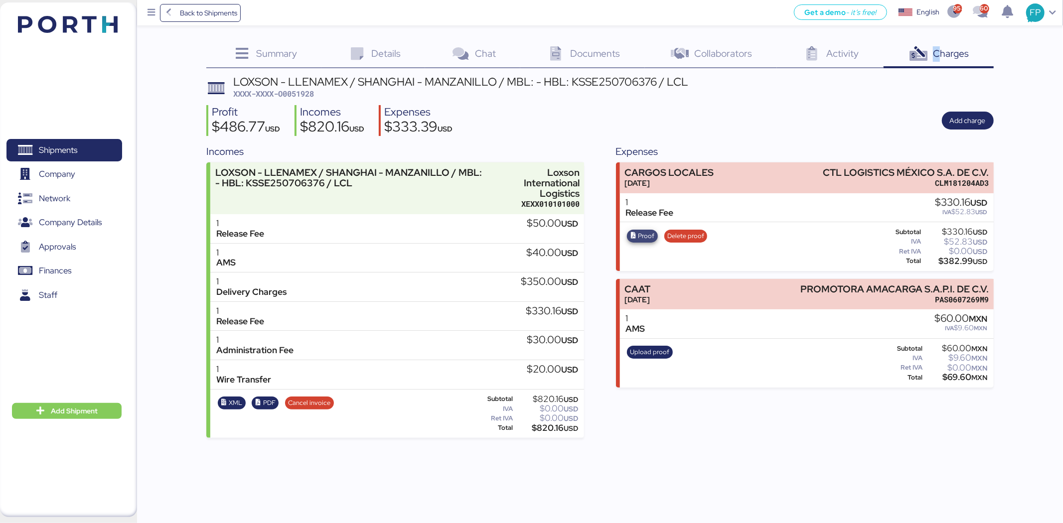
click at [632, 238] on icon "button" at bounding box center [633, 236] width 6 height 6
click at [73, 143] on span "Shipments" at bounding box center [63, 150] width 107 height 14
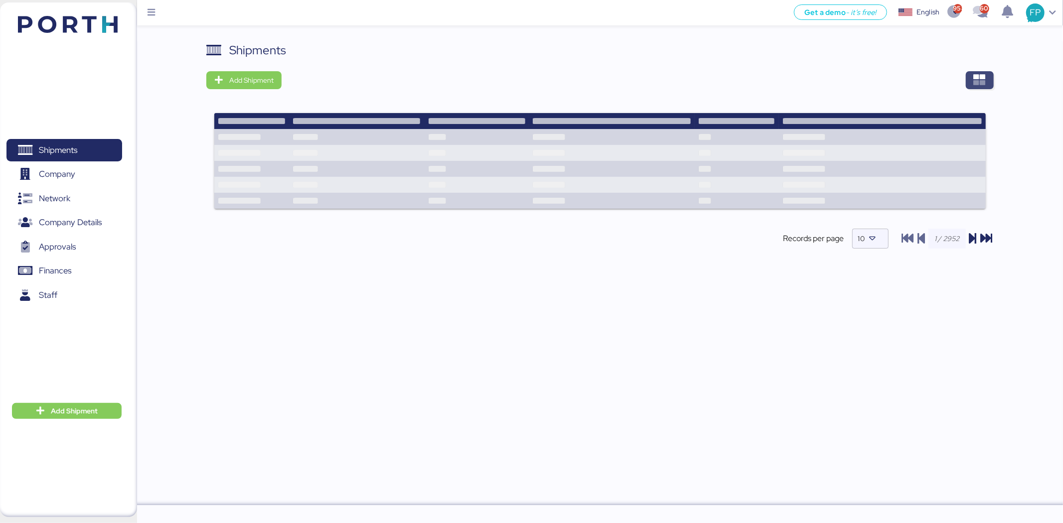
drag, startPoint x: 970, startPoint y: 70, endPoint x: 979, endPoint y: 88, distance: 20.3
click at [970, 71] on div "Shipments Add Shipment Shipment Name SEGURO DE MERCANCIA MACPA HMM1531 Ready fo…" at bounding box center [599, 153] width 787 height 224
click at [979, 88] on span "button" at bounding box center [980, 80] width 28 height 18
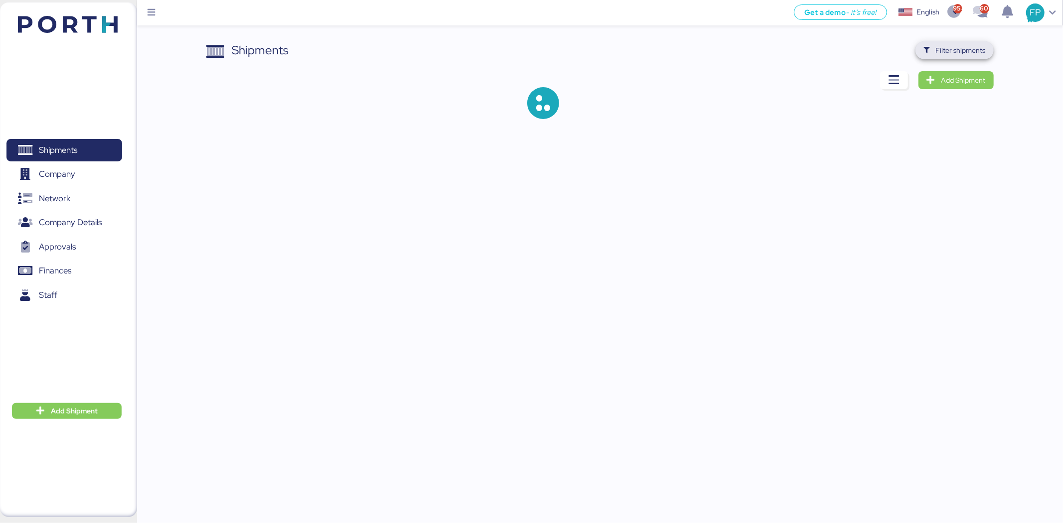
click at [962, 51] on span "Filter shipments" at bounding box center [961, 50] width 50 height 12
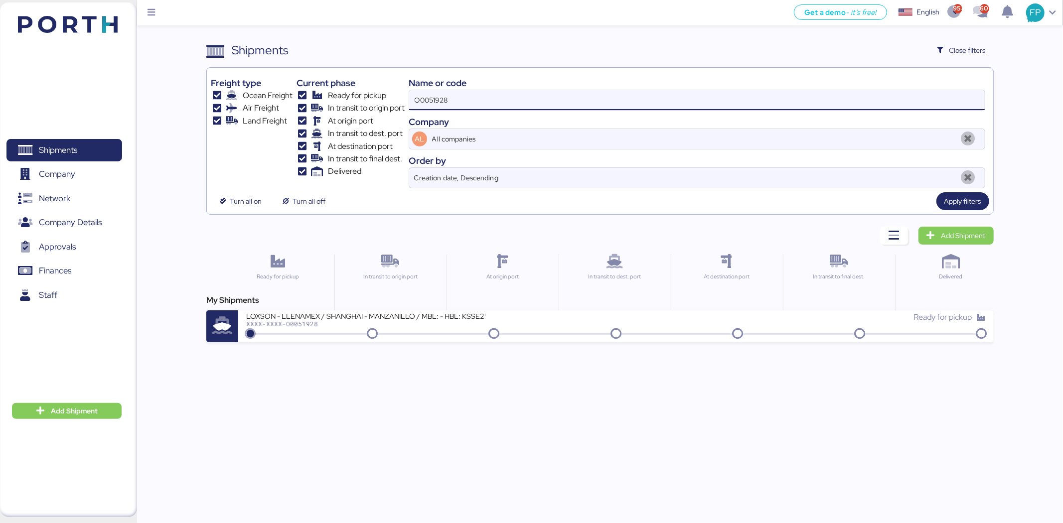
click at [440, 95] on input "O0051928" at bounding box center [696, 100] width 575 height 20
paste input "847"
type input "O0051847"
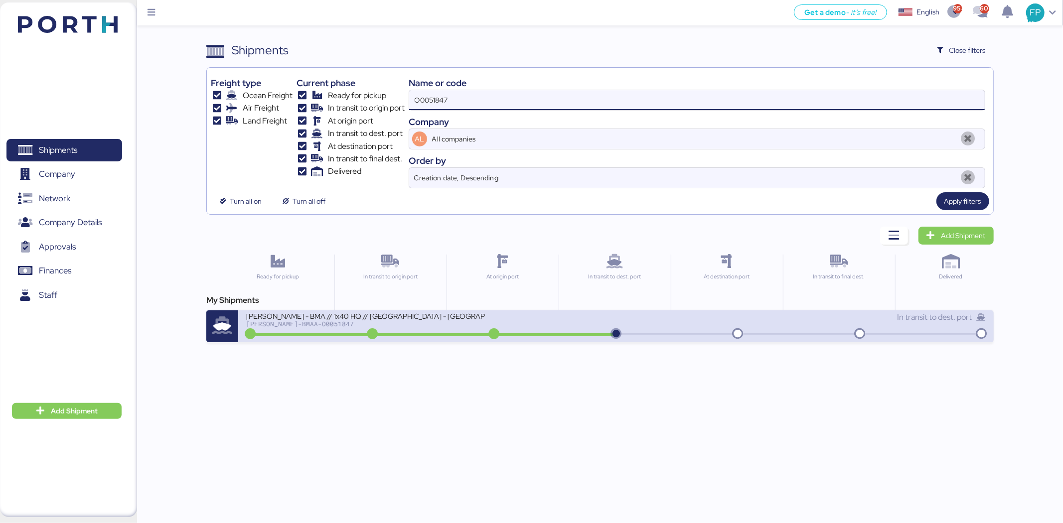
click at [520, 317] on div "BERTOLINI - BMA // 1x40 HQ // Rio Grande - Veracruz // MBL: PENDIENTE - HBL: AD…" at bounding box center [431, 321] width 370 height 21
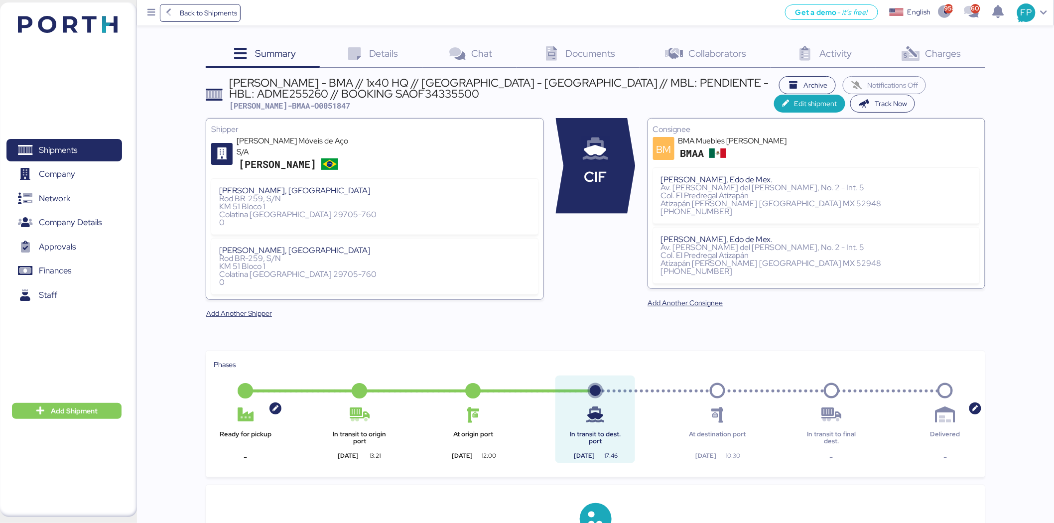
click at [970, 62] on div "Charges 0" at bounding box center [930, 54] width 109 height 27
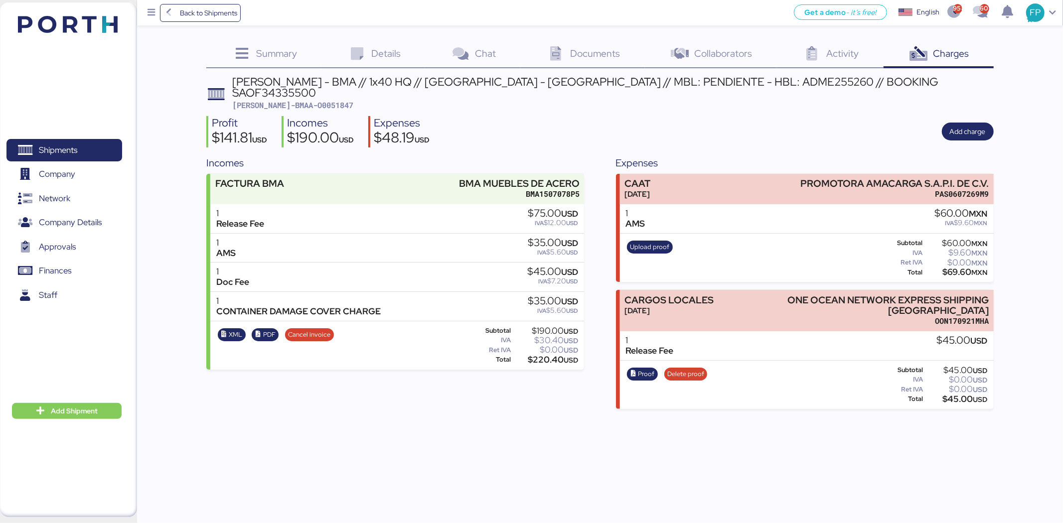
click at [656, 368] on div "Proof Delete proof" at bounding box center [667, 385] width 87 height 41
click at [645, 369] on span "Proof" at bounding box center [646, 374] width 16 height 11
click at [48, 167] on span "Company" at bounding box center [63, 174] width 107 height 14
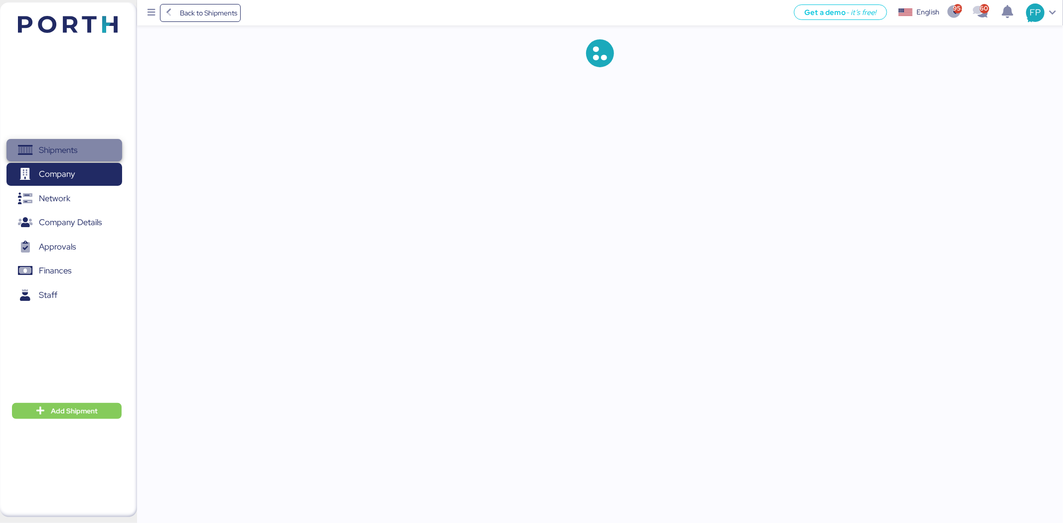
drag, startPoint x: 52, startPoint y: 154, endPoint x: 59, endPoint y: 148, distance: 9.5
click at [53, 153] on span "Shipments" at bounding box center [58, 150] width 38 height 14
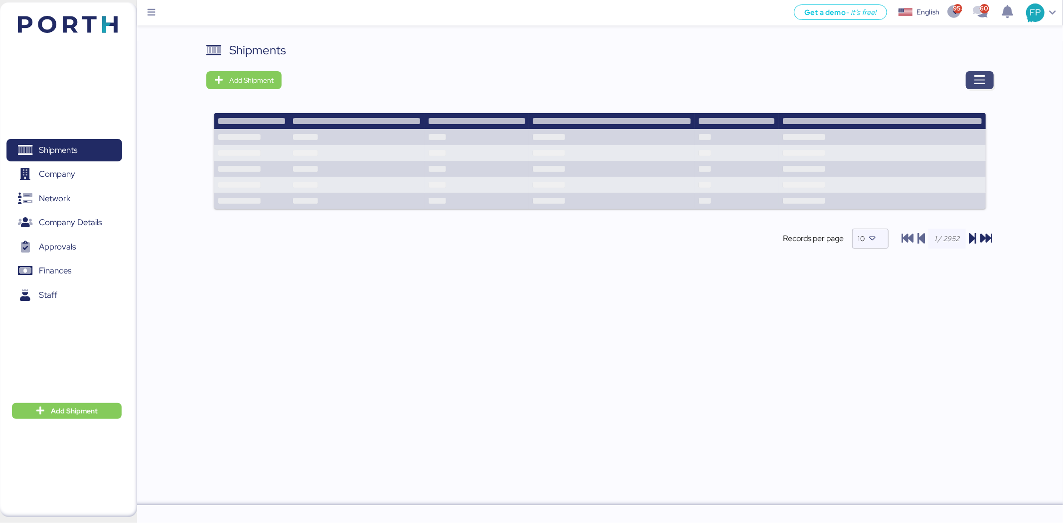
click at [992, 80] on span "button" at bounding box center [980, 80] width 28 height 18
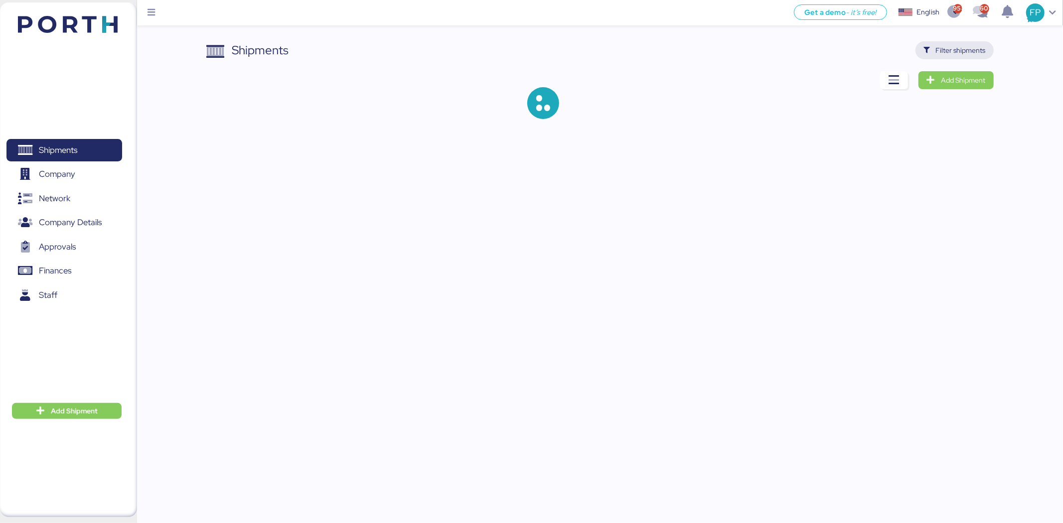
click at [969, 55] on span "Filter shipments" at bounding box center [961, 50] width 50 height 12
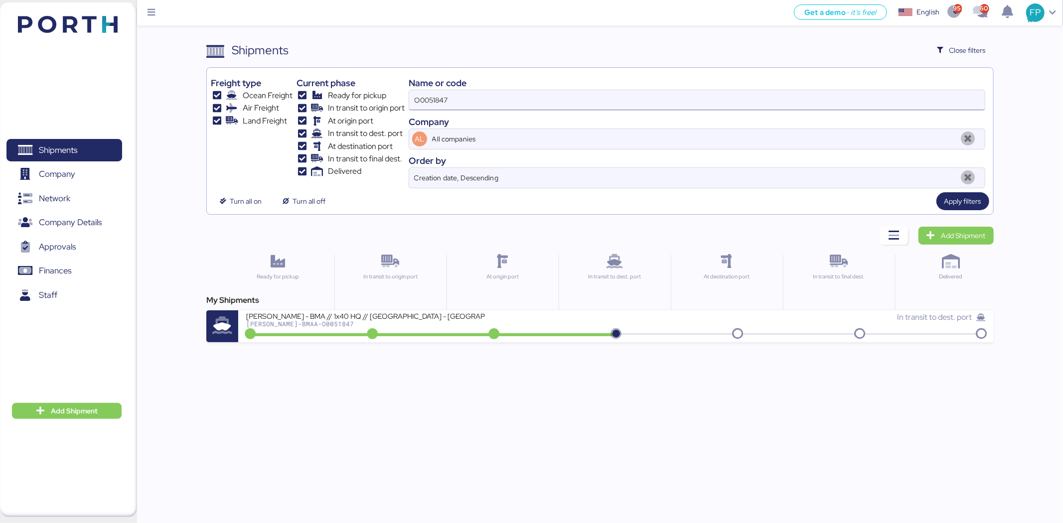
click at [458, 95] on input "O0051847" at bounding box center [696, 100] width 575 height 20
type input "O0051848"
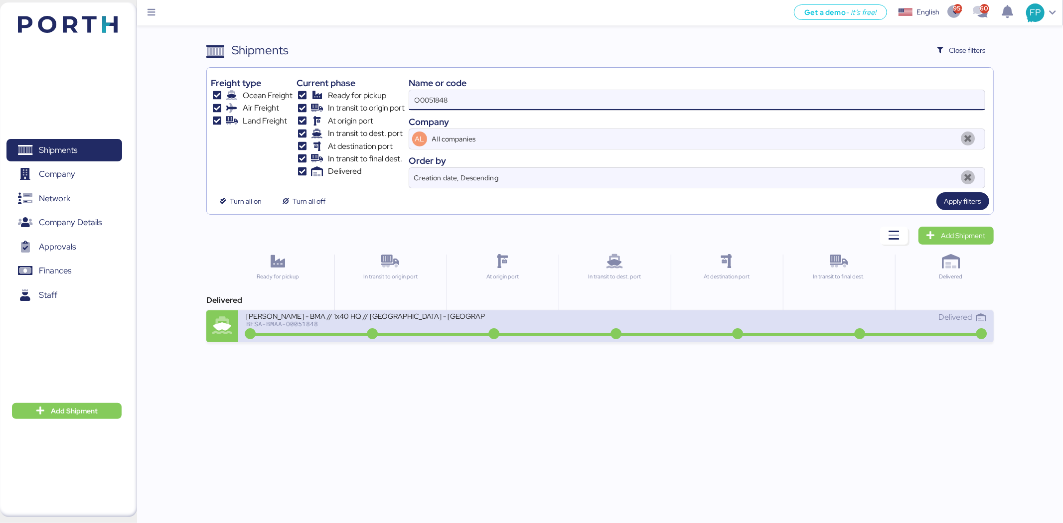
click at [527, 316] on div "BERTOLINI - BMA // 1x40 HQ // Rio de janeiro - Veracruz // MBL: PENDIENTE - HBL…" at bounding box center [431, 321] width 370 height 21
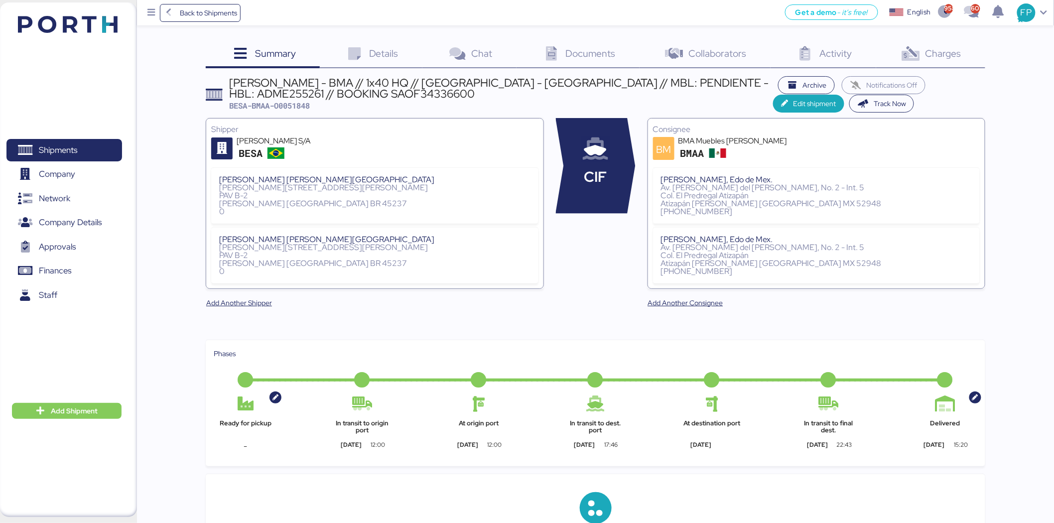
click at [959, 57] on span "Charges" at bounding box center [944, 53] width 36 height 13
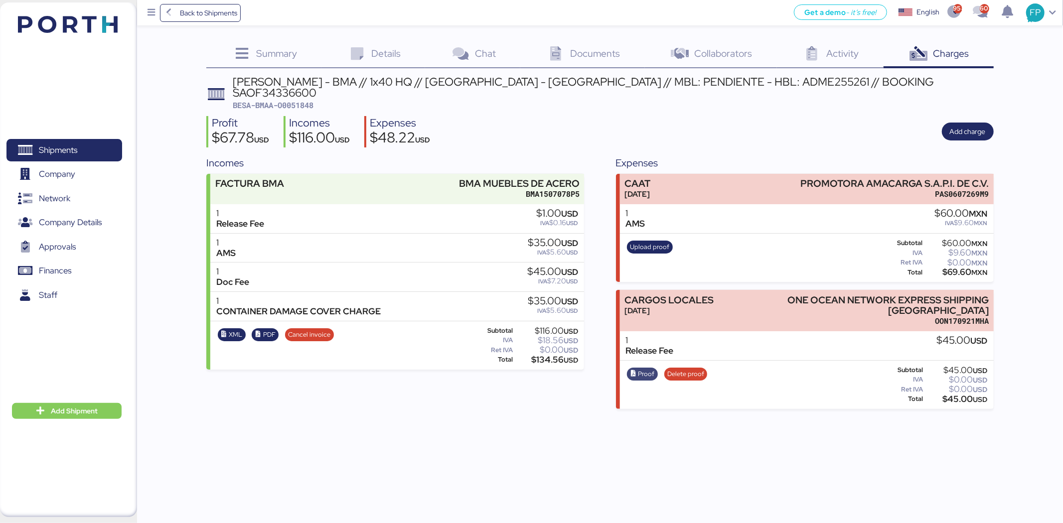
click at [643, 369] on span "Proof" at bounding box center [646, 374] width 16 height 11
click at [67, 143] on span "Shipments" at bounding box center [58, 150] width 38 height 14
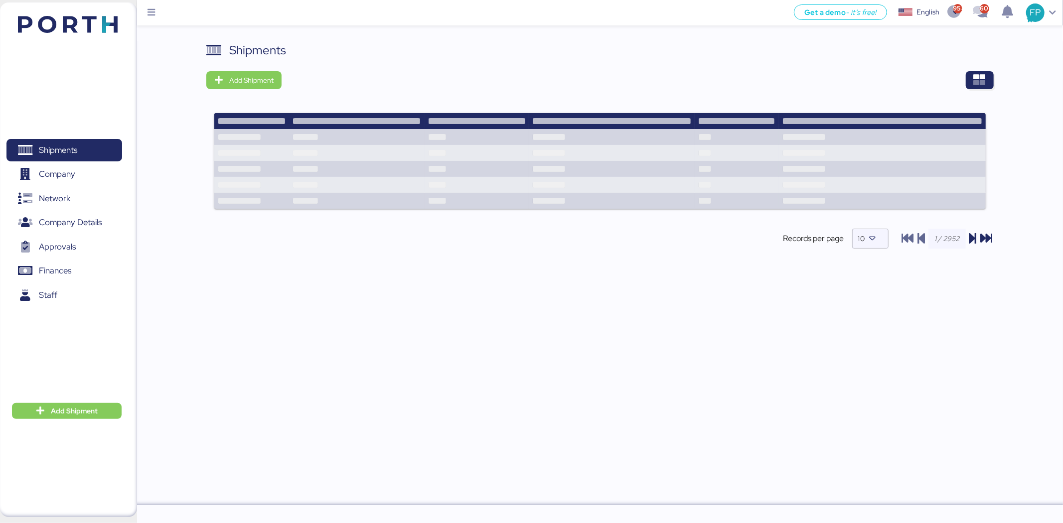
click at [955, 89] on div at bounding box center [640, 80] width 704 height 18
click at [981, 84] on icon "button" at bounding box center [979, 80] width 12 height 12
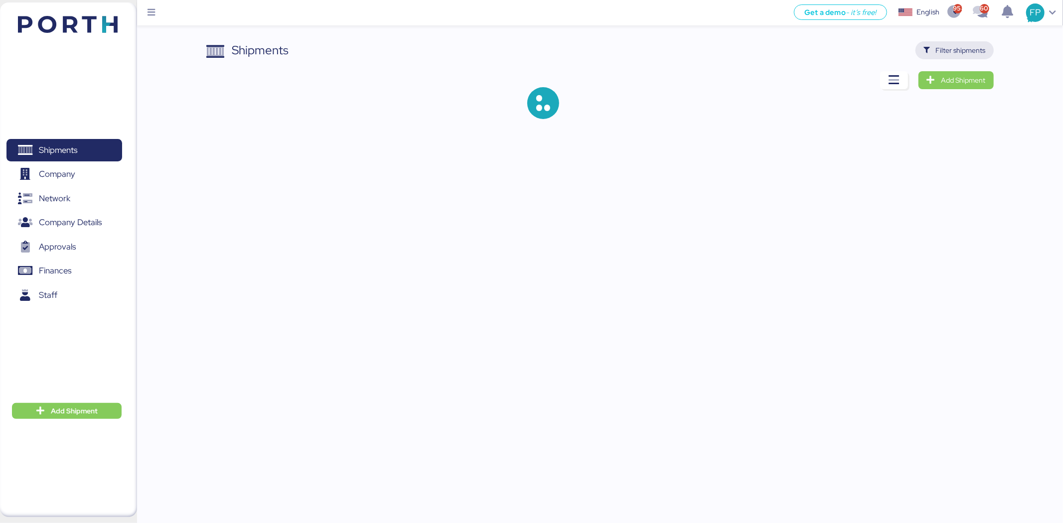
click at [977, 42] on span "Filter shipments" at bounding box center [954, 50] width 78 height 18
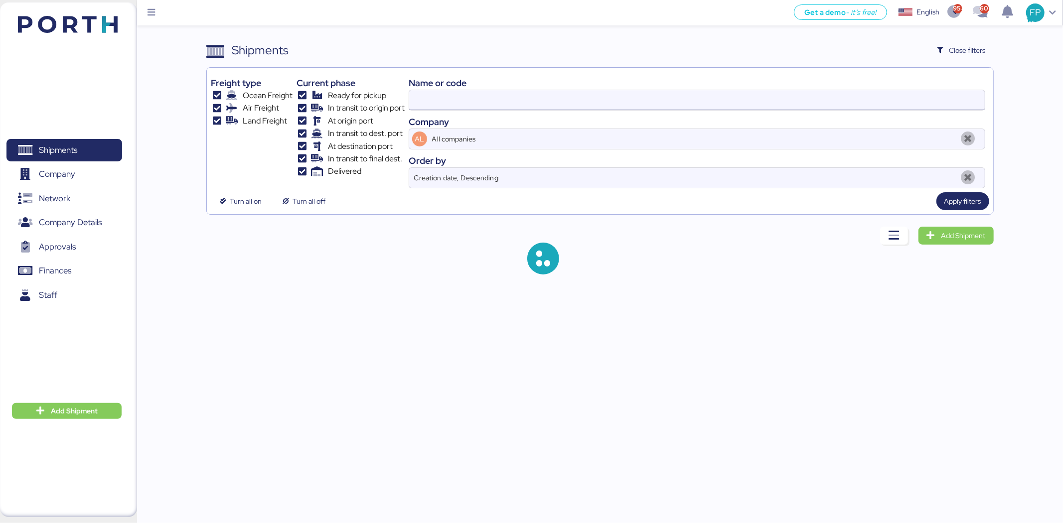
click at [439, 95] on input at bounding box center [696, 100] width 575 height 20
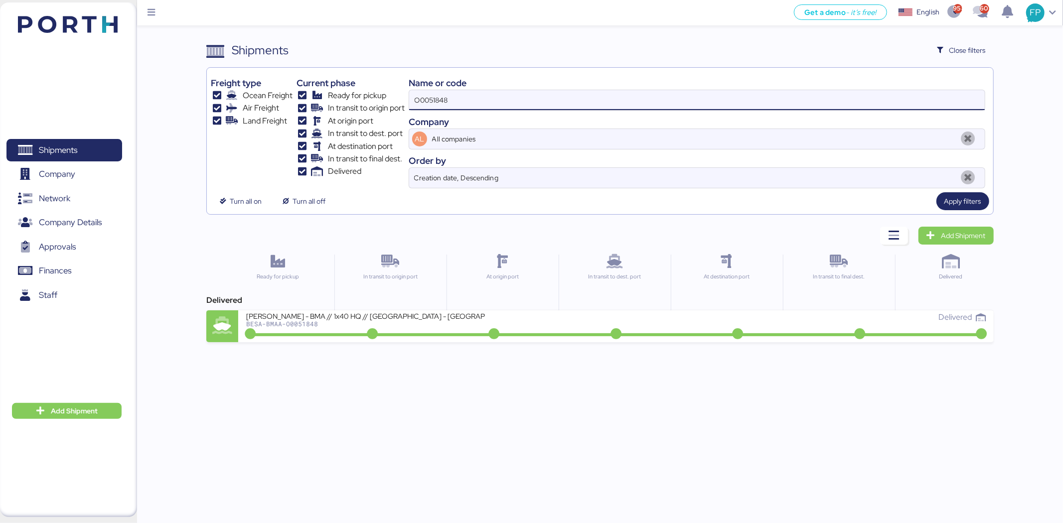
click at [440, 105] on input "O0051848" at bounding box center [696, 100] width 575 height 20
paste input "2005"
type input "O0052005"
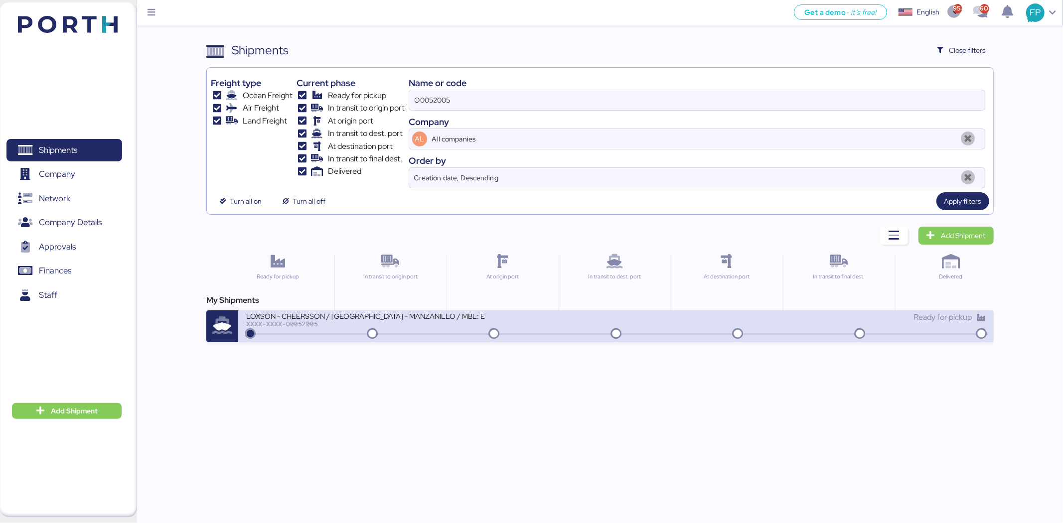
click at [479, 317] on div "LOXSON - CHEERSSON / SHANGHAI - MANZANILLO / MBL: ESLCHNSHG042282 - HBL: YQSE25…" at bounding box center [365, 315] width 239 height 8
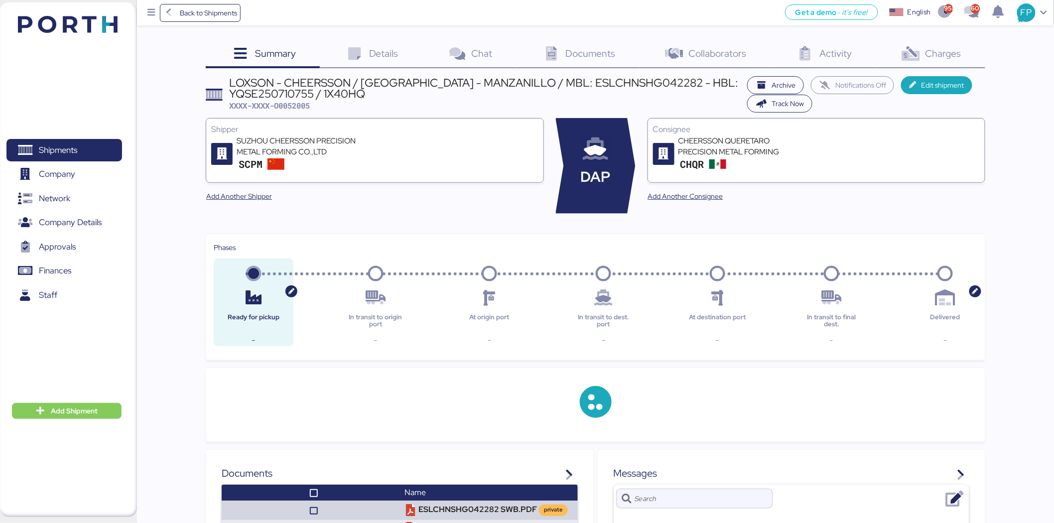
click at [964, 63] on div "Charges 0" at bounding box center [930, 54] width 109 height 27
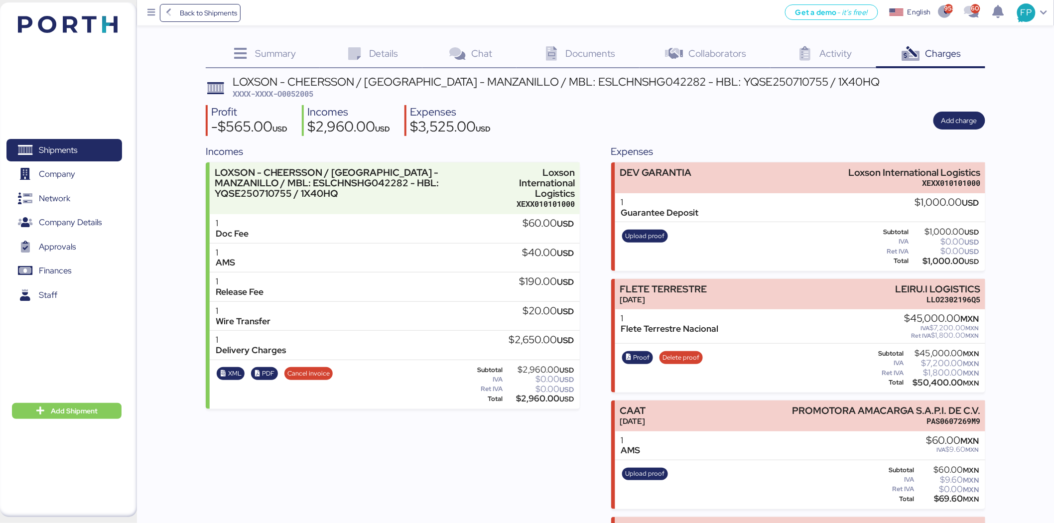
click at [297, 84] on div "LOXSON - CHEERSSON / SHANGHAI - MANZANILLO / MBL: ESLCHNSHG042282 - HBL: YQSE25…" at bounding box center [557, 81] width 648 height 11
click at [297, 91] on span "XXXX-XXXX-O0052005" at bounding box center [273, 94] width 81 height 10
copy span "O0052005"
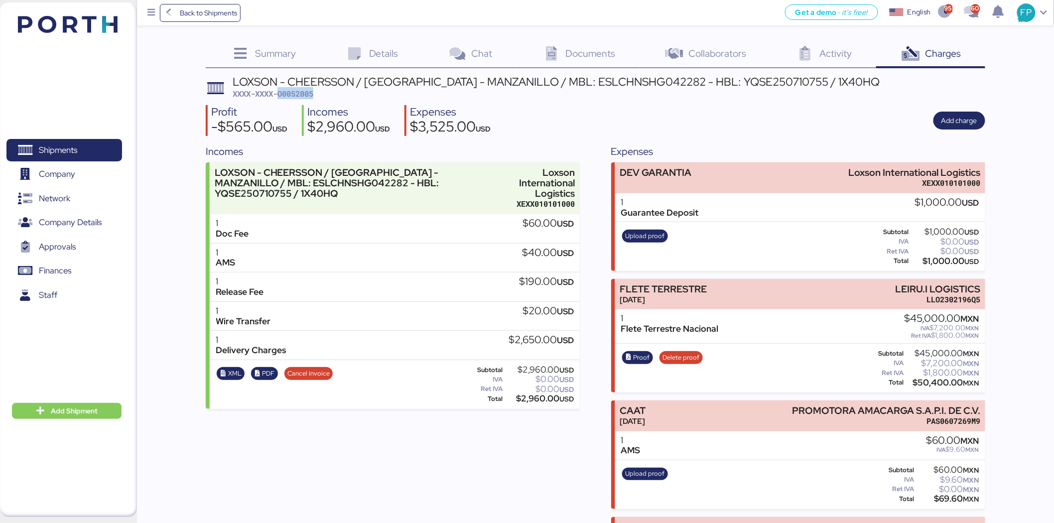
click at [303, 86] on div "LOXSON - CHEERSSON / SHANGHAI - MANZANILLO / MBL: ESLCHNSHG042282 - HBL: YQSE25…" at bounding box center [557, 81] width 648 height 11
click at [302, 92] on span "XXXX-XXXX-O0052005" at bounding box center [273, 94] width 81 height 10
copy span "O0052005"
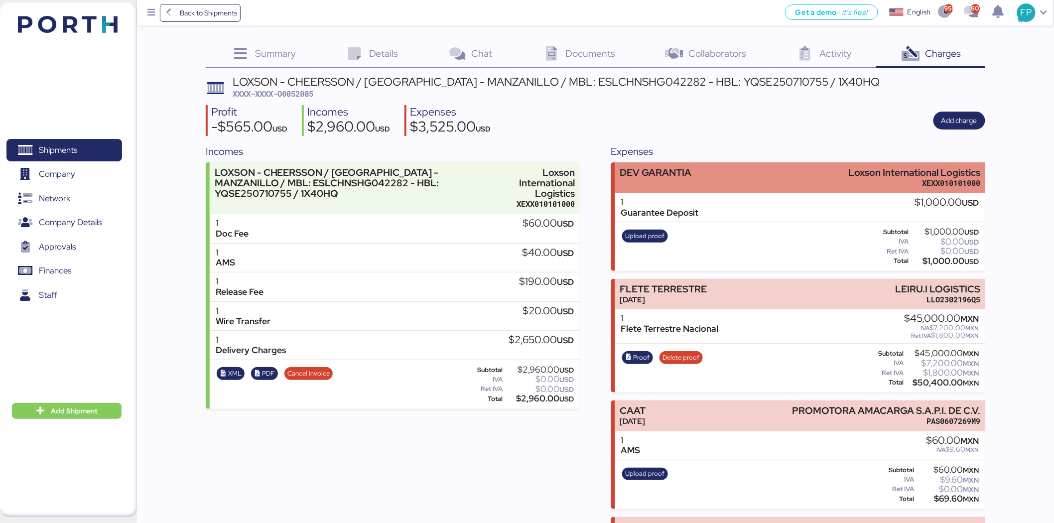
click at [796, 189] on div "DEV GARANTIA Loxson International Logistics XEXX010101000" at bounding box center [800, 177] width 370 height 30
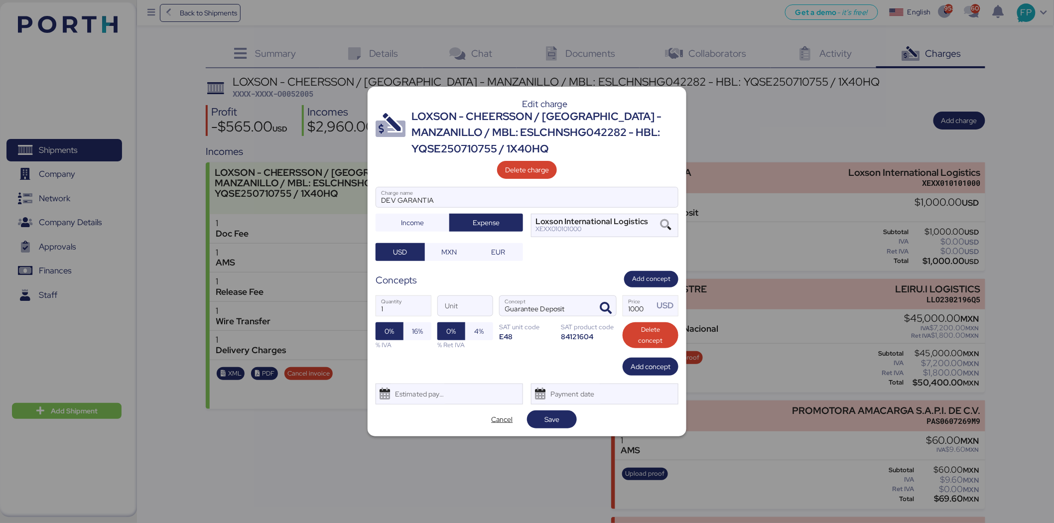
click at [535, 157] on div "Delete charge" at bounding box center [527, 168] width 303 height 22
click at [536, 169] on span "Delete charge" at bounding box center [527, 170] width 44 height 12
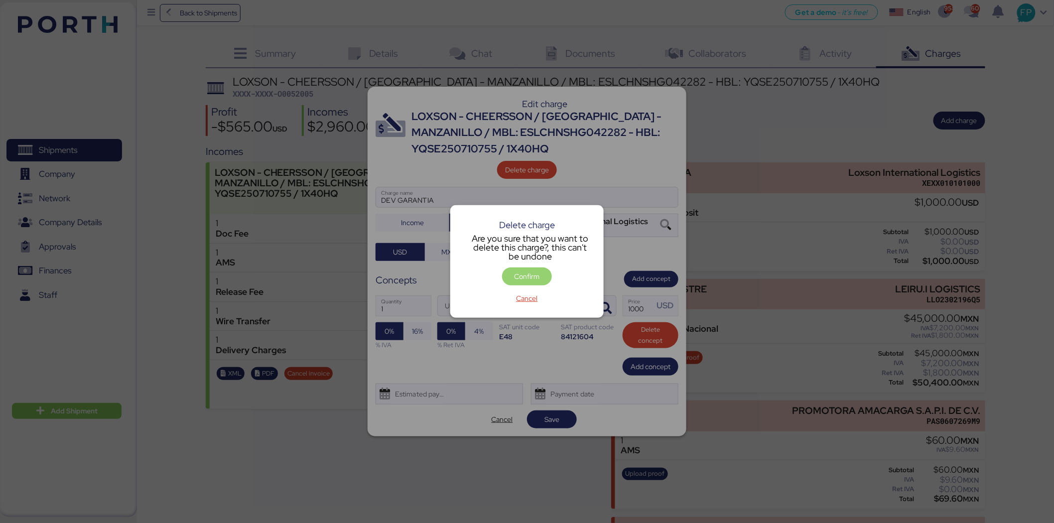
click at [530, 277] on span "Confirm" at bounding box center [527, 277] width 25 height 12
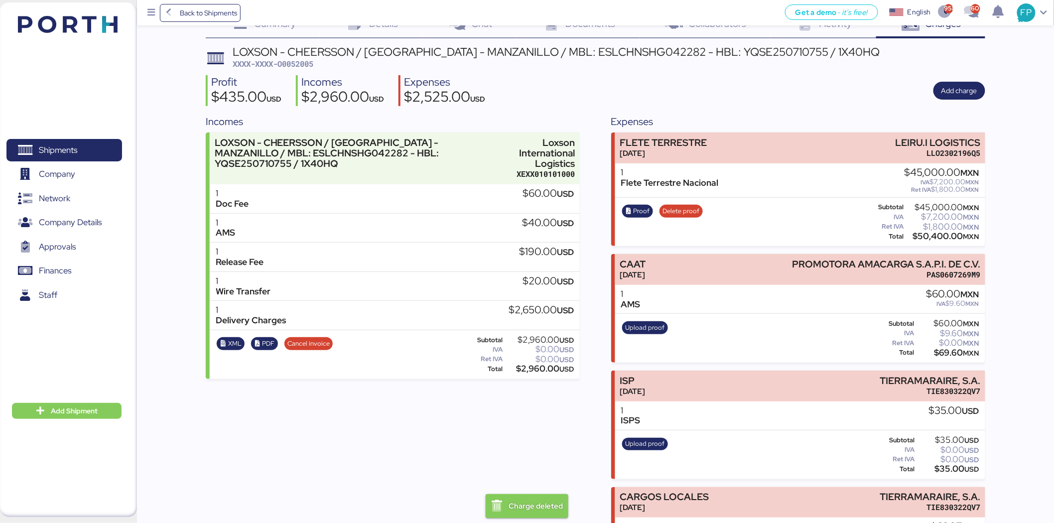
scroll to position [28, 0]
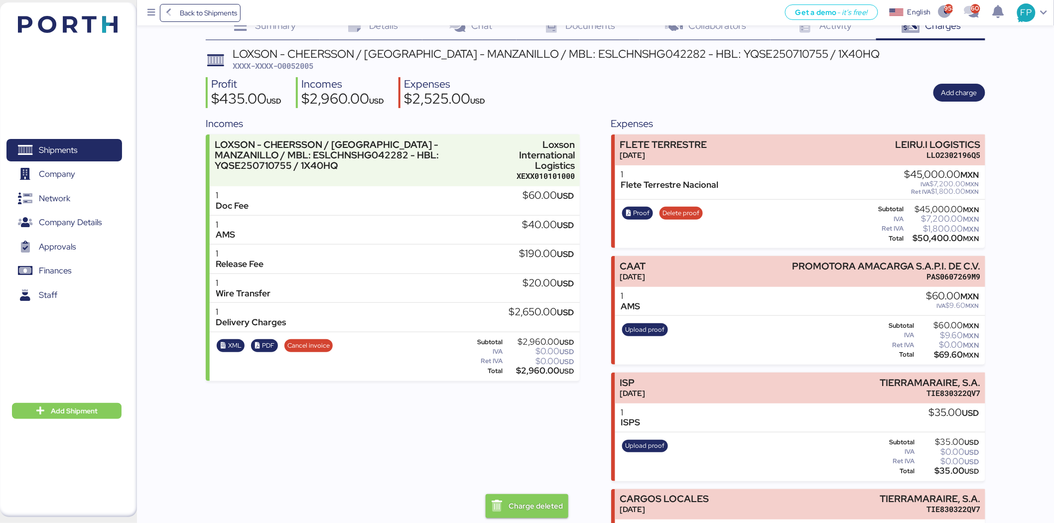
click at [312, 66] on span "XXXX-XXXX-O0052005" at bounding box center [273, 66] width 81 height 10
copy span "O0052005"
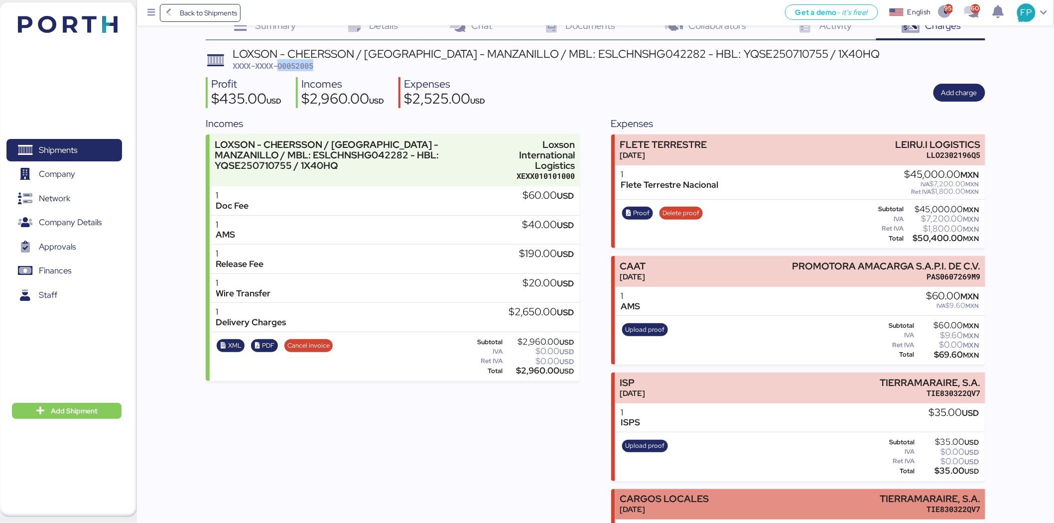
scroll to position [139, 0]
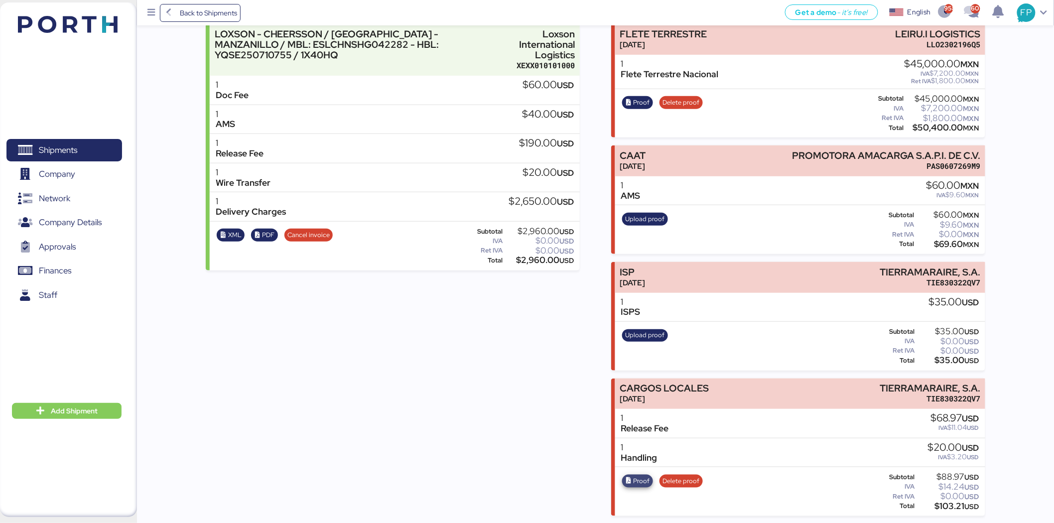
click at [636, 478] on span "Proof" at bounding box center [642, 481] width 16 height 11
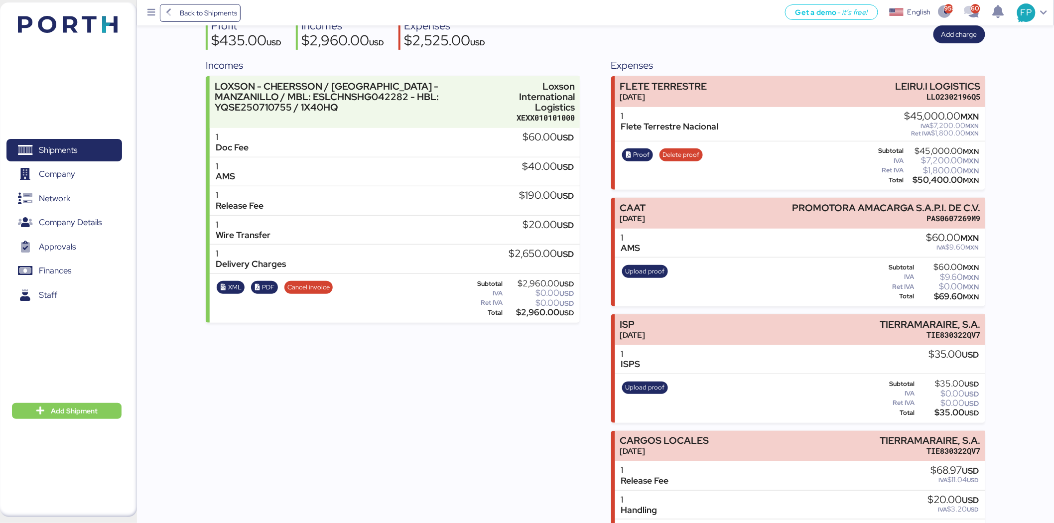
scroll to position [0, 0]
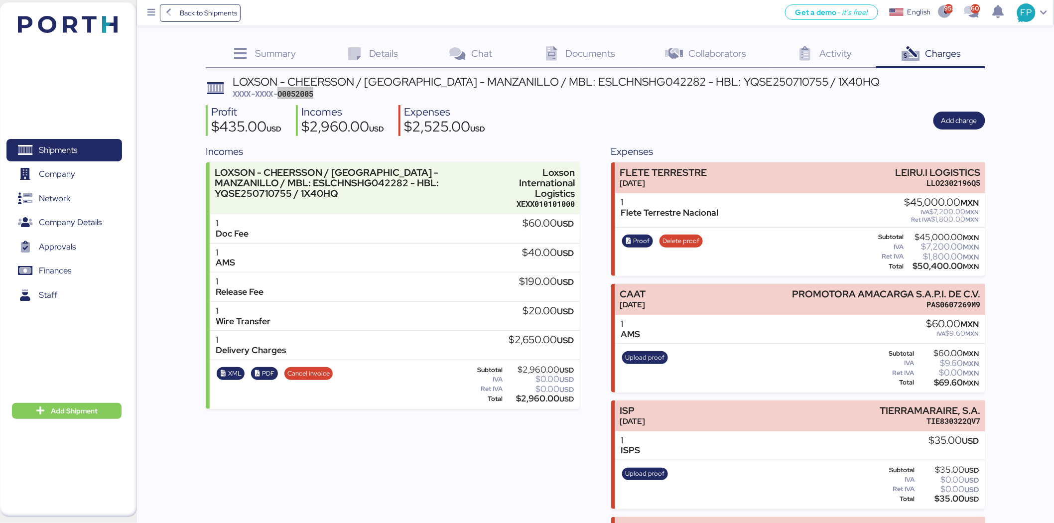
click at [352, 60] on icon at bounding box center [354, 54] width 21 height 14
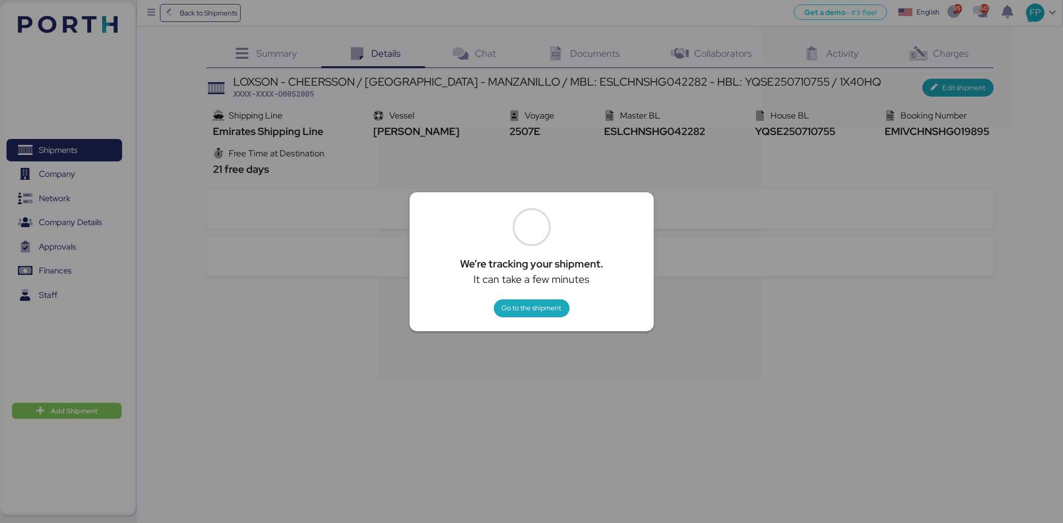
click at [772, 170] on div at bounding box center [531, 261] width 1063 height 523
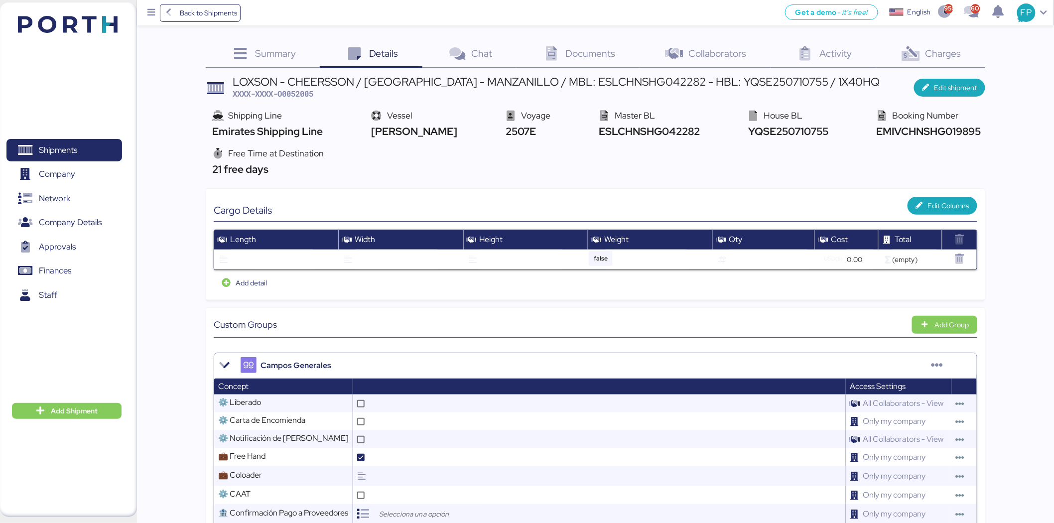
scroll to position [387, 0]
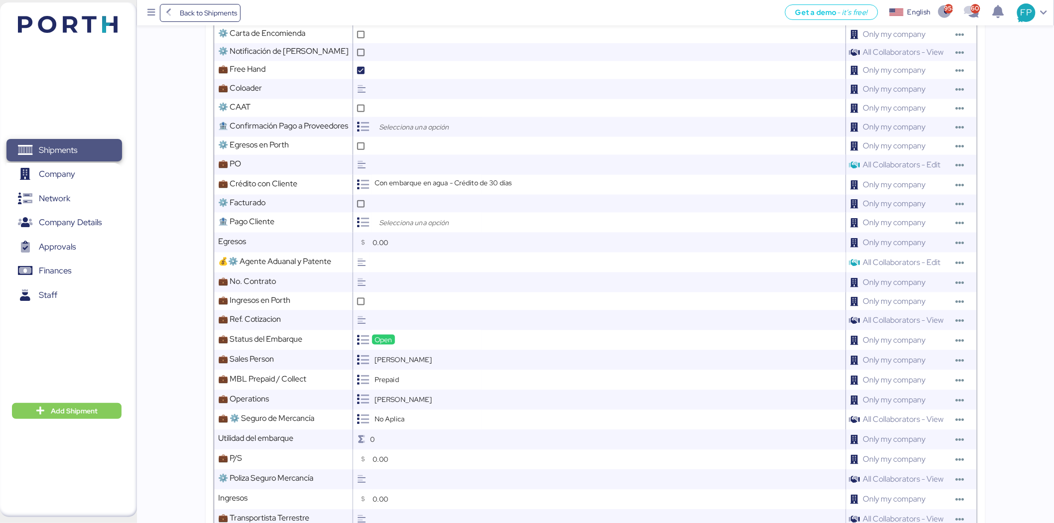
drag, startPoint x: 92, startPoint y: 141, endPoint x: 126, endPoint y: 132, distance: 34.7
click at [92, 143] on span "Shipments" at bounding box center [63, 150] width 107 height 14
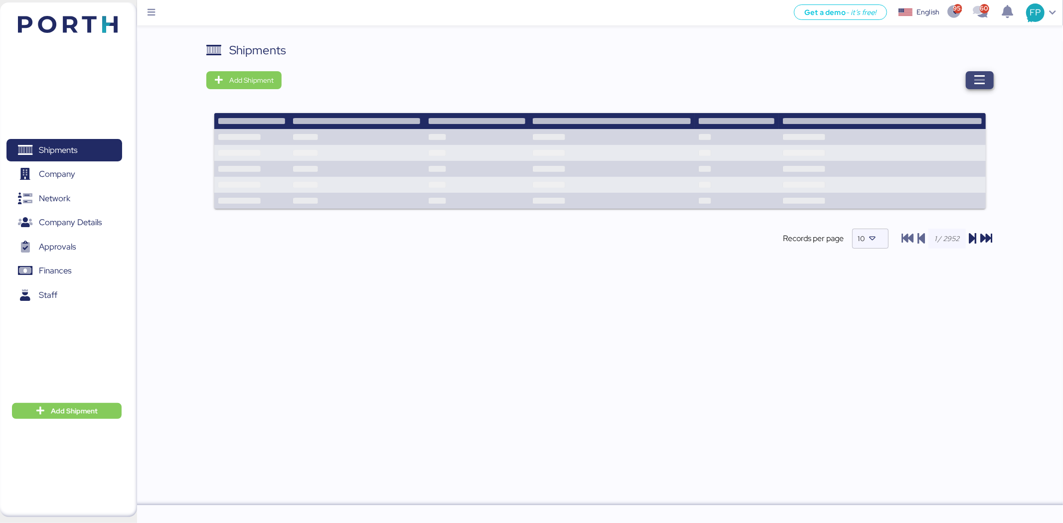
click at [977, 81] on icon "button" at bounding box center [979, 80] width 12 height 12
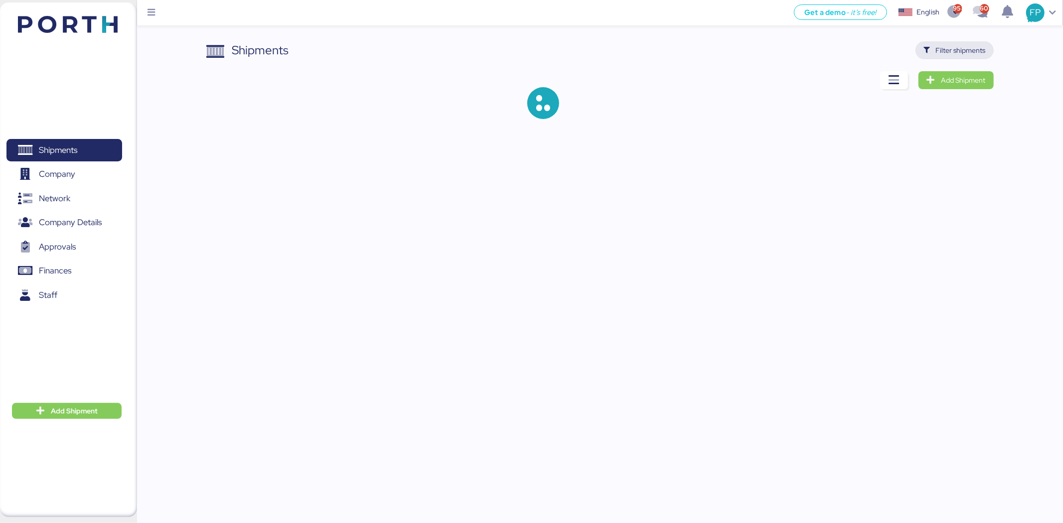
click at [964, 57] on span "Filter shipments" at bounding box center [954, 50] width 62 height 14
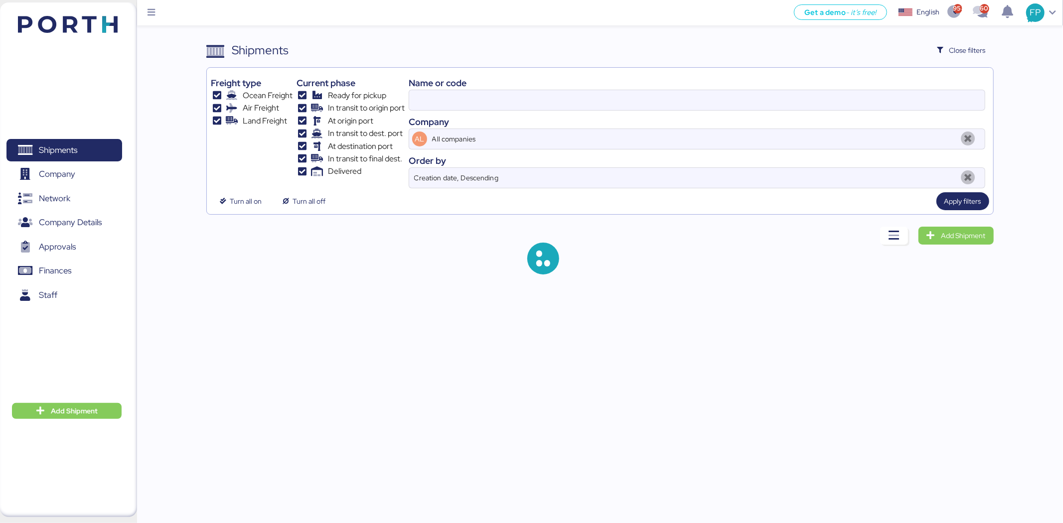
click at [501, 82] on div "Name or code" at bounding box center [697, 82] width 576 height 13
click at [440, 98] on input at bounding box center [696, 100] width 575 height 20
click at [432, 102] on input at bounding box center [696, 100] width 575 height 20
click at [433, 102] on input at bounding box center [696, 100] width 575 height 20
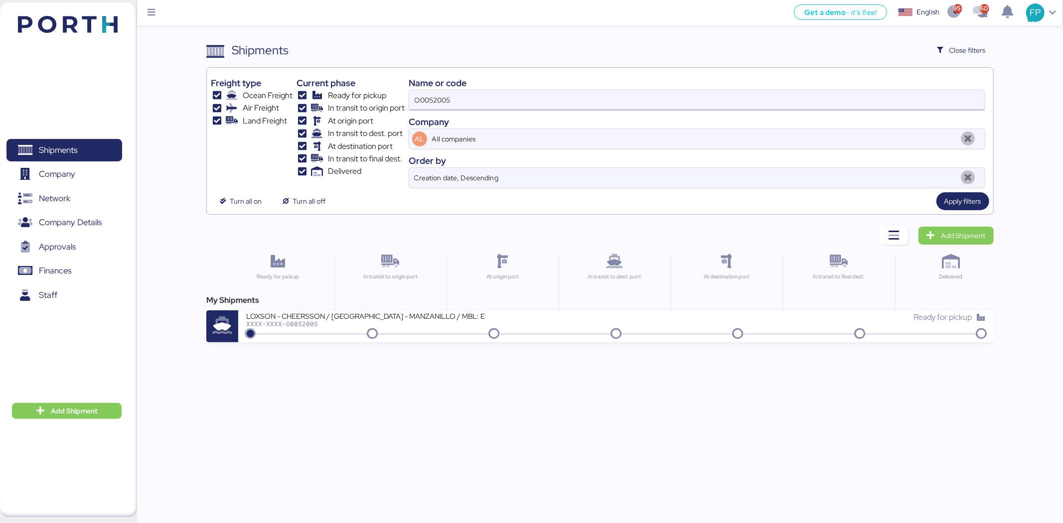
click at [435, 98] on input "O0052005" at bounding box center [696, 100] width 575 height 20
paste input "1729"
type input "O0051729"
click at [404, 330] on div "EU AROUND - BOSCH REXROTH // SHANGHAI - MANZANILLO // MBL: SNKO020250609634 HBL…" at bounding box center [431, 321] width 370 height 21
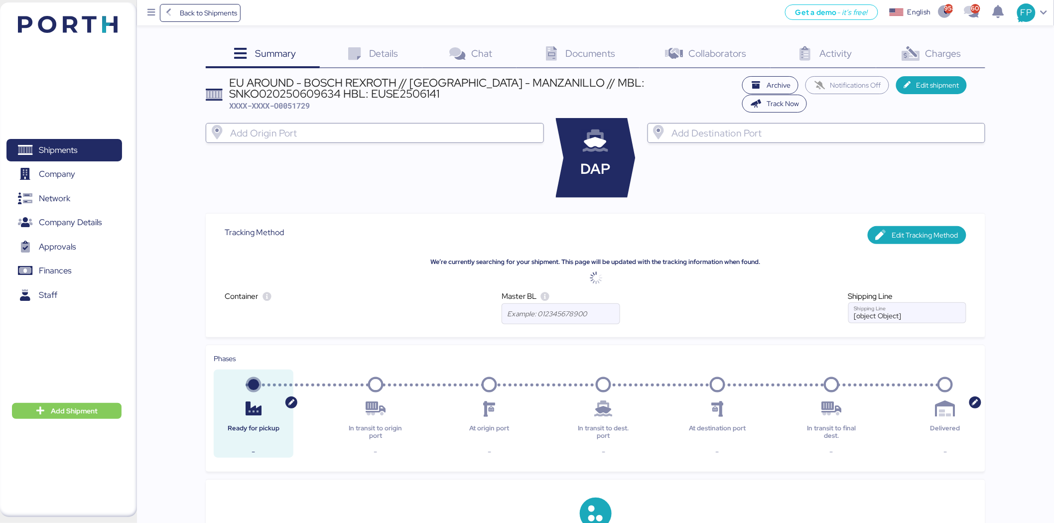
click at [942, 60] on div "Charges 0" at bounding box center [930, 54] width 109 height 27
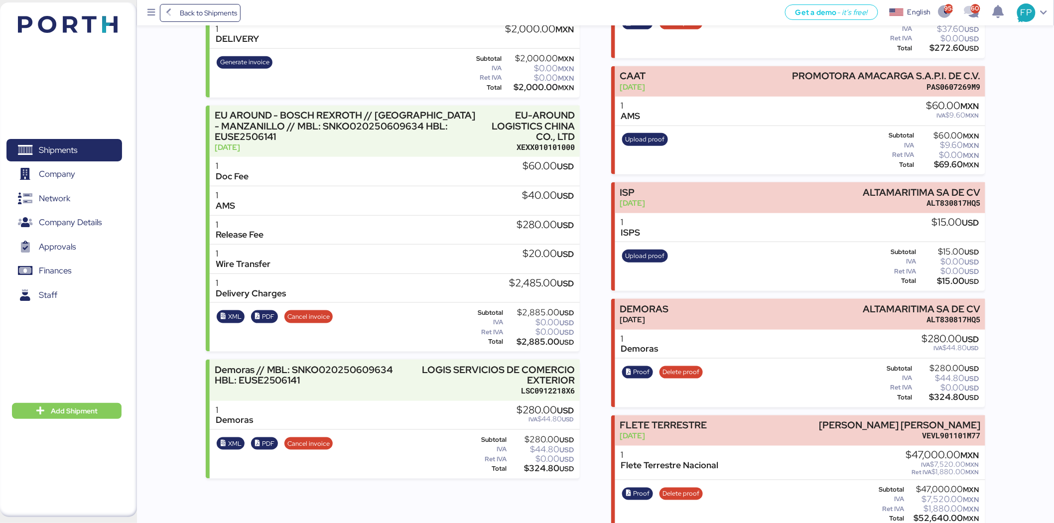
scroll to position [314, 0]
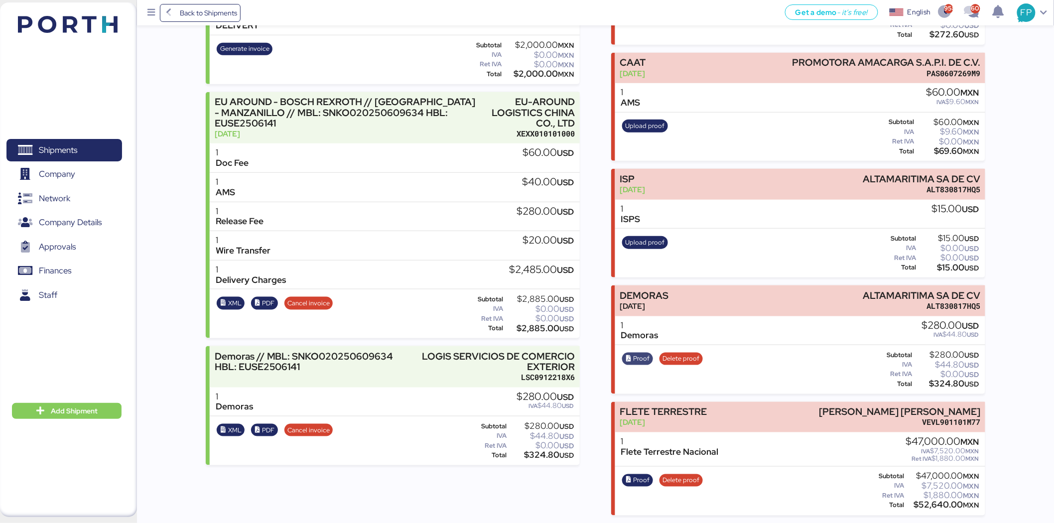
click at [634, 360] on span "Proof" at bounding box center [642, 358] width 16 height 11
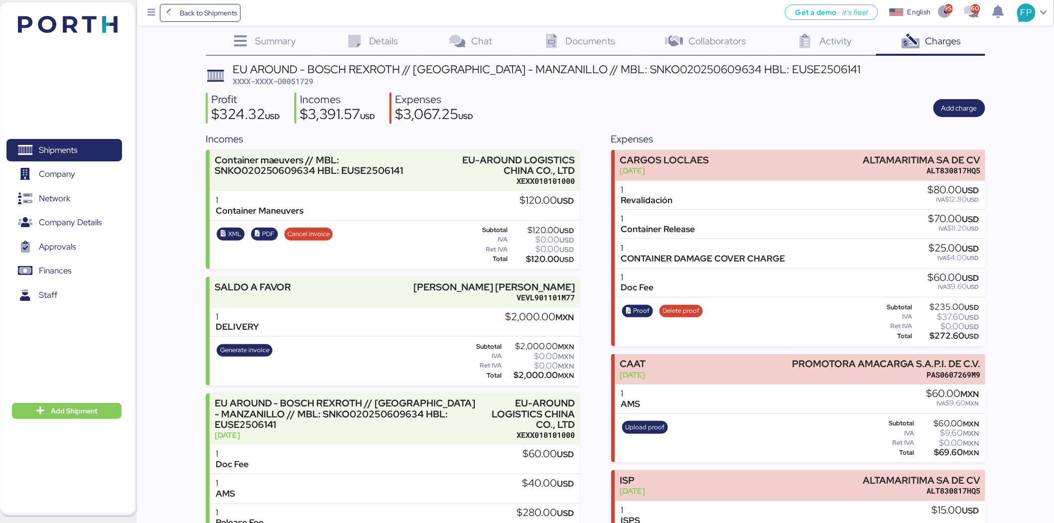
scroll to position [0, 0]
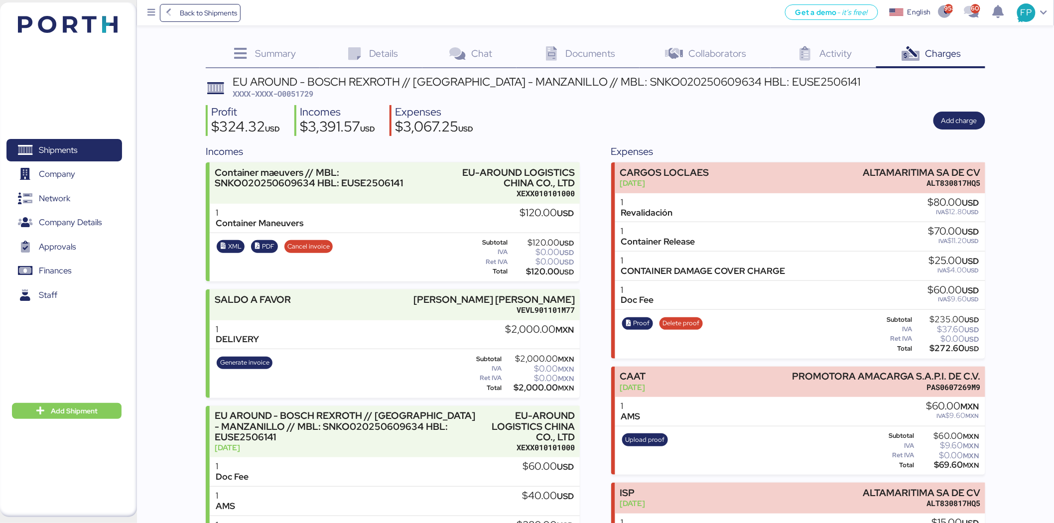
click at [301, 90] on span "XXXX-XXXX-O0051729" at bounding box center [273, 94] width 81 height 10
click at [623, 82] on div "EU AROUND - BOSCH REXROTH // SHANGHAI - MANZANILLO // MBL: SNKO020250609634 HBL…" at bounding box center [547, 81] width 628 height 11
click at [95, 152] on span "Shipments" at bounding box center [63, 150] width 107 height 14
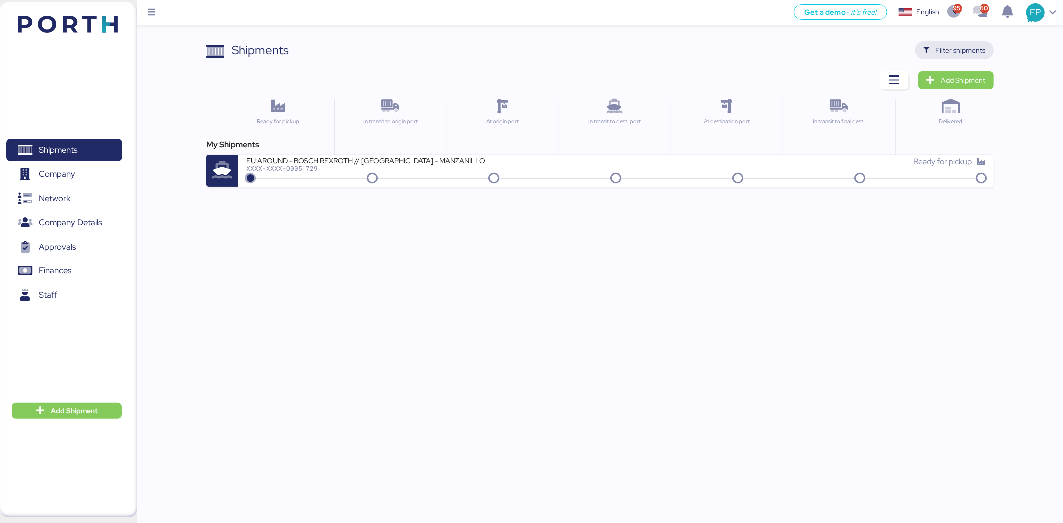
click at [965, 53] on span "Filter shipments" at bounding box center [961, 50] width 50 height 12
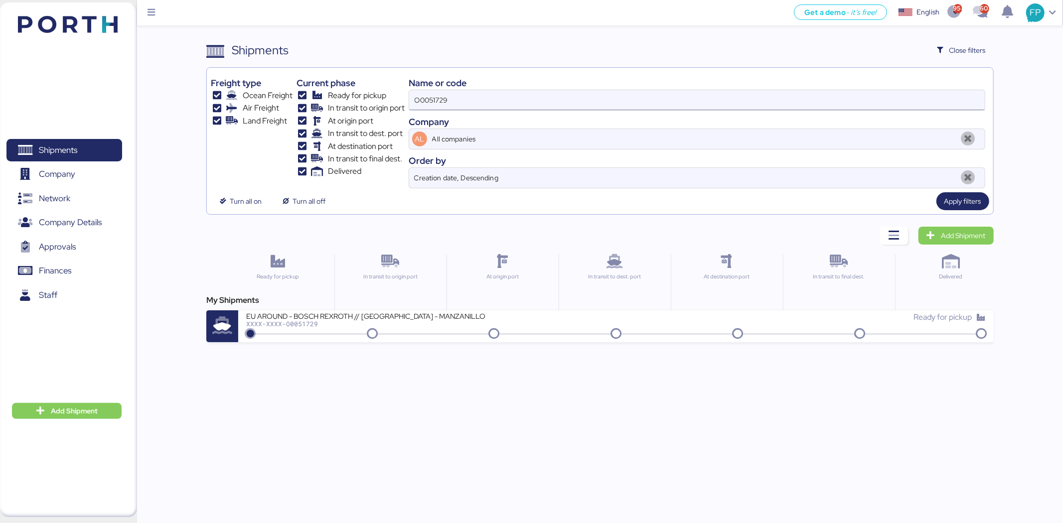
click at [422, 99] on input "O0051729" at bounding box center [696, 100] width 575 height 20
click at [421, 99] on input "O0051729" at bounding box center [696, 100] width 575 height 20
paste input "323"
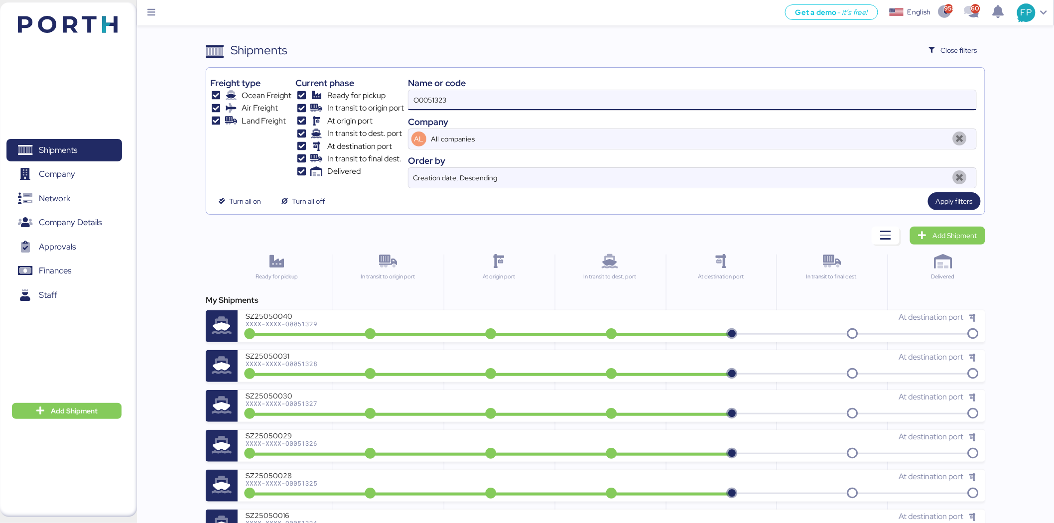
type input "O0051323"
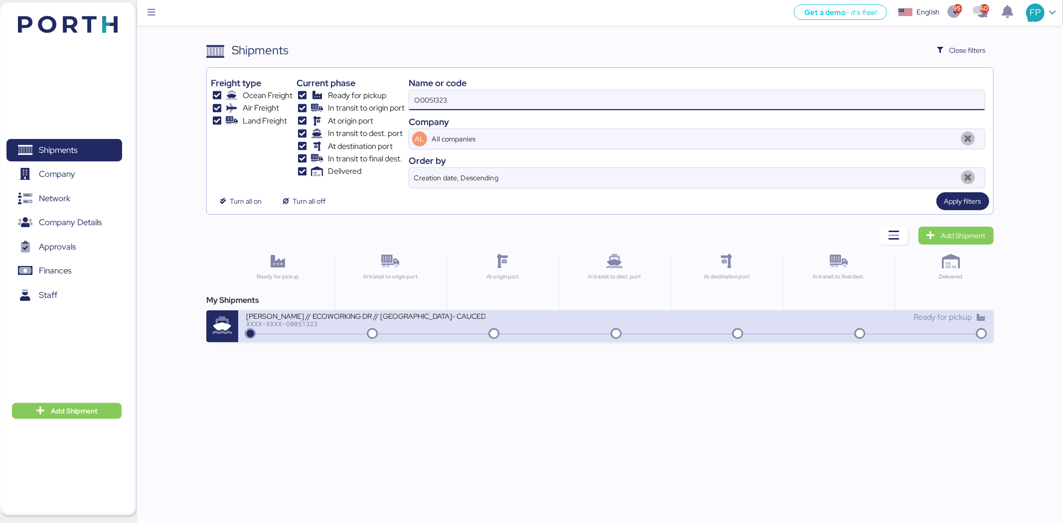
click at [436, 324] on div "XXXX-XXXX-O0051323" at bounding box center [365, 323] width 239 height 7
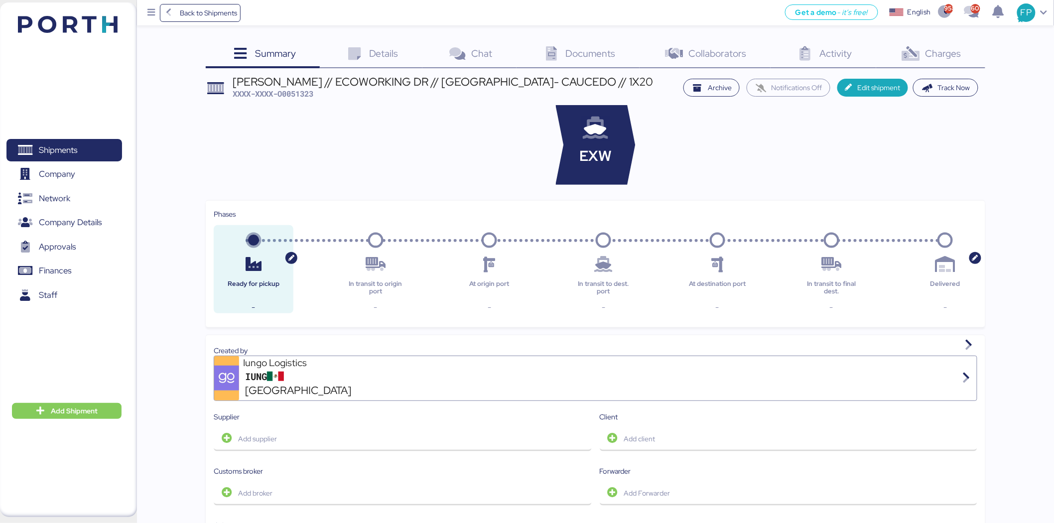
click at [957, 59] on span "Charges" at bounding box center [944, 53] width 36 height 13
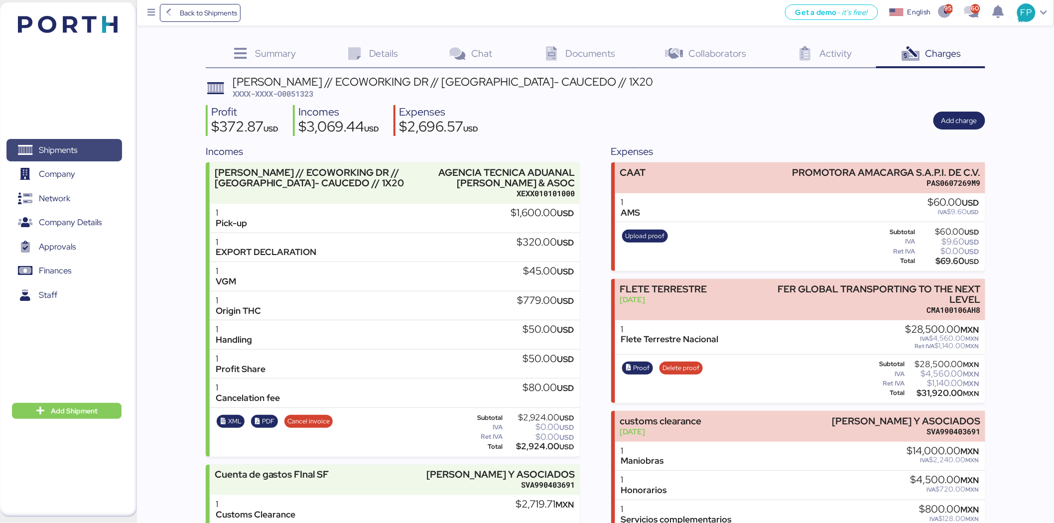
click at [56, 152] on span "Shipments" at bounding box center [58, 150] width 38 height 14
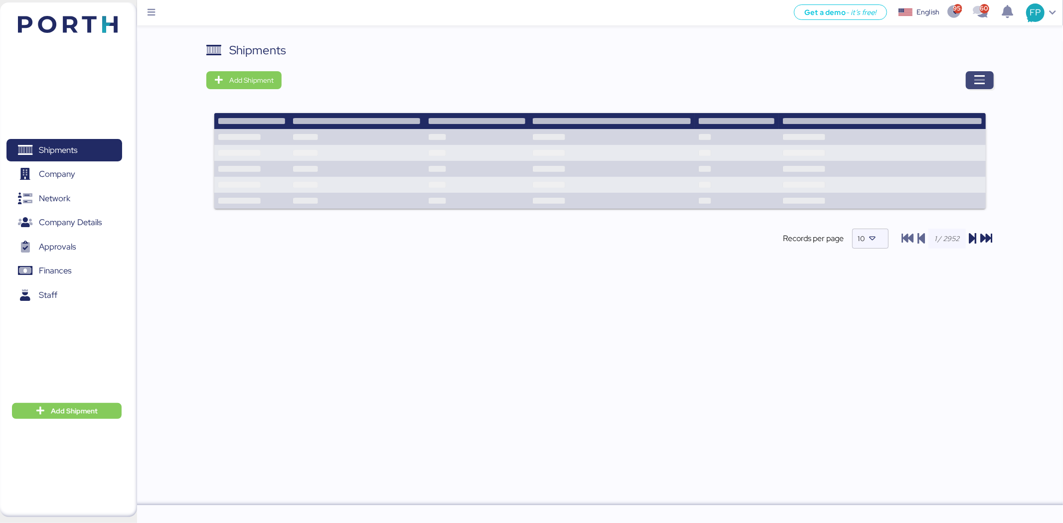
click at [974, 87] on span "button" at bounding box center [979, 80] width 12 height 14
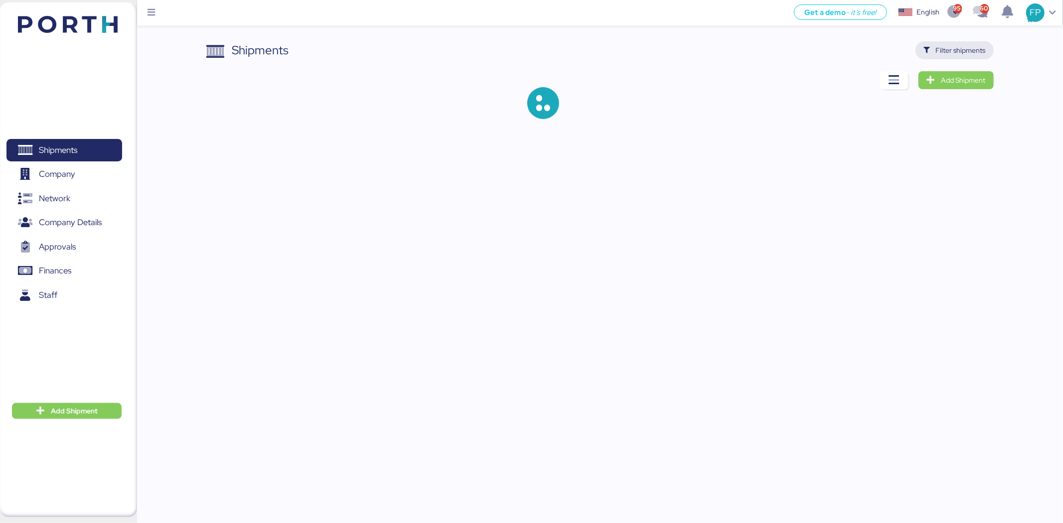
click at [959, 48] on span "Filter shipments" at bounding box center [961, 50] width 50 height 12
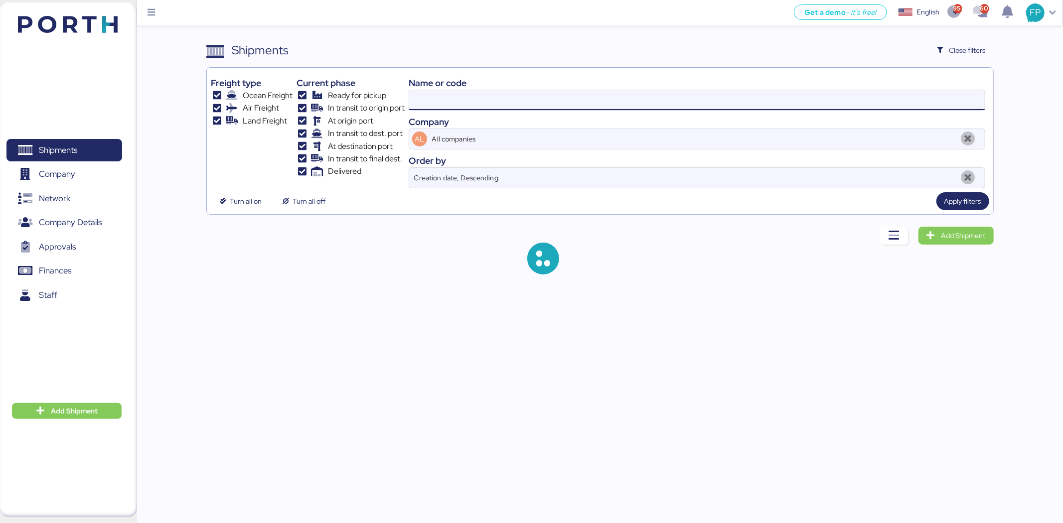
click at [489, 97] on input at bounding box center [696, 100] width 575 height 20
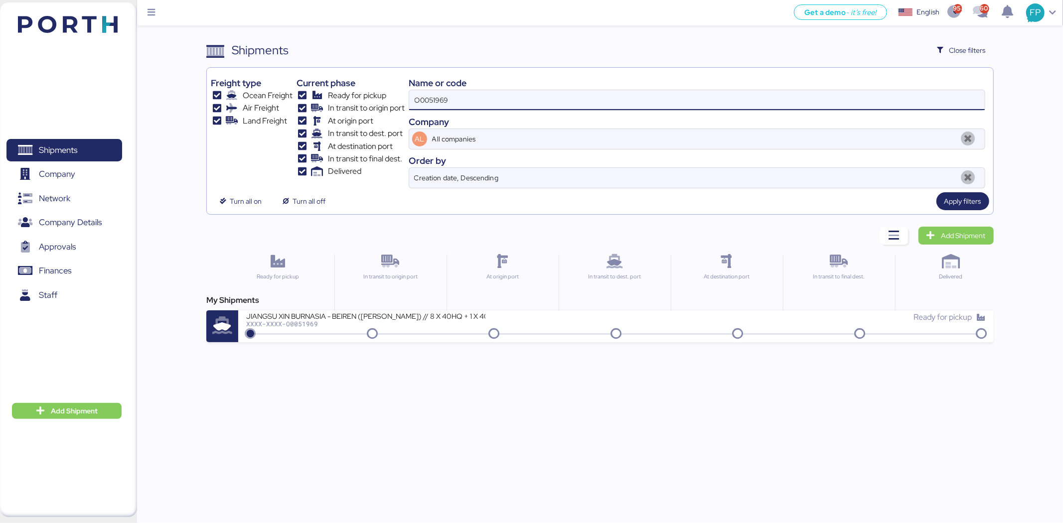
click at [426, 102] on input "O0051969" at bounding box center [696, 100] width 575 height 20
paste input "2005"
type input "O0052005"
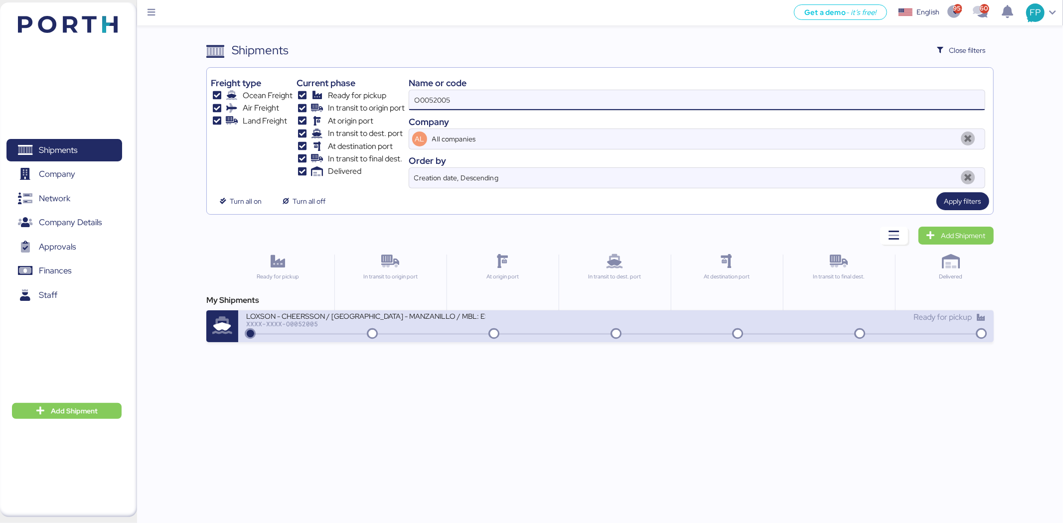
click at [461, 318] on div "LOXSON - CHEERSSON / SHANGHAI - MANZANILLO / MBL: ESLCHNSHG042282 - HBL: YQSE25…" at bounding box center [365, 315] width 239 height 8
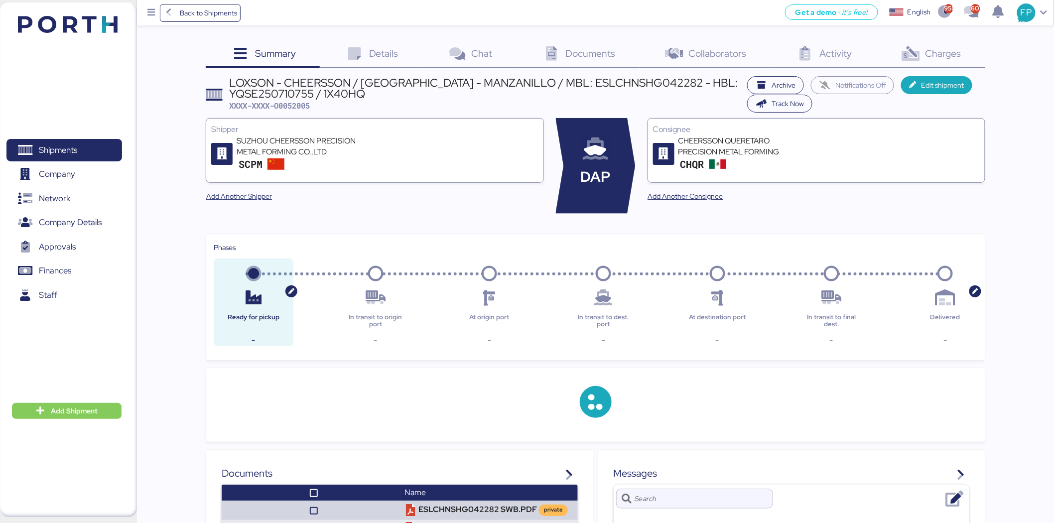
click at [913, 55] on icon at bounding box center [910, 54] width 21 height 14
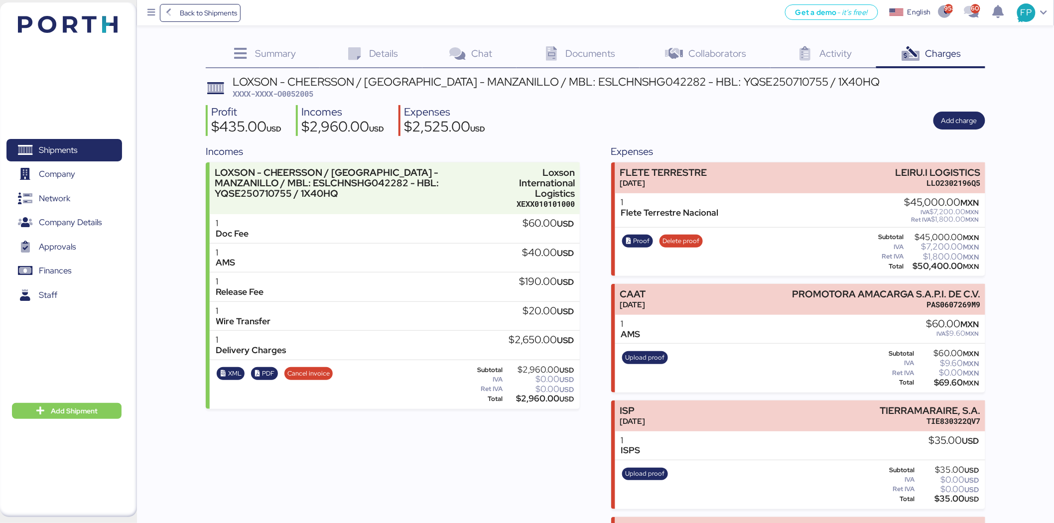
click at [303, 97] on span "XXXX-XXXX-O0052005" at bounding box center [273, 94] width 81 height 10
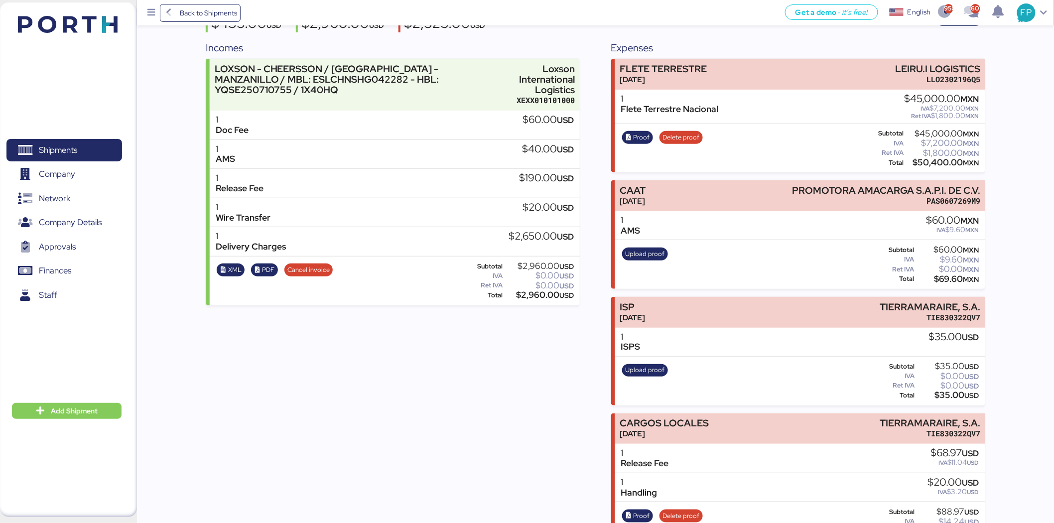
scroll to position [139, 0]
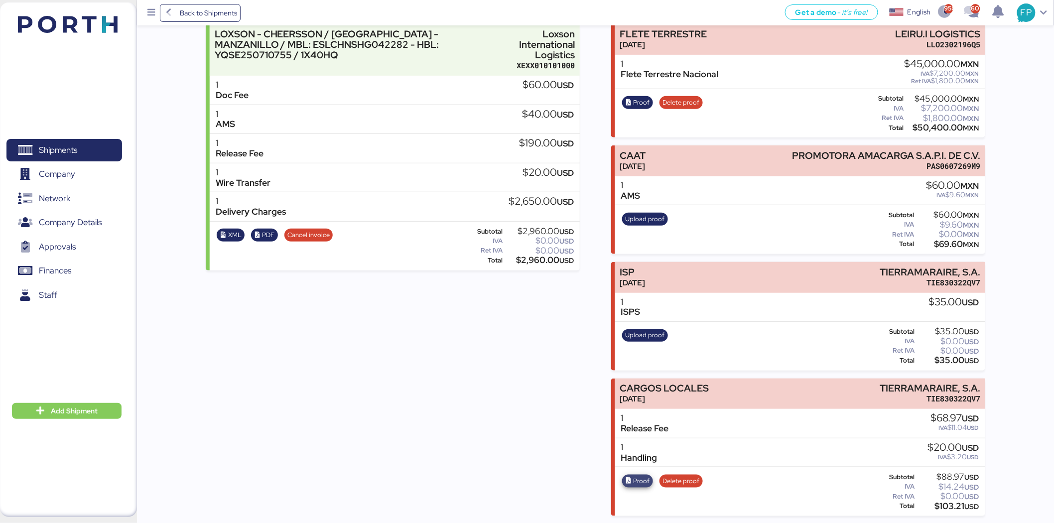
click at [643, 481] on span "Proof" at bounding box center [642, 481] width 16 height 11
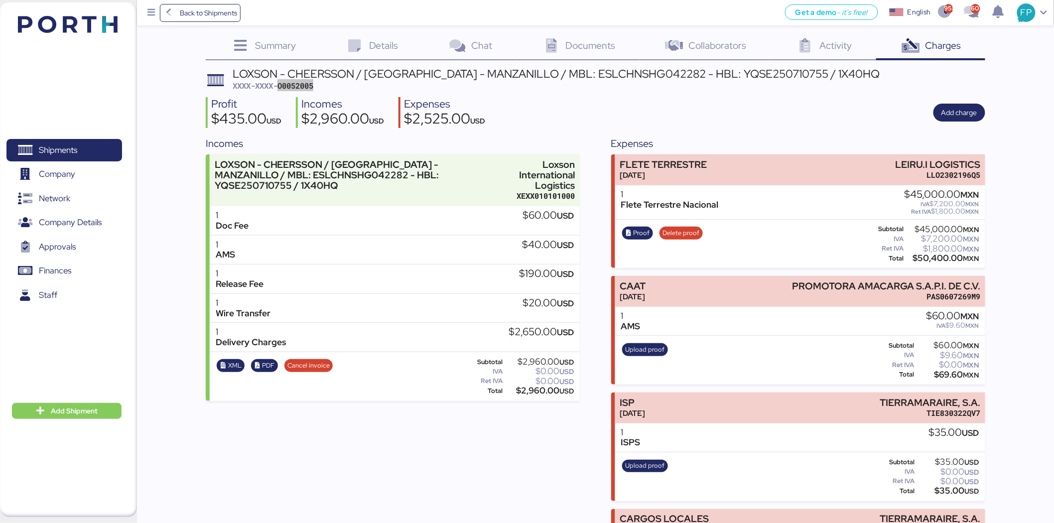
scroll to position [0, 0]
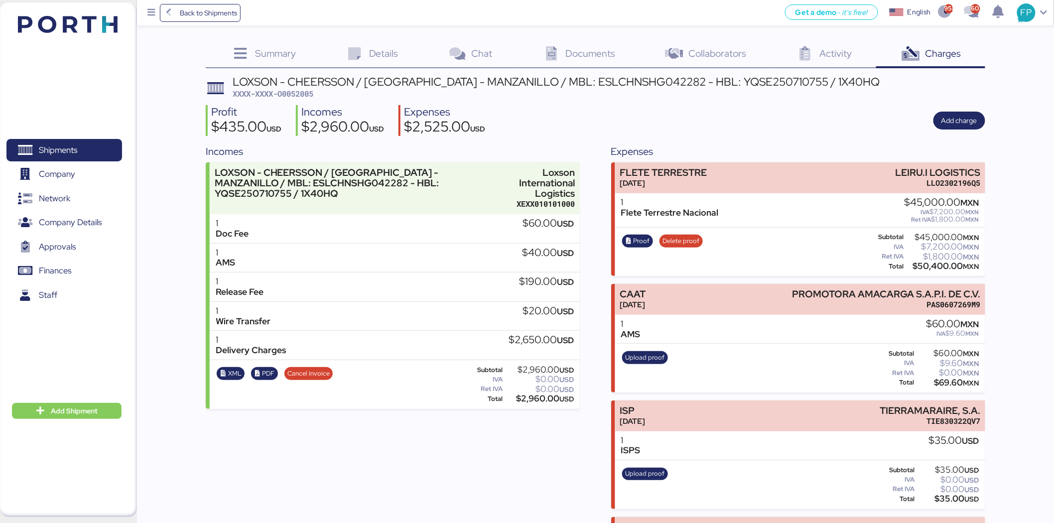
click at [381, 52] on span "Details" at bounding box center [383, 53] width 29 height 13
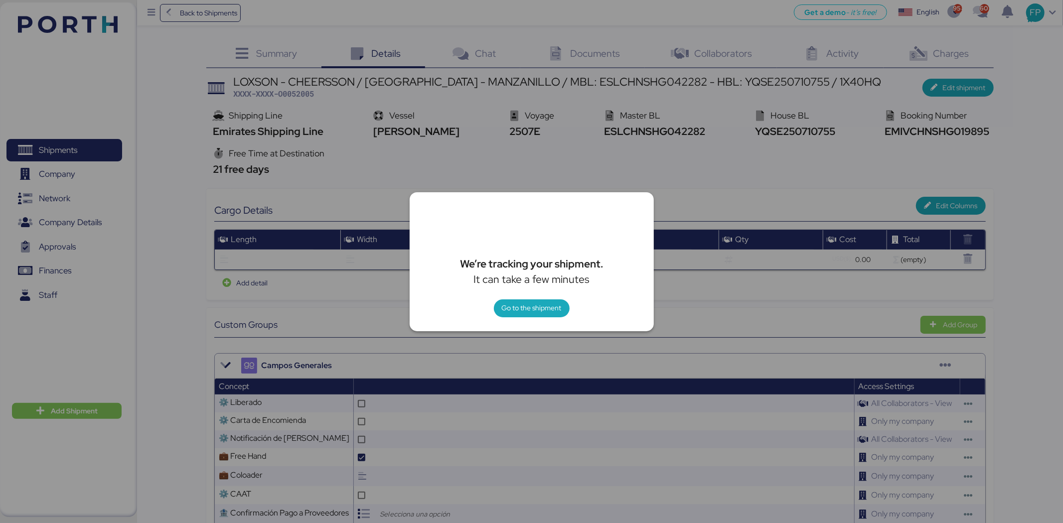
click at [596, 163] on div at bounding box center [531, 261] width 1063 height 523
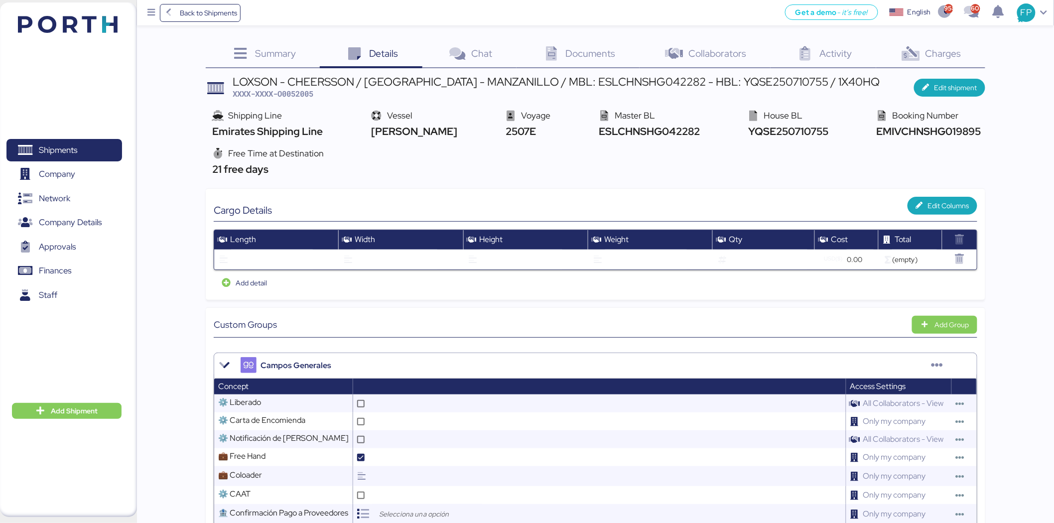
click at [595, 87] on div "LOXSON - CHEERSSON / SHANGHAI - MANZANILLO / MBL: ESLCHNSHG042282 - HBL: YQSE25…" at bounding box center [557, 81] width 648 height 11
click at [594, 87] on div "LOXSON - CHEERSSON / SHANGHAI - MANZANILLO / MBL: ESLCHNSHG042282 - HBL: YQSE25…" at bounding box center [557, 81] width 648 height 11
click at [662, 131] on span "ESLCHNSHG042282" at bounding box center [648, 131] width 104 height 13
click at [921, 132] on span "EMIVCHNSHG019895" at bounding box center [927, 131] width 107 height 13
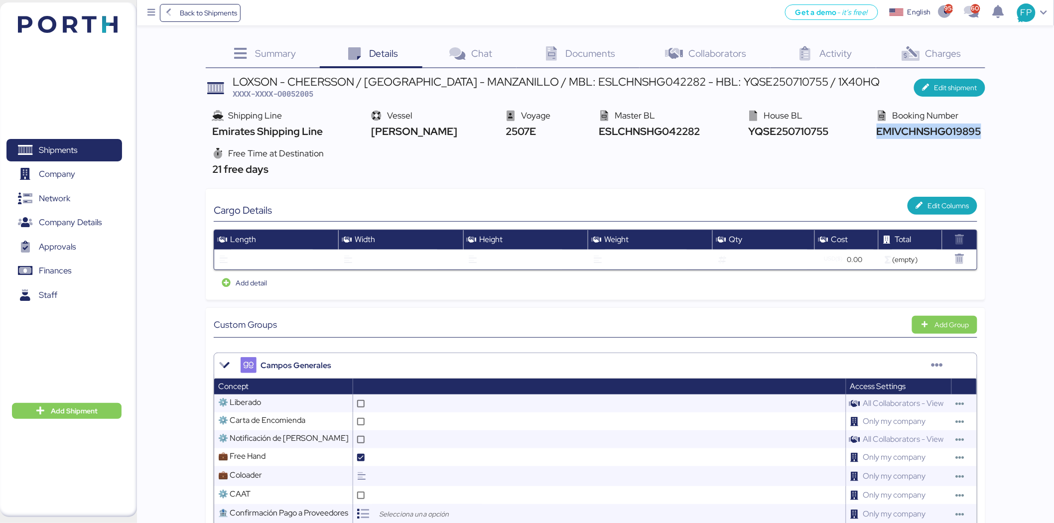
click at [922, 132] on span "EMIVCHNSHG019895" at bounding box center [927, 131] width 107 height 13
click at [891, 133] on span "EMIVCHNSHG019895" at bounding box center [927, 131] width 107 height 13
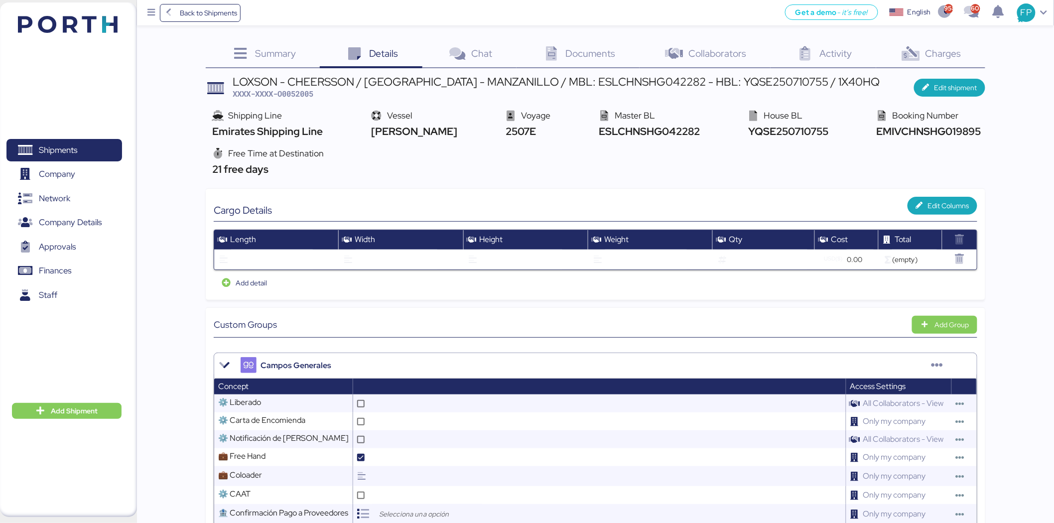
click at [925, 49] on div "Charges 0" at bounding box center [930, 54] width 109 height 27
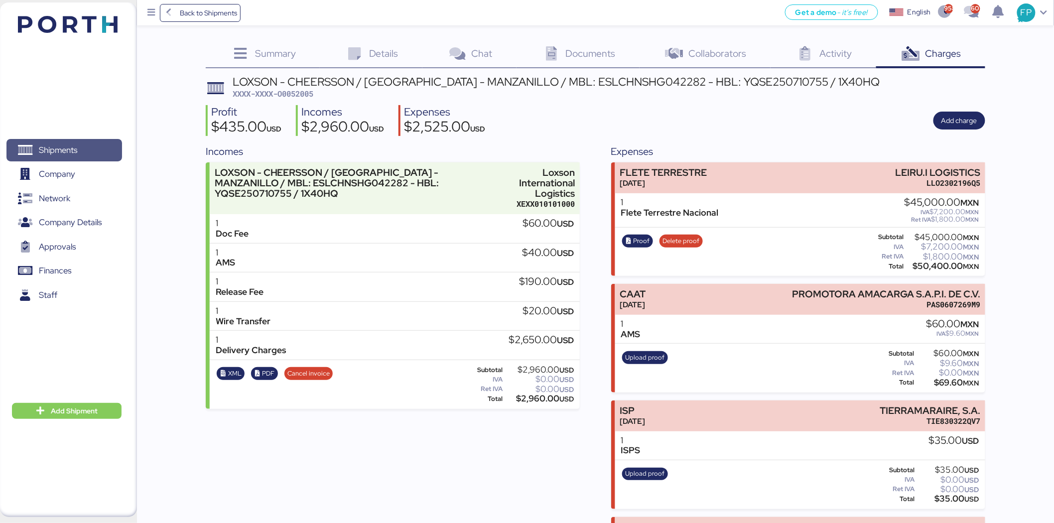
drag, startPoint x: 99, startPoint y: 152, endPoint x: 291, endPoint y: 35, distance: 225.1
click at [99, 152] on span "Shipments" at bounding box center [63, 150] width 107 height 14
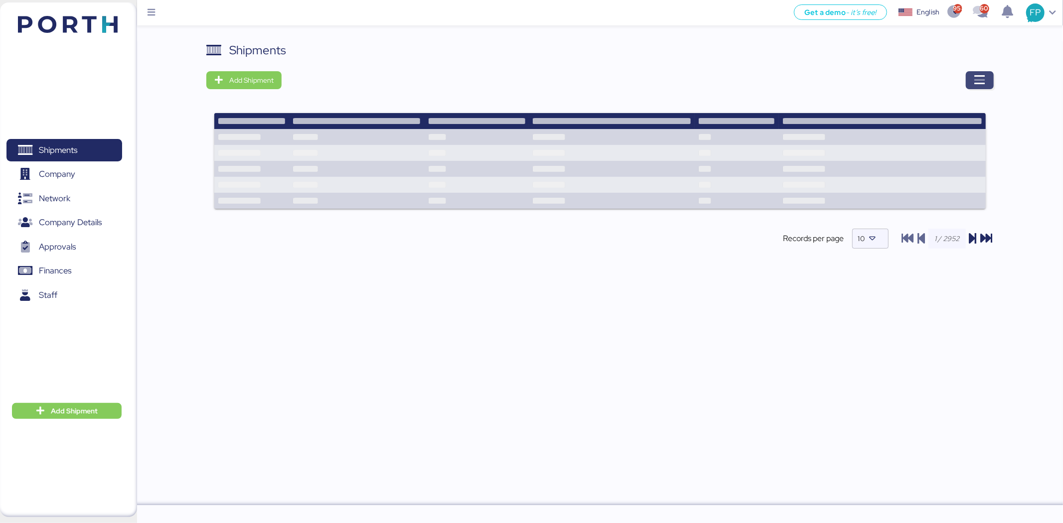
click at [984, 77] on icon "button" at bounding box center [979, 80] width 12 height 12
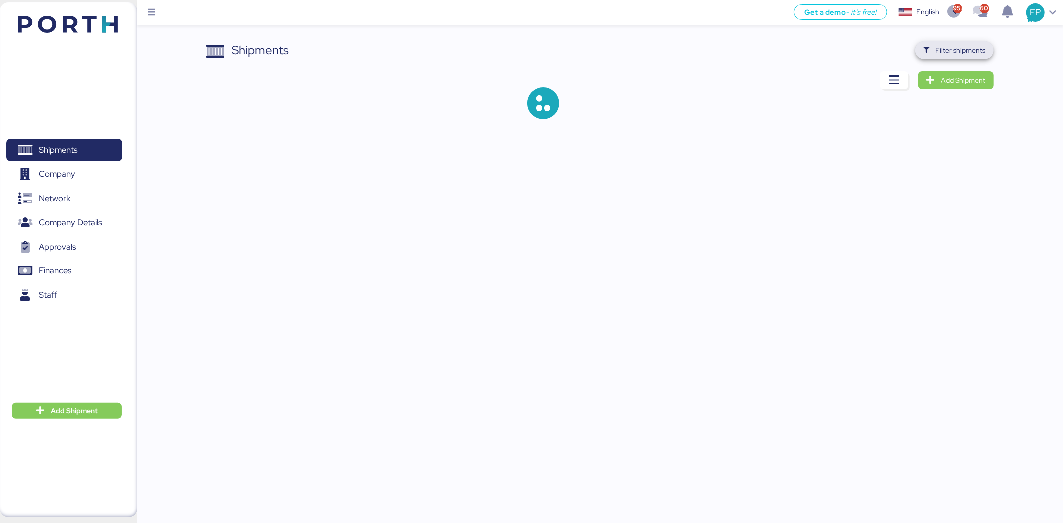
click at [962, 59] on span "Filter shipments" at bounding box center [954, 50] width 78 height 18
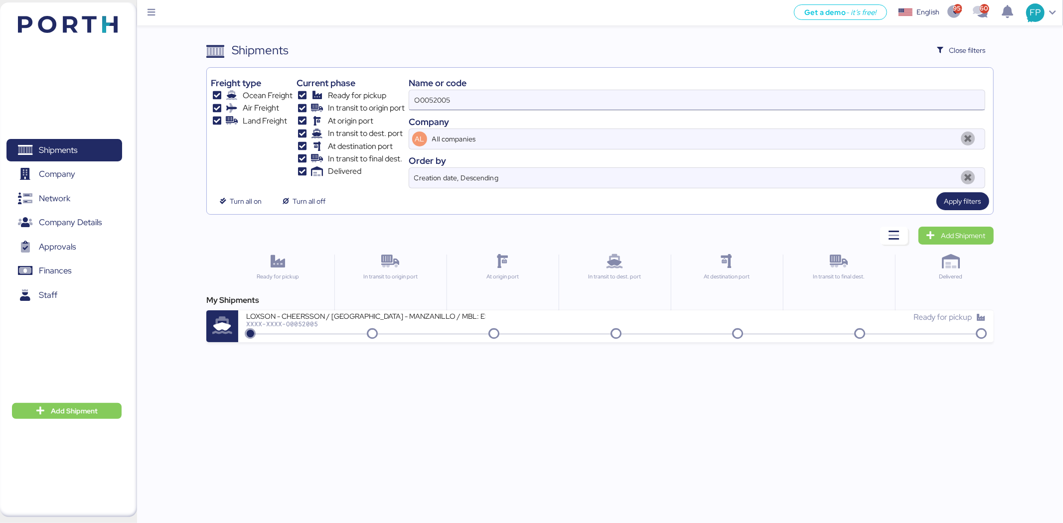
click at [437, 99] on input "O0052005" at bounding box center [696, 100] width 575 height 20
paste input "49526"
type input "O0049526"
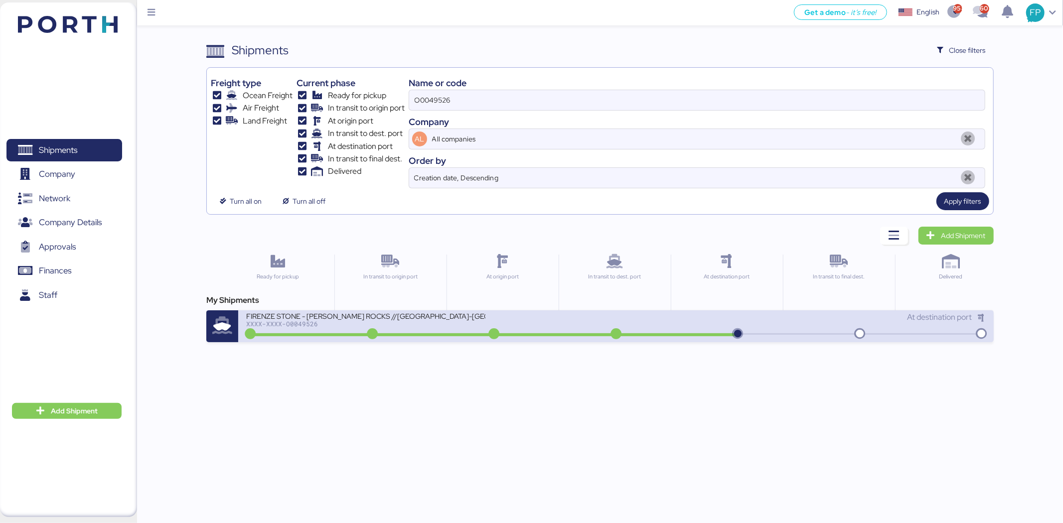
click at [469, 330] on div "FIRENZE STONE - RONAK ROCKS //CHENNAI-MANZANILLO // 1X20 // BL: 106500038054 //…" at bounding box center [431, 321] width 370 height 21
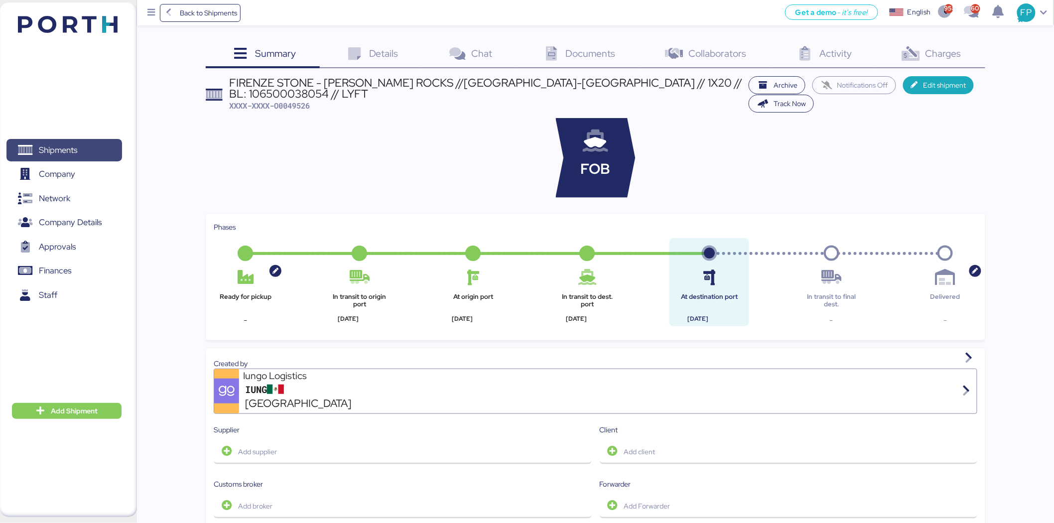
click at [82, 148] on span "Shipments" at bounding box center [63, 150] width 107 height 14
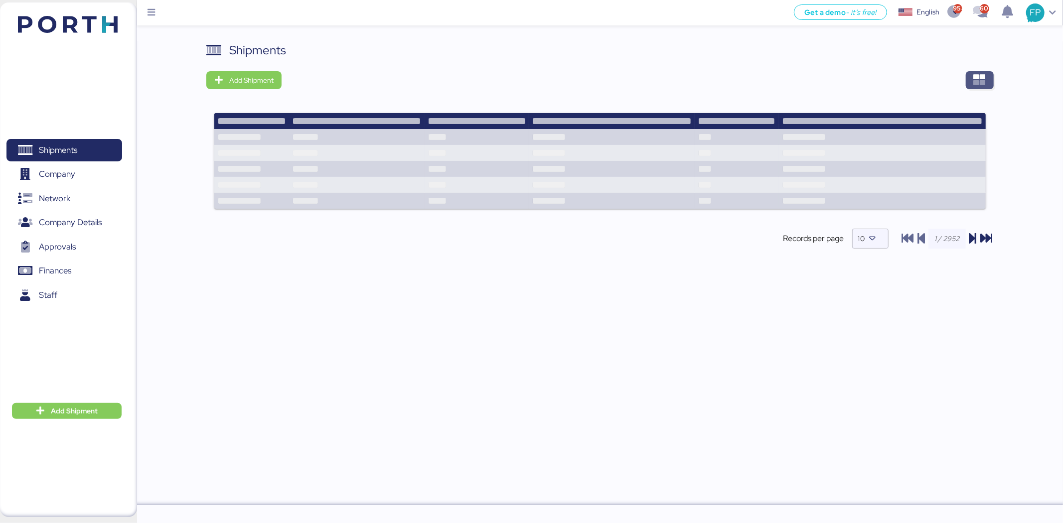
drag, startPoint x: 982, startPoint y: 77, endPoint x: 1013, endPoint y: 77, distance: 30.9
click at [982, 77] on icon "button" at bounding box center [979, 80] width 12 height 12
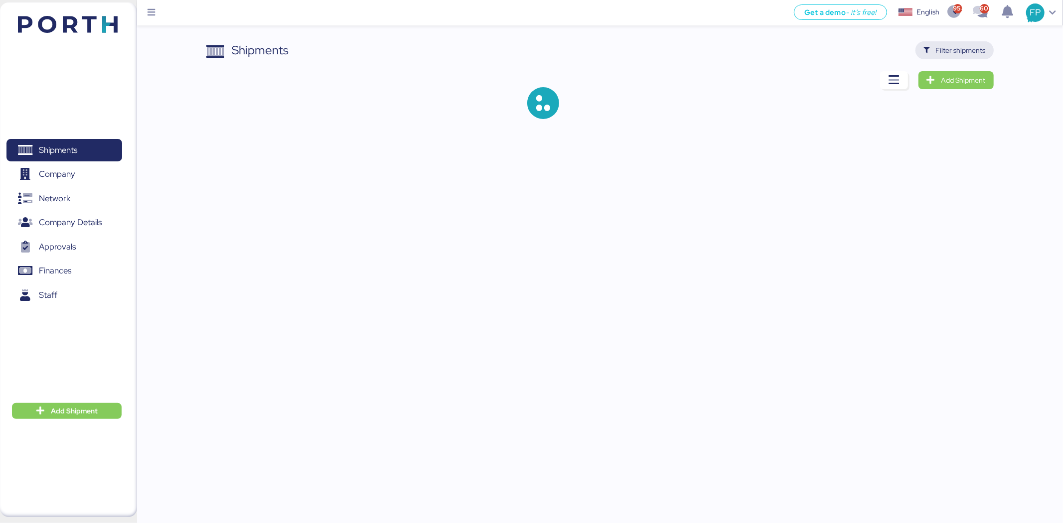
click at [945, 51] on span "Filter shipments" at bounding box center [961, 50] width 50 height 12
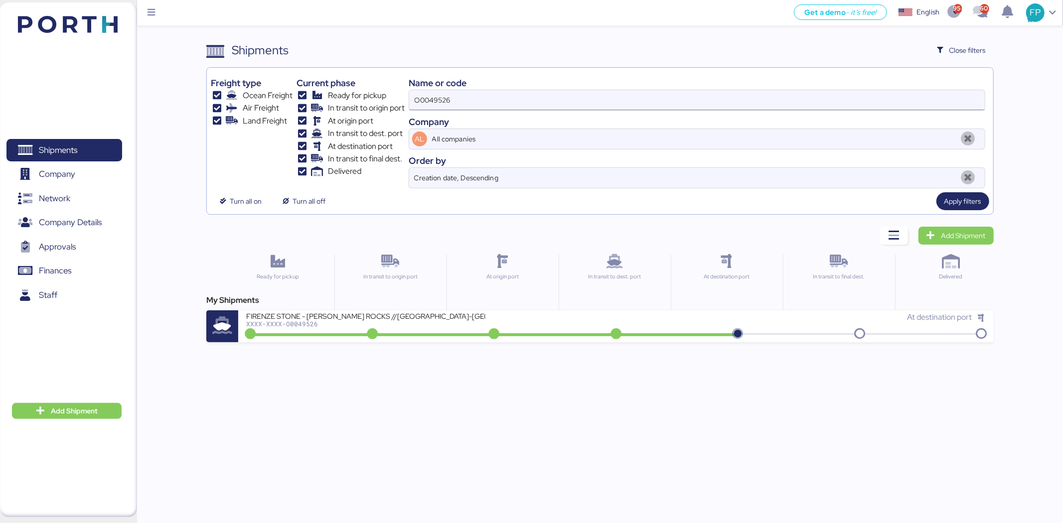
click at [447, 101] on input "O0049526" at bounding box center [696, 100] width 575 height 20
click at [442, 99] on input "O0049526" at bounding box center [696, 100] width 575 height 20
paste input "O0052005"
click at [442, 99] on input "O00495O005200526" at bounding box center [696, 100] width 575 height 20
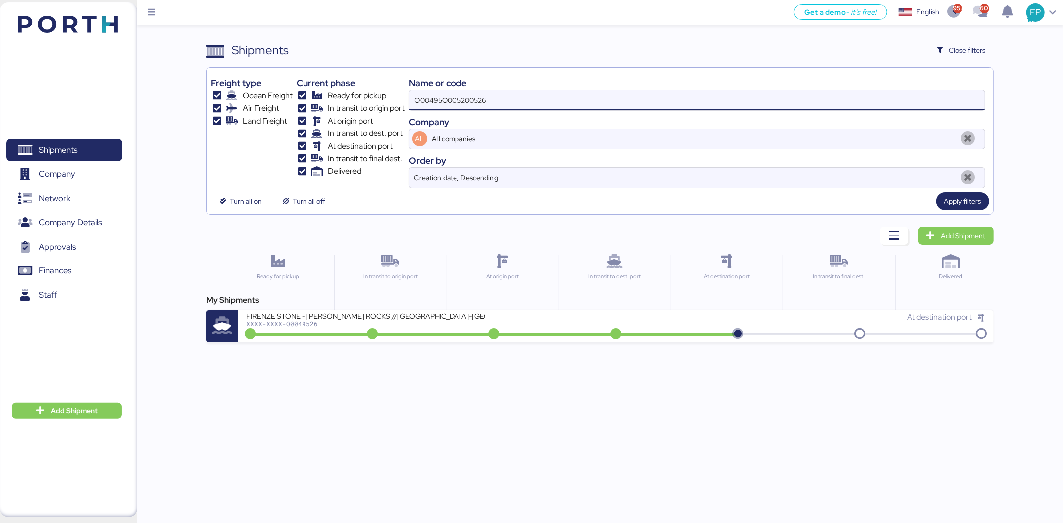
drag, startPoint x: 442, startPoint y: 99, endPoint x: 472, endPoint y: 103, distance: 29.7
click at [444, 99] on input "O00495O005200526" at bounding box center [696, 100] width 575 height 20
paste input "52005"
type input "O0052005"
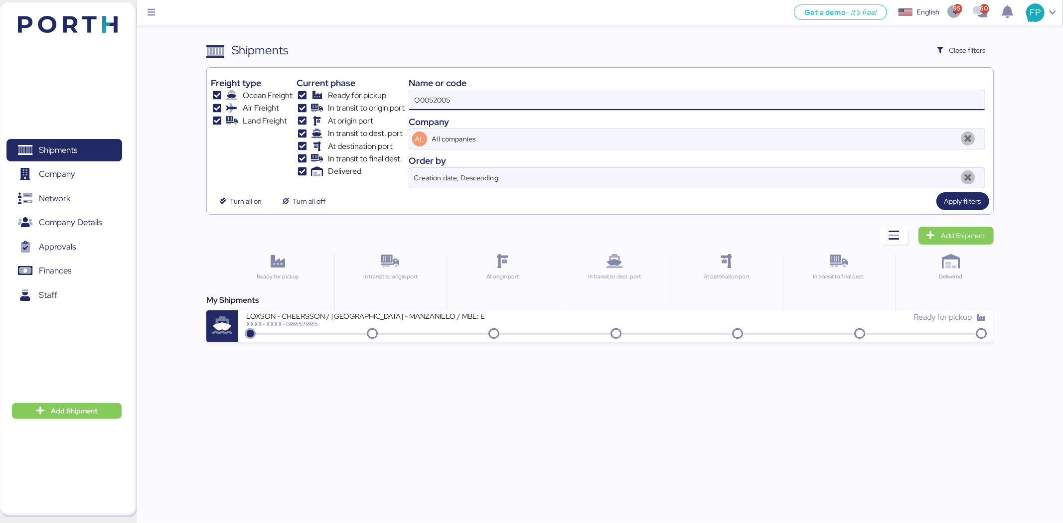
click at [434, 327] on div "XXXX-XXXX-O0052005" at bounding box center [365, 323] width 239 height 7
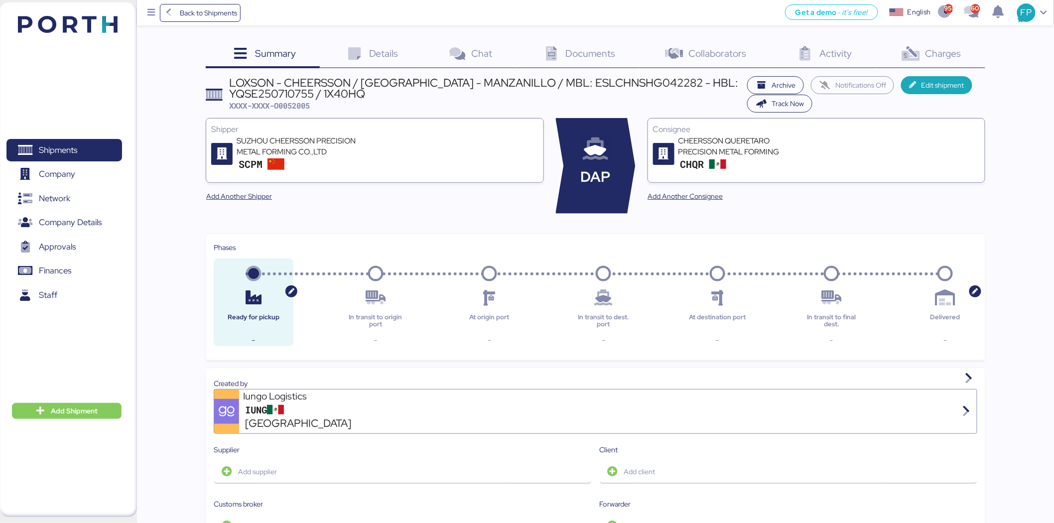
click at [955, 45] on div "Charges 0" at bounding box center [930, 54] width 109 height 27
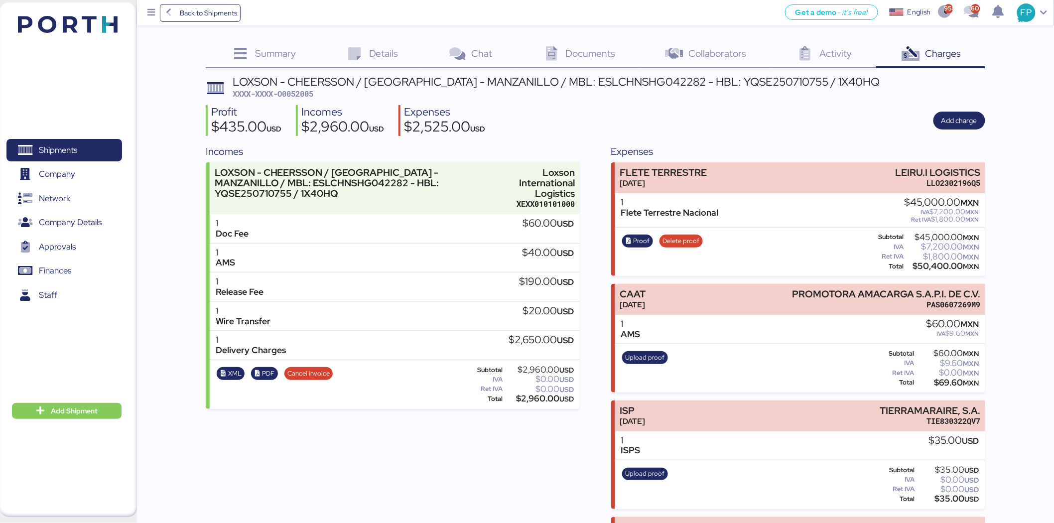
click at [599, 77] on div "LOXSON - CHEERSSON / SHANGHAI - MANZANILLO / MBL: ESLCHNSHG042282 - HBL: YQSE25…" at bounding box center [557, 81] width 648 height 11
click at [598, 77] on div "LOXSON - CHEERSSON / SHANGHAI - MANZANILLO / MBL: ESLCHNSHG042282 - HBL: YQSE25…" at bounding box center [557, 81] width 648 height 11
click at [785, 98] on div "LOXSON - CHEERSSON / SHANGHAI - MANZANILLO / MBL: ESLCHNSHG042282 - HBL: YQSE25…" at bounding box center [557, 87] width 648 height 23
click at [310, 92] on span "XXXX-XXXX-O0052005" at bounding box center [273, 94] width 81 height 10
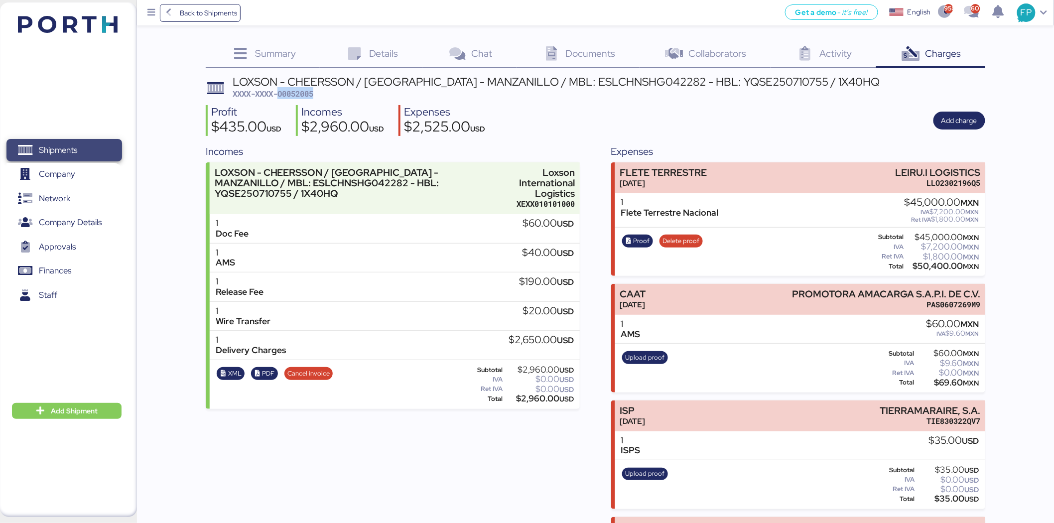
click at [68, 154] on span "Shipments" at bounding box center [58, 150] width 38 height 14
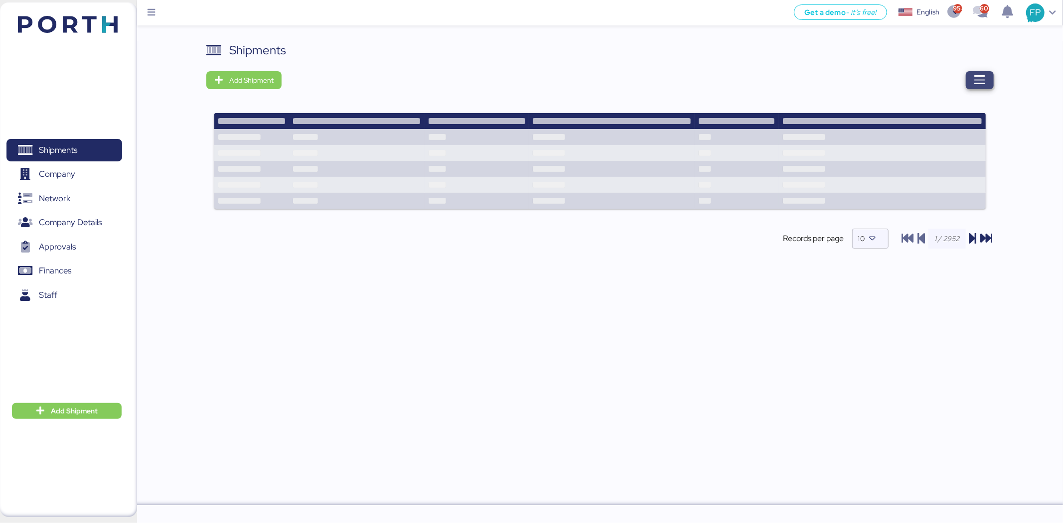
click at [985, 77] on span "button" at bounding box center [980, 80] width 28 height 18
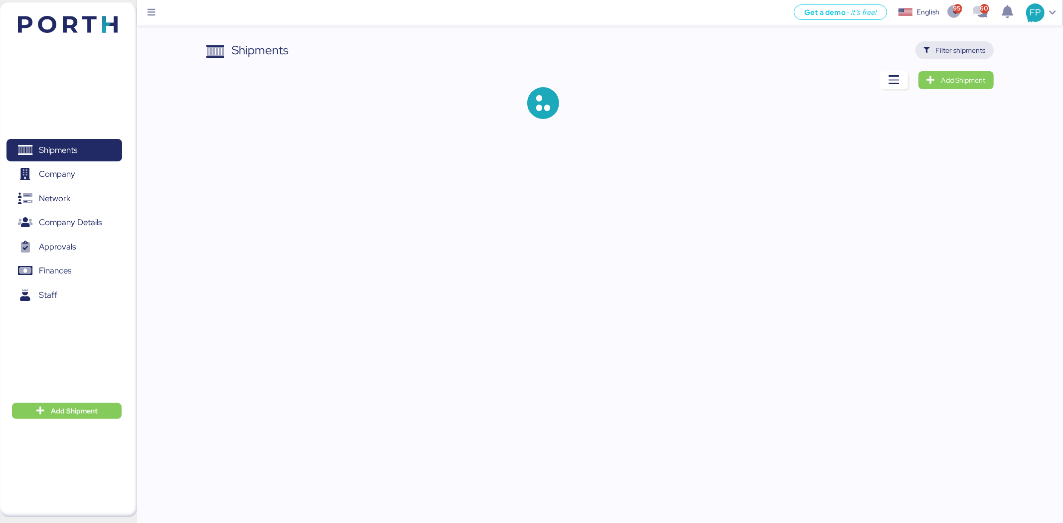
click at [977, 50] on span "Filter shipments" at bounding box center [961, 50] width 50 height 12
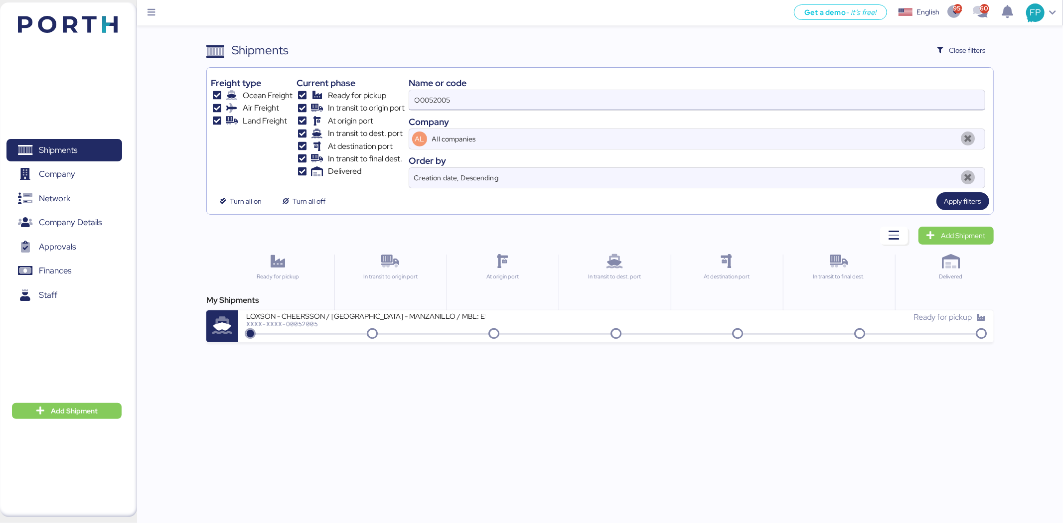
click at [426, 101] on input "O0052005" at bounding box center [696, 100] width 575 height 20
paste input "1986"
type input "O0051986"
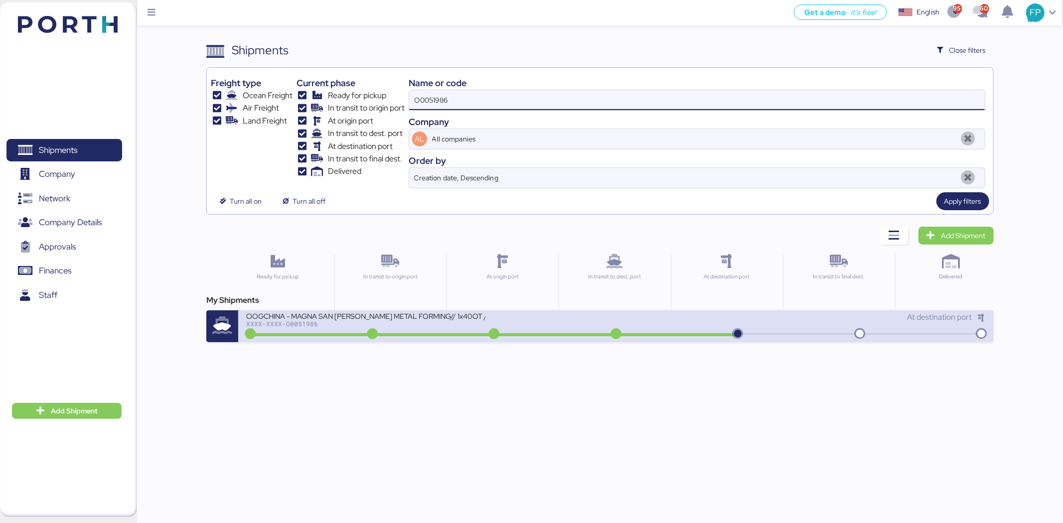
click at [403, 328] on div "OOGCHINA - MAGNA SAN LUIS METAL FORMING// 1x40OT // YANTIAN - MANZANILLO // HBL…" at bounding box center [431, 321] width 370 height 21
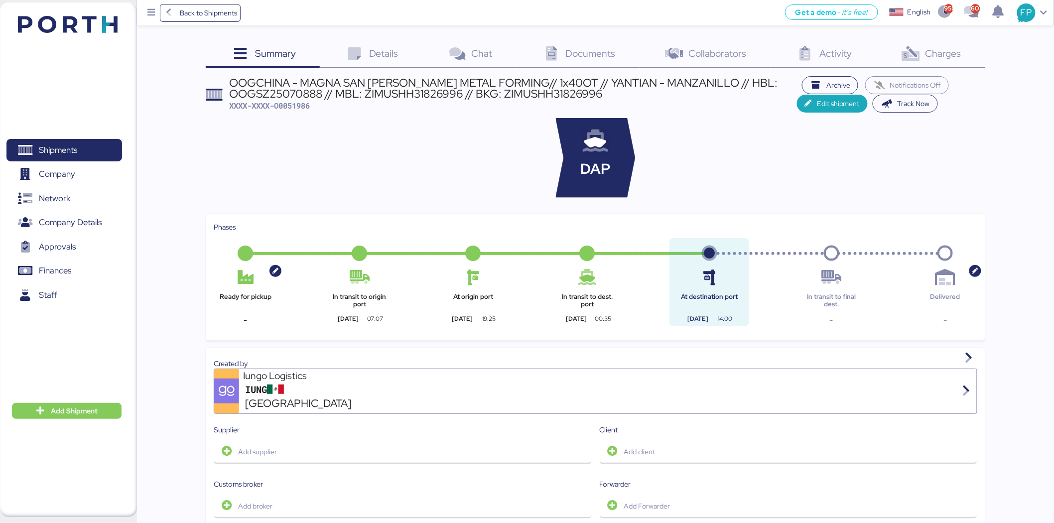
click at [952, 58] on span "Charges" at bounding box center [944, 53] width 36 height 13
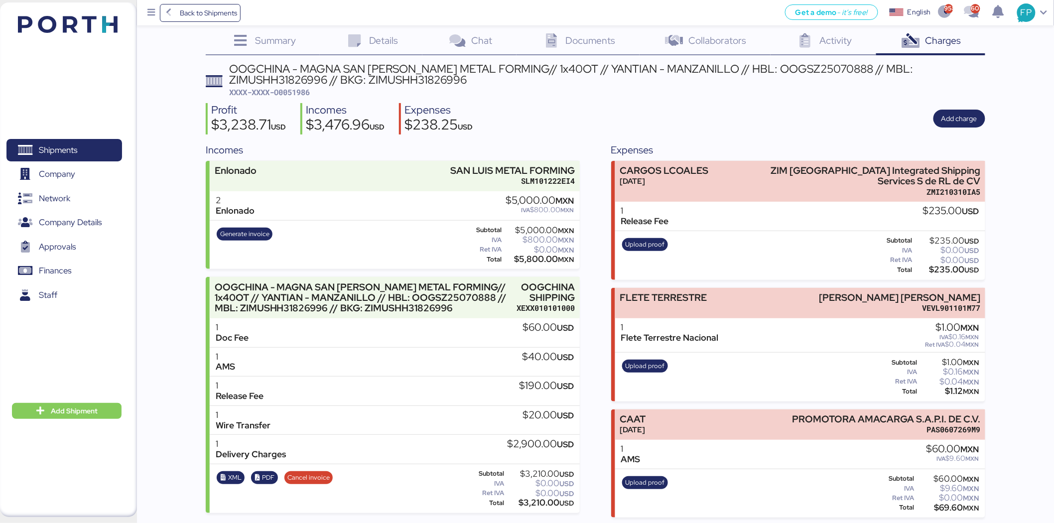
scroll to position [15, 0]
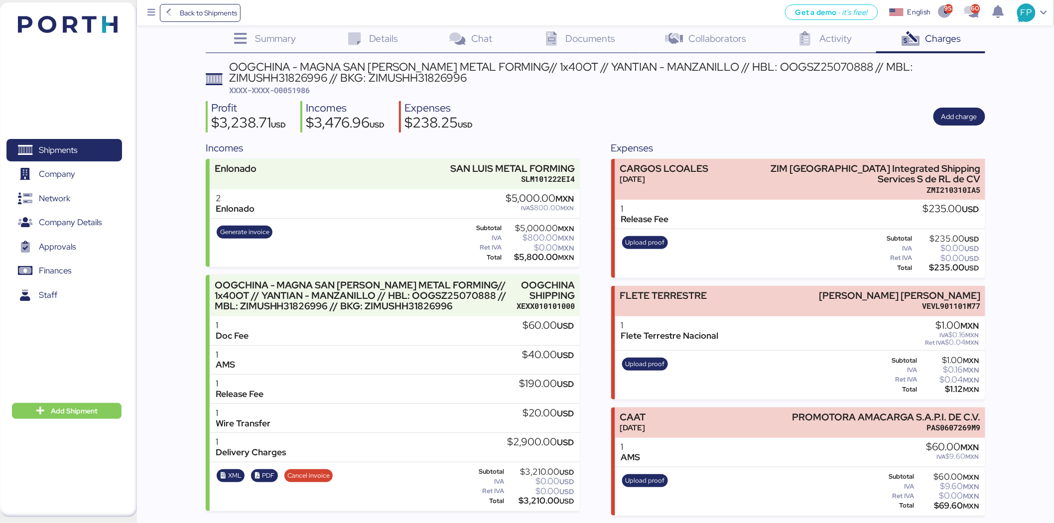
click at [296, 94] on span "XXXX-XXXX-O0051986" at bounding box center [270, 90] width 81 height 10
click at [294, 93] on span "XXXX-XXXX-O0051986" at bounding box center [270, 90] width 81 height 10
click at [294, 88] on span "XXXX-XXXX-O0051986" at bounding box center [270, 90] width 81 height 10
click at [878, 68] on div "OOGCHINA - MAGNA SAN LUIS METAL FORMING// 1x40OT // YANTIAN - MANZANILLO // HBL…" at bounding box center [608, 72] width 756 height 22
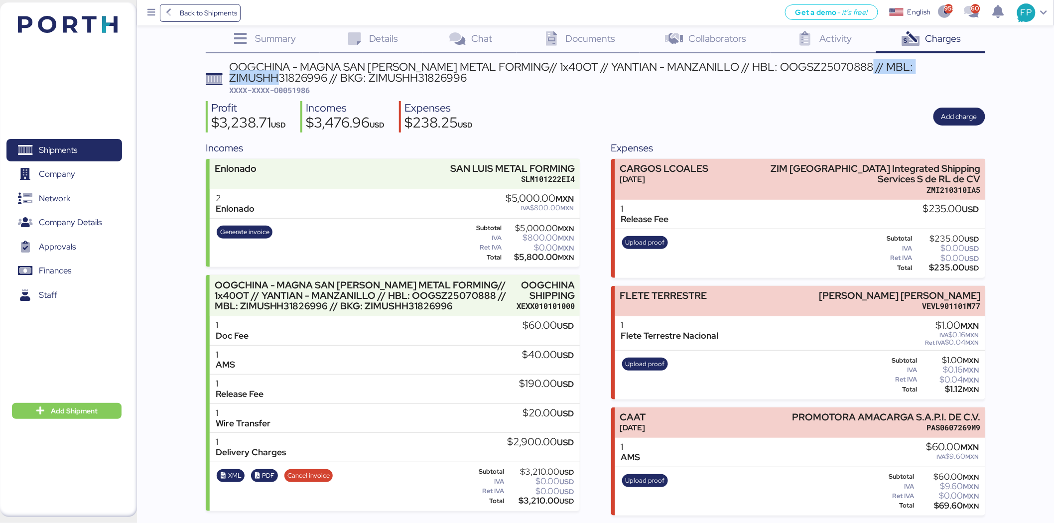
click at [878, 68] on div "OOGCHINA - MAGNA SAN LUIS METAL FORMING// 1x40OT // YANTIAN - MANZANILLO // HBL…" at bounding box center [608, 72] width 756 height 22
click at [290, 97] on div "OOGCHINA - MAGNA SAN LUIS METAL FORMING// 1x40OT // YANTIAN - MANZANILLO // HBL…" at bounding box center [596, 288] width 780 height 455
click at [291, 90] on span "XXXX-XXXX-O0051986" at bounding box center [270, 90] width 81 height 10
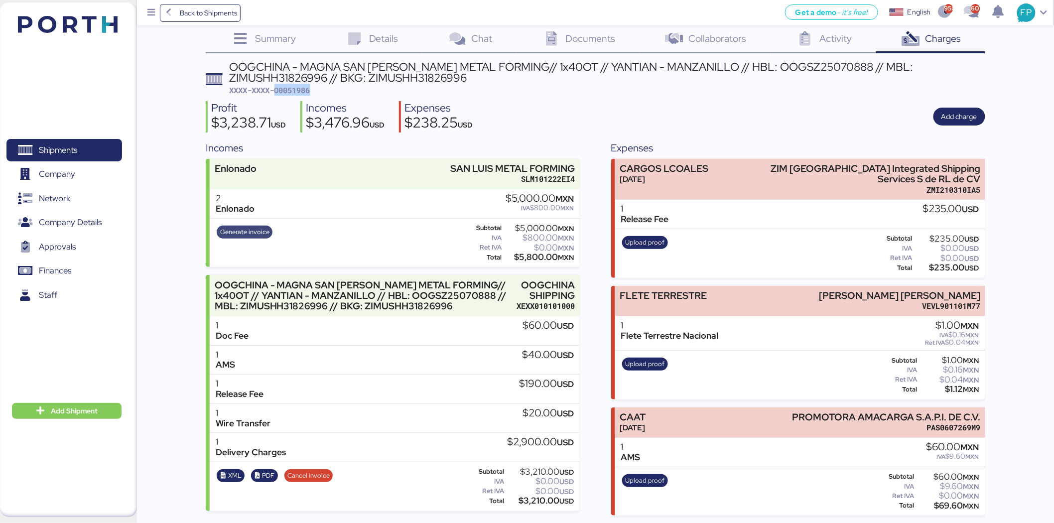
click at [248, 228] on span "Generate invoice" at bounding box center [244, 232] width 49 height 11
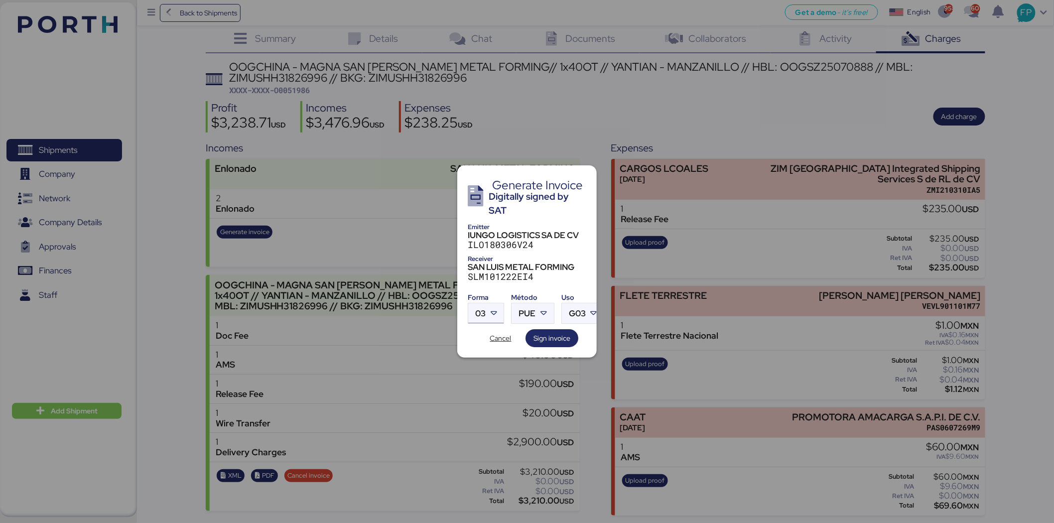
click at [480, 309] on span "03" at bounding box center [480, 313] width 10 height 8
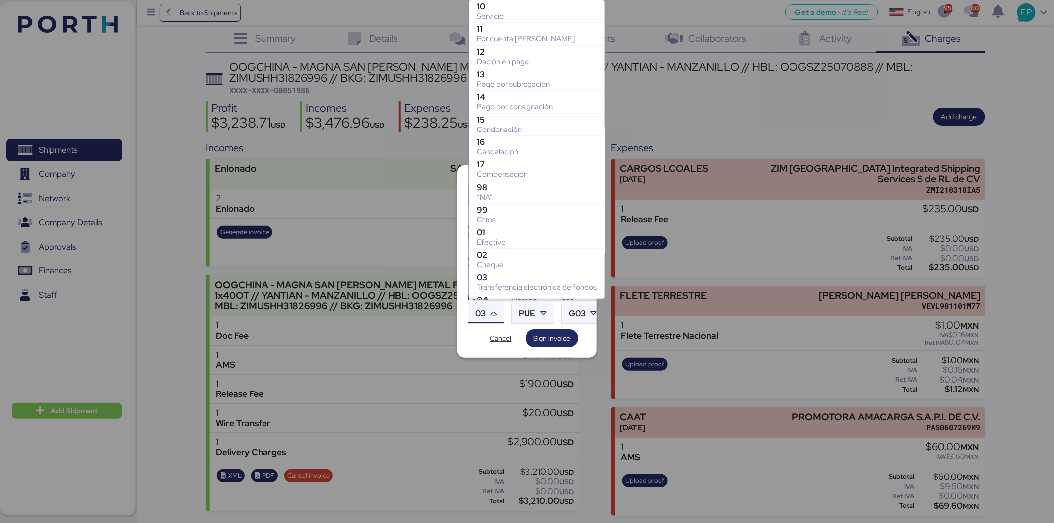
scroll to position [131, 0]
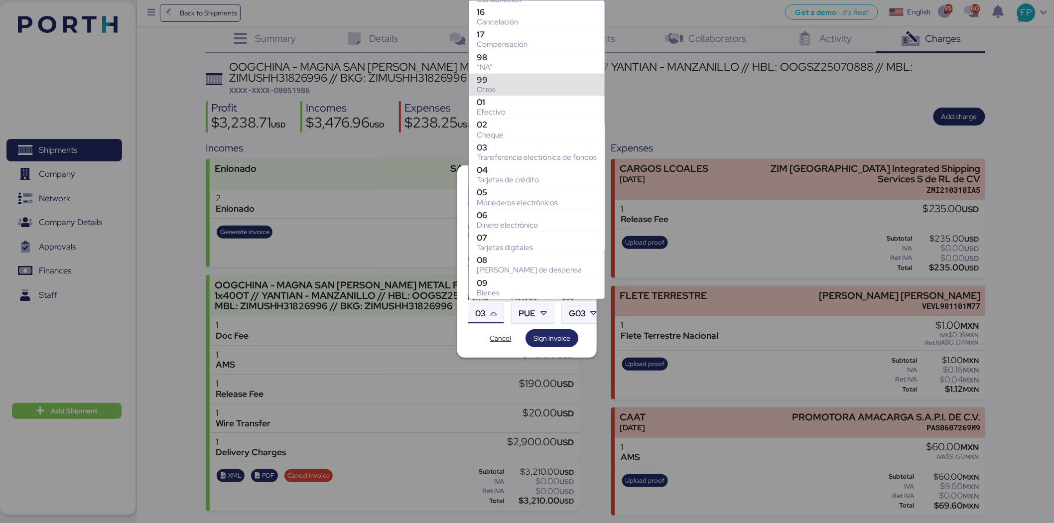
click at [500, 77] on div "99" at bounding box center [537, 80] width 120 height 10
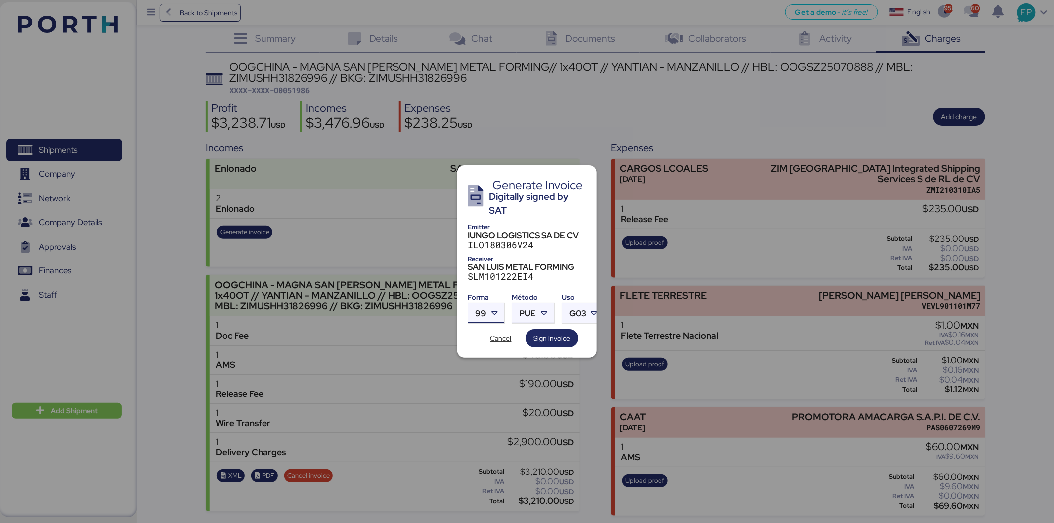
click at [525, 309] on span "PUE" at bounding box center [527, 313] width 17 height 8
click at [536, 343] on div "PPD" at bounding box center [574, 348] width 107 height 10
click at [554, 332] on span "Sign invoice" at bounding box center [552, 338] width 37 height 12
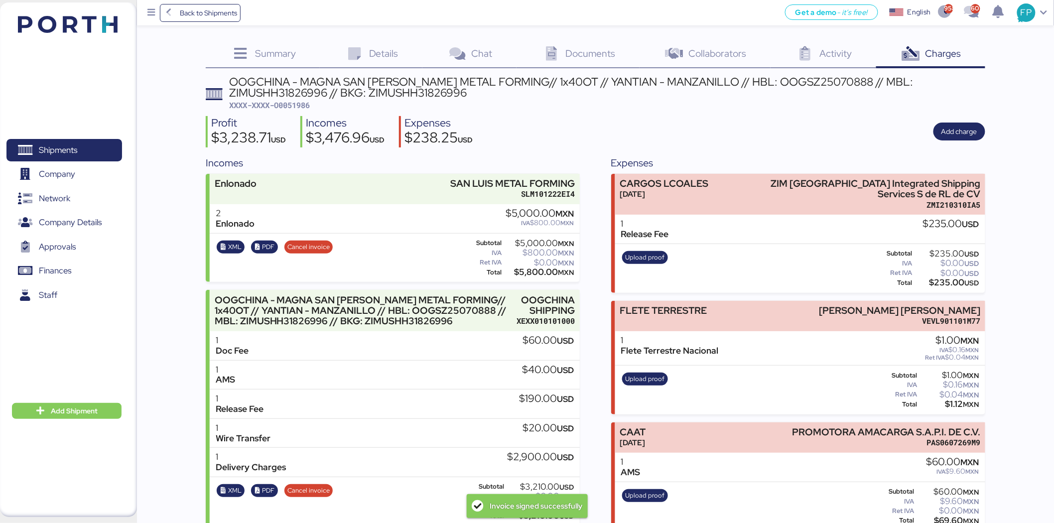
click at [300, 92] on div "OOGCHINA - MAGNA SAN LUIS METAL FORMING// 1x40OT // YANTIAN - MANZANILLO // HBL…" at bounding box center [608, 87] width 756 height 22
click at [304, 108] on span "XXXX-XXXX-O0051986" at bounding box center [270, 105] width 81 height 10
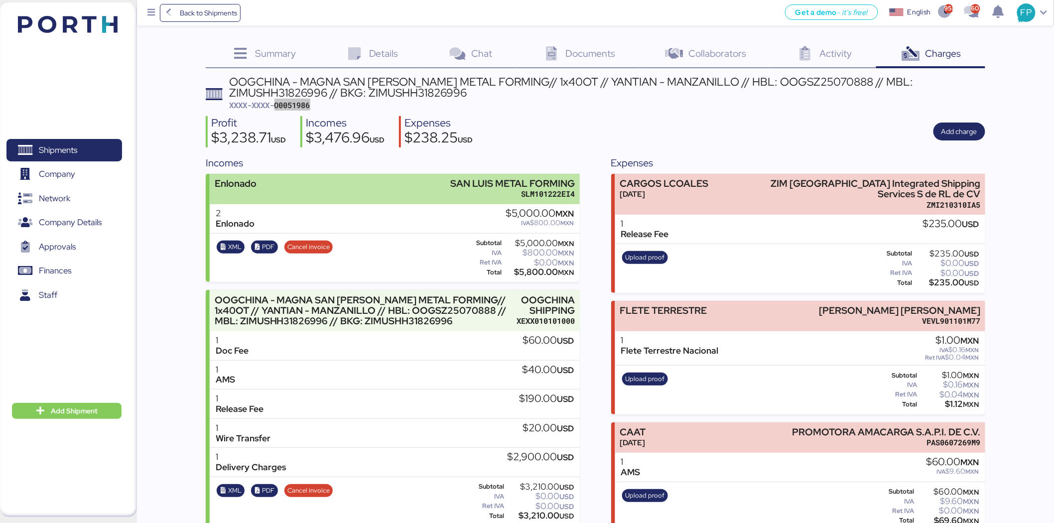
scroll to position [15, 0]
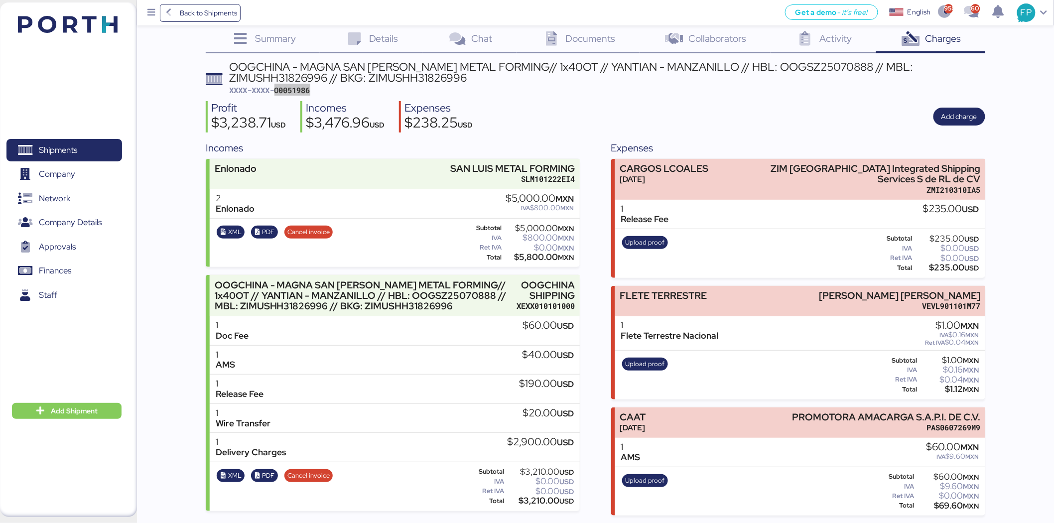
click at [300, 92] on span "XXXX-XXXX-O0051986" at bounding box center [270, 90] width 81 height 10
click at [749, 72] on div "OOGCHINA - MAGNA SAN LUIS METAL FORMING// 1x40OT // YANTIAN - MANZANILLO // HBL…" at bounding box center [608, 72] width 756 height 22
click at [749, 71] on div "OOGCHINA - MAGNA SAN LUIS METAL FORMING// 1x40OT // YANTIAN - MANZANILLO // HBL…" at bounding box center [608, 72] width 756 height 22
click at [741, 61] on div "OOGCHINA - MAGNA SAN LUIS METAL FORMING// 1x40OT // YANTIAN - MANZANILLO // HBL…" at bounding box center [608, 72] width 756 height 22
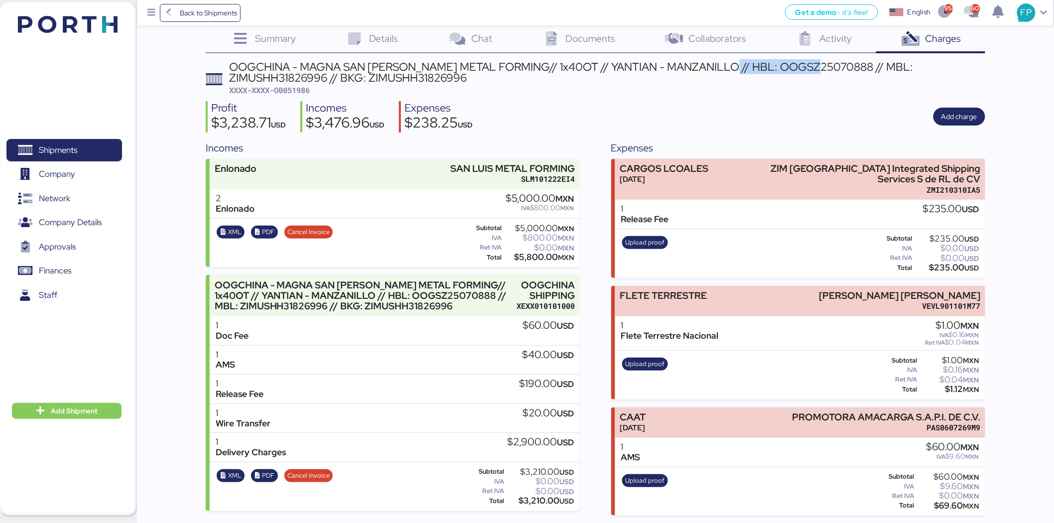
click at [741, 61] on div "OOGCHINA - MAGNA SAN LUIS METAL FORMING// 1x40OT // YANTIAN - MANZANILLO // HBL…" at bounding box center [608, 72] width 756 height 22
click at [872, 70] on div "OOGCHINA - MAGNA SAN LUIS METAL FORMING// 1x40OT // YANTIAN - MANZANILLO // HBL…" at bounding box center [608, 72] width 756 height 22
click at [41, 148] on span "Shipments" at bounding box center [58, 150] width 38 height 14
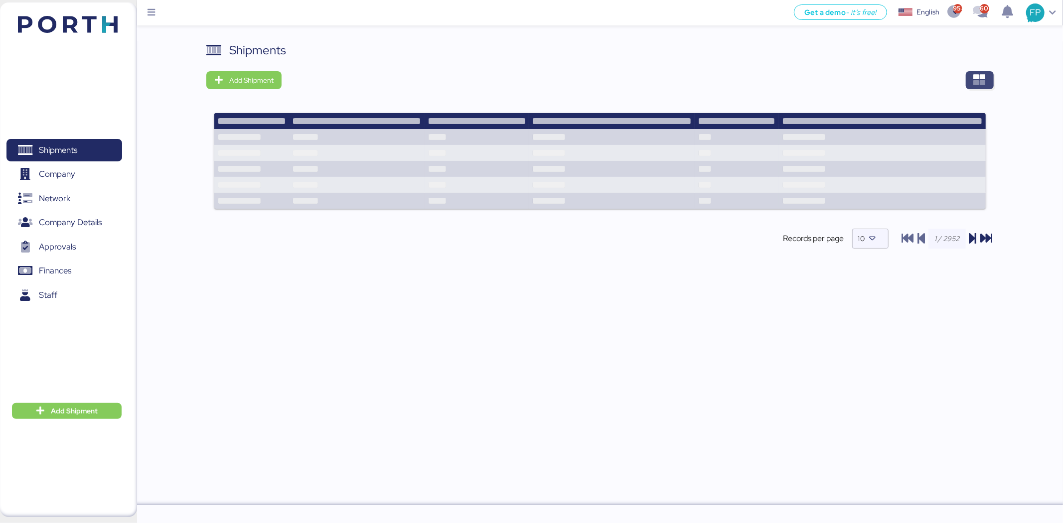
click at [987, 79] on span "button" at bounding box center [980, 80] width 28 height 18
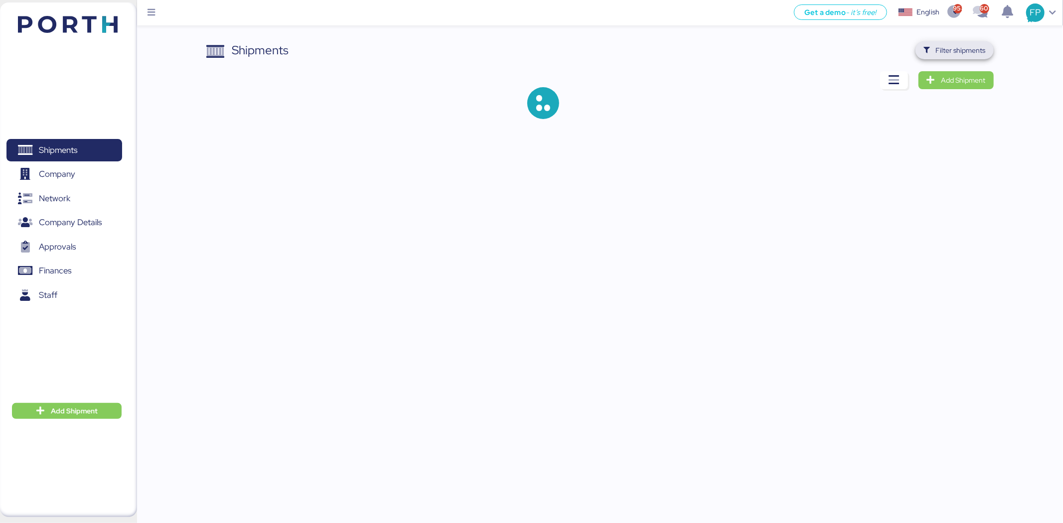
click at [959, 53] on span "Filter shipments" at bounding box center [961, 50] width 50 height 12
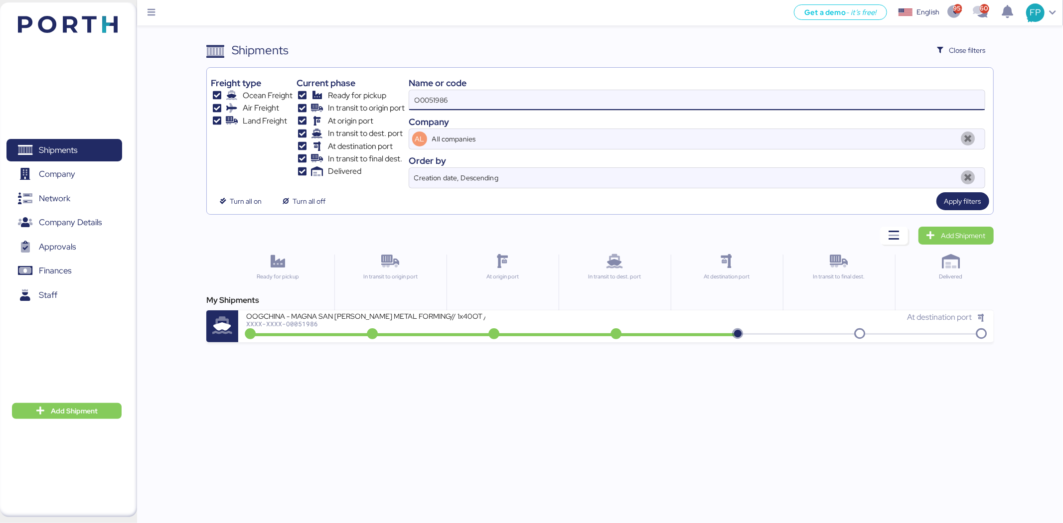
click at [435, 101] on input "O0051986" at bounding box center [696, 100] width 575 height 20
click at [434, 101] on input "O0051986" at bounding box center [696, 100] width 575 height 20
paste input "737"
type input "O0051737"
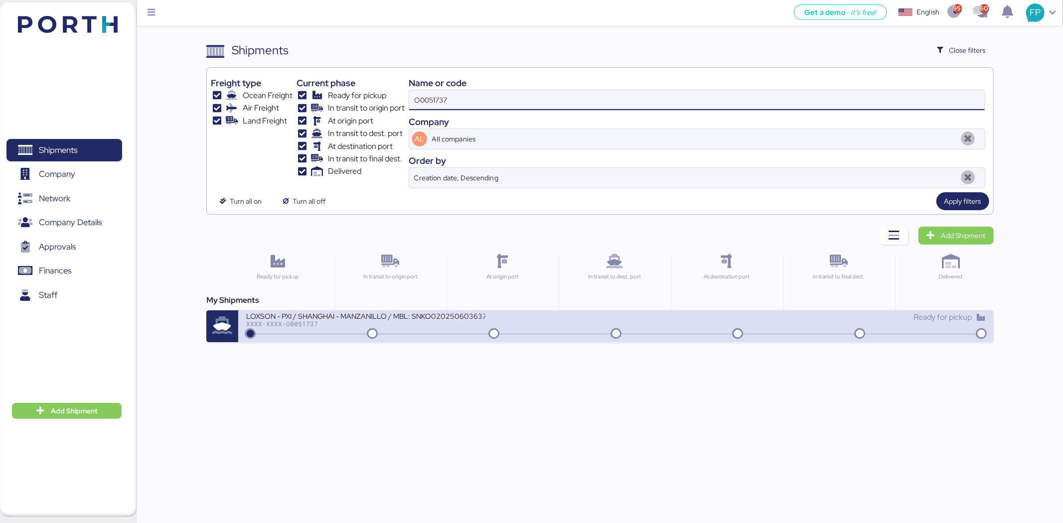
drag, startPoint x: 399, startPoint y: 322, endPoint x: 400, endPoint y: 316, distance: 6.0
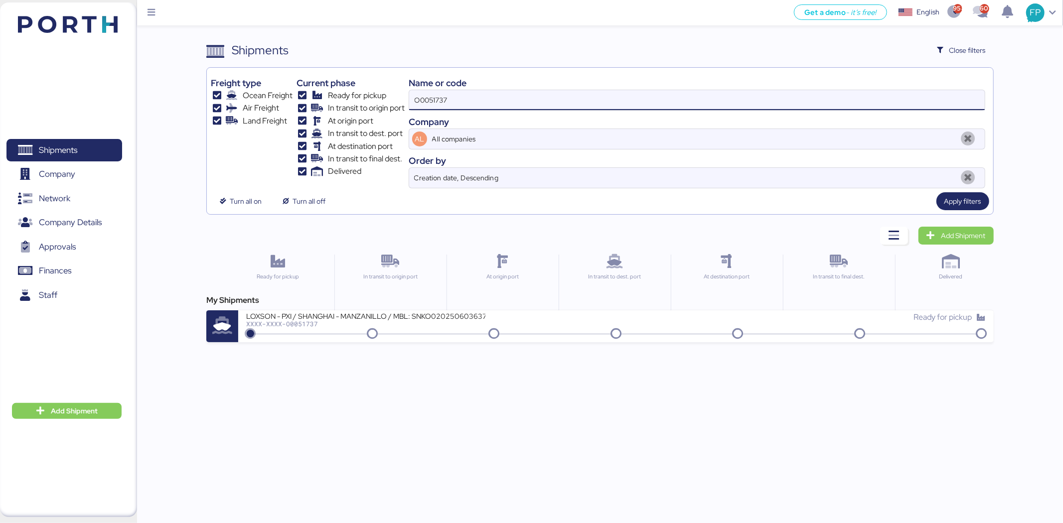
click at [400, 322] on div "XXXX-XXXX-O0051737" at bounding box center [365, 323] width 239 height 7
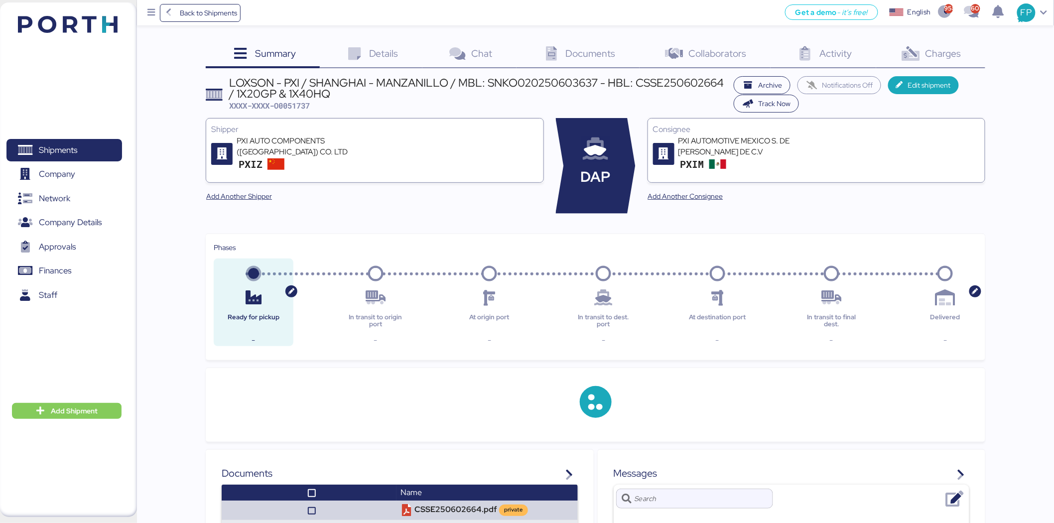
click at [952, 60] on div "Charges 0" at bounding box center [930, 54] width 109 height 27
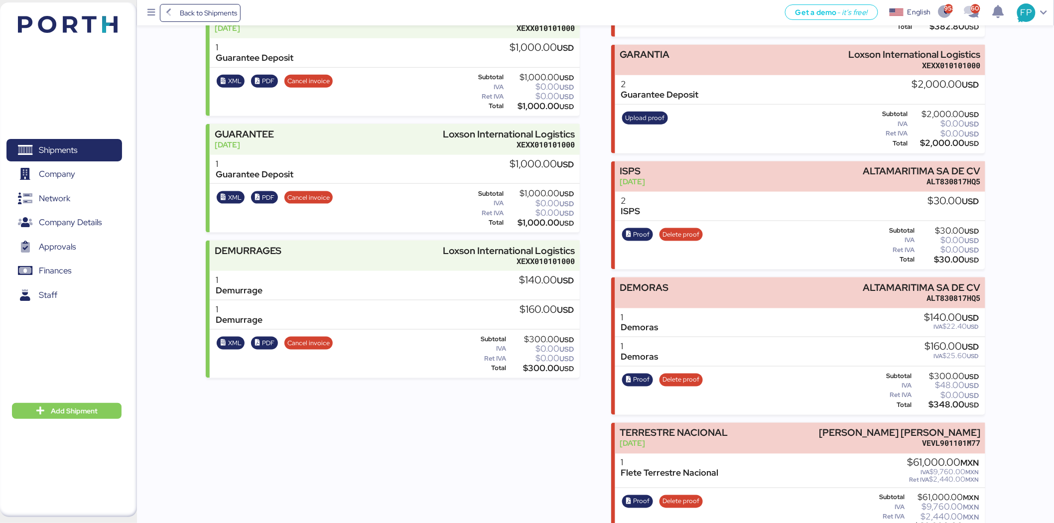
scroll to position [430, 0]
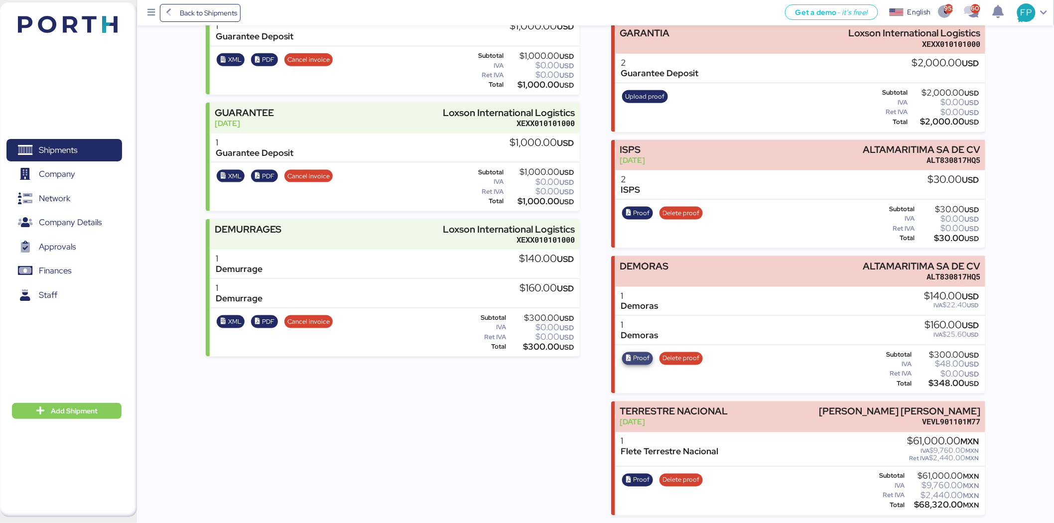
click at [645, 355] on span "Proof" at bounding box center [642, 358] width 16 height 11
click at [74, 157] on span "Shipments" at bounding box center [63, 150] width 107 height 14
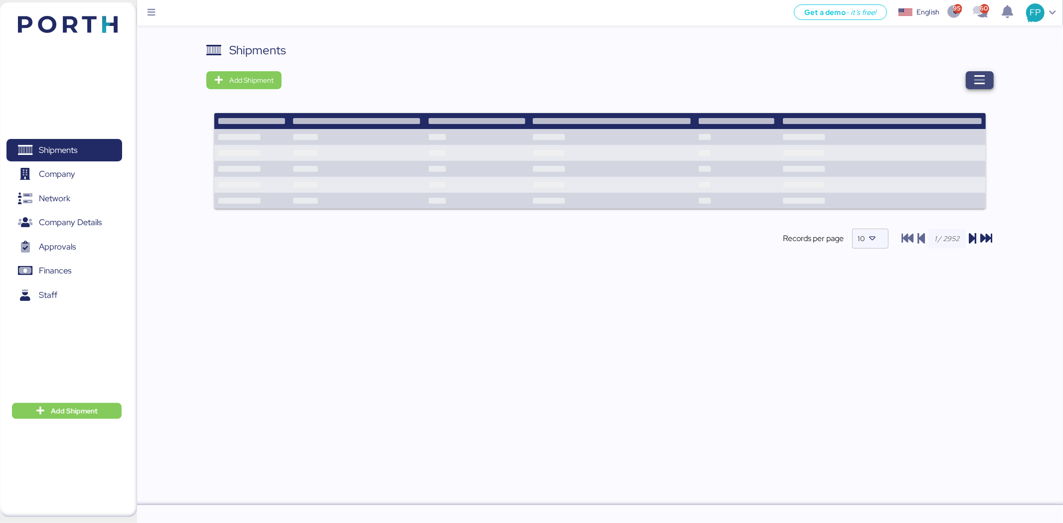
click at [966, 84] on span "button" at bounding box center [980, 80] width 28 height 18
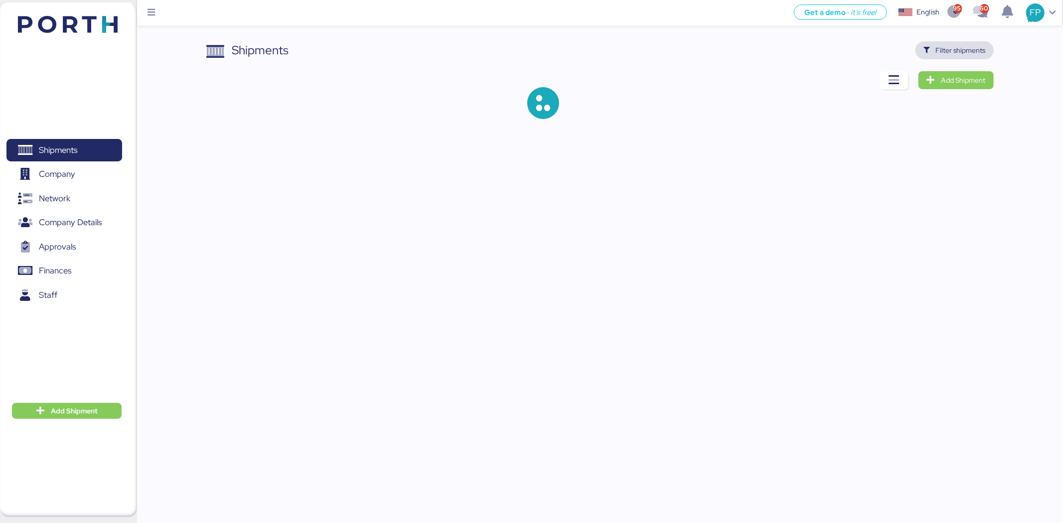
click at [963, 56] on span "Filter shipments" at bounding box center [954, 50] width 62 height 14
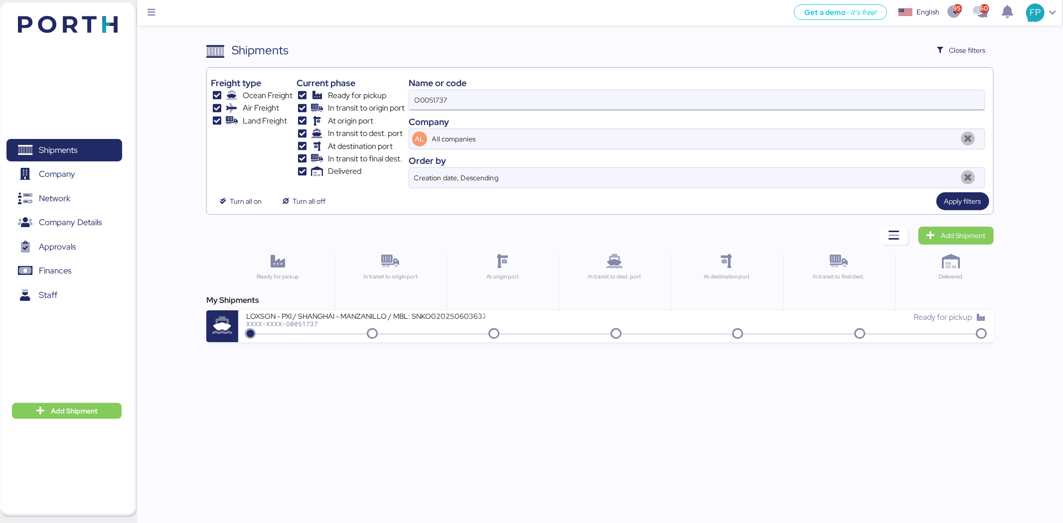
click at [436, 105] on input "O0051737" at bounding box center [696, 100] width 575 height 20
paste input "2040"
type input "O0052040"
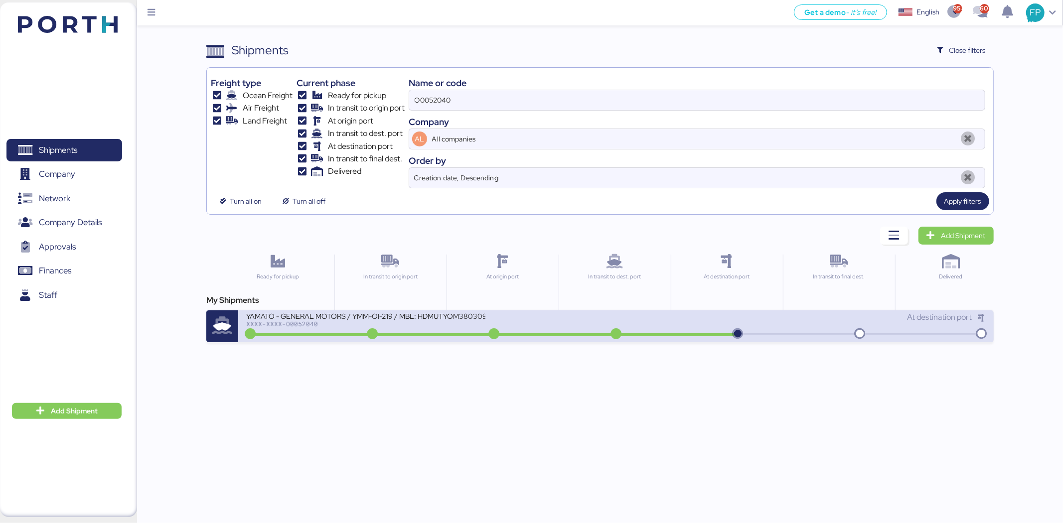
click at [441, 316] on div "YAMATO - GENERAL MOTORS / YMM-OI-219 / MBL: HDMUTYOM38030900 / HBL: YTJNUM10008…" at bounding box center [365, 315] width 239 height 8
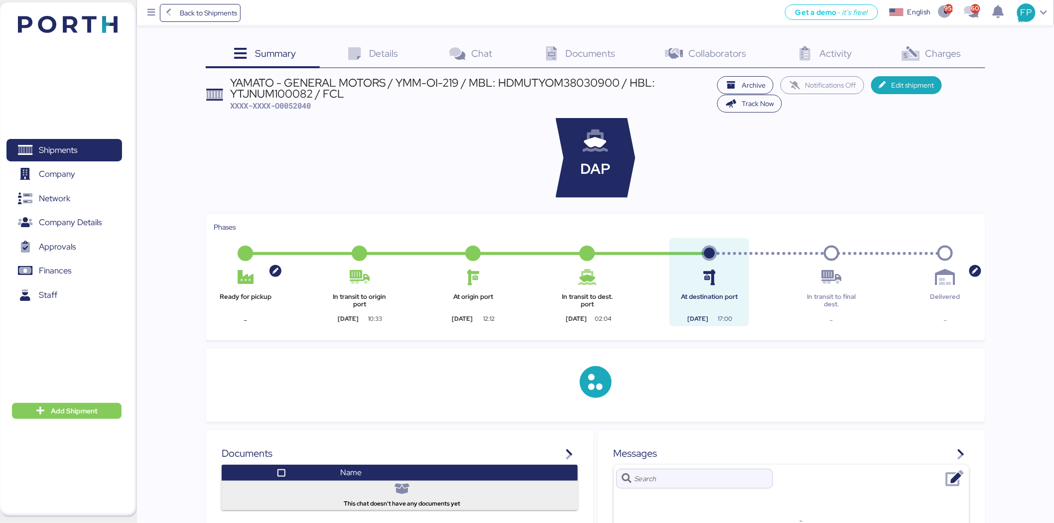
click at [941, 53] on span "Charges" at bounding box center [944, 53] width 36 height 13
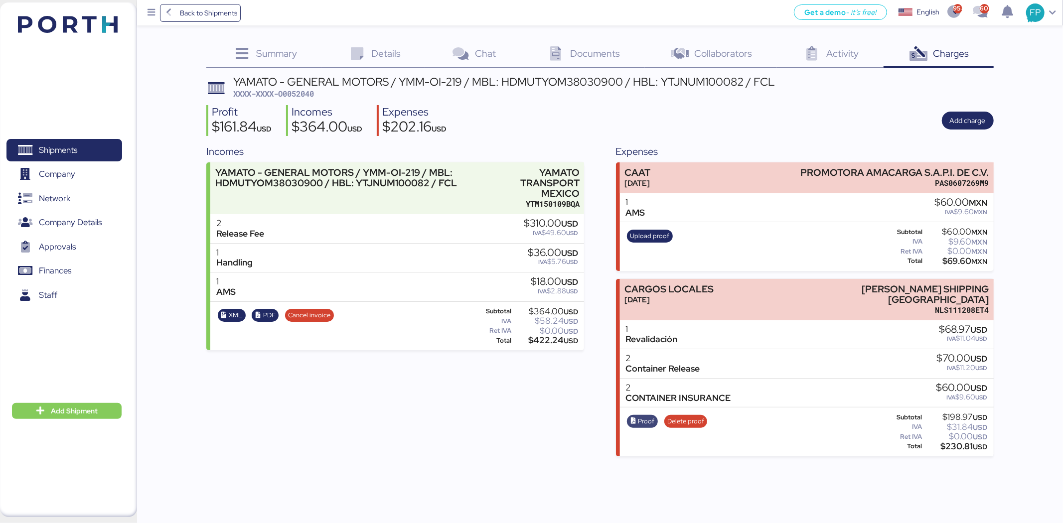
click at [648, 416] on span "Proof" at bounding box center [646, 421] width 16 height 11
click at [55, 151] on span "Shipments" at bounding box center [58, 150] width 38 height 14
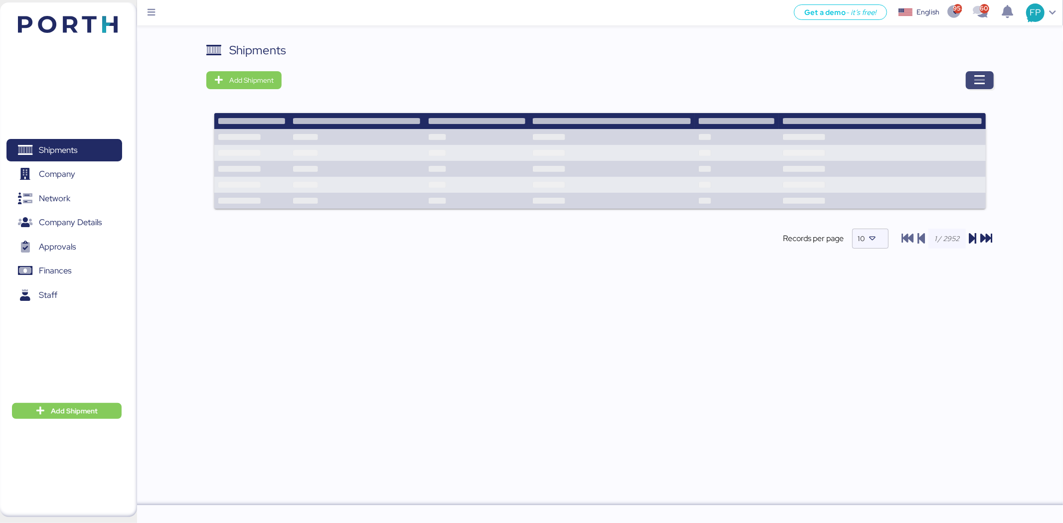
click at [989, 79] on span "button" at bounding box center [980, 80] width 28 height 18
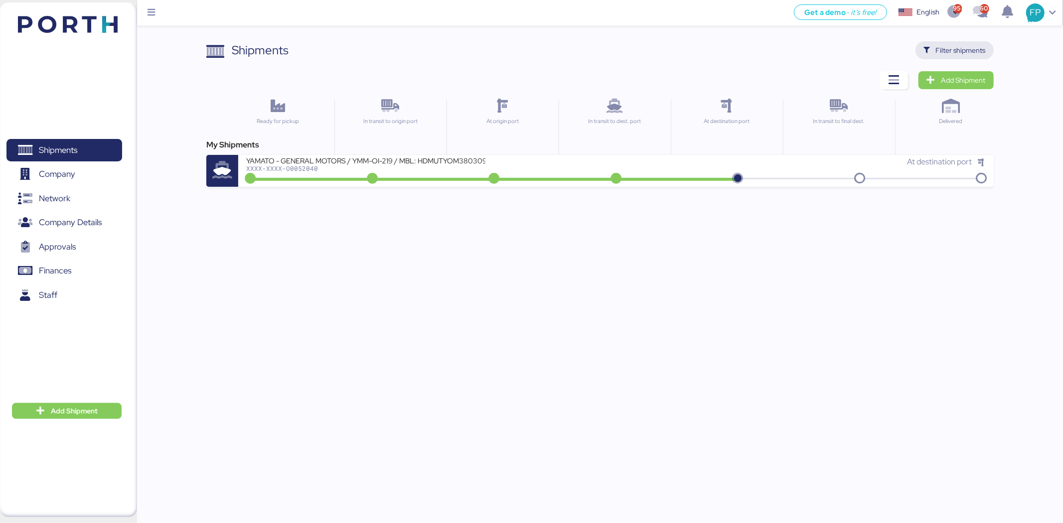
click at [963, 50] on span "Filter shipments" at bounding box center [961, 50] width 50 height 12
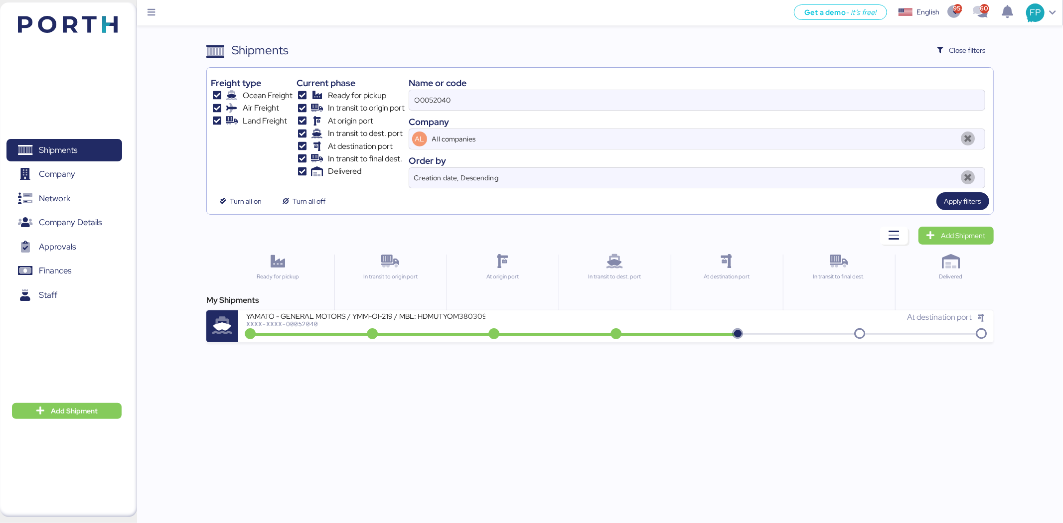
click at [441, 111] on div "Name or code O0052040 Company AL All companies Order by Creation date, Descendi…" at bounding box center [697, 130] width 576 height 117
click at [435, 98] on input "O0052040" at bounding box center [696, 100] width 575 height 20
paste input "0762"
type input "O0050762"
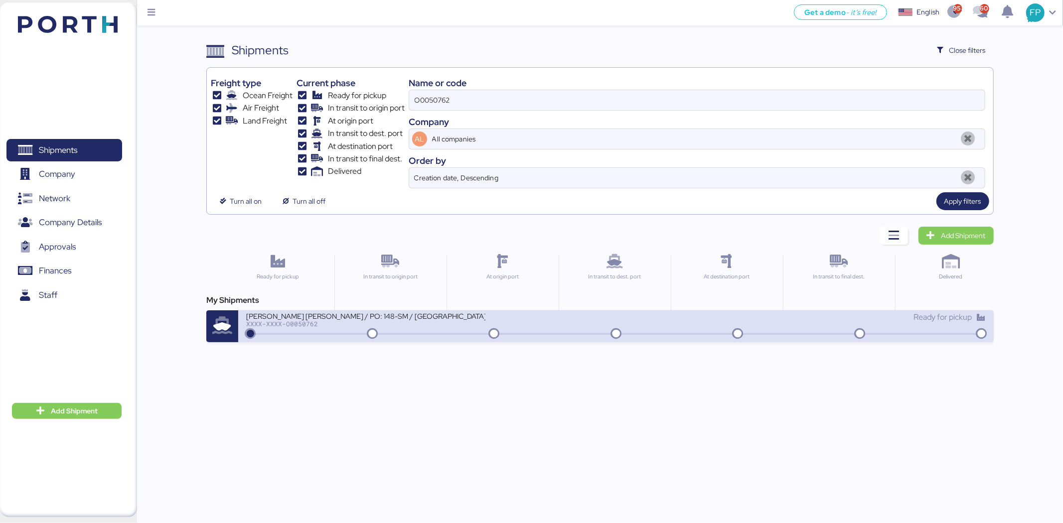
click at [455, 328] on div "BORGO - SIMAN STONE / PO: 148-SM / CHENNAI- MANZANILLO / 1x40 / TARJUN // BKG: …" at bounding box center [431, 321] width 370 height 21
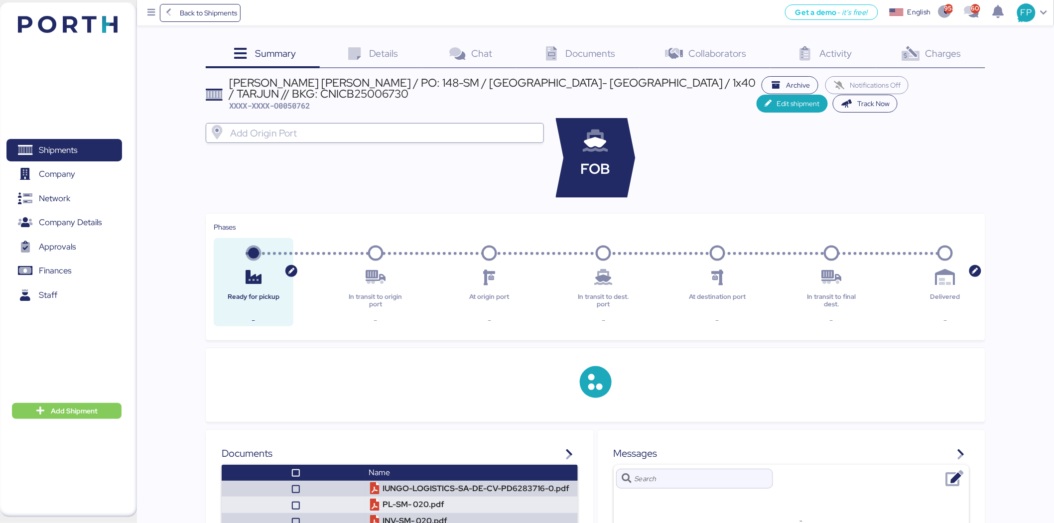
click at [959, 61] on div "Charges 0" at bounding box center [930, 54] width 109 height 27
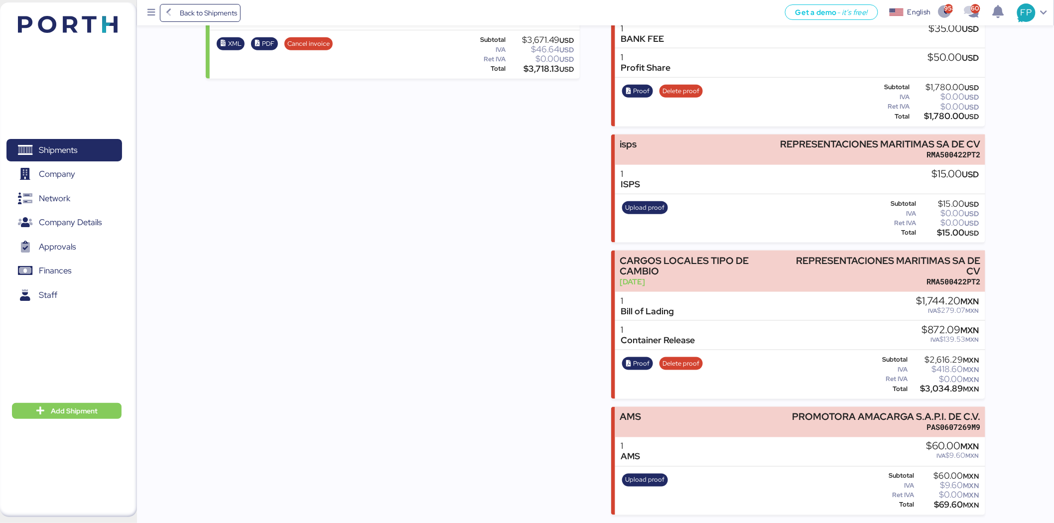
scroll to position [249, 0]
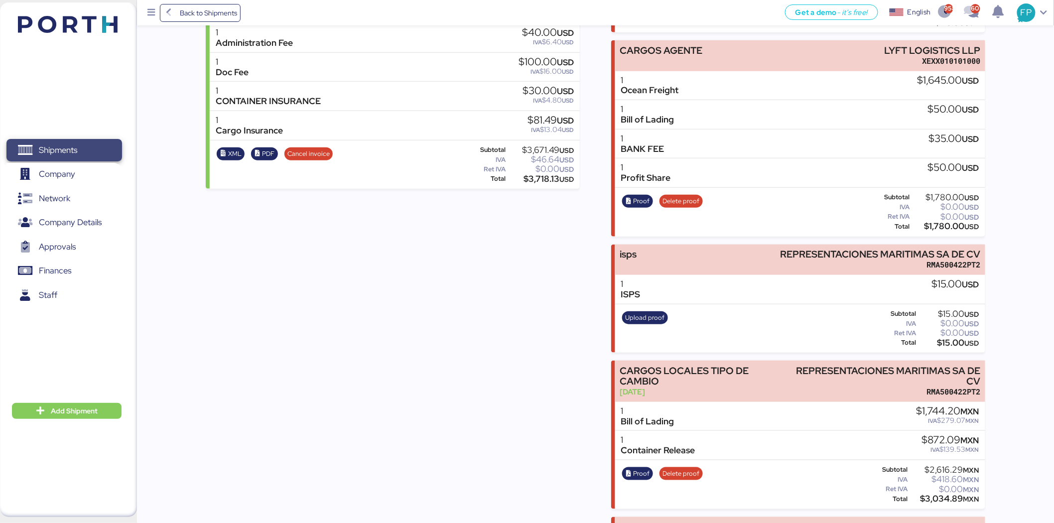
click at [58, 146] on span "Shipments" at bounding box center [58, 150] width 38 height 14
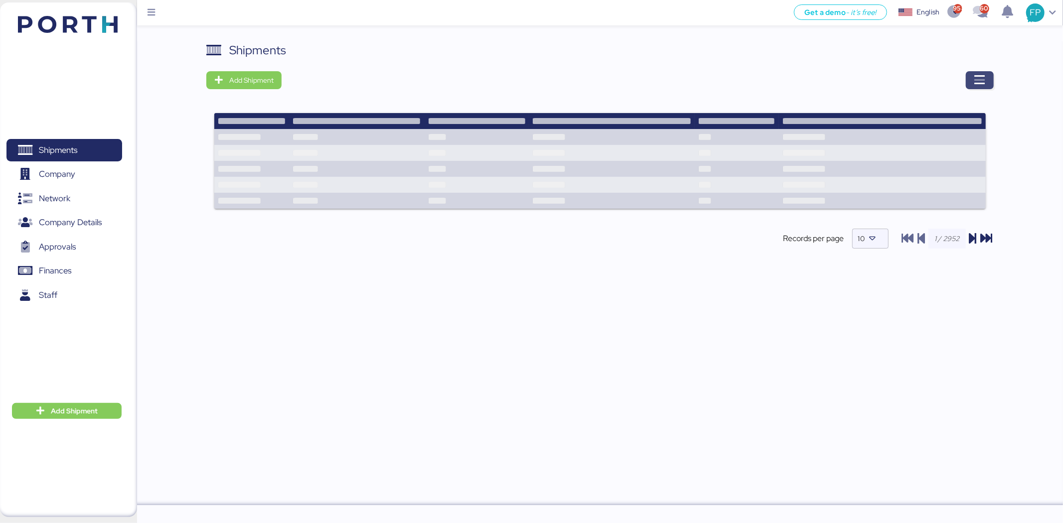
click at [987, 80] on span "button" at bounding box center [980, 80] width 28 height 18
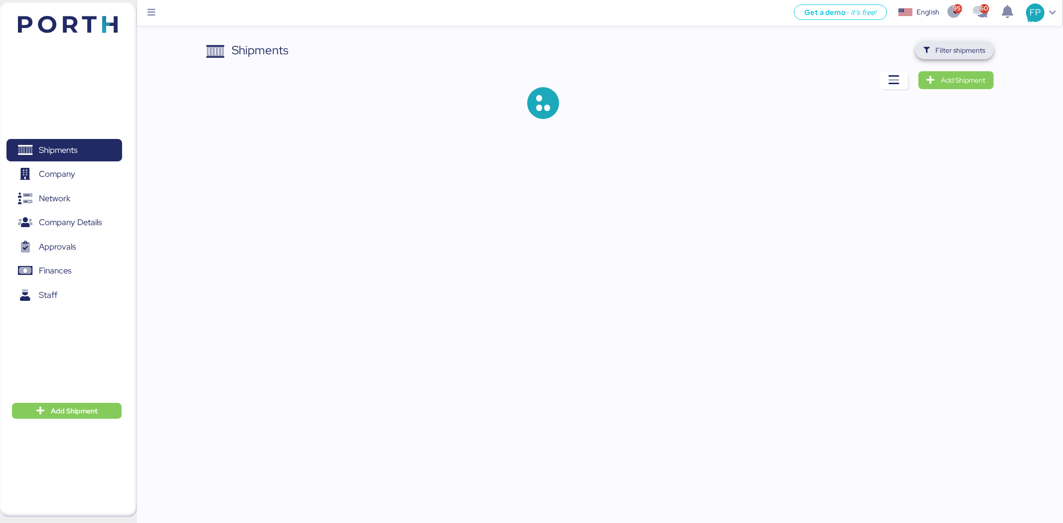
click at [970, 50] on span "Filter shipments" at bounding box center [961, 50] width 50 height 12
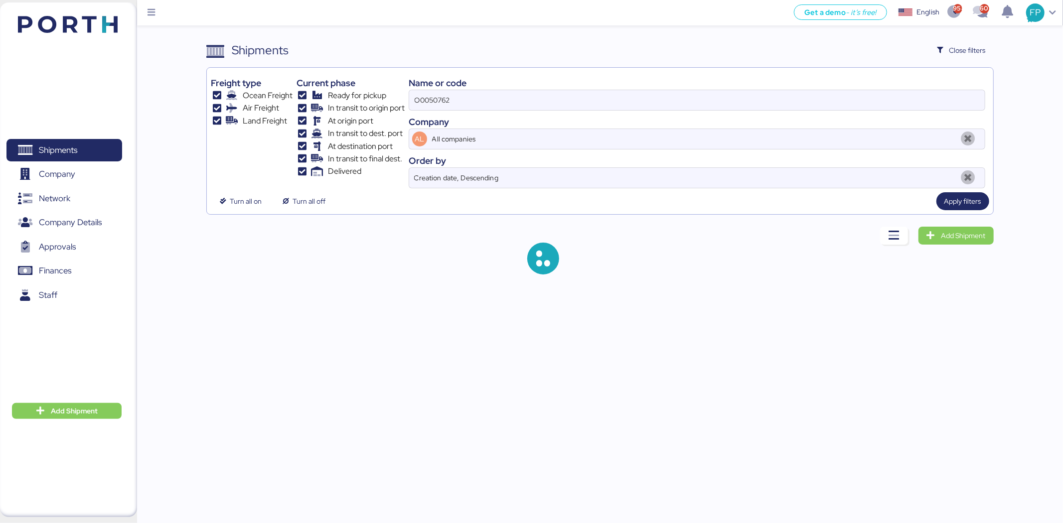
click at [433, 112] on div "Name or code O0050762 Company AL All companies Order by Creation date, Descendi…" at bounding box center [697, 130] width 576 height 117
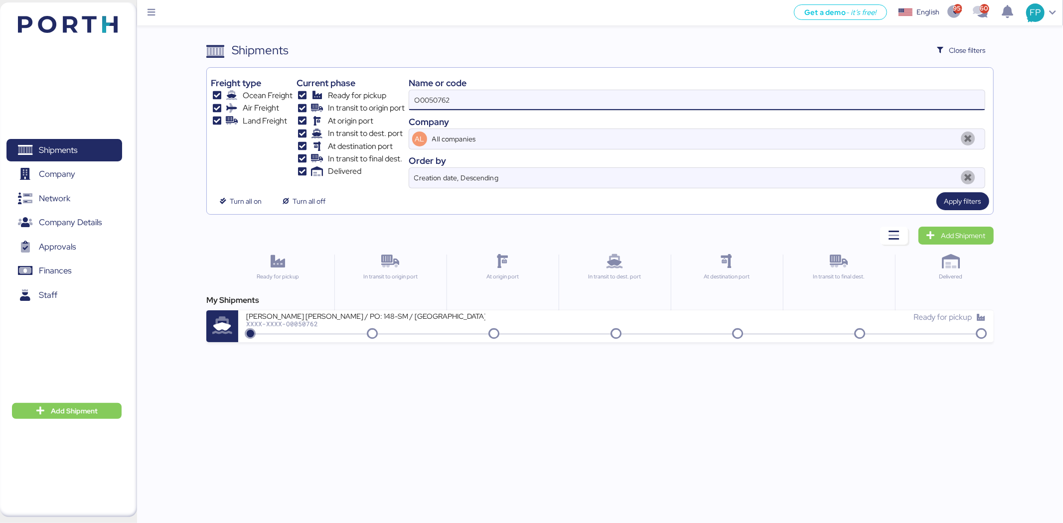
click at [433, 114] on div "Name or code O0050762 Company AL All companies Order by Creation date, Descendi…" at bounding box center [697, 130] width 576 height 117
click at [433, 113] on div "Name or code O0050762 Company AL All companies Order by Creation date, Descendi…" at bounding box center [697, 130] width 576 height 117
click at [430, 103] on input "O0050762" at bounding box center [696, 100] width 575 height 20
click at [431, 103] on input "O0050762" at bounding box center [696, 100] width 575 height 20
paste input "48130"
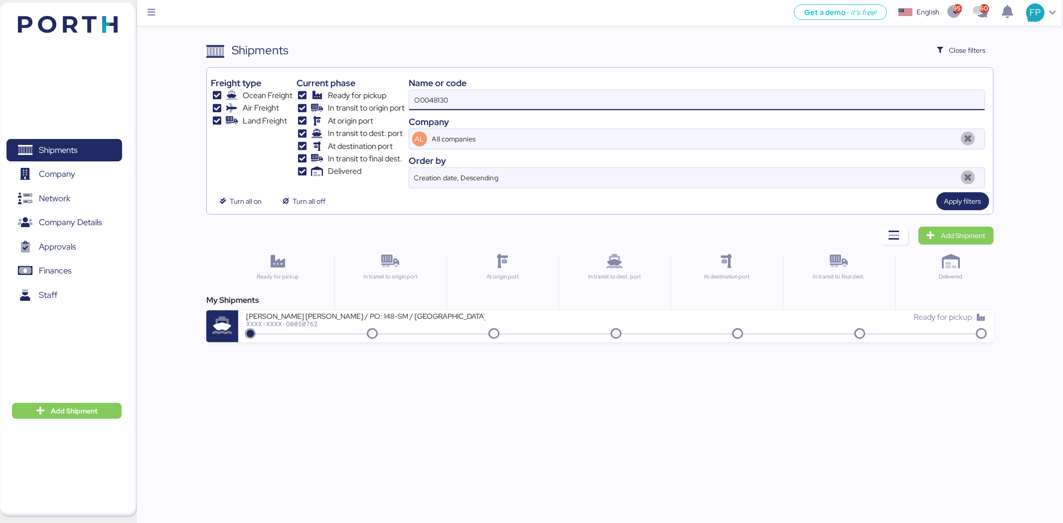
type input "O0048130"
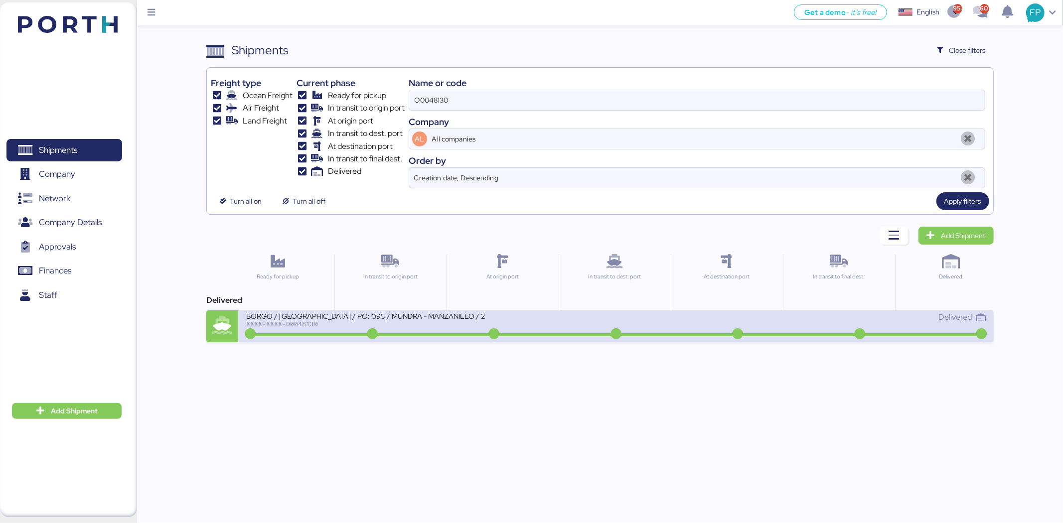
click at [465, 334] on div at bounding box center [615, 334] width 735 height 3
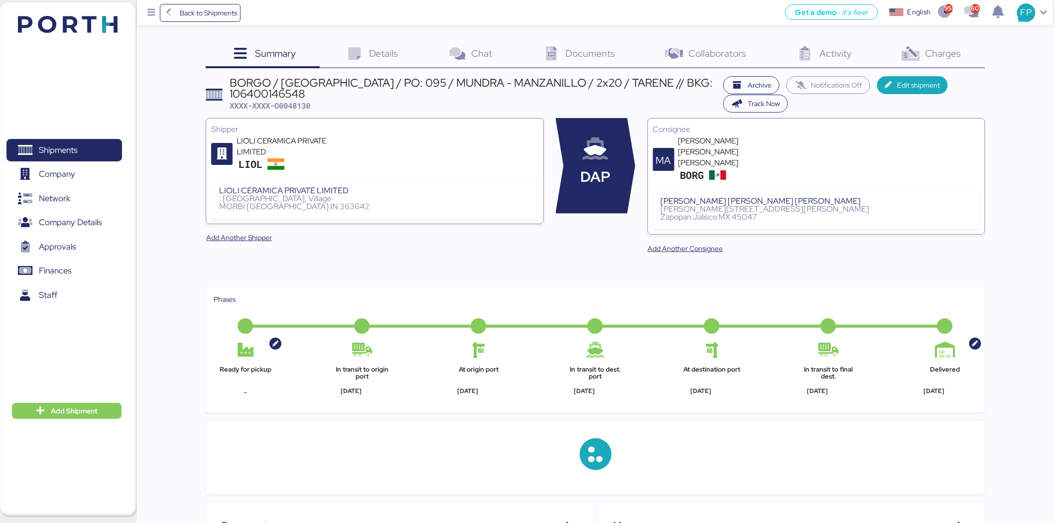
click at [945, 57] on span "Charges" at bounding box center [944, 53] width 36 height 13
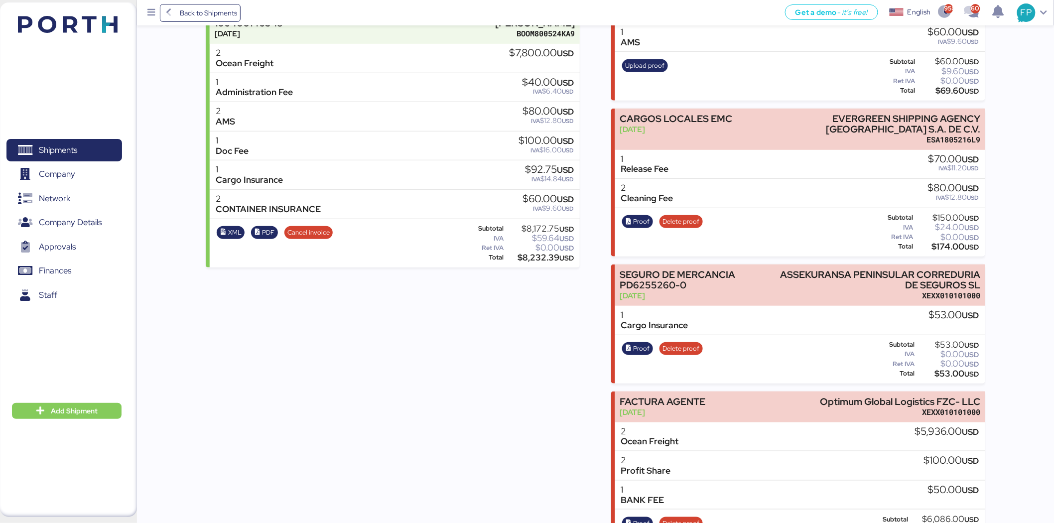
scroll to position [48, 0]
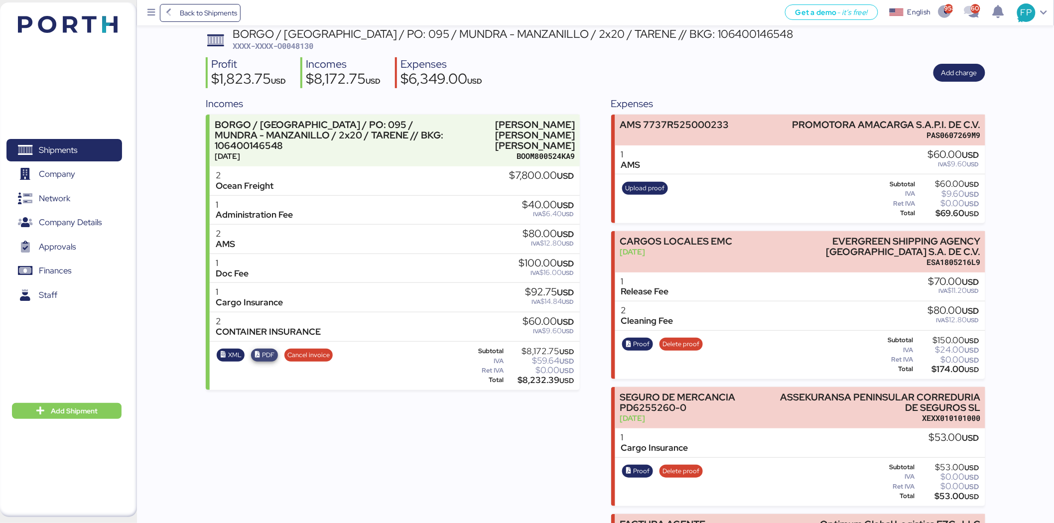
click at [268, 350] on span "PDF" at bounding box center [268, 355] width 12 height 11
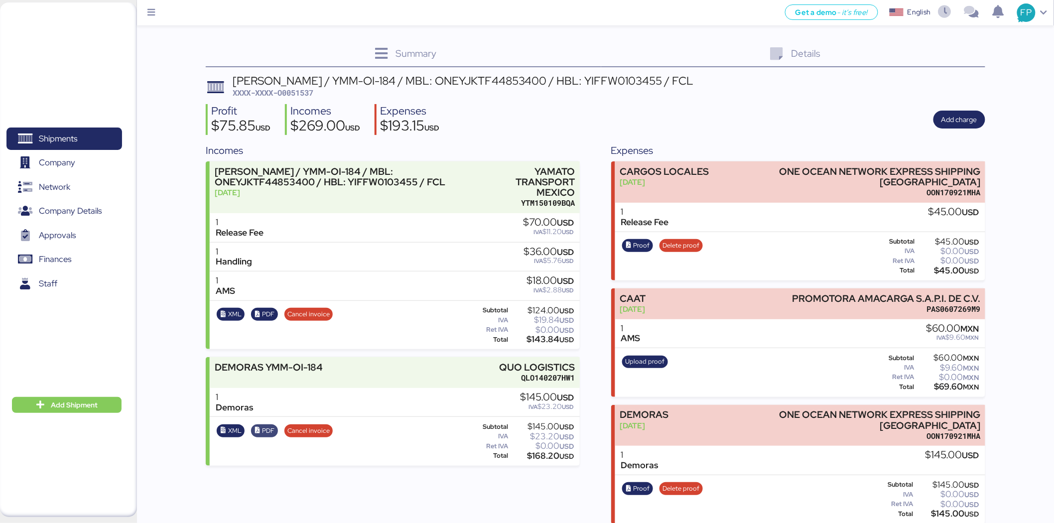
click at [263, 432] on span "PDF" at bounding box center [268, 430] width 12 height 11
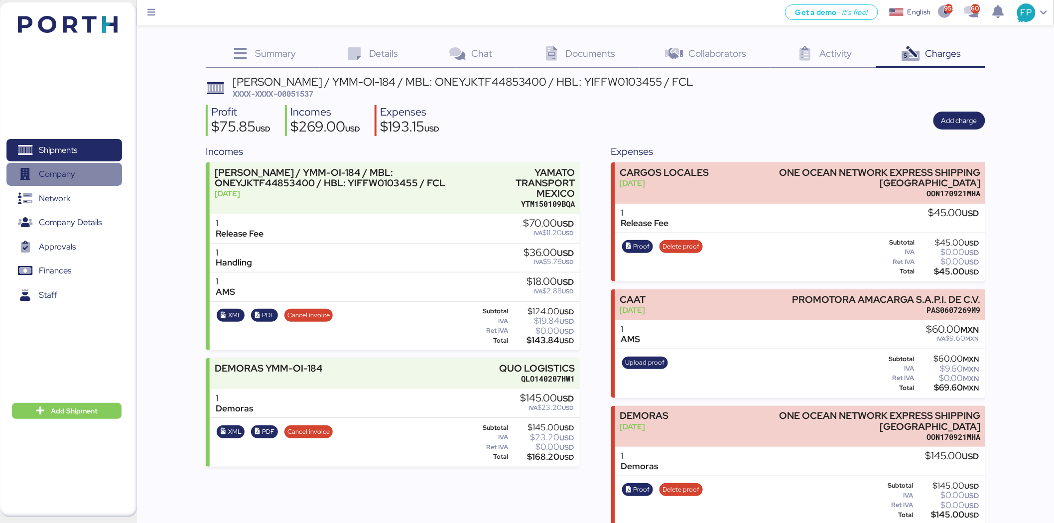
click at [59, 167] on span "Company" at bounding box center [63, 174] width 107 height 14
click at [58, 152] on span "Shipments" at bounding box center [58, 150] width 38 height 14
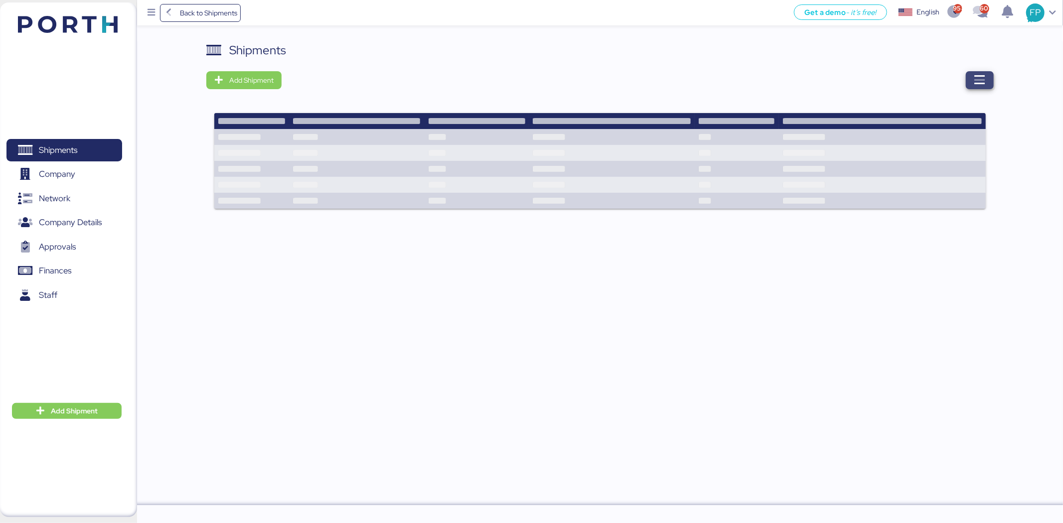
click at [983, 77] on icon "button" at bounding box center [979, 80] width 12 height 12
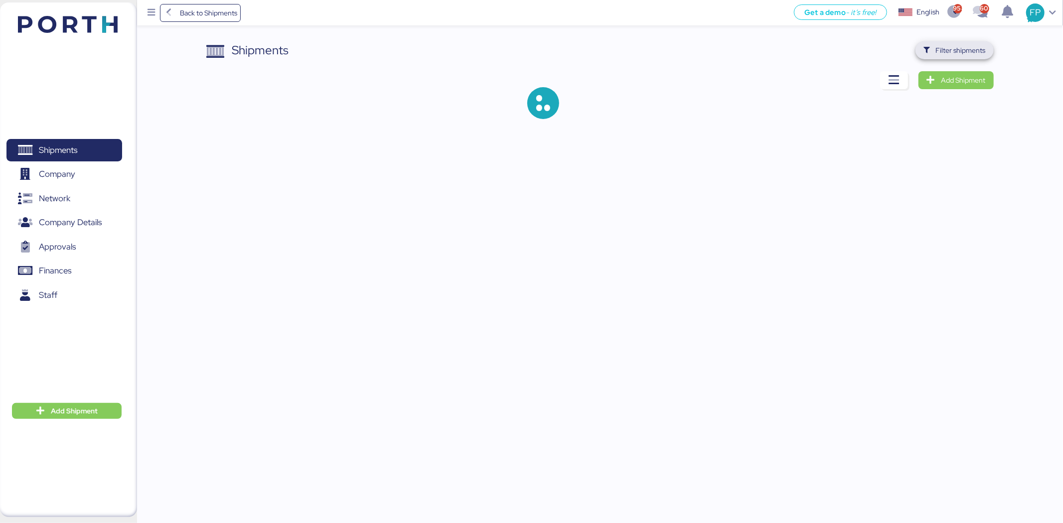
click at [963, 51] on span "Filter shipments" at bounding box center [961, 50] width 50 height 12
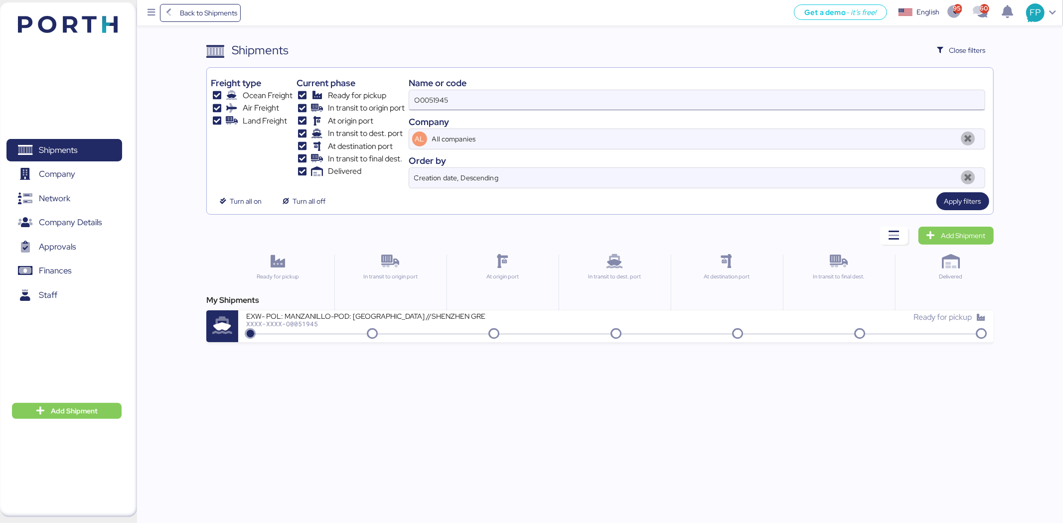
click at [444, 101] on input "O0051945" at bounding box center [696, 100] width 575 height 20
paste input "58"
type input "O0051585"
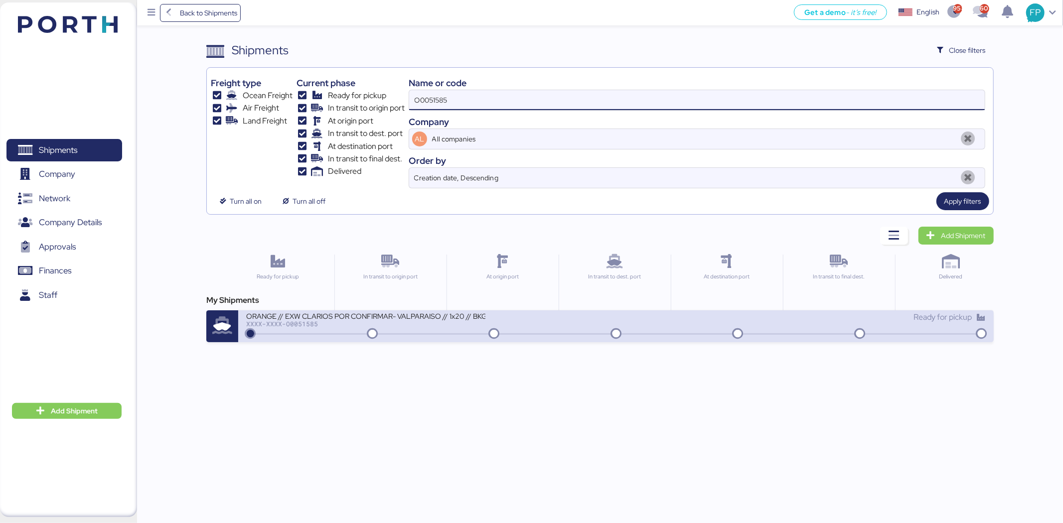
click at [390, 320] on div "ORANGE // EXW CLARIOS POR CONFIRMAR- VALPARAISO // 1x20 // BKG HAPAG 32894753 -…" at bounding box center [365, 315] width 239 height 8
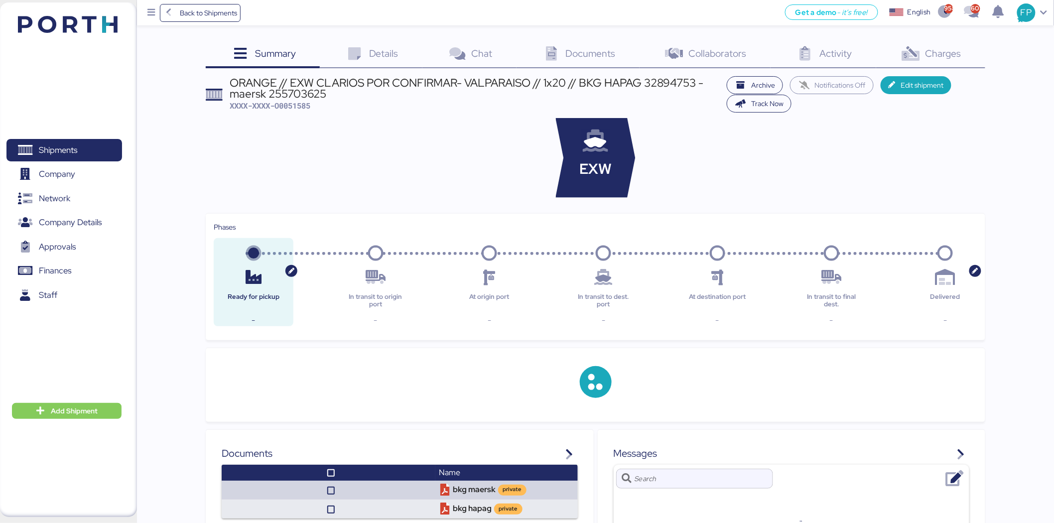
click at [949, 56] on span "Charges" at bounding box center [944, 53] width 36 height 13
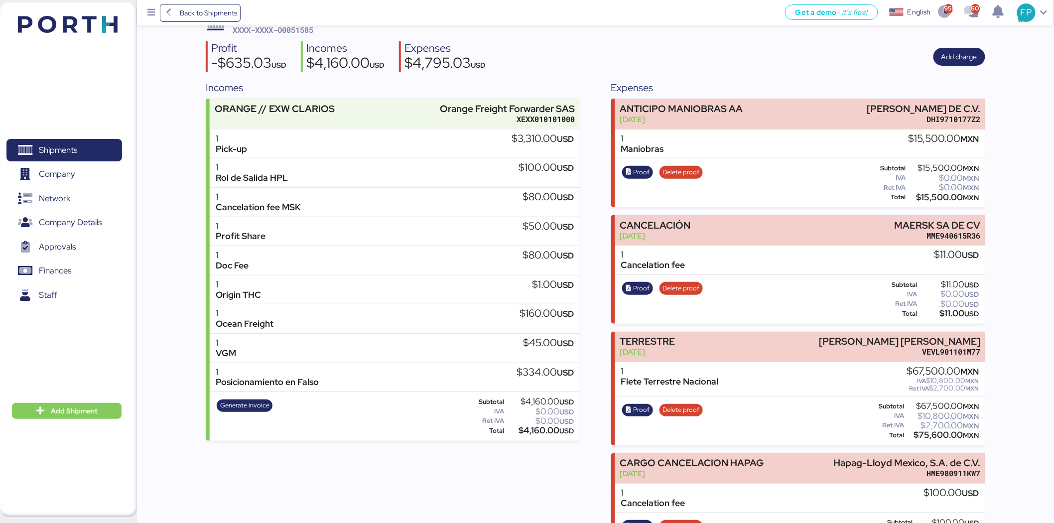
scroll to position [226, 0]
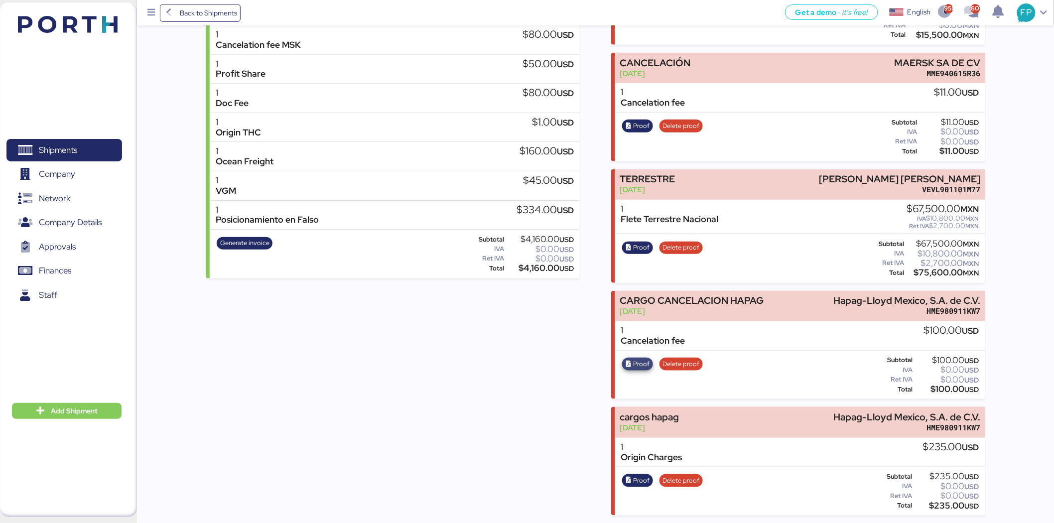
click at [641, 362] on span "Proof" at bounding box center [642, 364] width 16 height 11
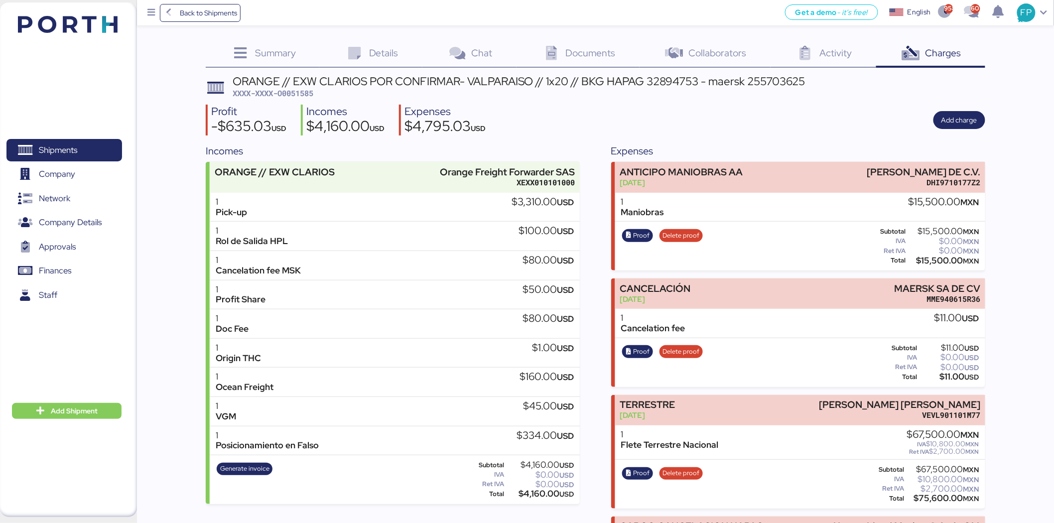
scroll to position [0, 0]
click at [296, 90] on span "XXXX-XXXX-O0051585" at bounding box center [273, 94] width 81 height 10
copy span "O0051585"
click at [90, 148] on span "Shipments" at bounding box center [63, 150] width 107 height 14
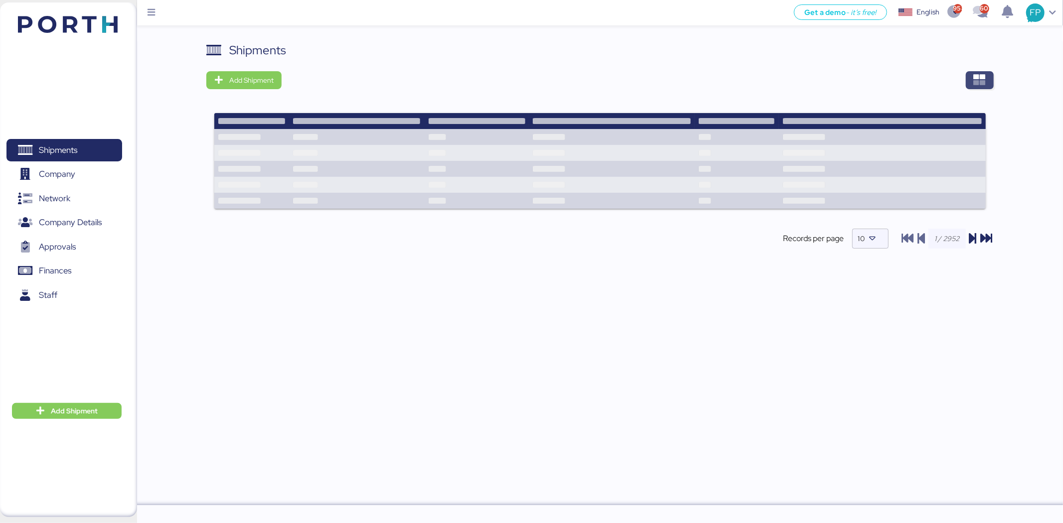
click at [992, 82] on span "button" at bounding box center [980, 80] width 28 height 18
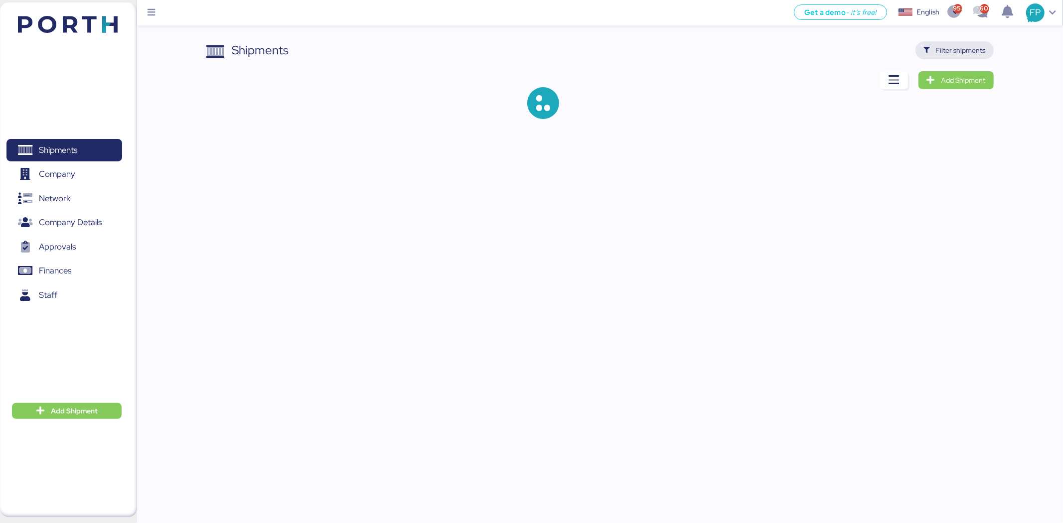
click at [971, 56] on span "Filter shipments" at bounding box center [954, 50] width 62 height 14
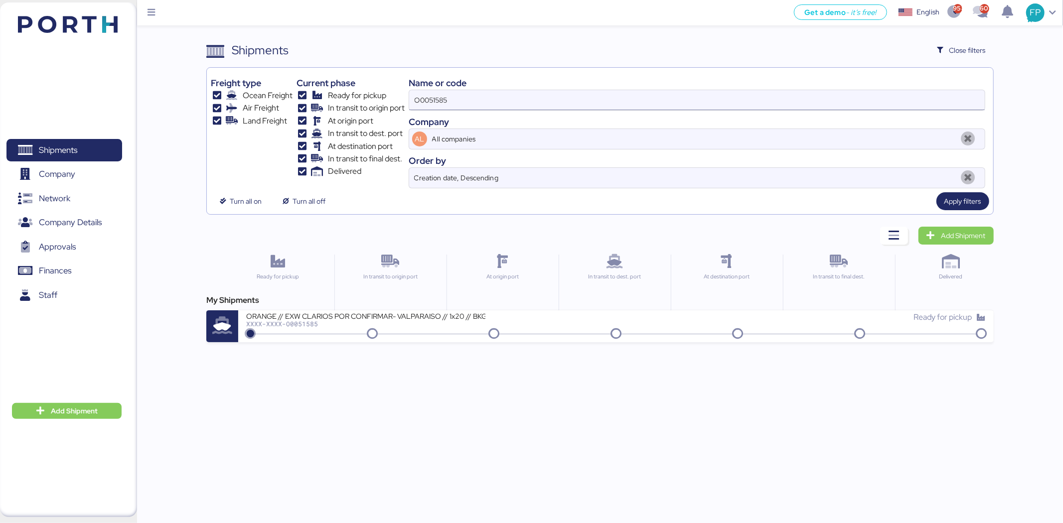
click at [427, 102] on input "O0051585" at bounding box center [696, 100] width 575 height 20
click at [425, 100] on input "O0051585" at bounding box center [696, 100] width 575 height 20
click at [426, 100] on input "O0051585" at bounding box center [696, 100] width 575 height 20
paste input "868"
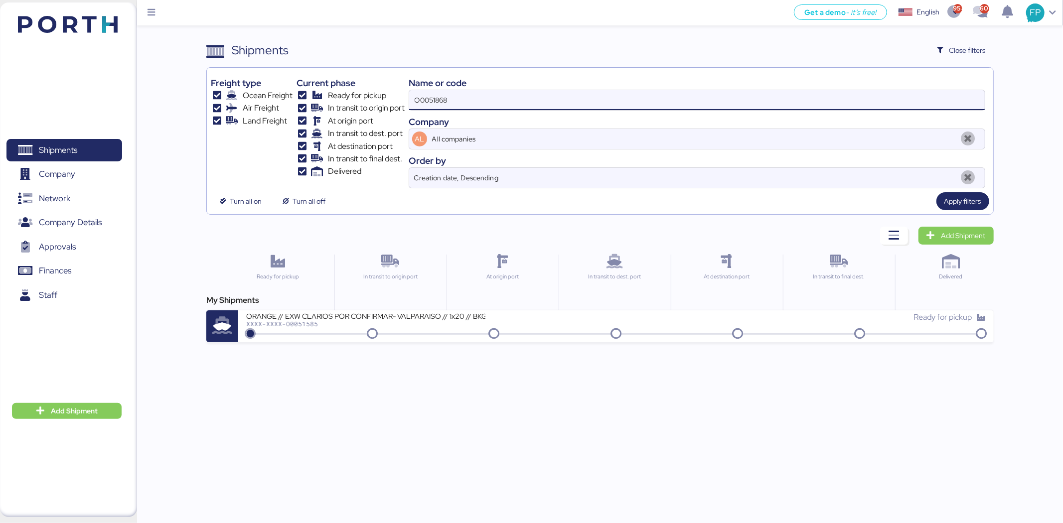
type input "O0051868"
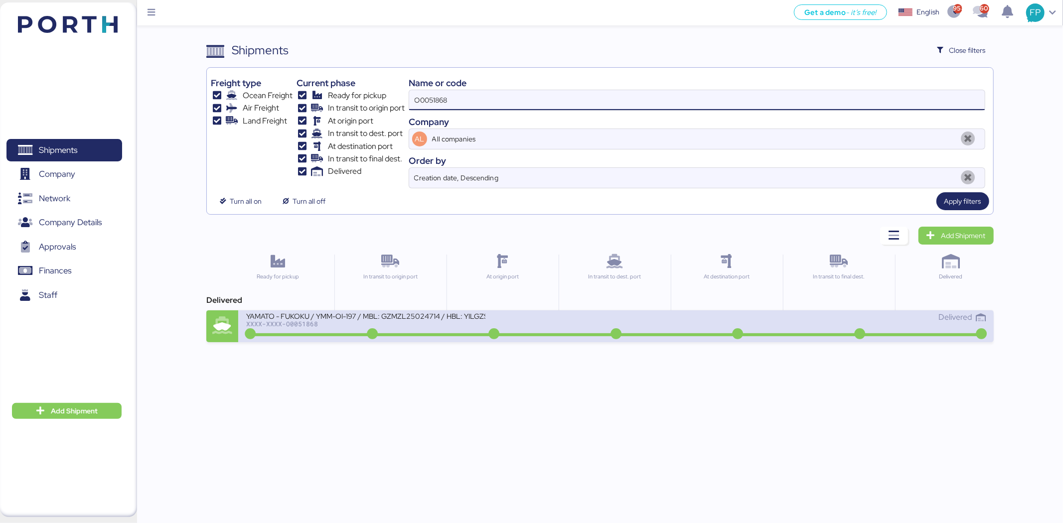
click at [442, 325] on div "XXXX-XXXX-O0051868" at bounding box center [365, 323] width 239 height 7
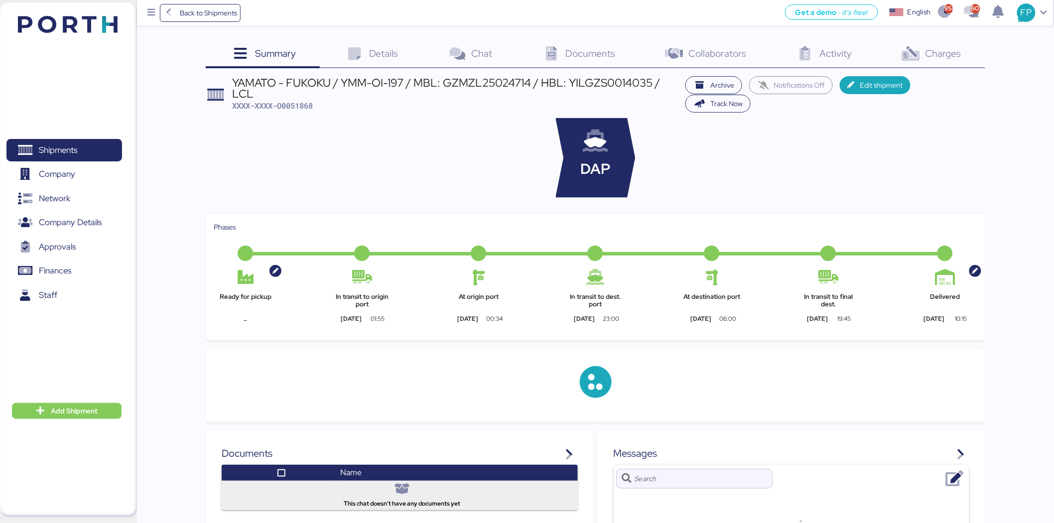
click at [960, 58] on span "Charges" at bounding box center [944, 53] width 36 height 13
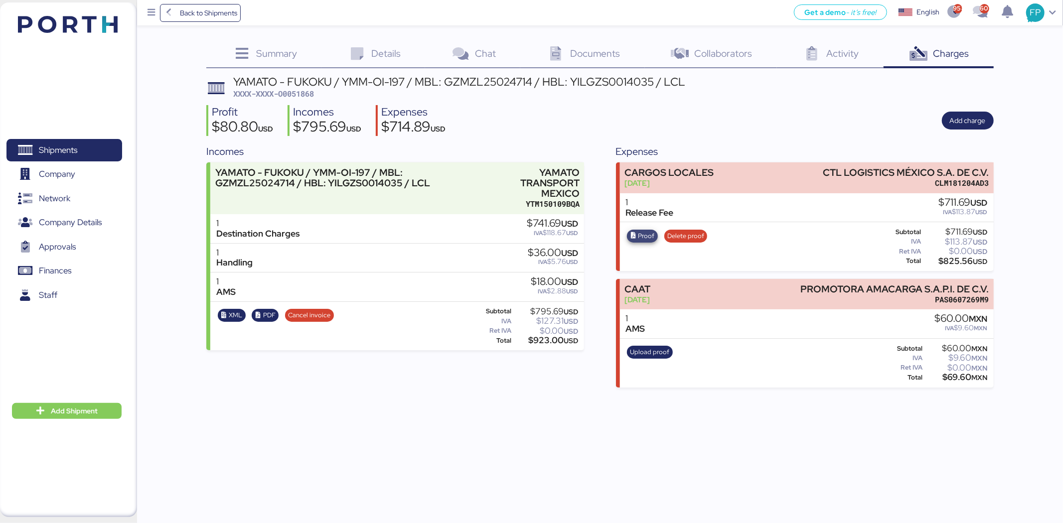
click at [636, 237] on span "Proof" at bounding box center [642, 236] width 24 height 11
click at [46, 130] on div "Shipments 0 Company 0 Network 0 Company Details 0 Approvals 0 Finances 0 Staff 0" at bounding box center [64, 260] width 129 height 270
click at [58, 148] on span "Shipments" at bounding box center [58, 150] width 38 height 14
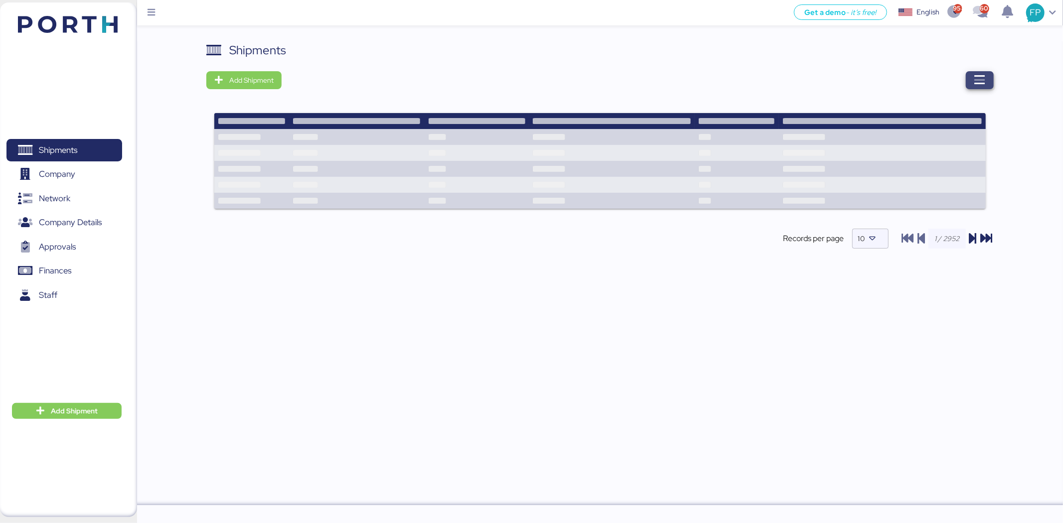
click at [977, 82] on icon "button" at bounding box center [979, 80] width 12 height 12
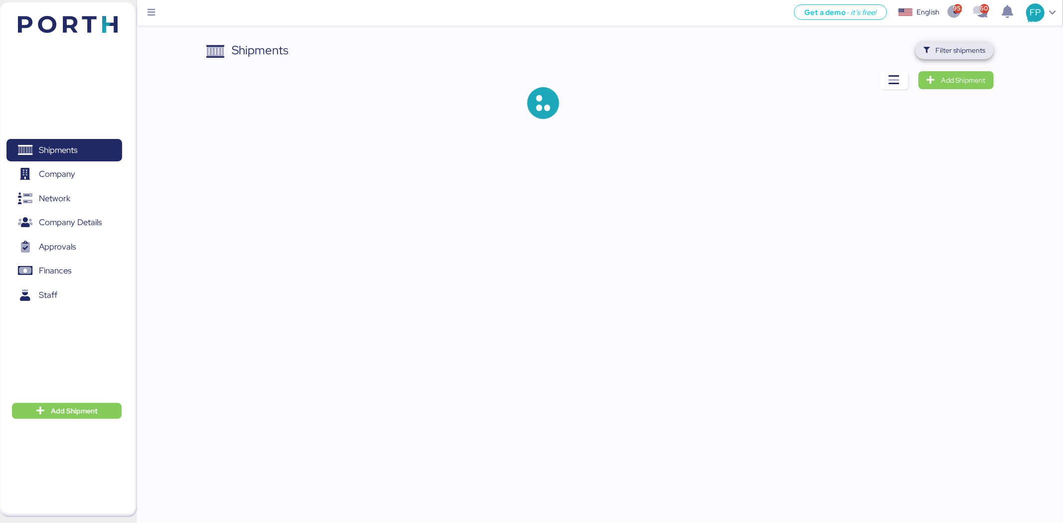
click at [970, 47] on span "Filter shipments" at bounding box center [961, 50] width 50 height 12
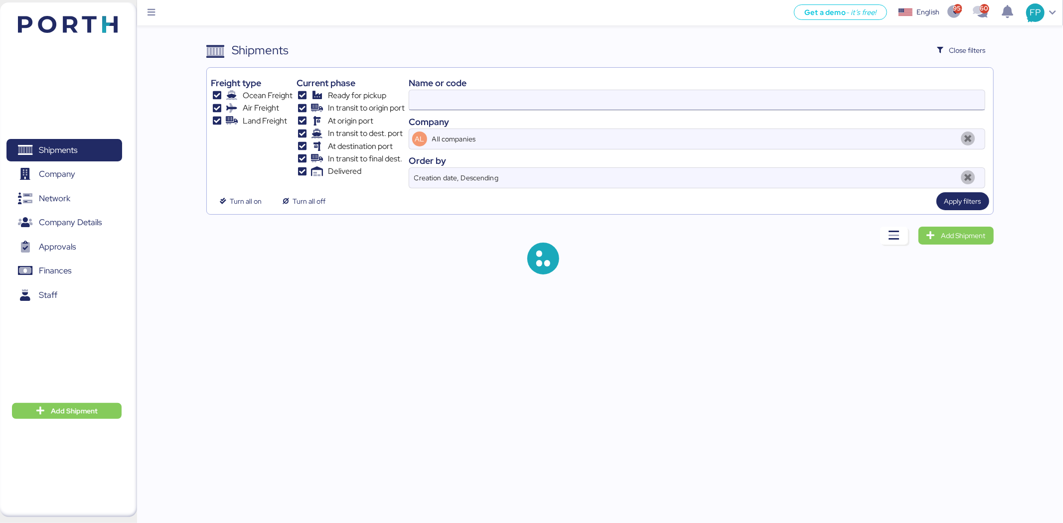
type input "O0051868"
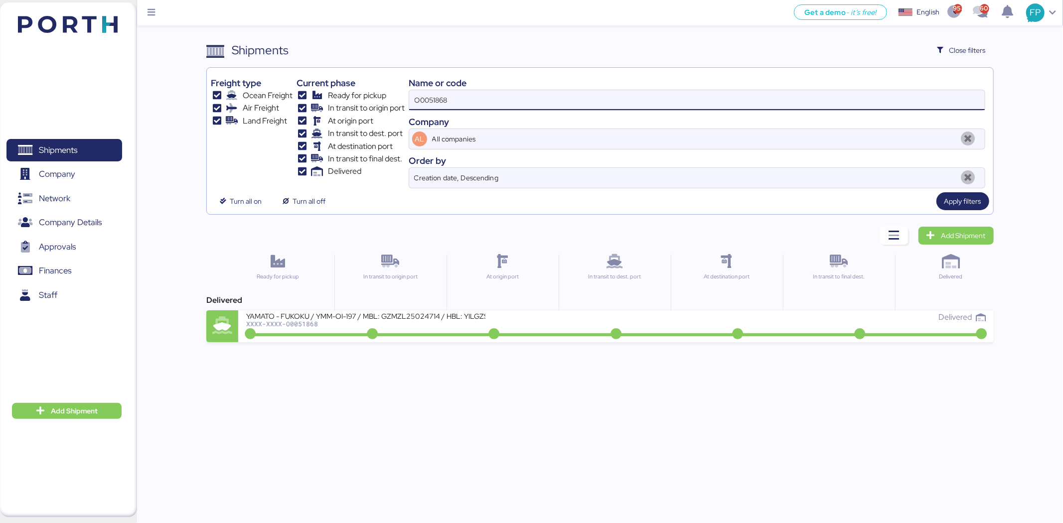
click at [530, 98] on input "O0051868" at bounding box center [696, 100] width 575 height 20
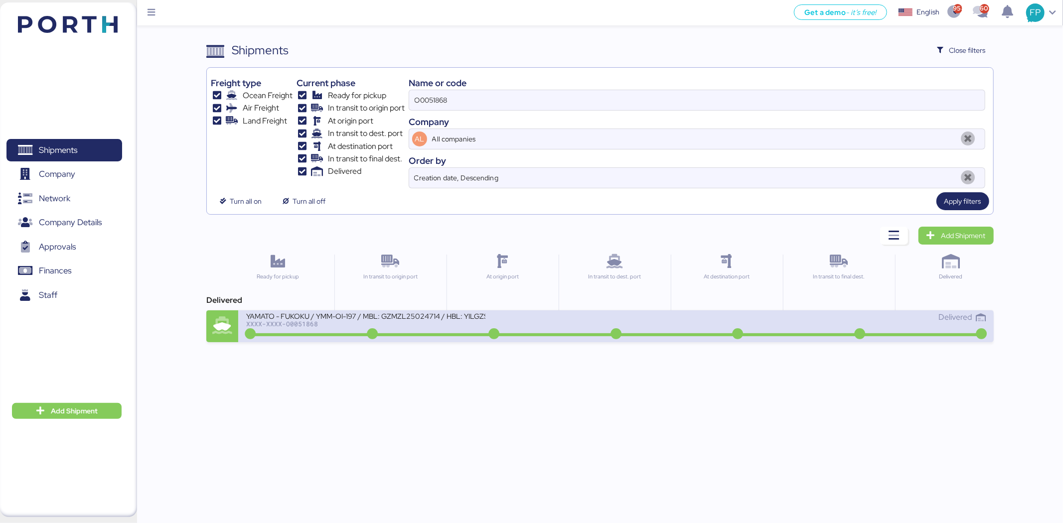
click at [453, 329] on div "YAMATO - FUKOKU / YMM-OI-197 / MBL: GZMZL25024714 / HBL: YILGZS0014035 / LCL XX…" at bounding box center [431, 321] width 370 height 21
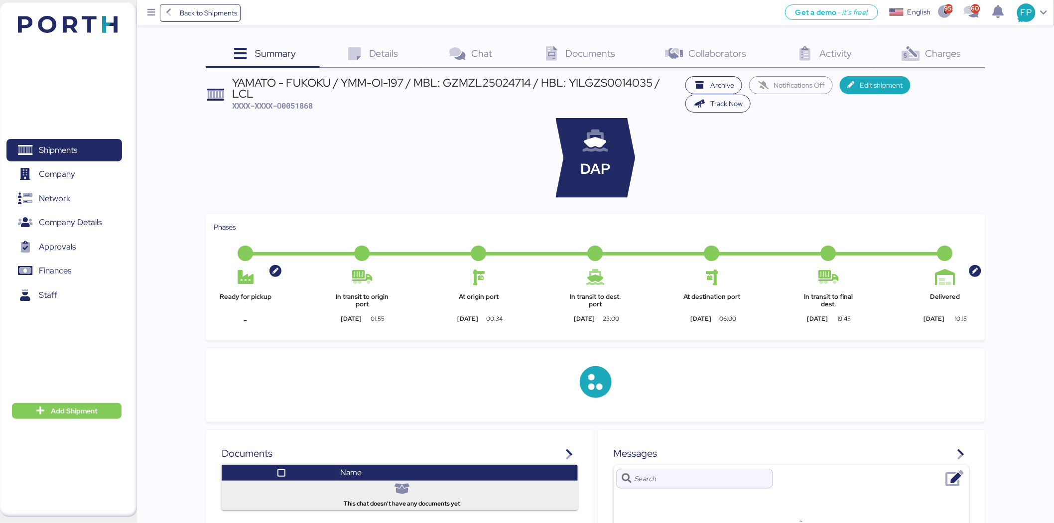
click at [937, 53] on span "Charges" at bounding box center [944, 53] width 36 height 13
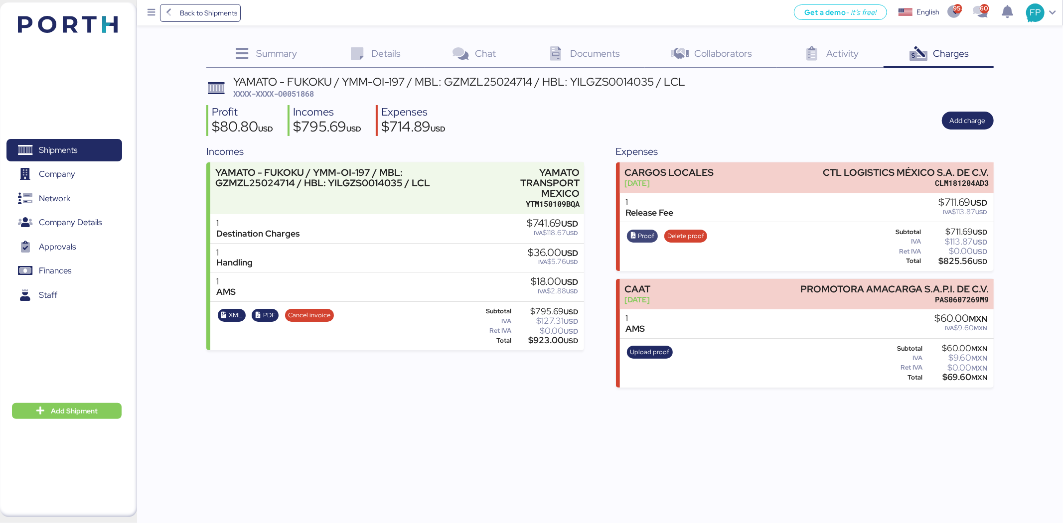
click at [642, 231] on span "Proof" at bounding box center [646, 236] width 16 height 11
click at [73, 145] on span "Shipments" at bounding box center [58, 150] width 38 height 14
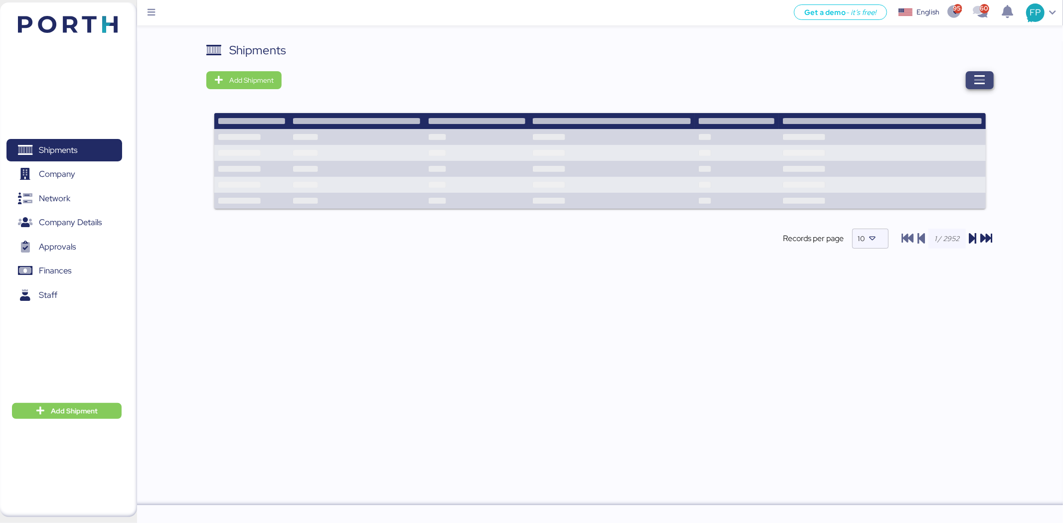
click at [973, 86] on span "button" at bounding box center [979, 80] width 12 height 14
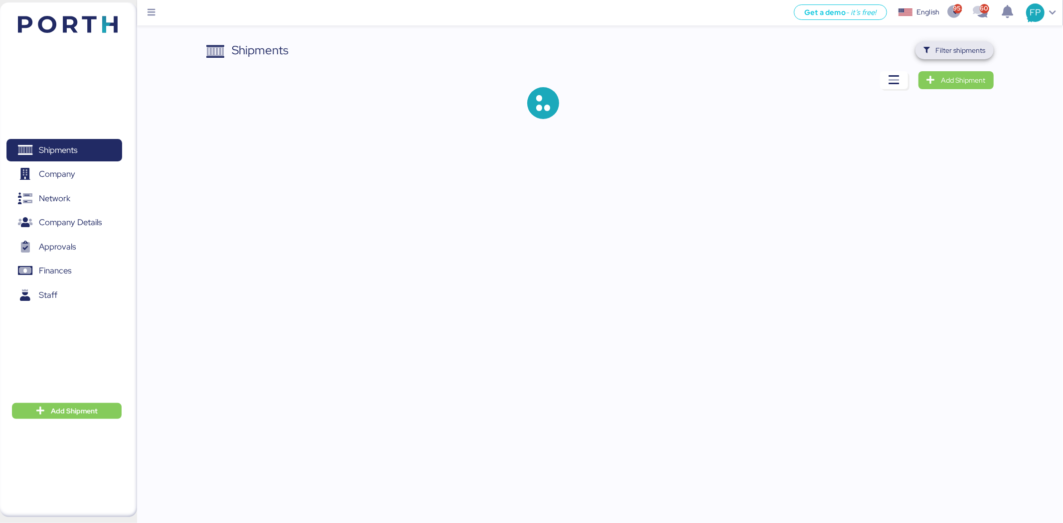
click at [946, 51] on span "Filter shipments" at bounding box center [961, 50] width 50 height 12
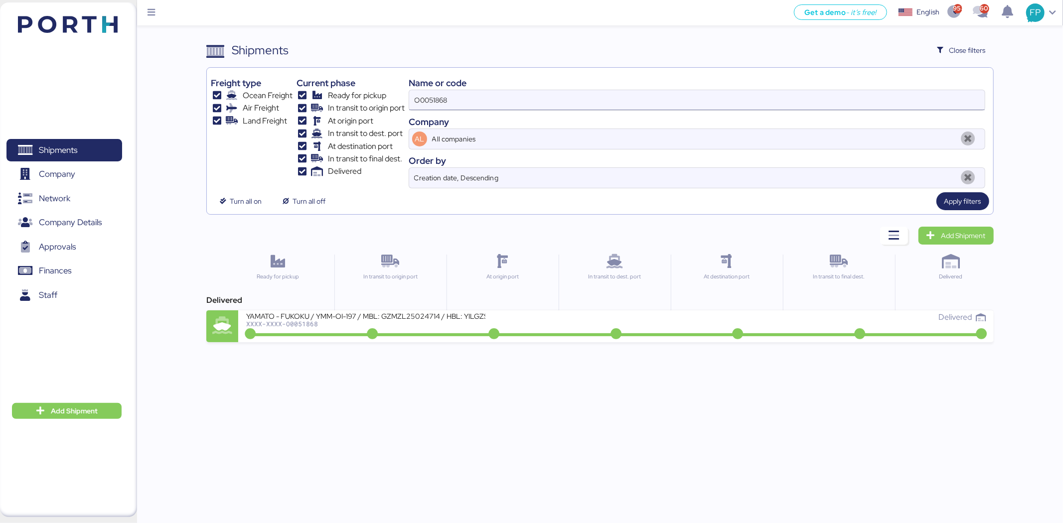
click at [424, 101] on input "O0051868" at bounding box center [696, 100] width 575 height 20
paste input "968"
type input "O0051968"
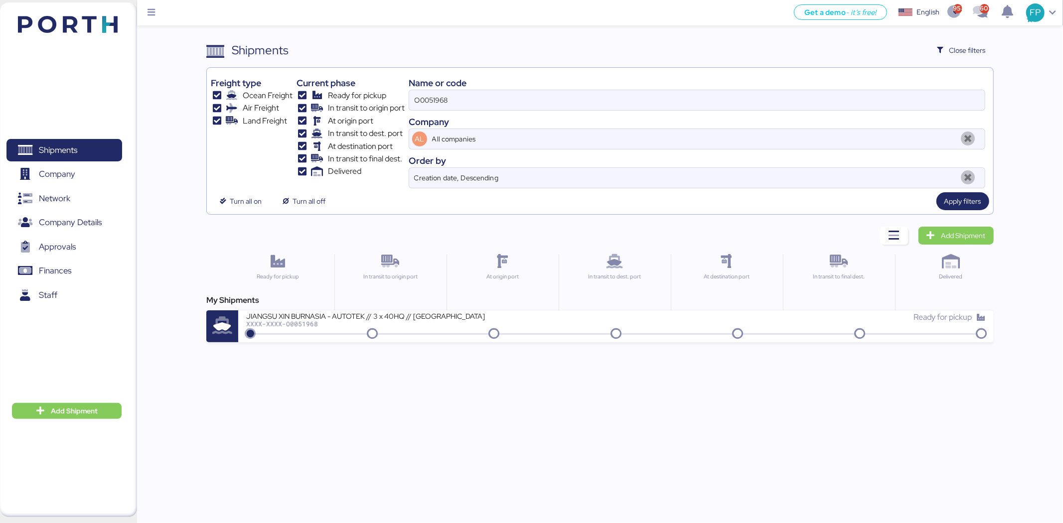
click at [381, 300] on div "My Shipments" at bounding box center [599, 300] width 787 height 12
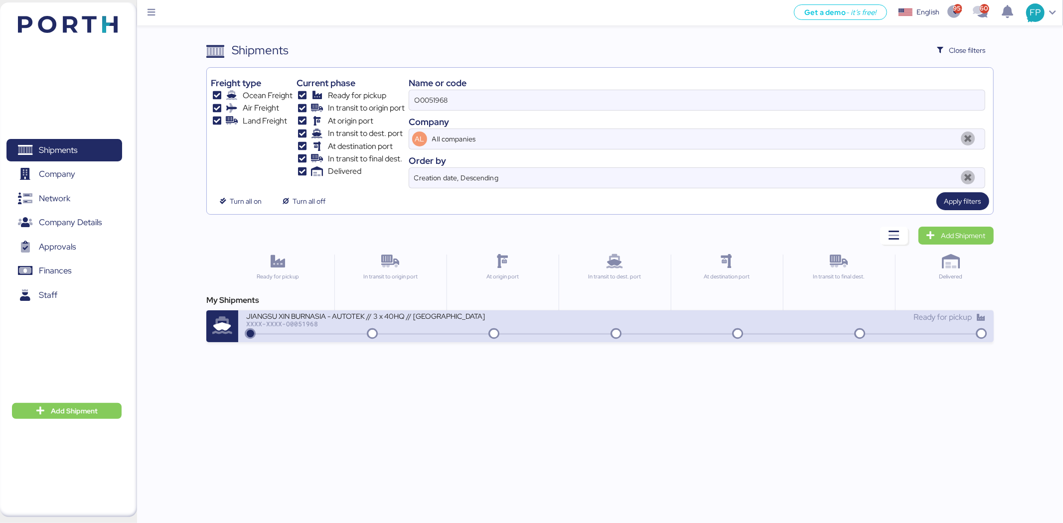
click at [391, 310] on div "JIANGSU XIN BURNASIA - AUTOTEK // 3 x 40HQ // SHANGHAI - MANZANILLO // MBL: SHS…" at bounding box center [615, 326] width 755 height 32
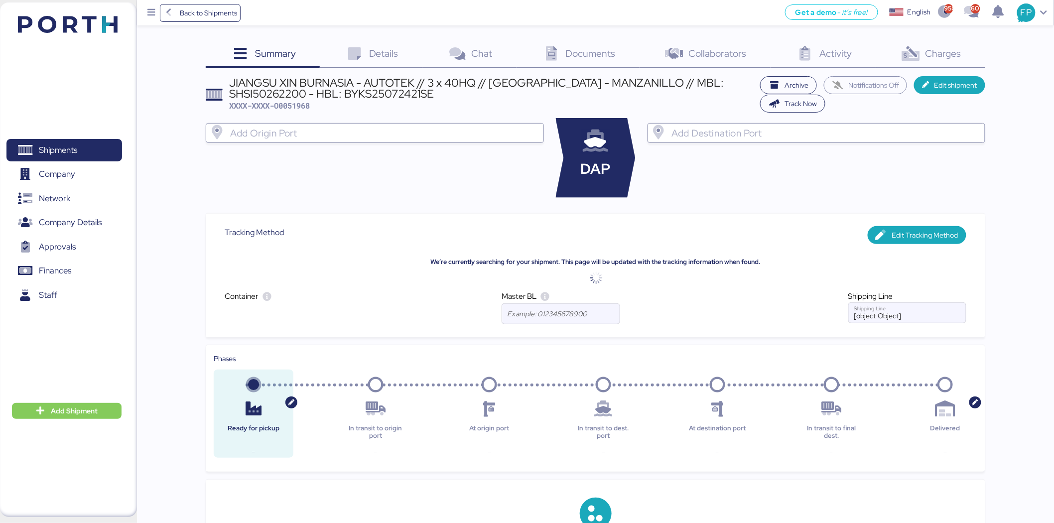
click at [934, 68] on div "Summary 0 Details 0 Chat 0 Documents 0 Collaborators 0 Activity 0 Charges 0 JIA…" at bounding box center [596, 483] width 780 height 885
click at [933, 67] on div "Charges 0" at bounding box center [930, 54] width 109 height 27
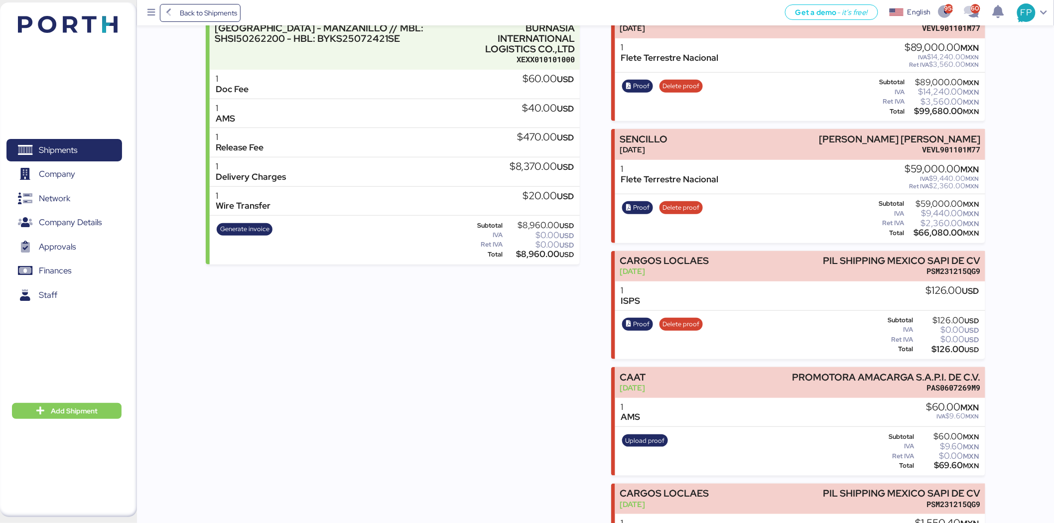
scroll to position [221, 0]
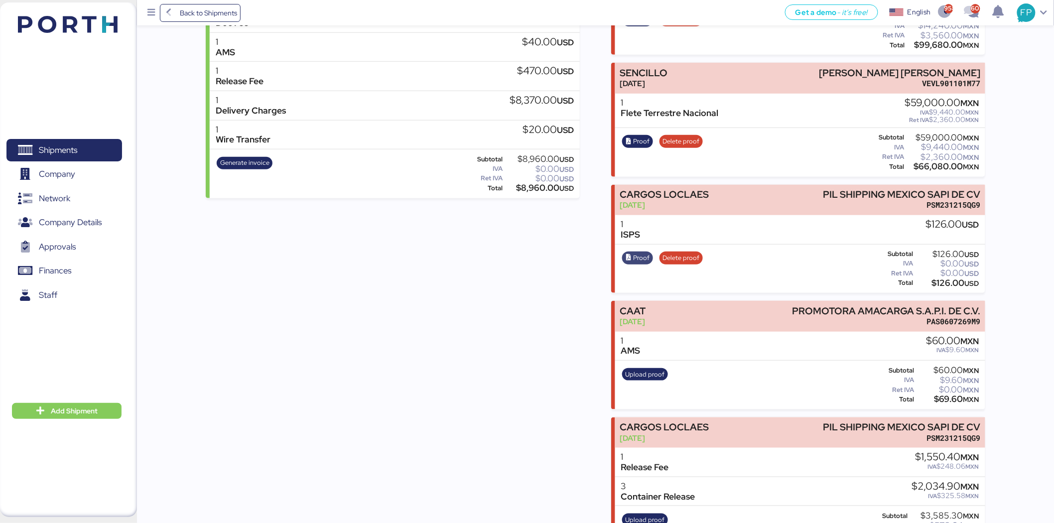
click at [636, 253] on span "Proof" at bounding box center [642, 258] width 16 height 11
click at [73, 143] on span "Shipments" at bounding box center [58, 150] width 38 height 14
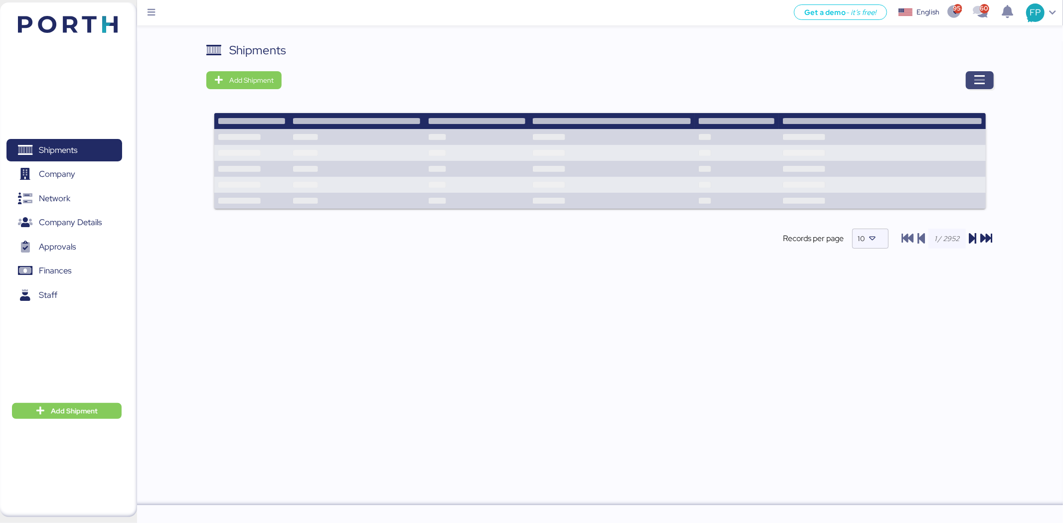
click at [979, 76] on icon "button" at bounding box center [979, 80] width 12 height 12
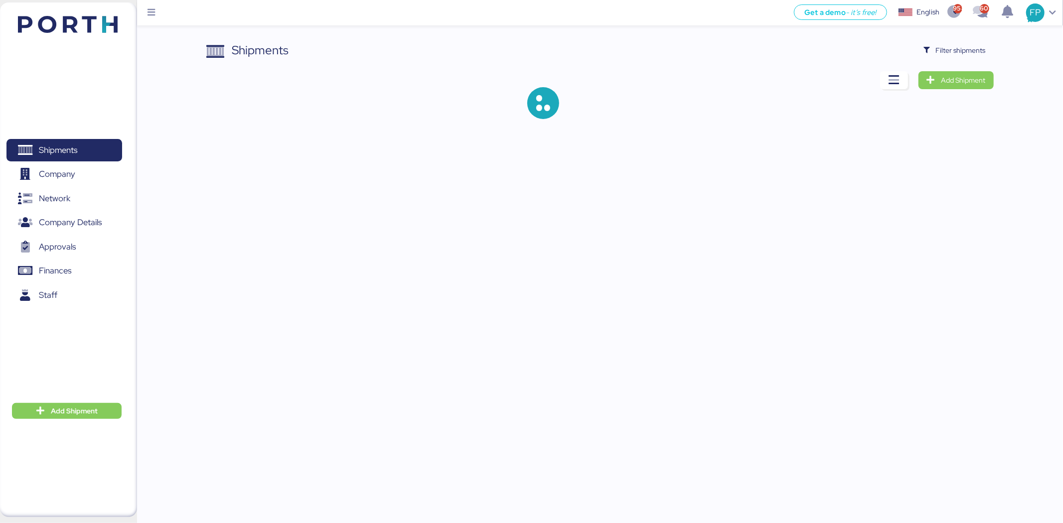
click at [963, 60] on div "Shipments Filter shipments Add Shipment" at bounding box center [599, 88] width 787 height 94
click at [970, 52] on span "Filter shipments" at bounding box center [961, 50] width 50 height 12
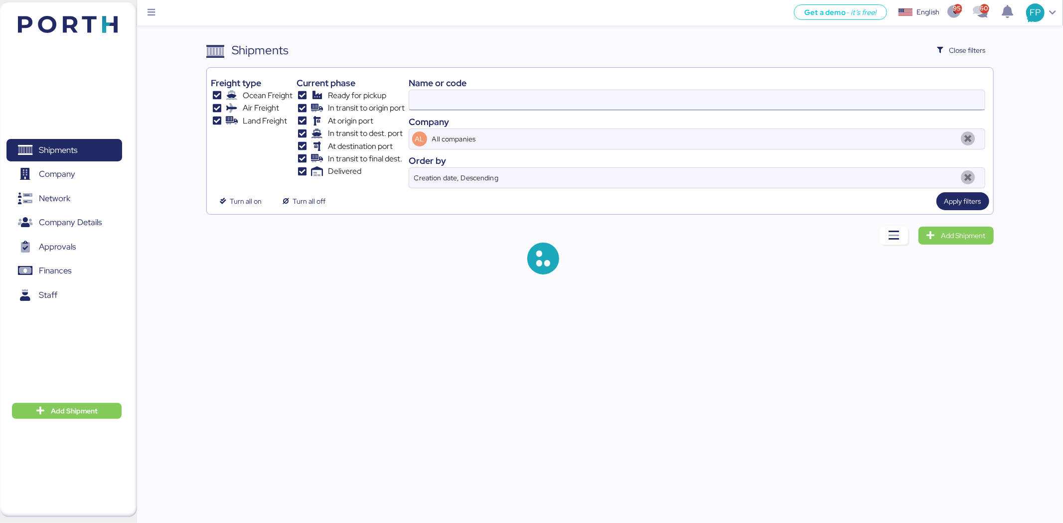
click at [471, 95] on input at bounding box center [696, 100] width 575 height 20
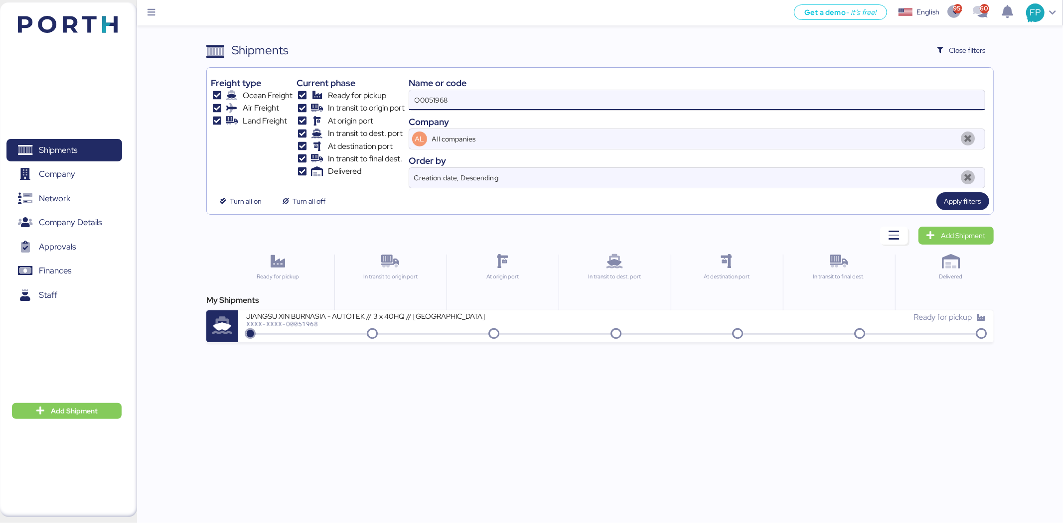
click at [472, 94] on input "O0051968" at bounding box center [696, 100] width 575 height 20
paste input "2019"
type input "O0052019"
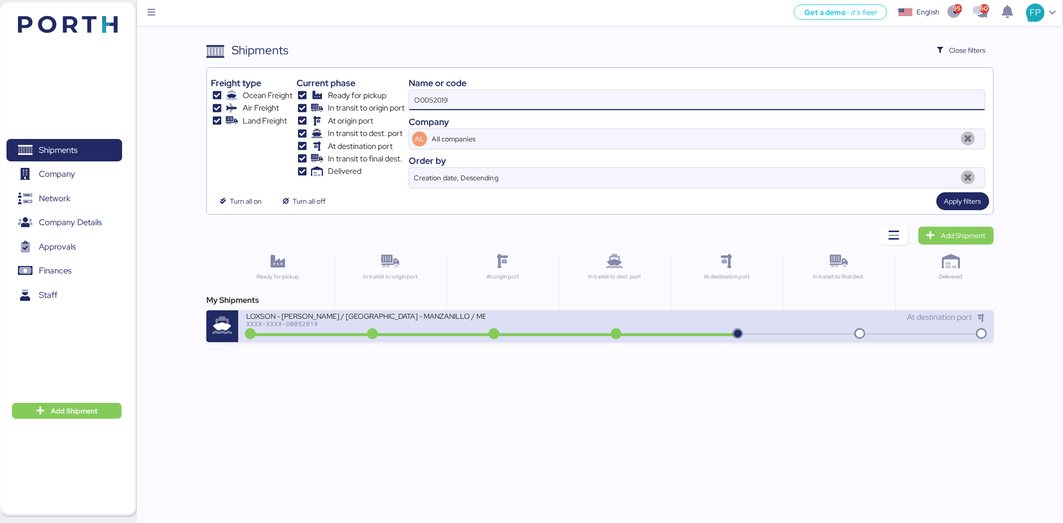
click at [415, 317] on div "LOXSON - LEAR / SHANGHAI - MANZANILLO / MBL: ZIMUSNH22125853 - HBL: KSSE2507092…" at bounding box center [365, 315] width 239 height 8
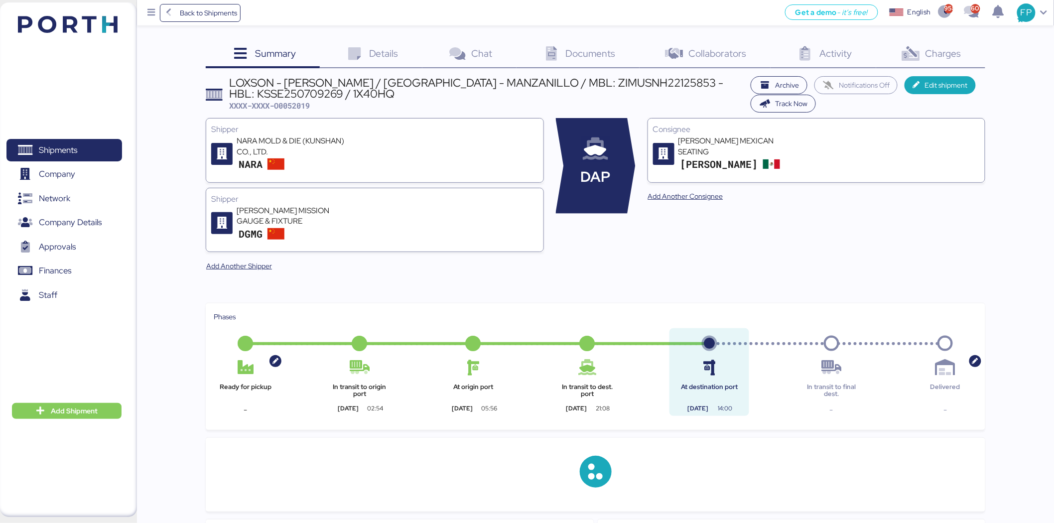
click at [955, 56] on span "Charges" at bounding box center [944, 53] width 36 height 13
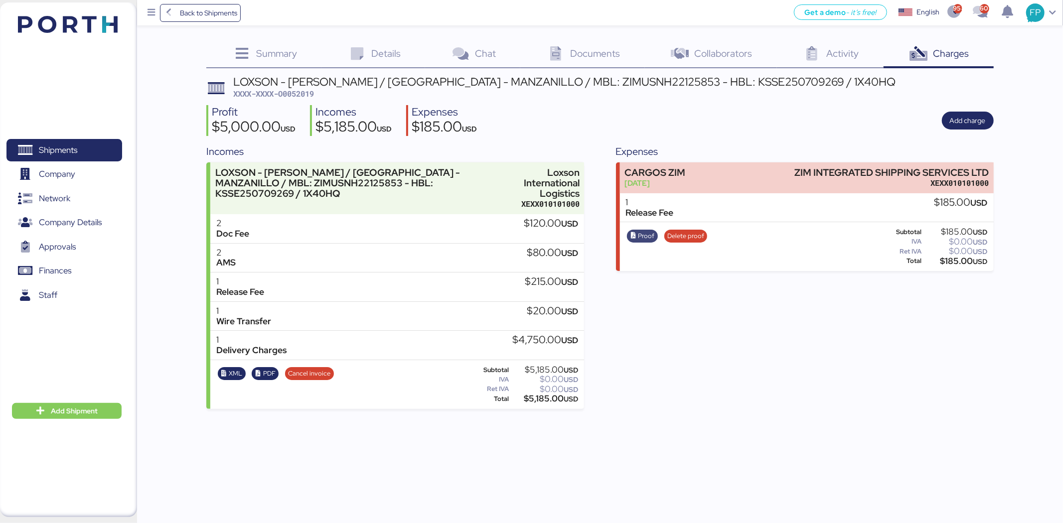
click at [646, 237] on span "Proof" at bounding box center [646, 236] width 16 height 11
click at [376, 47] on span "Details" at bounding box center [385, 53] width 29 height 13
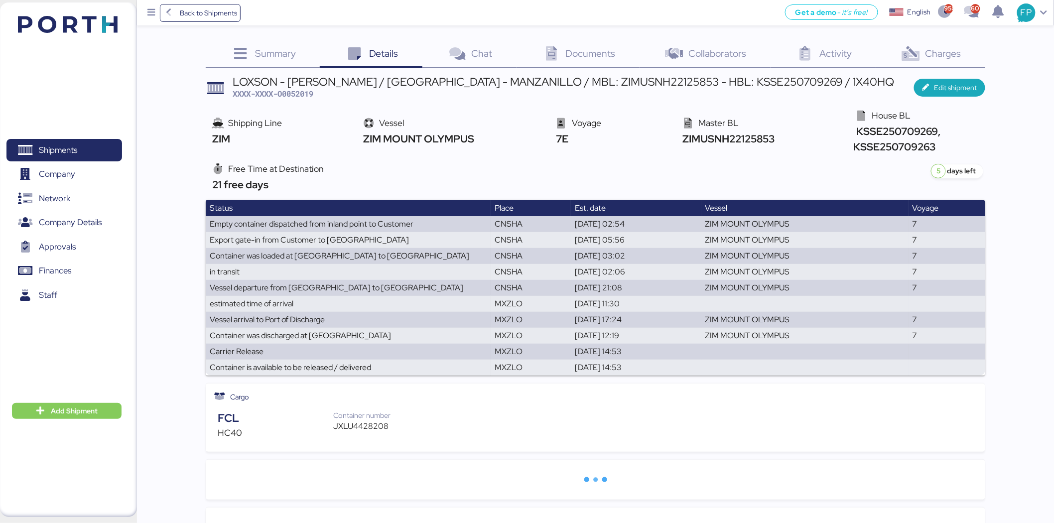
click at [300, 92] on span "XXXX-XXXX-O0052019" at bounding box center [273, 94] width 81 height 10
copy span "O0052019"
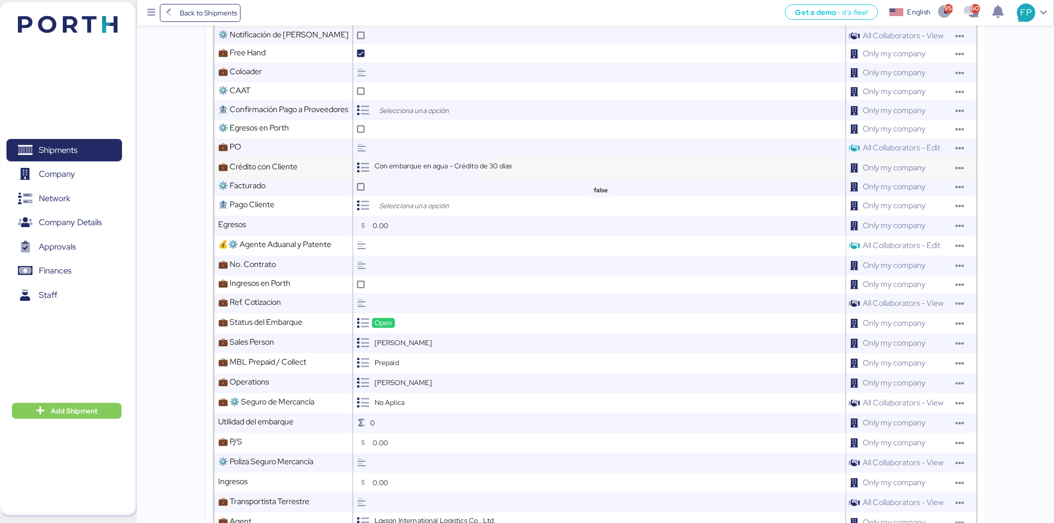
scroll to position [775, 0]
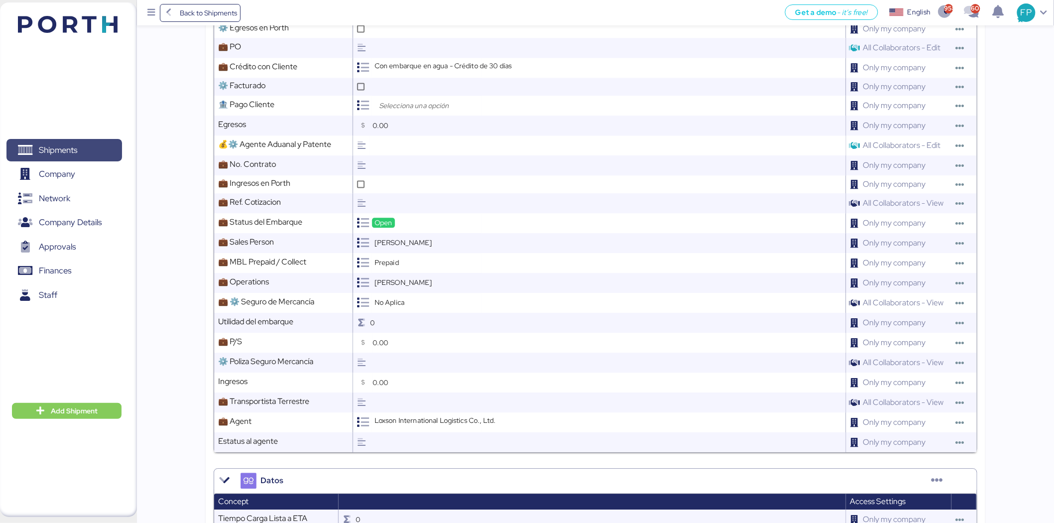
click at [71, 147] on span "Shipments" at bounding box center [58, 150] width 38 height 14
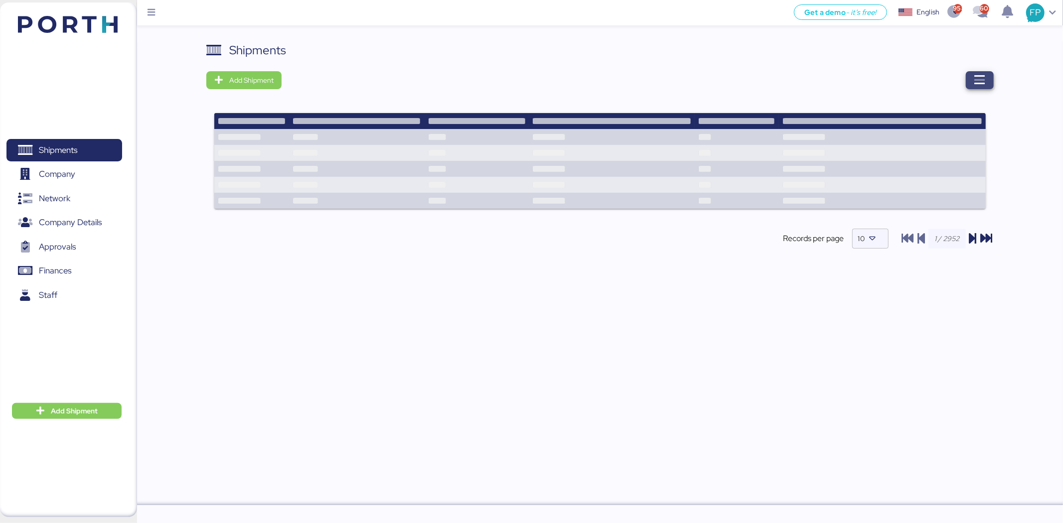
click at [987, 80] on span "button" at bounding box center [980, 80] width 28 height 18
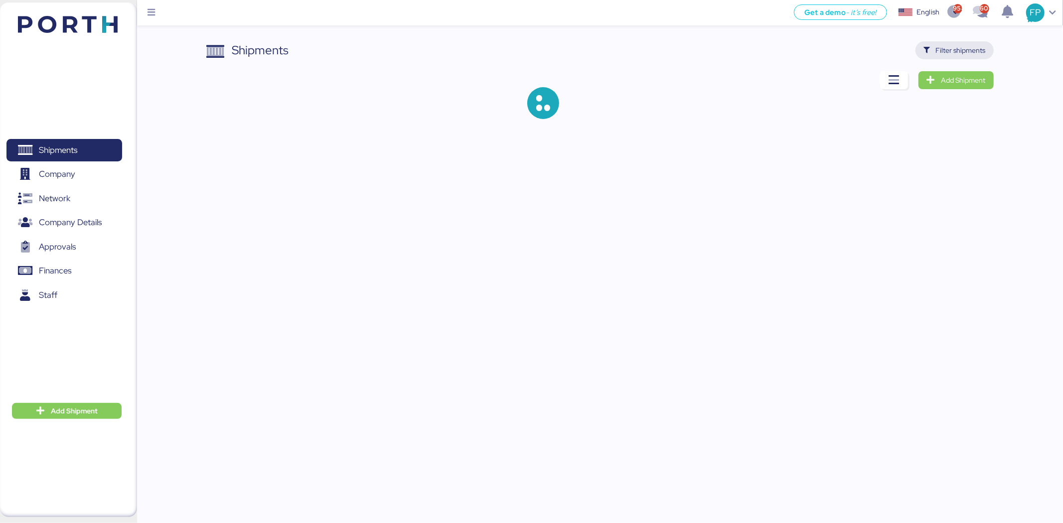
click at [980, 50] on span "Filter shipments" at bounding box center [961, 50] width 50 height 12
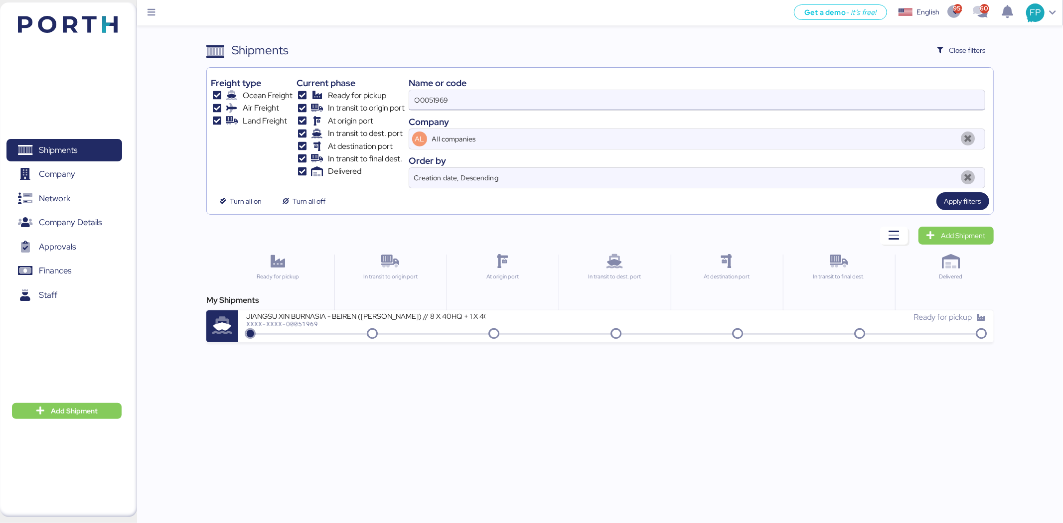
click at [425, 106] on input "O0051969" at bounding box center [696, 100] width 575 height 20
click at [425, 105] on input "O0051969" at bounding box center [696, 100] width 575 height 20
click at [424, 106] on input "O0051969" at bounding box center [696, 100] width 575 height 20
paste input "8"
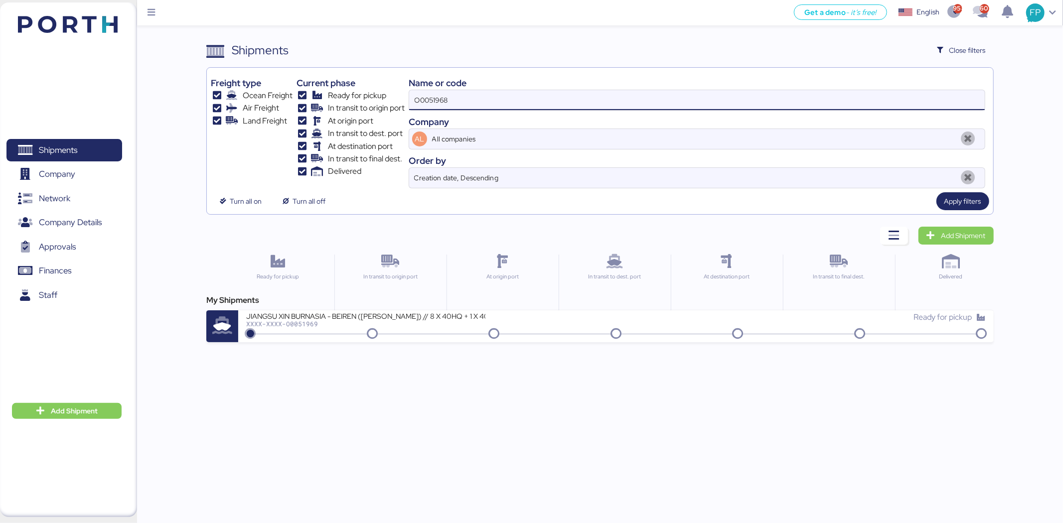
type input "O0051968"
click at [452, 328] on div "JIANGSU XIN BURNASIA - AUTOTEK // 3 x 40HQ // SHANGHAI - MANZANILLO // MBL: SHS…" at bounding box center [431, 321] width 370 height 21
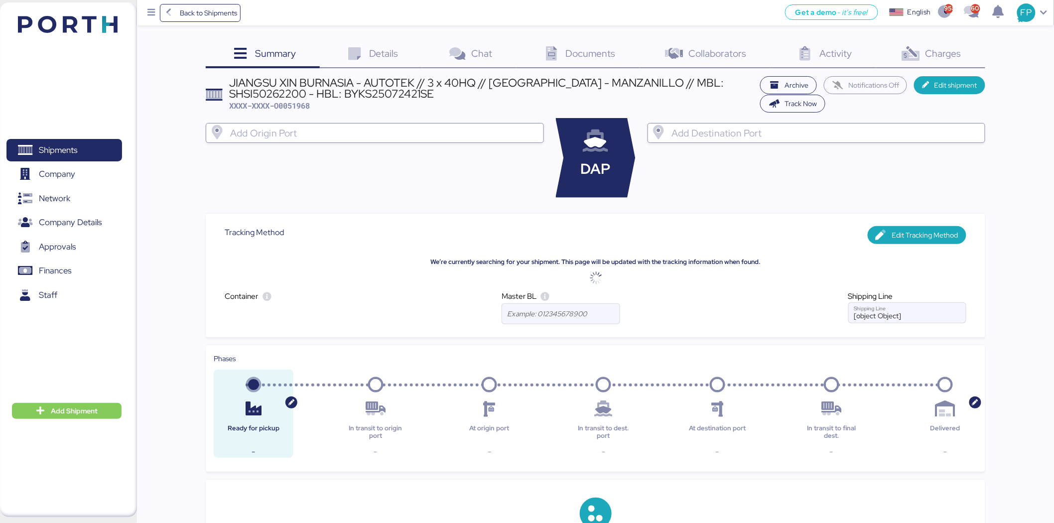
click at [947, 62] on div "Charges 0" at bounding box center [930, 54] width 109 height 27
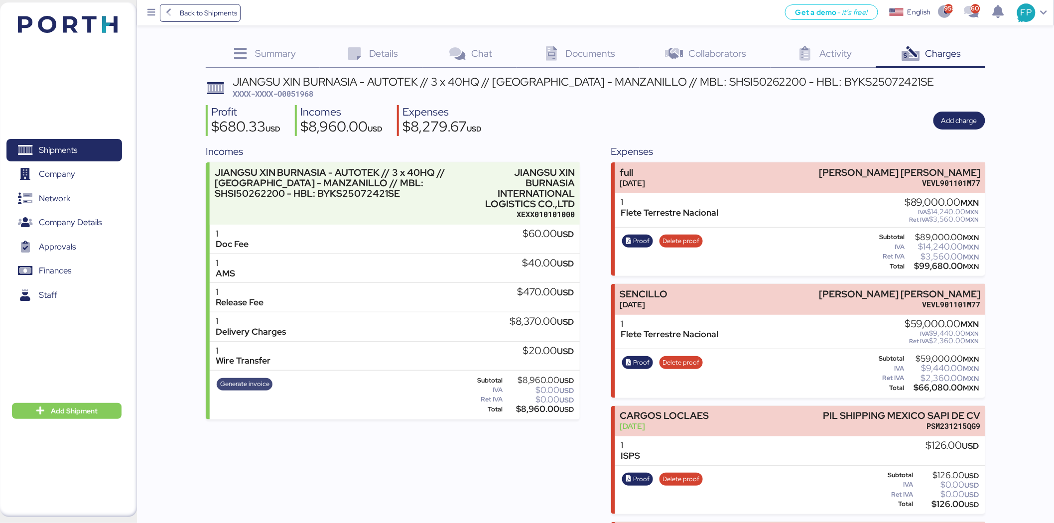
click at [261, 379] on span "Generate invoice" at bounding box center [244, 384] width 49 height 11
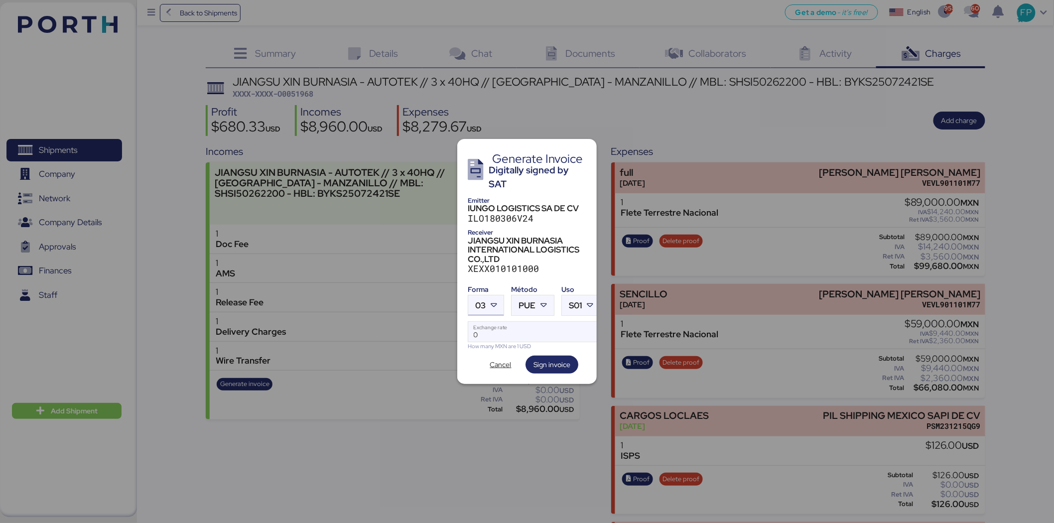
click at [495, 307] on div at bounding box center [495, 305] width 18 height 20
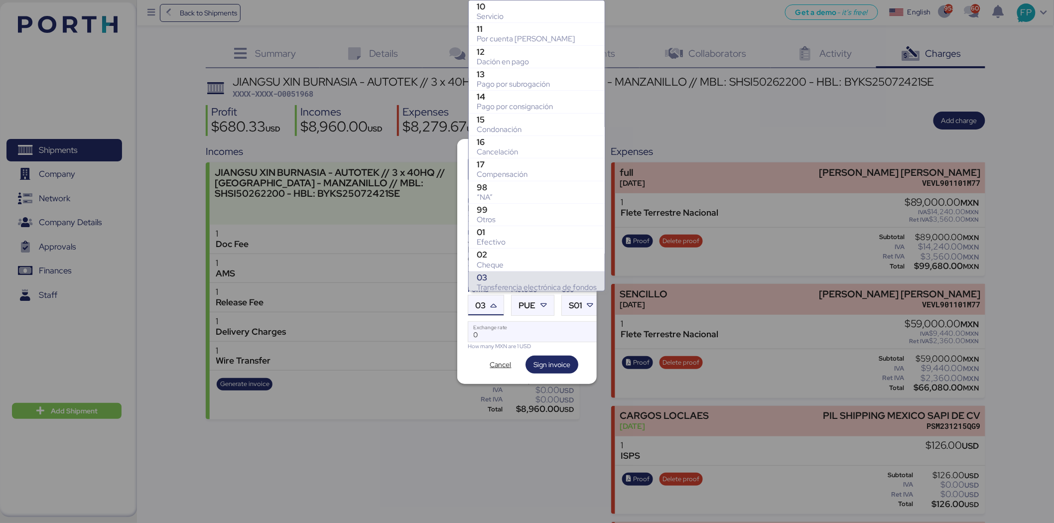
scroll to position [139, 0]
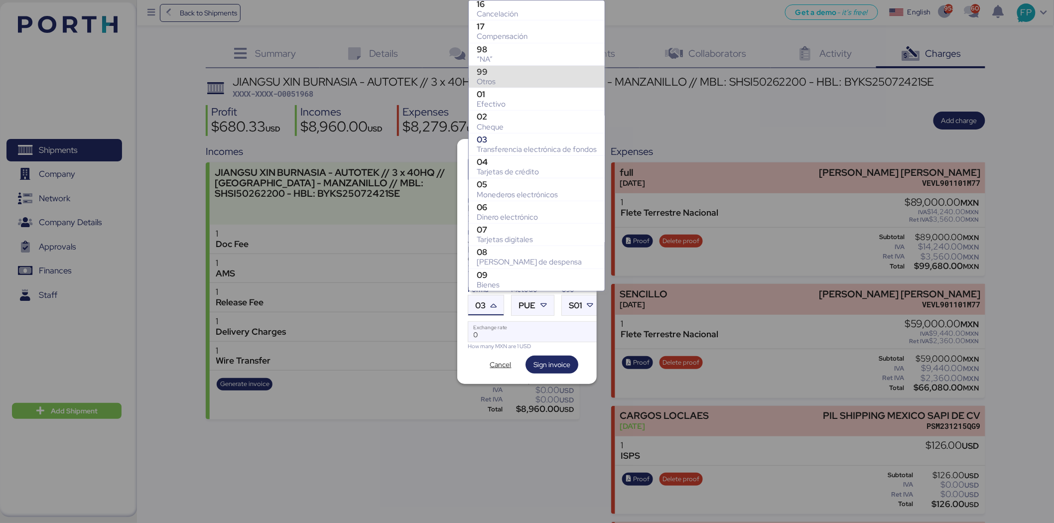
click at [505, 67] on div "99" at bounding box center [537, 72] width 120 height 10
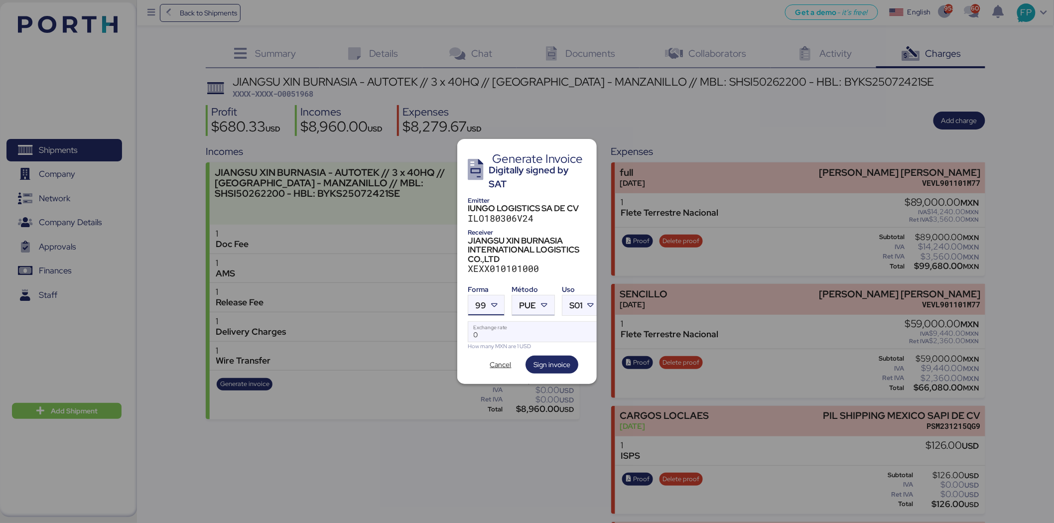
click at [530, 301] on span "PUE" at bounding box center [527, 305] width 17 height 8
click at [535, 346] on div "Pago en parcialidades o diferido" at bounding box center [574, 350] width 107 height 10
click at [519, 332] on input "Exchange rate" at bounding box center [534, 332] width 133 height 20
type input "0"
click at [474, 335] on input "Exchange rate" at bounding box center [534, 332] width 133 height 20
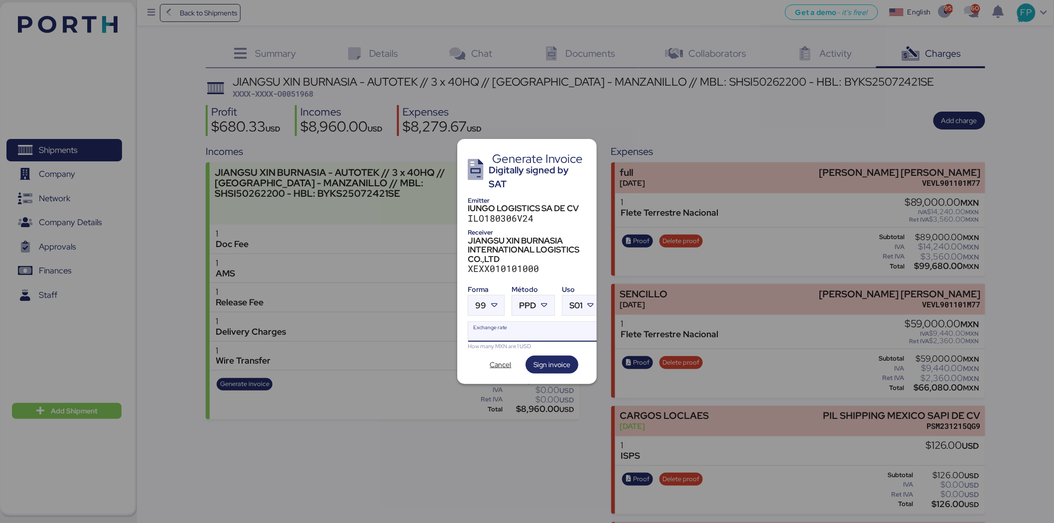
paste input "18.6913"
type input "18.6913"
click at [534, 361] on span "Sign invoice" at bounding box center [552, 365] width 37 height 12
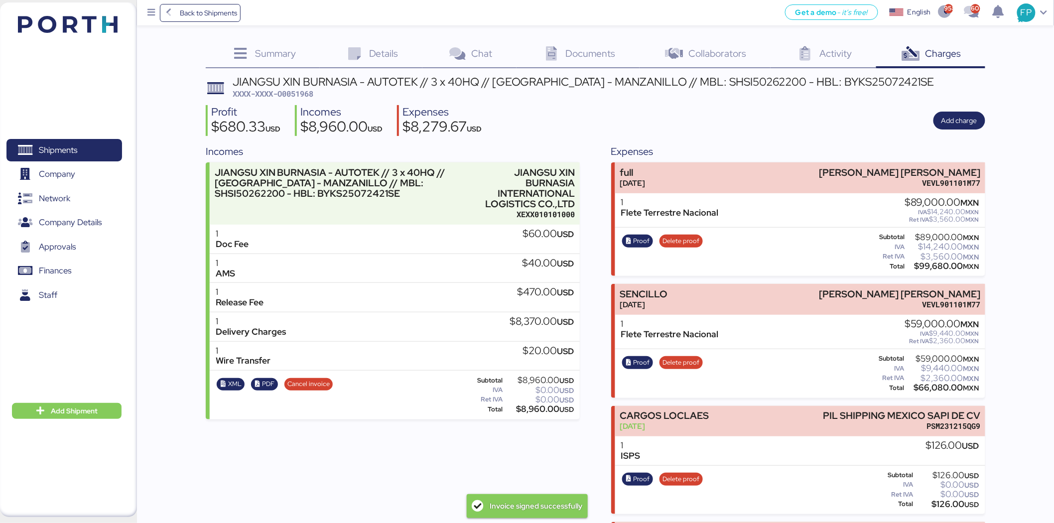
click at [299, 96] on span "XXXX-XXXX-O0051968" at bounding box center [273, 94] width 81 height 10
copy span "O0051968"
click at [697, 83] on div "JIANGSU XIN BURNASIA - AUTOTEK // 3 x 40HQ // SHANGHAI - MANZANILLO // MBL: SHS…" at bounding box center [584, 81] width 702 height 11
click at [695, 83] on div "JIANGSU XIN BURNASIA - AUTOTEK // 3 x 40HQ // SHANGHAI - MANZANILLO // MBL: SHS…" at bounding box center [584, 81] width 702 height 11
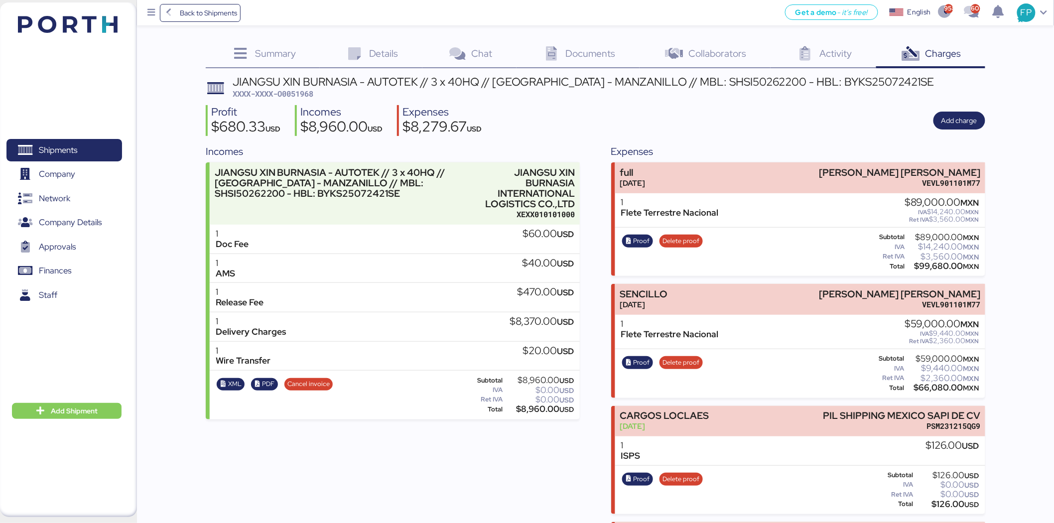
click at [699, 76] on div "JIANGSU XIN BURNASIA - AUTOTEK // 3 x 40HQ // SHANGHAI - MANZANILLO // MBL: SHS…" at bounding box center [584, 81] width 702 height 11
click at [700, 76] on div "JIANGSU XIN BURNASIA - AUTOTEK // 3 x 40HQ // SHANGHAI - MANZANILLO // MBL: SHS…" at bounding box center [584, 81] width 702 height 11
copy div "SHSI50262200"
click at [536, 406] on div "$8,960.00 USD" at bounding box center [539, 409] width 69 height 7
click at [535, 406] on div "$8,960.00 USD" at bounding box center [539, 409] width 69 height 7
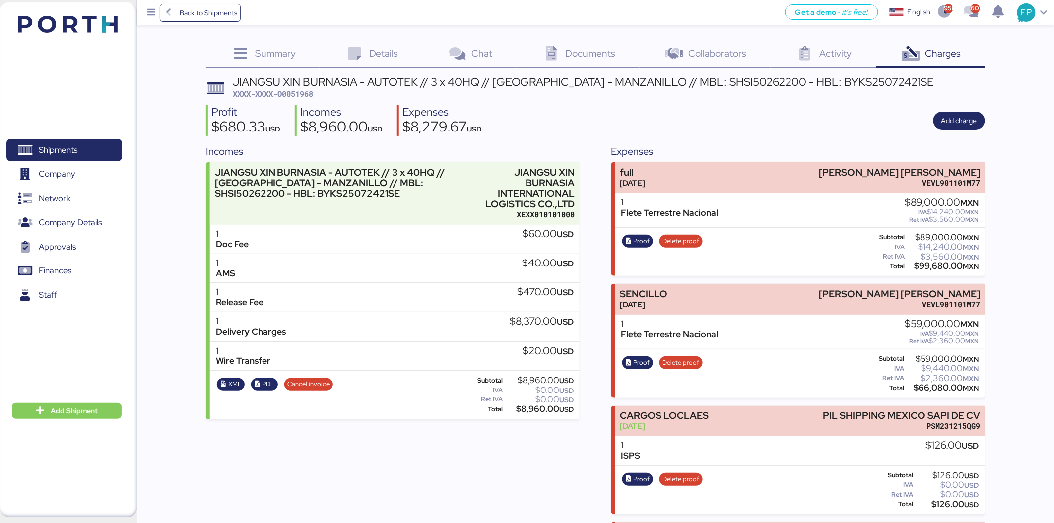
copy div "8,960.00"
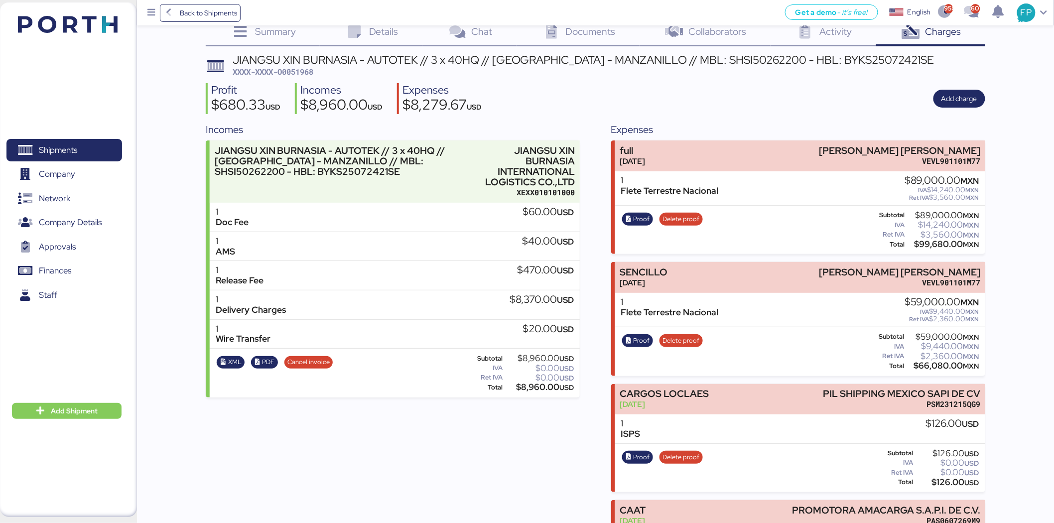
scroll to position [0, 0]
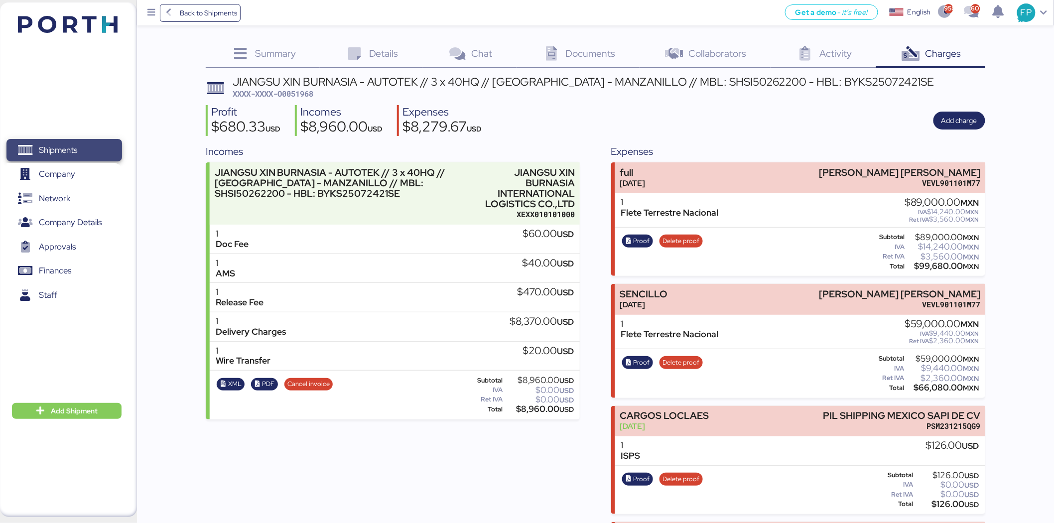
click at [110, 143] on span "Shipments" at bounding box center [63, 150] width 107 height 14
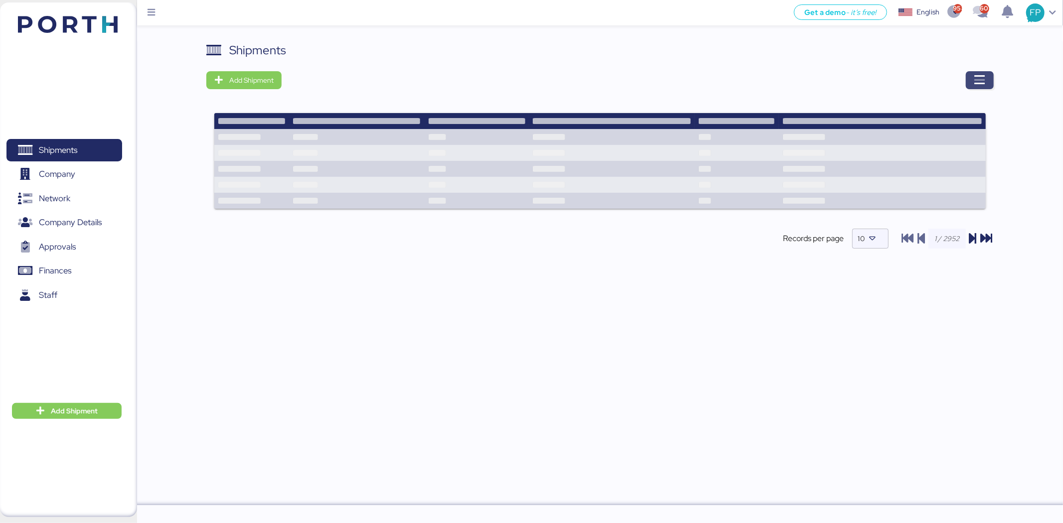
click at [985, 74] on icon "button" at bounding box center [979, 80] width 12 height 12
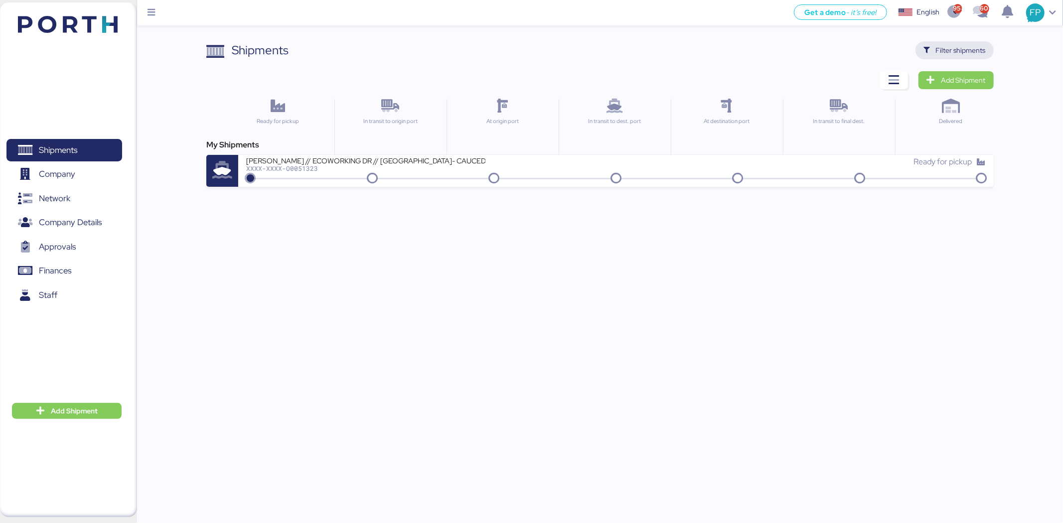
click at [983, 52] on span "Filter shipments" at bounding box center [961, 50] width 50 height 12
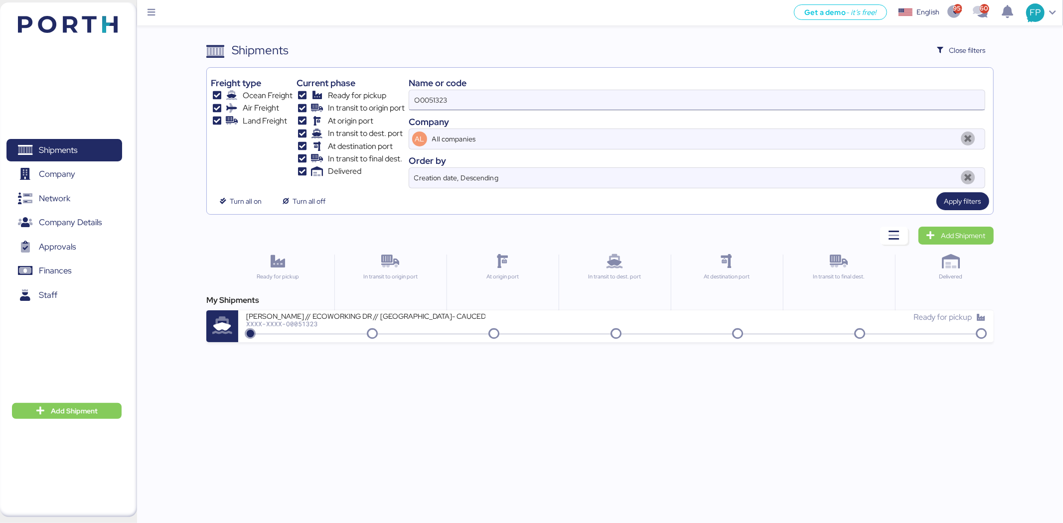
click at [444, 98] on input "O0051323" at bounding box center [696, 100] width 575 height 20
click at [444, 100] on input "O0051323" at bounding box center [696, 100] width 575 height 20
paste input "969"
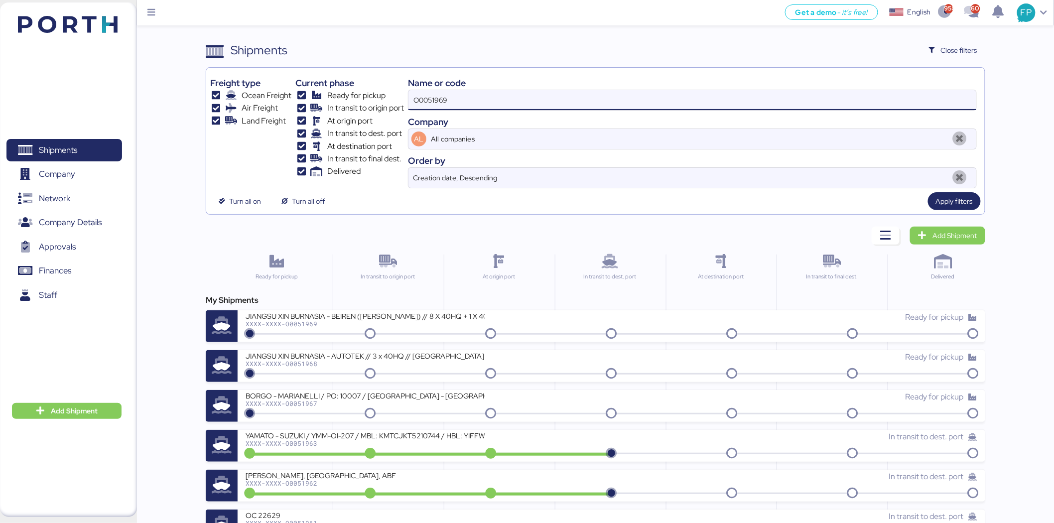
type input "O0051969"
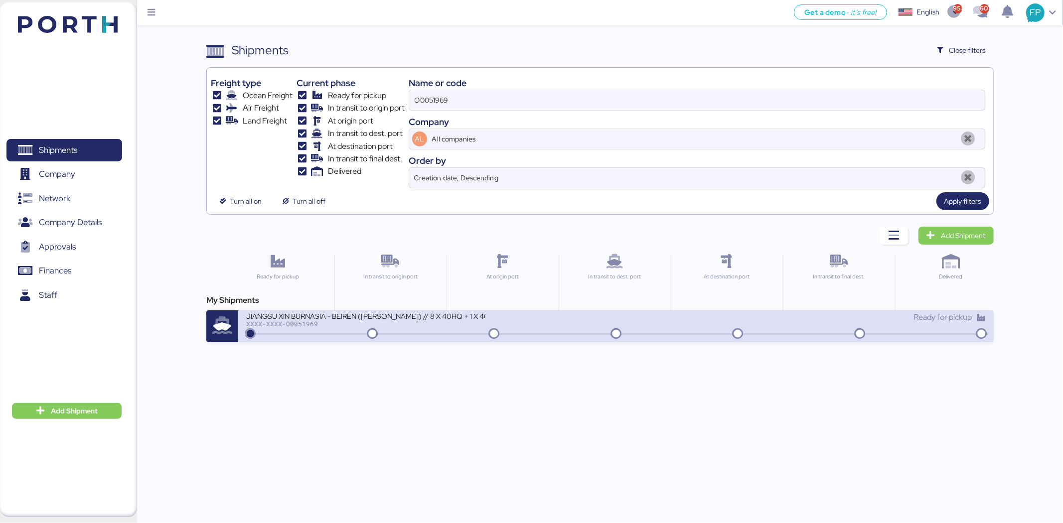
click at [425, 339] on div "JIANGSU XIN BURNASIA - BEIREN (KIRCHHOFF) // 8 X 40HQ + 1 X 40FR // SHANGHAI - …" at bounding box center [615, 326] width 755 height 32
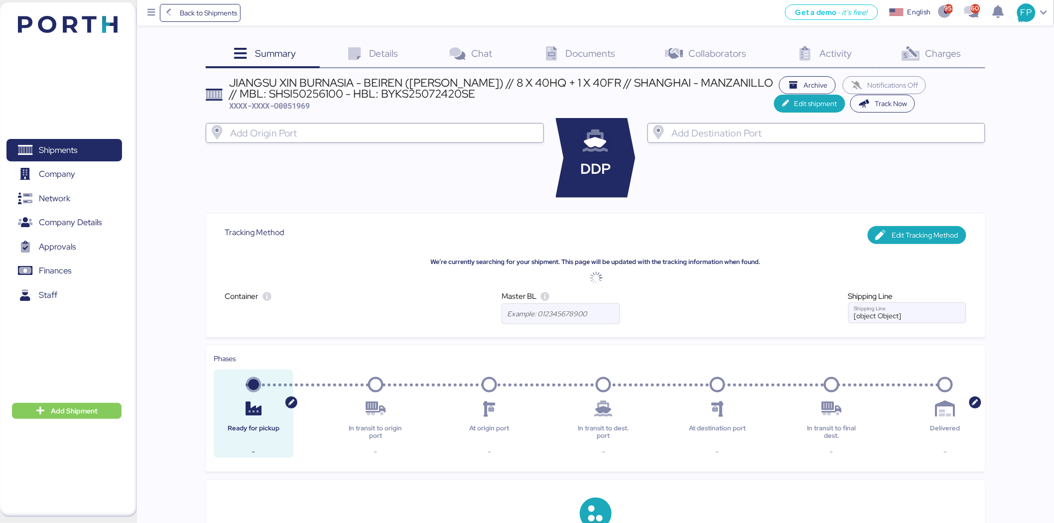
click at [935, 62] on div "Charges 0" at bounding box center [930, 54] width 109 height 27
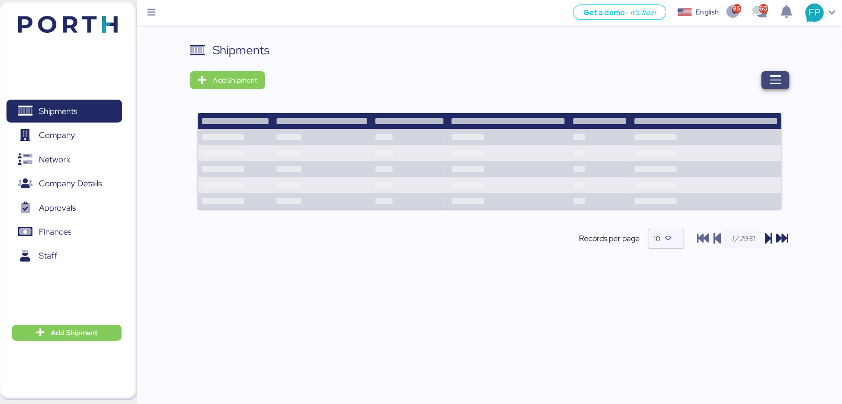
click at [776, 80] on icon "button" at bounding box center [775, 80] width 12 height 12
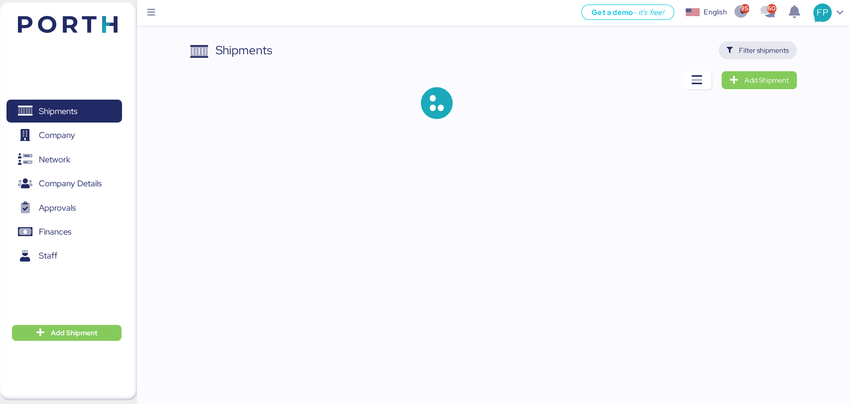
click at [749, 55] on span "Filter shipments" at bounding box center [764, 50] width 50 height 12
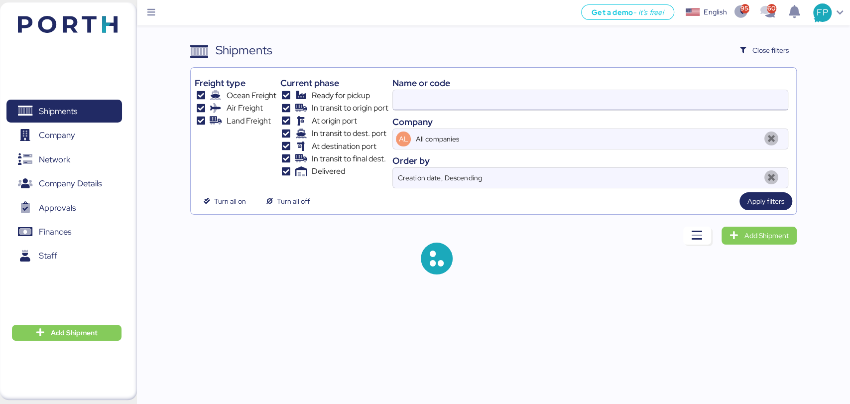
click at [422, 100] on input at bounding box center [590, 100] width 395 height 20
click at [422, 99] on input at bounding box center [590, 100] width 395 height 20
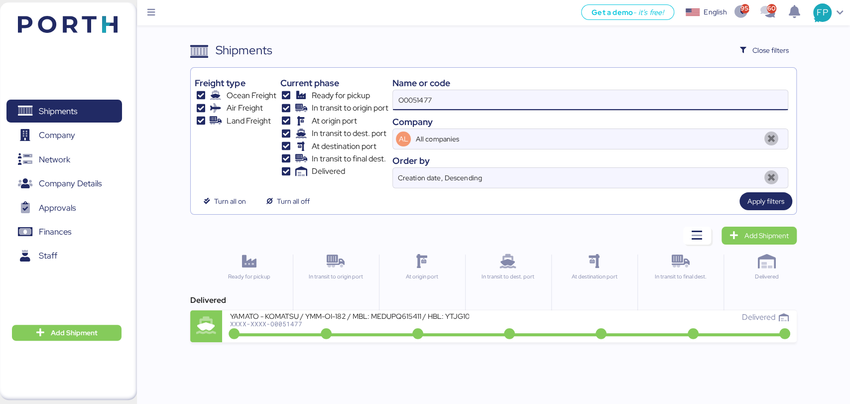
click at [418, 101] on input "O0051477" at bounding box center [590, 100] width 395 height 20
paste input "2084"
type input "O0052084"
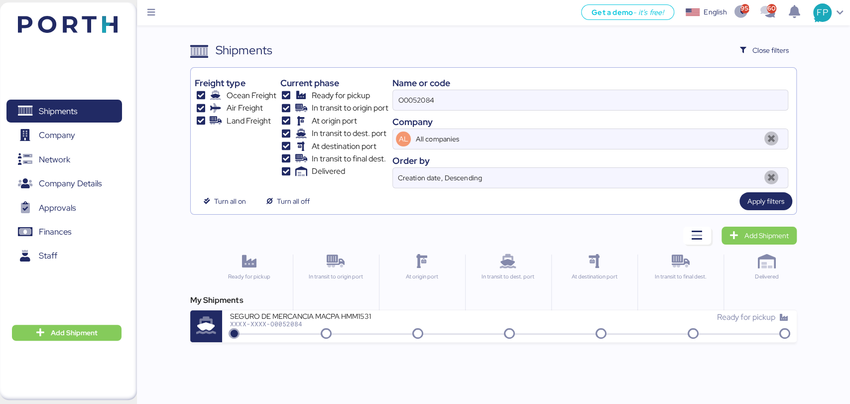
click at [379, 322] on div "XXXX-XXXX-O0052084" at bounding box center [349, 323] width 239 height 7
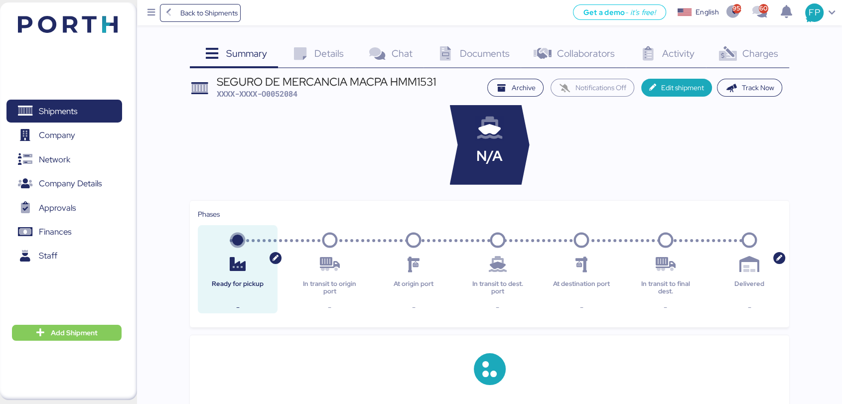
click at [754, 62] on div "Charges 0" at bounding box center [747, 54] width 83 height 27
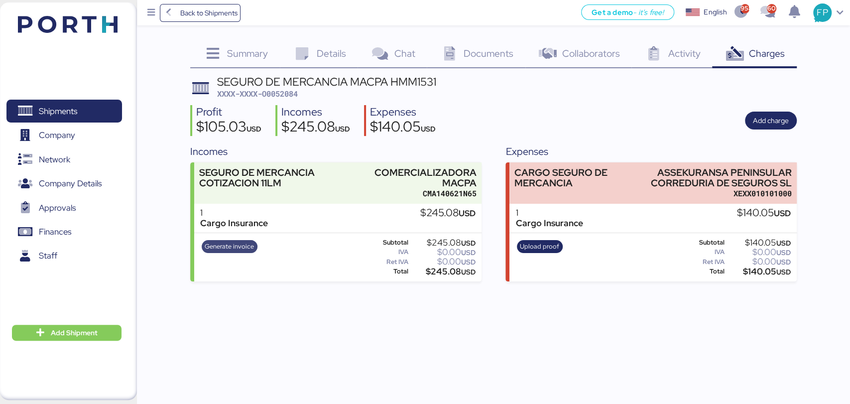
click at [237, 249] on span "Generate invoice" at bounding box center [229, 246] width 49 height 11
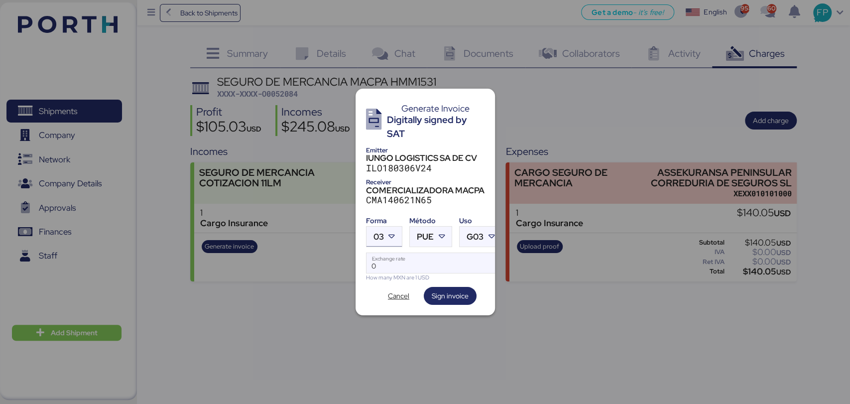
click at [376, 234] on span "03" at bounding box center [379, 237] width 10 height 8
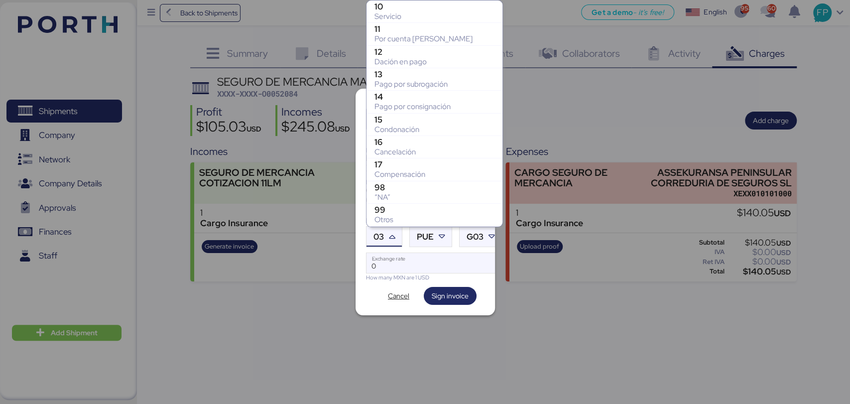
scroll to position [201, 0]
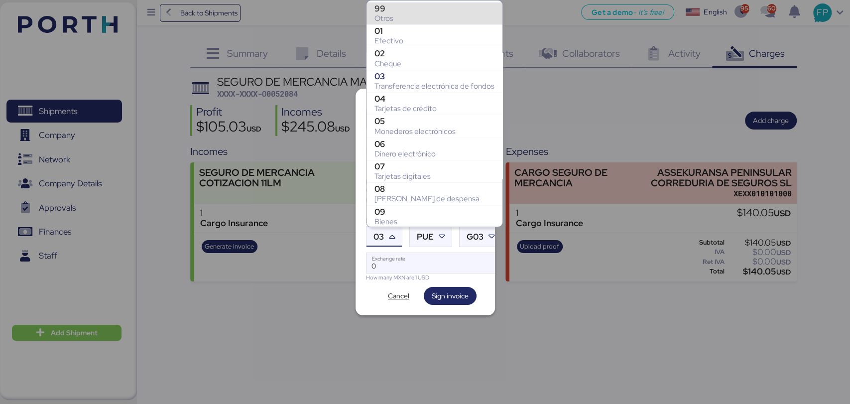
click at [391, 16] on div "Otros" at bounding box center [435, 18] width 120 height 10
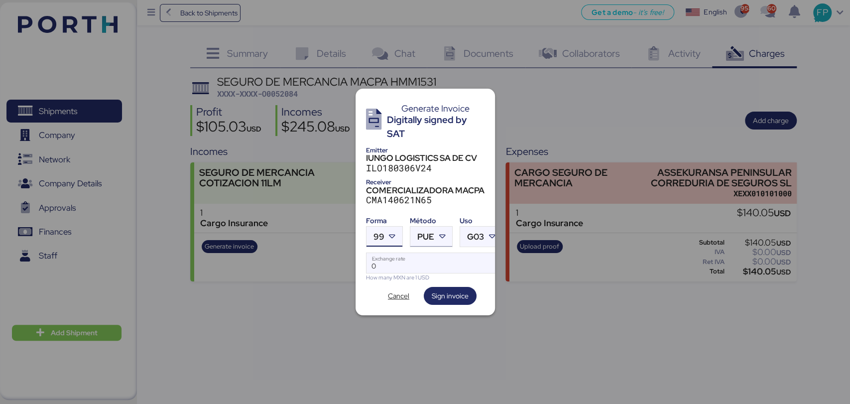
click at [432, 236] on span "PUE" at bounding box center [425, 237] width 17 height 8
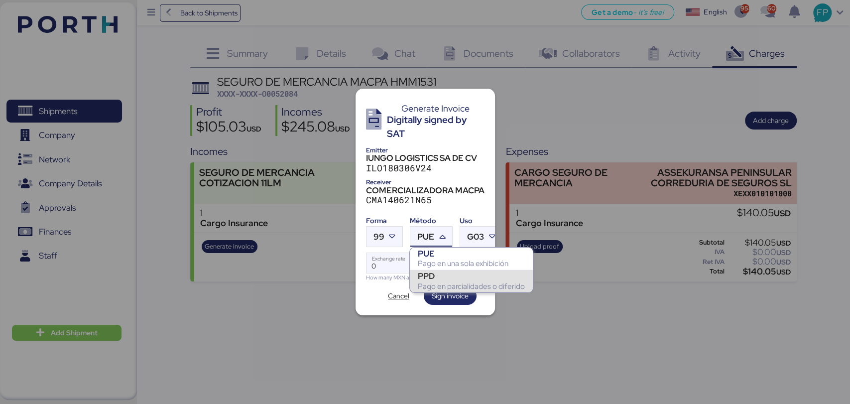
click at [436, 277] on div "PPD" at bounding box center [471, 276] width 107 height 10
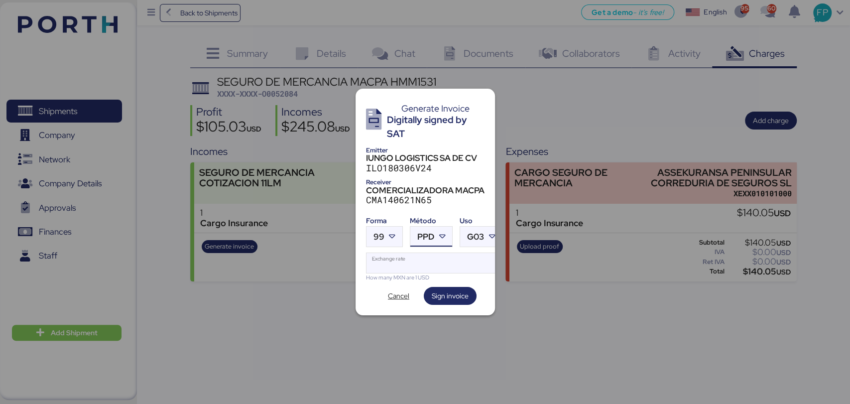
click at [425, 263] on input "Exchange rate" at bounding box center [435, 263] width 136 height 20
type input "0"
paste input "18.6913"
type input "18.6913"
click at [440, 299] on span "Sign invoice" at bounding box center [450, 296] width 37 height 12
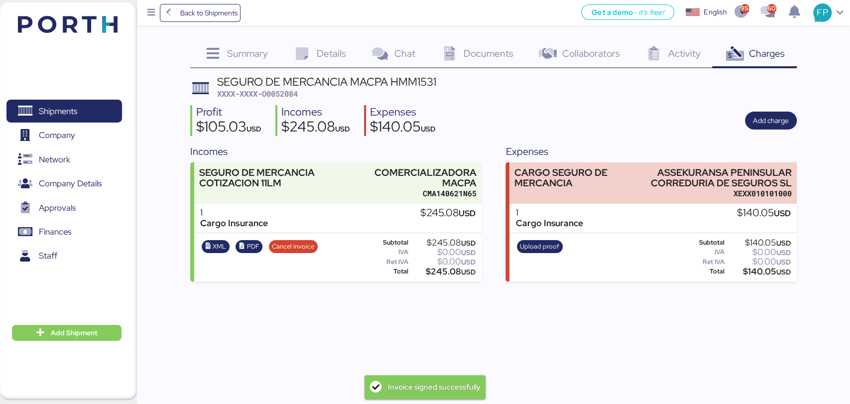
click at [290, 95] on span "XXXX-XXXX-O0052084" at bounding box center [257, 94] width 81 height 10
copy span "O0052084"
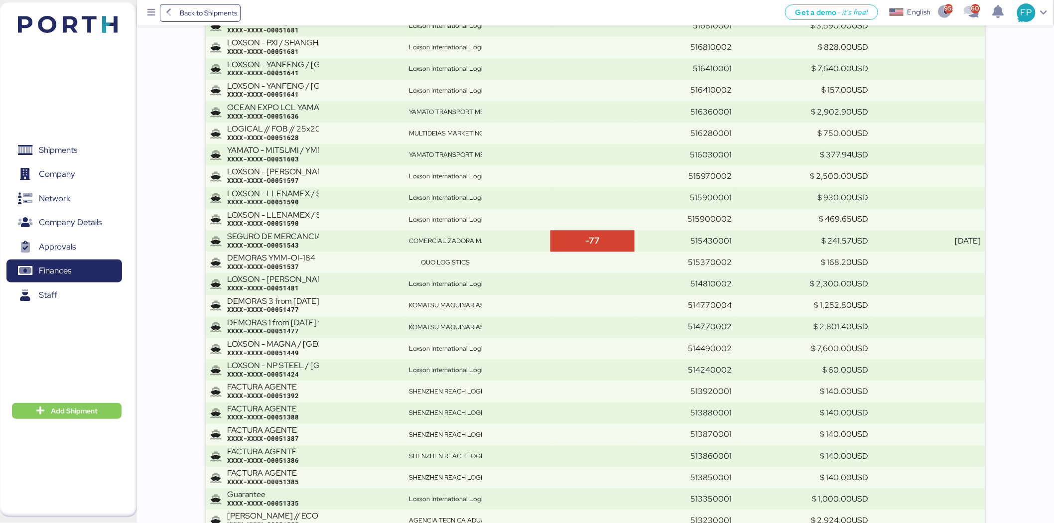
scroll to position [447, 0]
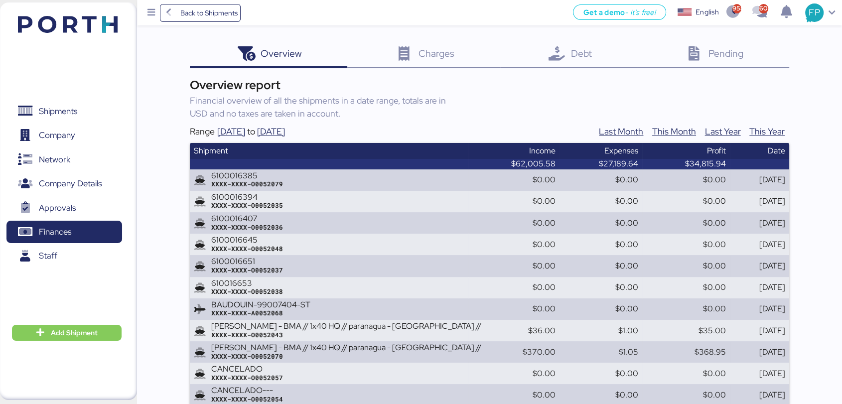
click at [72, 117] on span "Shipments" at bounding box center [58, 111] width 38 height 14
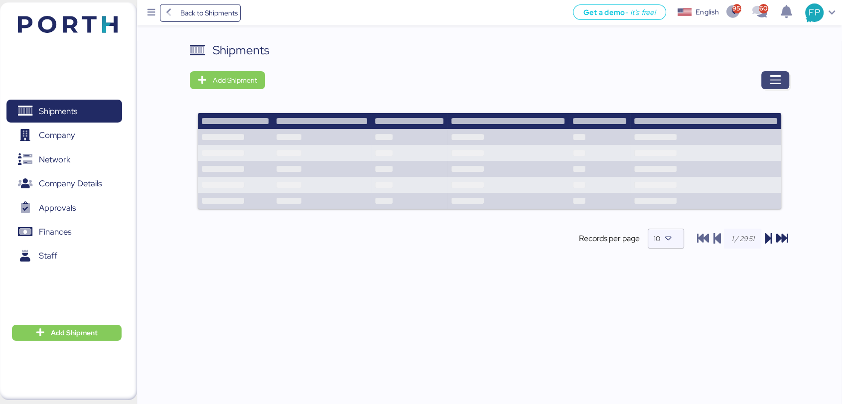
click at [772, 81] on icon "button" at bounding box center [775, 80] width 12 height 12
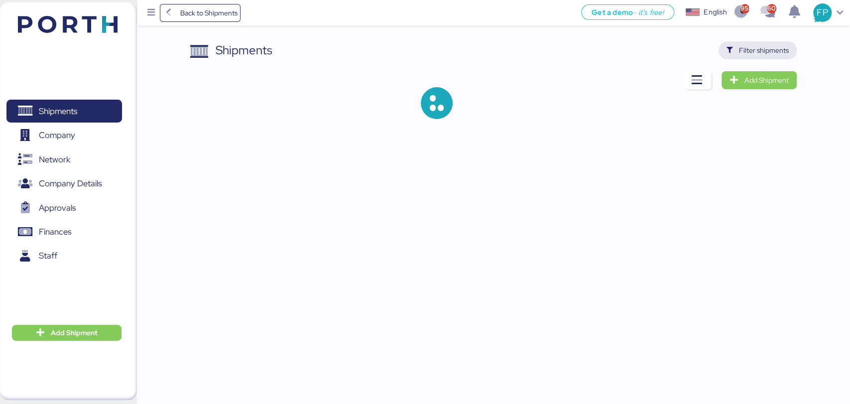
click at [761, 53] on span "Filter shipments" at bounding box center [764, 50] width 50 height 12
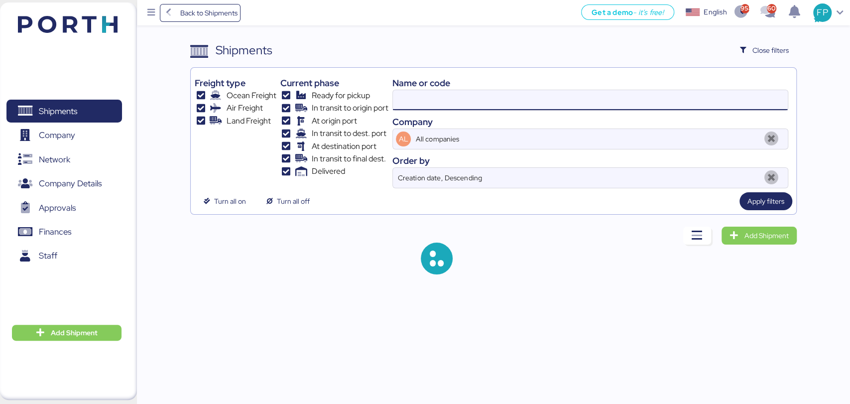
click at [418, 103] on input at bounding box center [590, 100] width 395 height 20
click at [411, 101] on input at bounding box center [590, 100] width 395 height 20
click at [411, 101] on input "O0048130" at bounding box center [590, 100] width 395 height 20
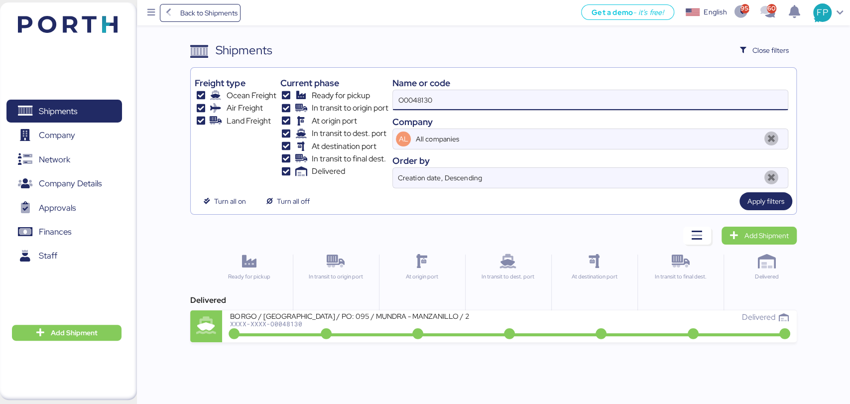
click at [411, 101] on input "O0048130" at bounding box center [590, 100] width 395 height 20
paste input "51934"
type input "O0051934"
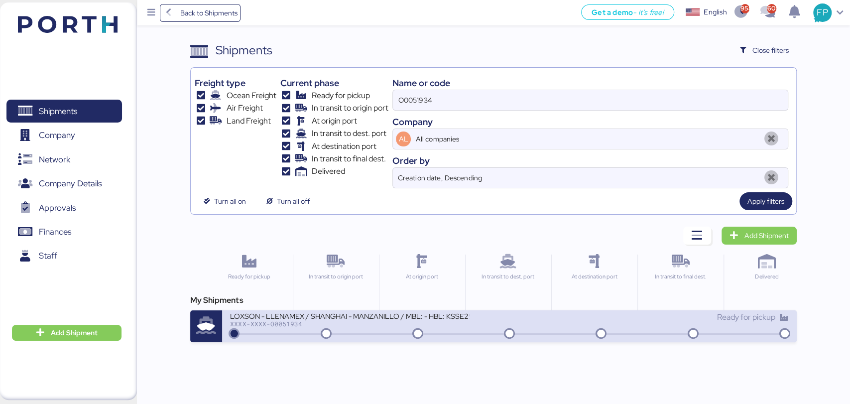
click at [355, 319] on div "LOXSON - LLENAMEX / SHANGHAI - MANZANILLO / MBL: - HBL: KSSE250707951 / LCL" at bounding box center [349, 315] width 239 height 8
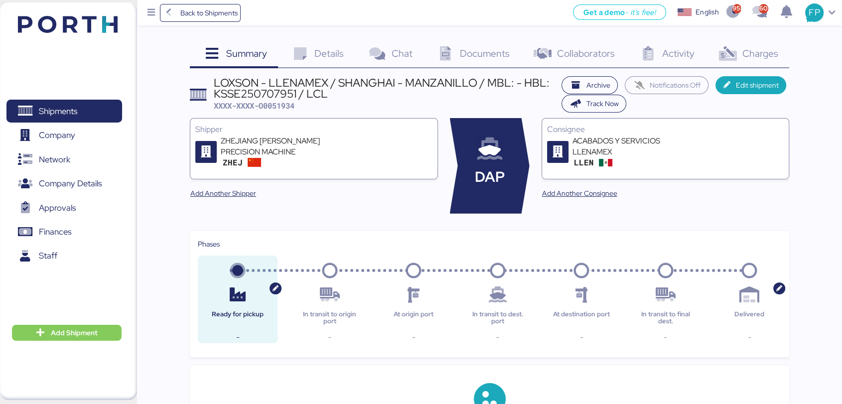
click at [764, 54] on span "Charges" at bounding box center [760, 53] width 36 height 13
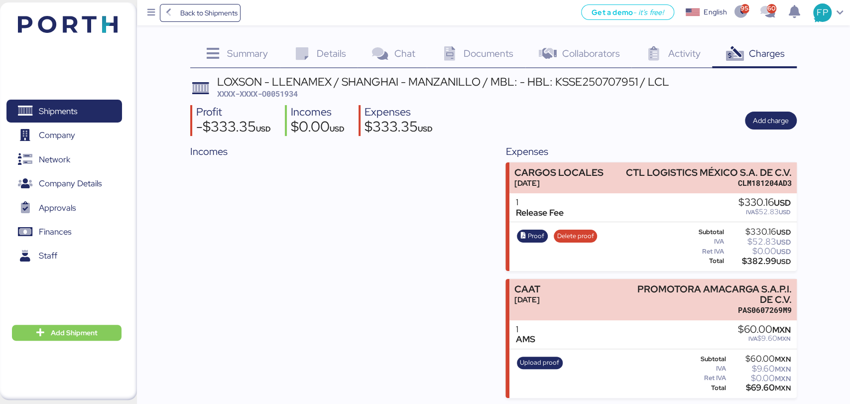
click at [291, 99] on div "LOXSON - LLENAMEX / [GEOGRAPHIC_DATA] - MANZANILLO / MBL: - HBL: KSSE250707951 …" at bounding box center [493, 237] width 606 height 322
click at [291, 92] on span "XXXX-XXXX-O0051934" at bounding box center [257, 94] width 81 height 10
copy span "O0051934"
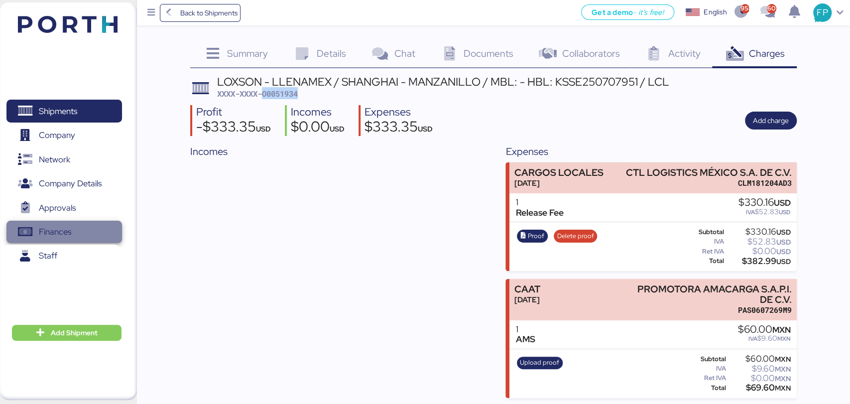
click at [70, 225] on span "Finances" at bounding box center [55, 232] width 32 height 14
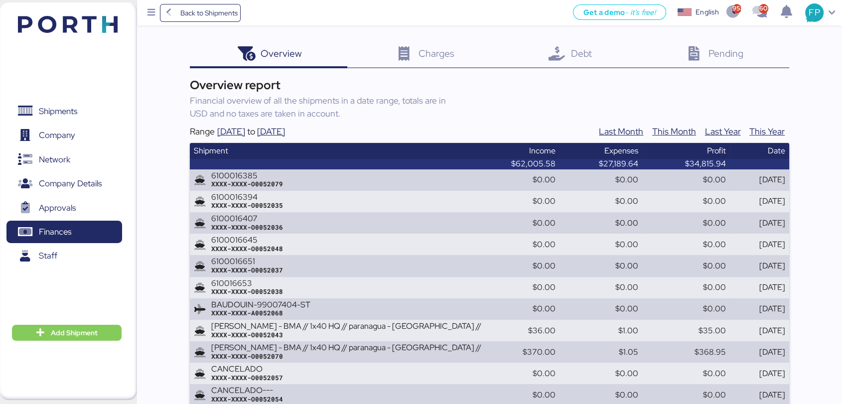
click at [575, 59] on span "Debt" at bounding box center [581, 53] width 21 height 13
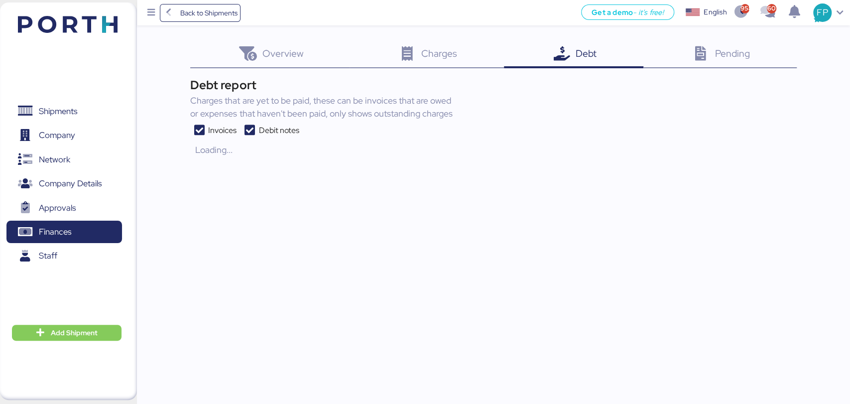
click at [249, 126] on icon at bounding box center [250, 131] width 18 height 12
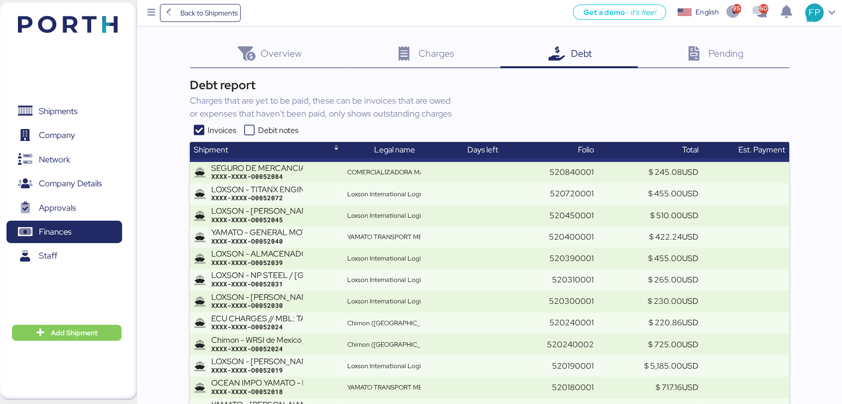
click at [248, 130] on icon at bounding box center [249, 131] width 18 height 12
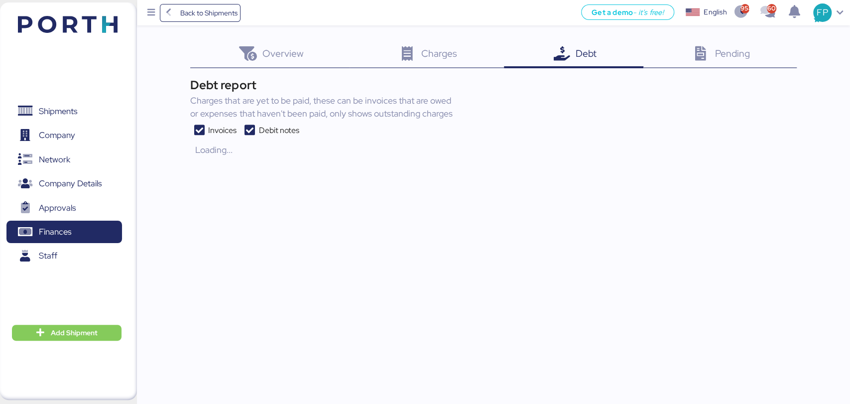
click at [200, 131] on icon at bounding box center [199, 131] width 18 height 12
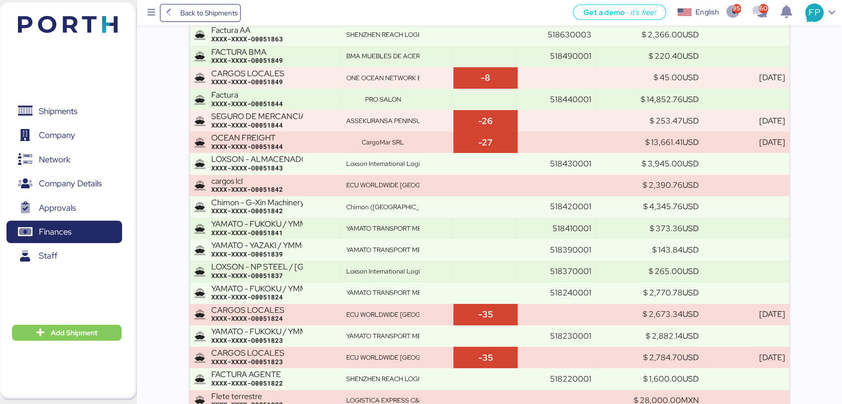
scroll to position [6963, 0]
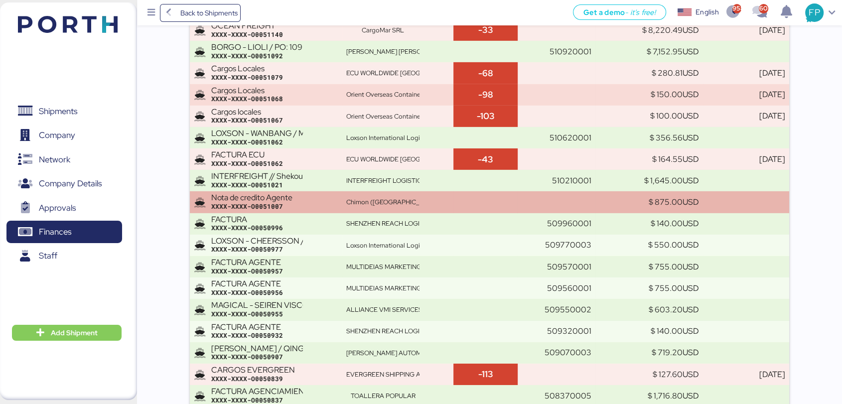
click at [459, 210] on td at bounding box center [485, 201] width 65 height 21
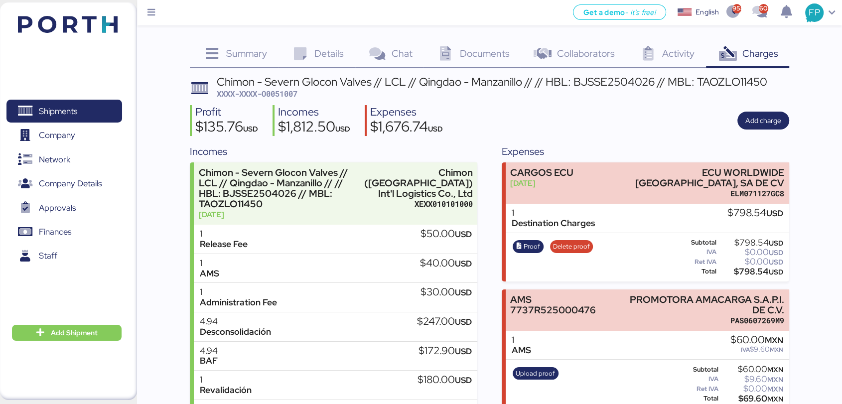
click at [280, 95] on span "XXXX-XXXX-O0051007" at bounding box center [257, 94] width 81 height 10
click at [280, 94] on span "XXXX-XXXX-O0051007" at bounding box center [257, 94] width 81 height 10
copy span "O0051007"
click at [50, 108] on span "Shipments" at bounding box center [58, 111] width 38 height 14
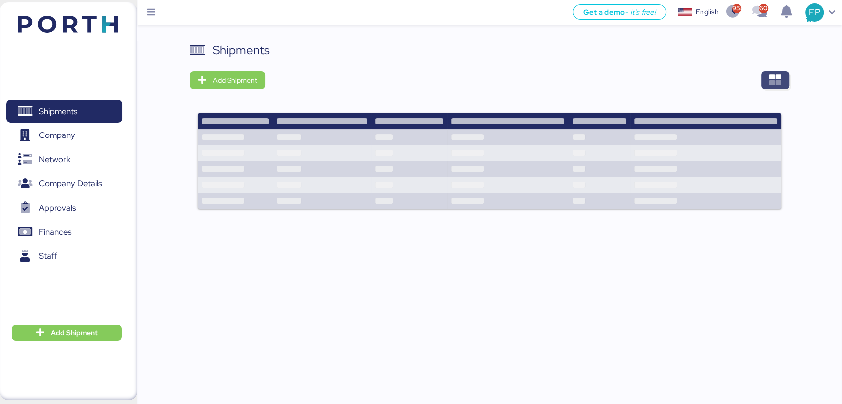
click at [780, 85] on icon "button" at bounding box center [775, 80] width 12 height 12
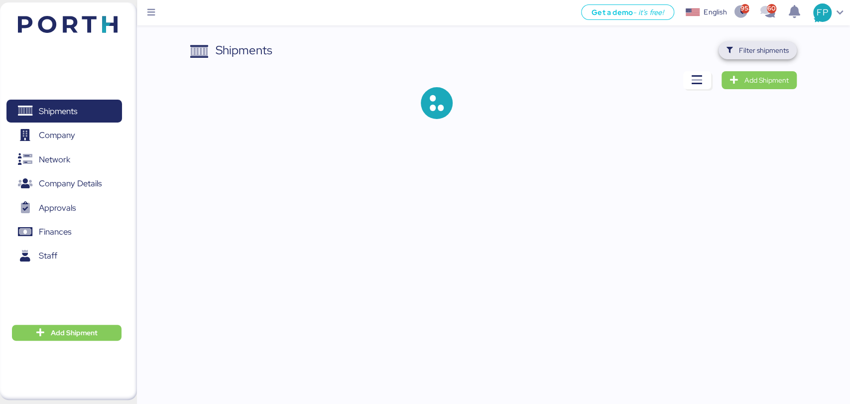
click at [761, 53] on span "Filter shipments" at bounding box center [764, 50] width 50 height 12
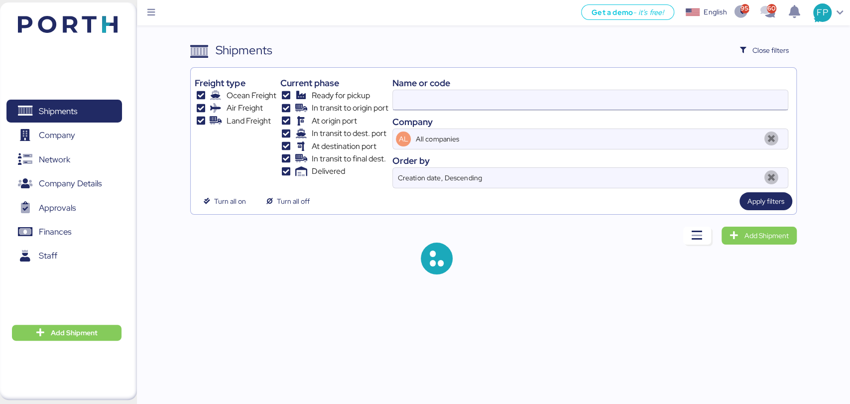
click at [417, 101] on input at bounding box center [590, 100] width 395 height 20
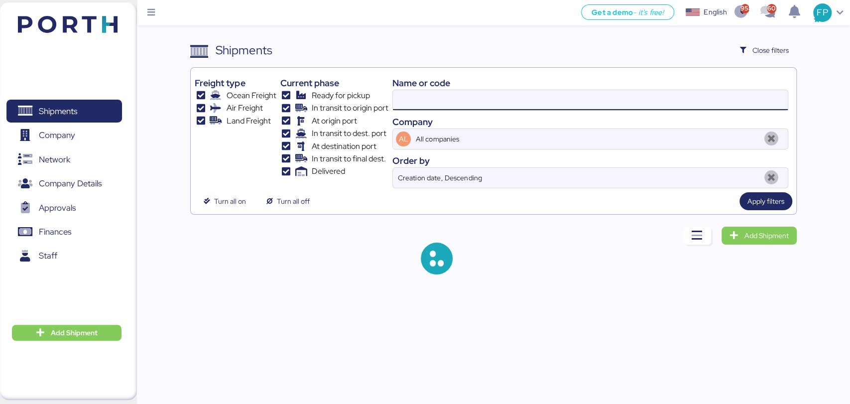
click at [417, 101] on input at bounding box center [590, 100] width 395 height 20
click at [417, 101] on input "O0052081" at bounding box center [590, 100] width 395 height 20
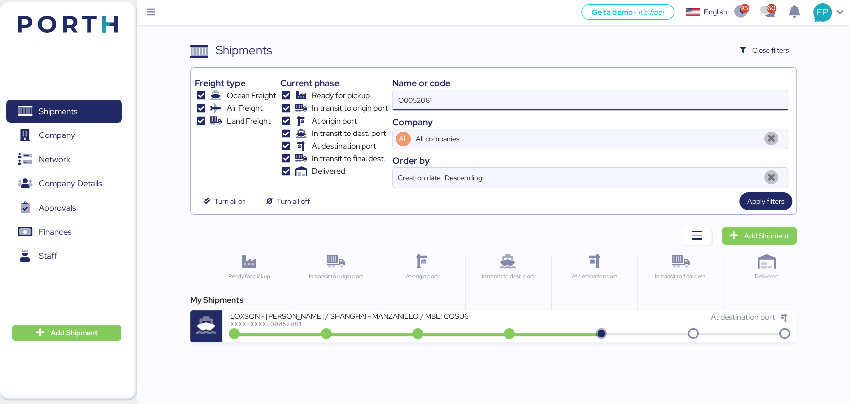
click at [417, 101] on input "O0052081" at bounding box center [590, 100] width 395 height 20
paste input "49526"
type input "O0049526"
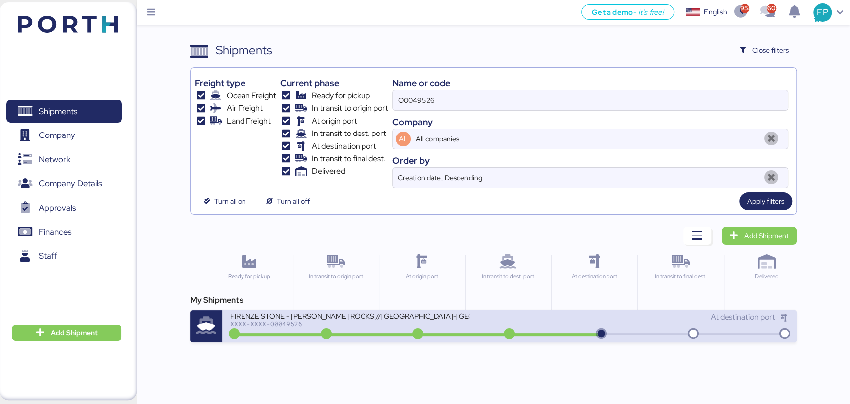
click at [445, 319] on div "FIRENZE STONE - [PERSON_NAME] ROCKS //[GEOGRAPHIC_DATA]-[GEOGRAPHIC_DATA] // 1X…" at bounding box center [349, 315] width 239 height 8
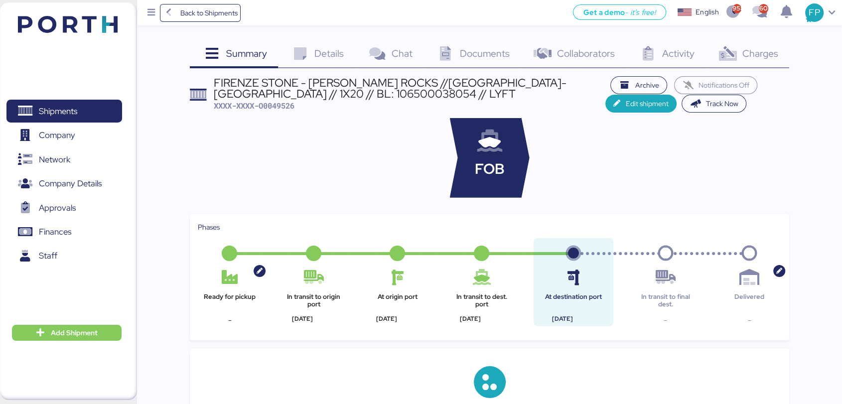
click at [761, 58] on span "Charges" at bounding box center [760, 53] width 36 height 13
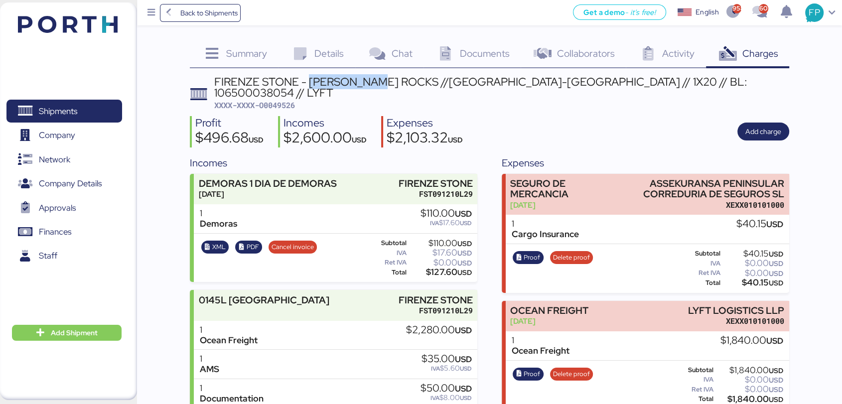
drag, startPoint x: 311, startPoint y: 79, endPoint x: 197, endPoint y: 71, distance: 114.9
click at [389, 79] on div "FIRENZE STONE - [PERSON_NAME] ROCKS //[GEOGRAPHIC_DATA]-[GEOGRAPHIC_DATA] // 1X…" at bounding box center [501, 87] width 575 height 22
copy div "[PERSON_NAME] ROCKS"
click at [441, 269] on div "$127.60 USD" at bounding box center [440, 272] width 63 height 7
click at [440, 269] on div "$127.60 USD" at bounding box center [440, 272] width 63 height 7
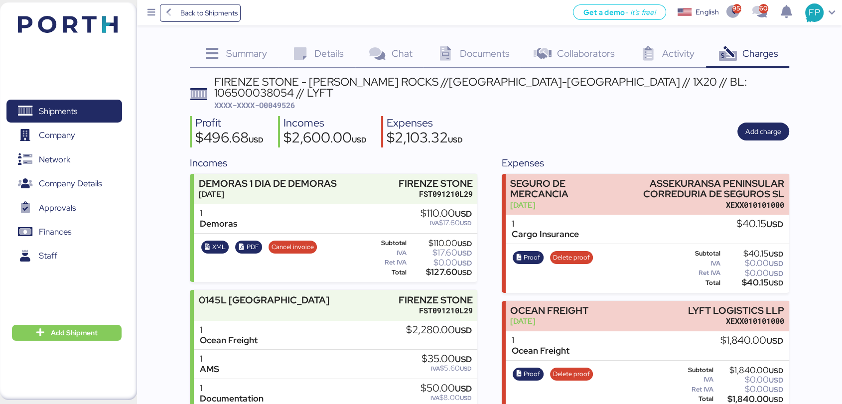
click at [438, 269] on div "$127.60 USD" at bounding box center [440, 272] width 63 height 7
copy div "127.60"
click at [319, 55] on span "Details" at bounding box center [328, 53] width 29 height 13
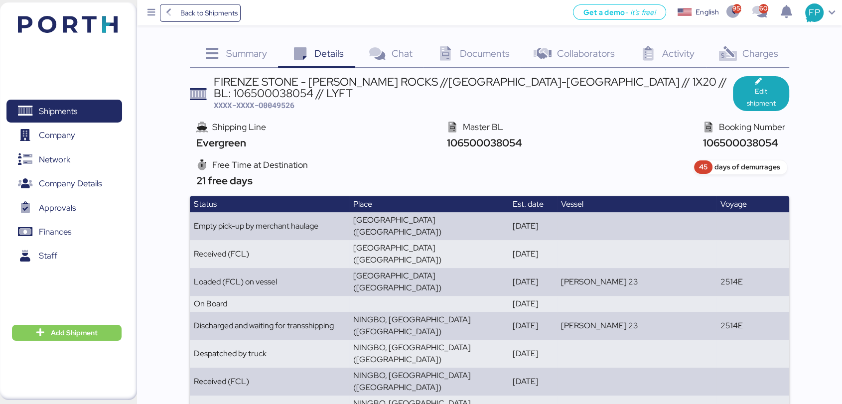
click at [474, 136] on span "106500038054" at bounding box center [483, 142] width 78 height 13
copy span "106500038054"
click at [278, 100] on span "XXXX-XXXX-O0049526" at bounding box center [254, 105] width 81 height 10
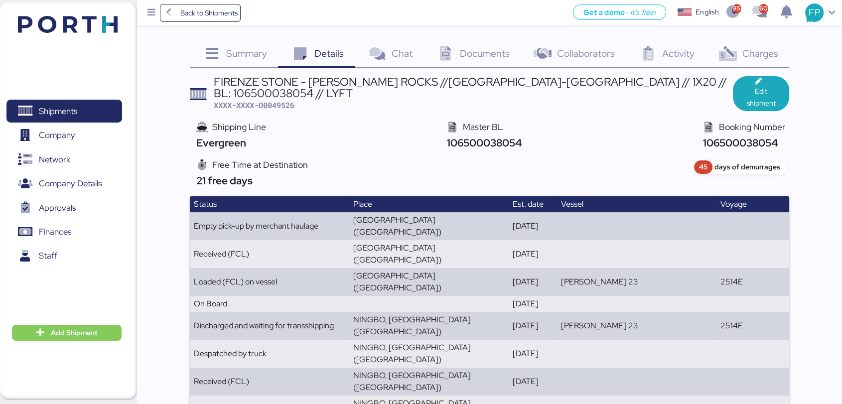
click at [282, 100] on span "XXXX-XXXX-O0049526" at bounding box center [254, 105] width 81 height 10
copy span "O0049526"
drag, startPoint x: 239, startPoint y: 61, endPoint x: 239, endPoint y: 69, distance: 8.0
click at [239, 60] on div "Summary 0" at bounding box center [234, 54] width 88 height 27
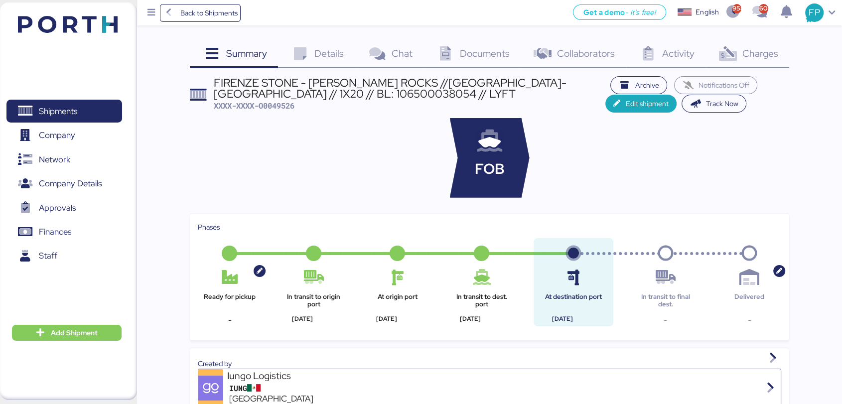
click at [411, 85] on div "FIRENZE STONE - [PERSON_NAME] ROCKS //[GEOGRAPHIC_DATA]-[GEOGRAPHIC_DATA] // 1X…" at bounding box center [410, 88] width 392 height 22
copy div "[GEOGRAPHIC_DATA]"
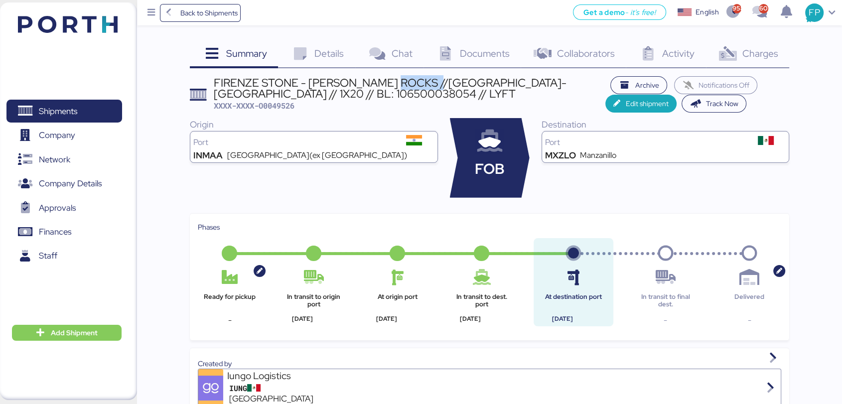
click at [472, 84] on div "FIRENZE STONE - [PERSON_NAME] ROCKS //[GEOGRAPHIC_DATA]-[GEOGRAPHIC_DATA] // 1X…" at bounding box center [410, 88] width 392 height 22
copy div "MANZANILLO"
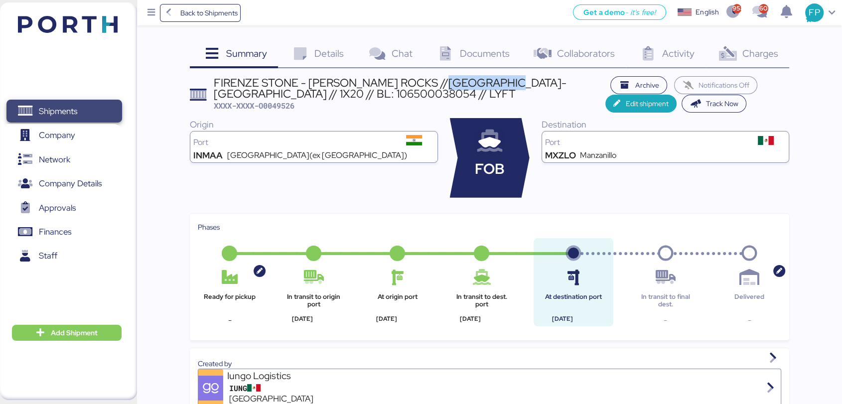
click at [84, 112] on span "Shipments" at bounding box center [63, 111] width 107 height 14
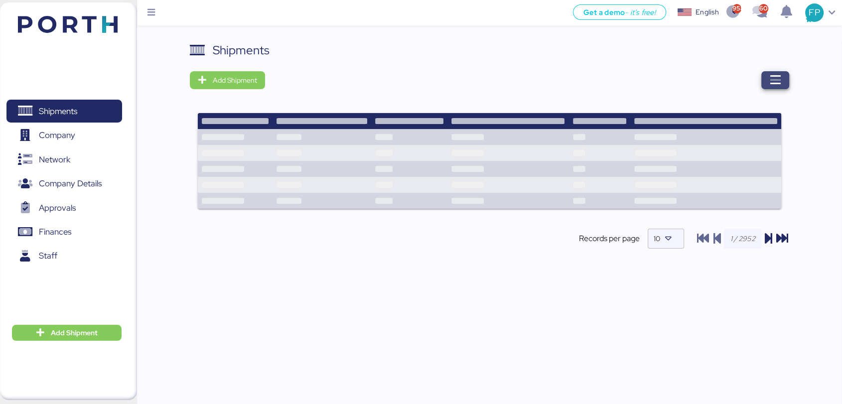
click at [782, 77] on span "button" at bounding box center [775, 80] width 28 height 18
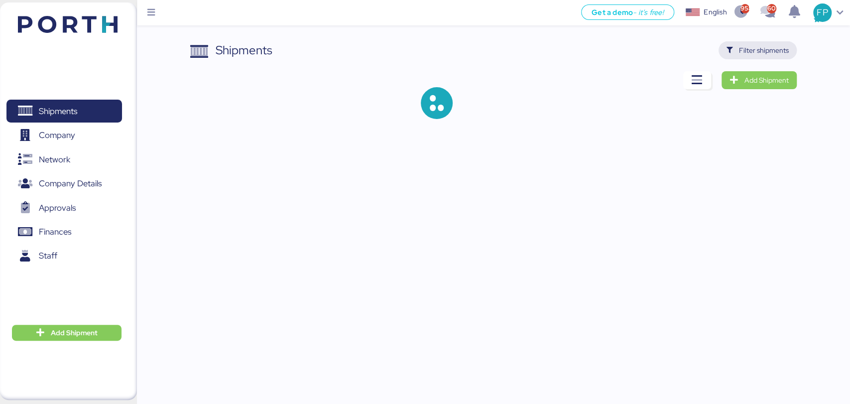
click at [768, 47] on span "Filter shipments" at bounding box center [764, 50] width 50 height 12
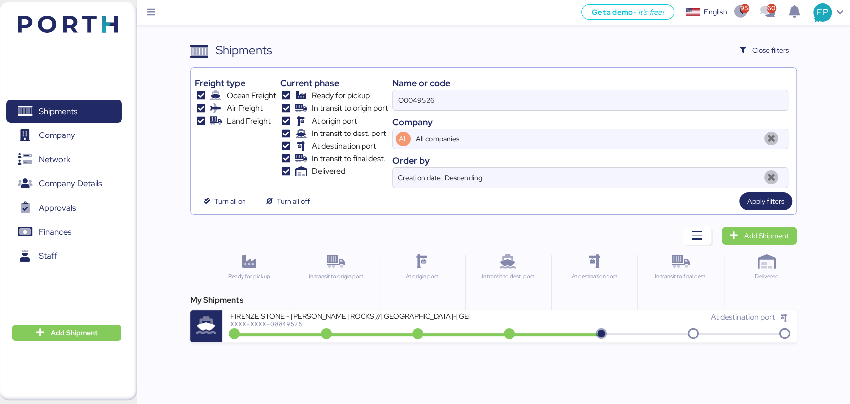
click at [415, 104] on input "O0049526" at bounding box center [590, 100] width 395 height 20
paste input "50675"
type input "O0050675"
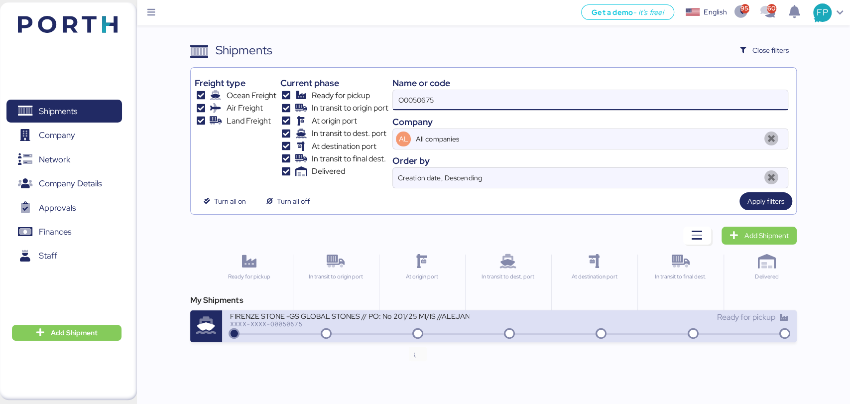
click at [401, 331] on icon at bounding box center [418, 334] width 48 height 11
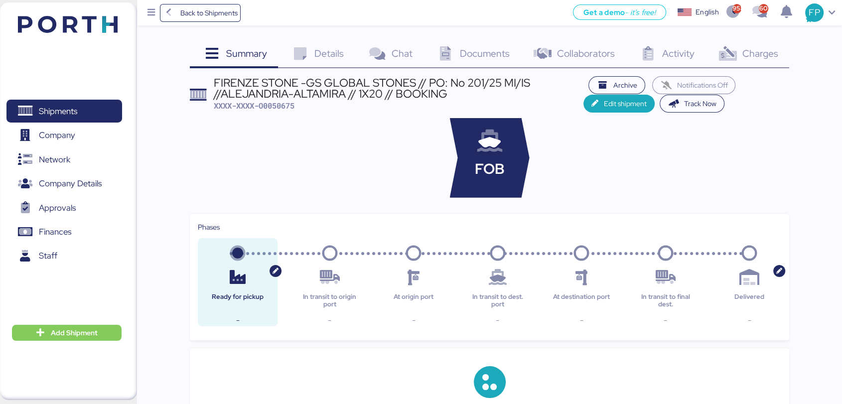
click at [757, 61] on div "Charges 0" at bounding box center [747, 54] width 83 height 27
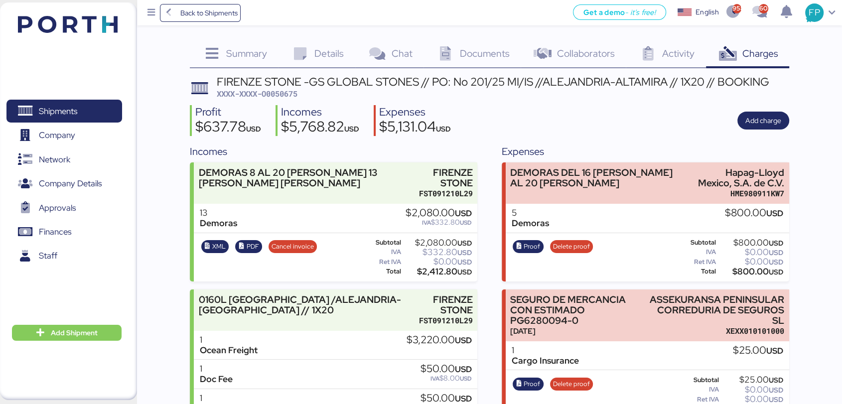
click at [435, 272] on div "$2,412.80 USD" at bounding box center [437, 271] width 69 height 7
copy div "2,412.80"
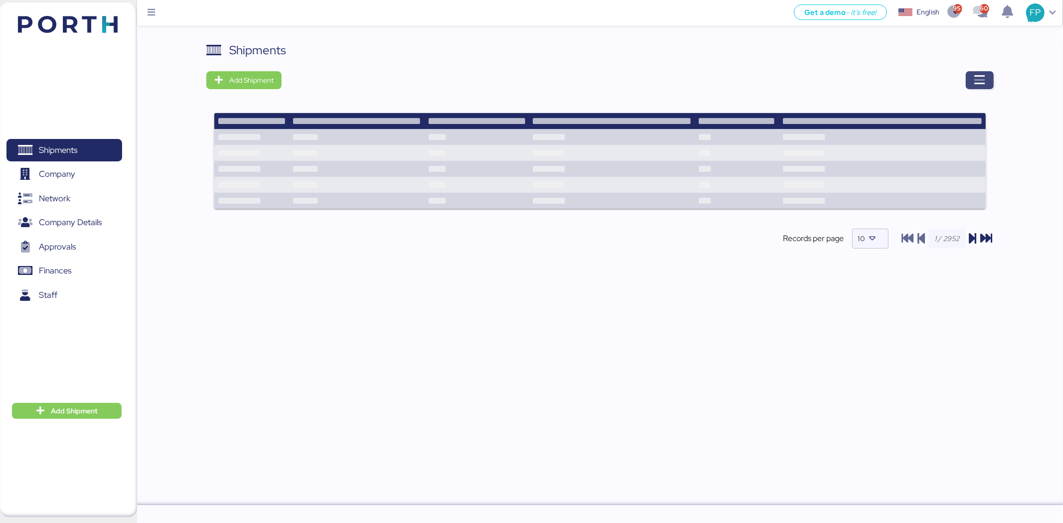
click at [972, 81] on span "button" at bounding box center [980, 80] width 28 height 18
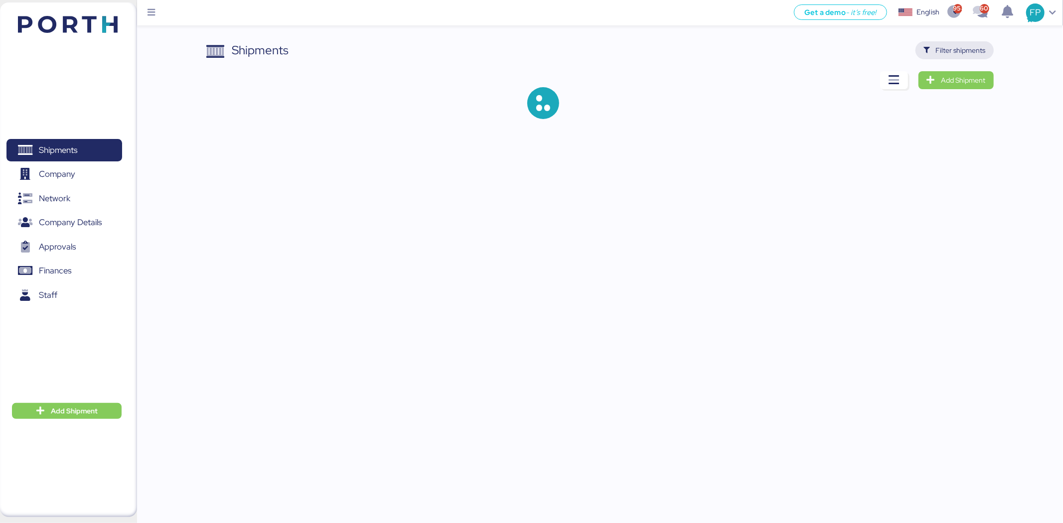
click at [950, 42] on span "Filter shipments" at bounding box center [954, 50] width 78 height 18
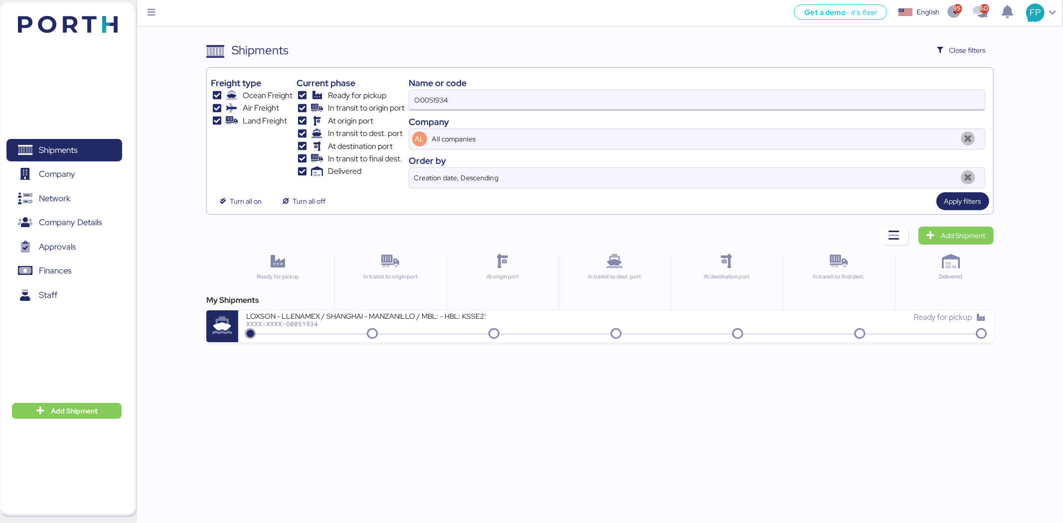
click at [440, 106] on input "O0051934" at bounding box center [696, 100] width 575 height 20
paste input "2081"
type input "O0052081"
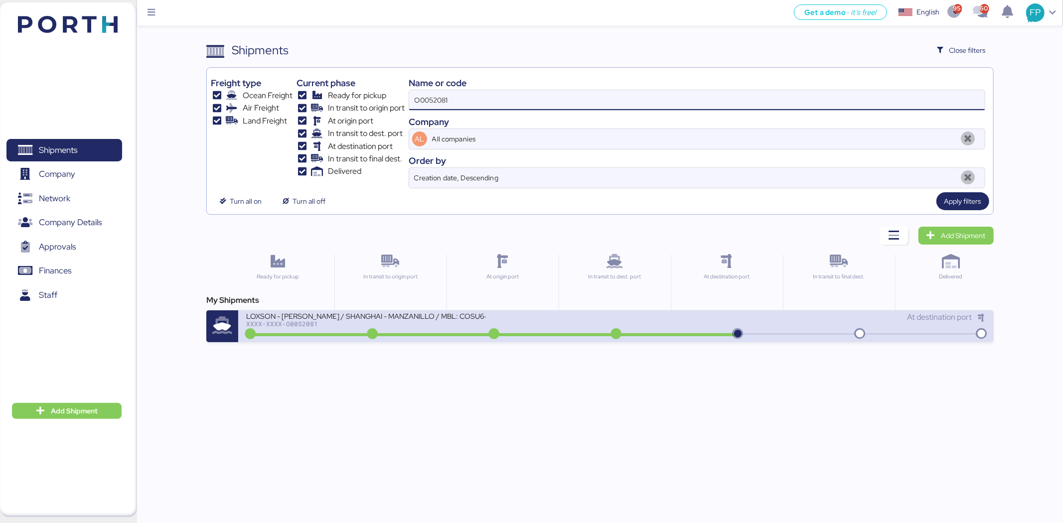
click at [476, 313] on div "LOXSON - [PERSON_NAME] / SHANGHAI - MANZANILLO / MBL: COSU6425906130 - HBL: KSS…" at bounding box center [365, 315] width 239 height 8
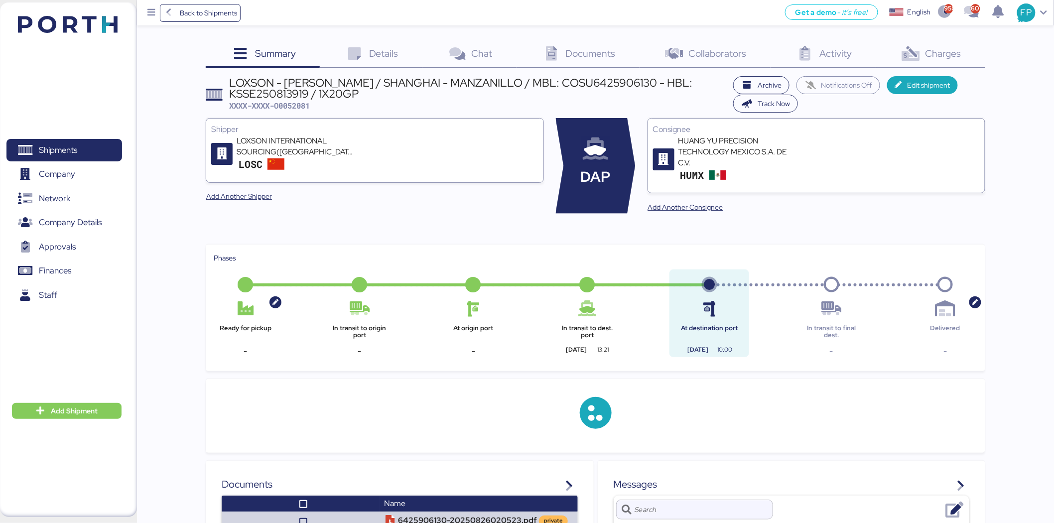
click at [967, 55] on div "Charges 0" at bounding box center [930, 54] width 109 height 27
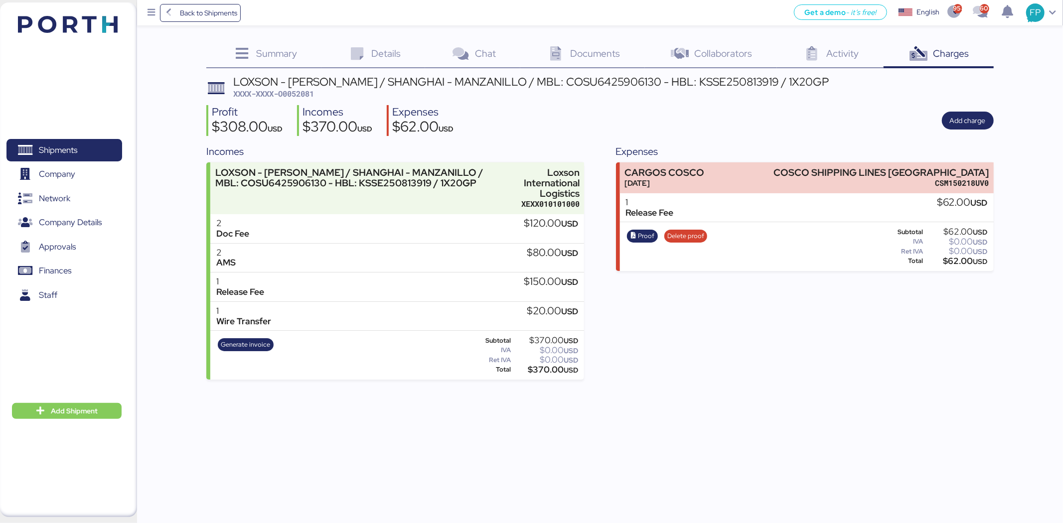
click at [307, 91] on span "XXXX-XXXX-O0052081" at bounding box center [273, 94] width 81 height 10
copy span "O0052081"
drag, startPoint x: 826, startPoint y: 167, endPoint x: 1058, endPoint y: 181, distance: 233.0
click at [997, 168] on div "Summary 0 Details 0 Chat 0 Documents 0 Collaborators 0 Activity 0 Charges 0 LOX…" at bounding box center [531, 190] width 1063 height 380
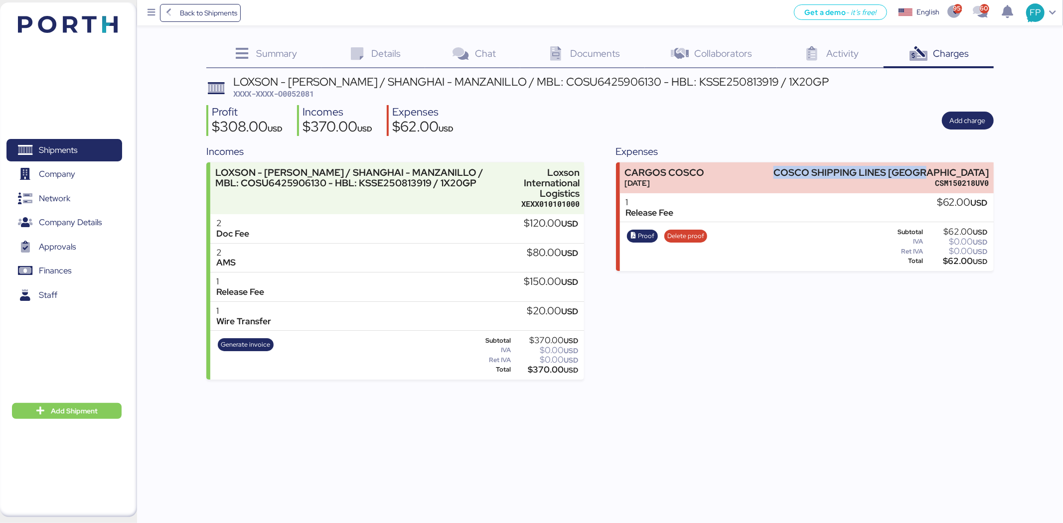
copy div "COSCO SHIPPING LINES [GEOGRAPHIC_DATA]"
click at [568, 78] on div "LOXSON - [PERSON_NAME] / SHANGHAI - MANZANILLO / MBL: COSU6425906130 - HBL: KSS…" at bounding box center [530, 81] width 595 height 11
click at [568, 80] on div "LOXSON - [PERSON_NAME] / SHANGHAI - MANZANILLO / MBL: COSU6425906130 - HBL: KSS…" at bounding box center [530, 81] width 595 height 11
copy div "COSU6425906130"
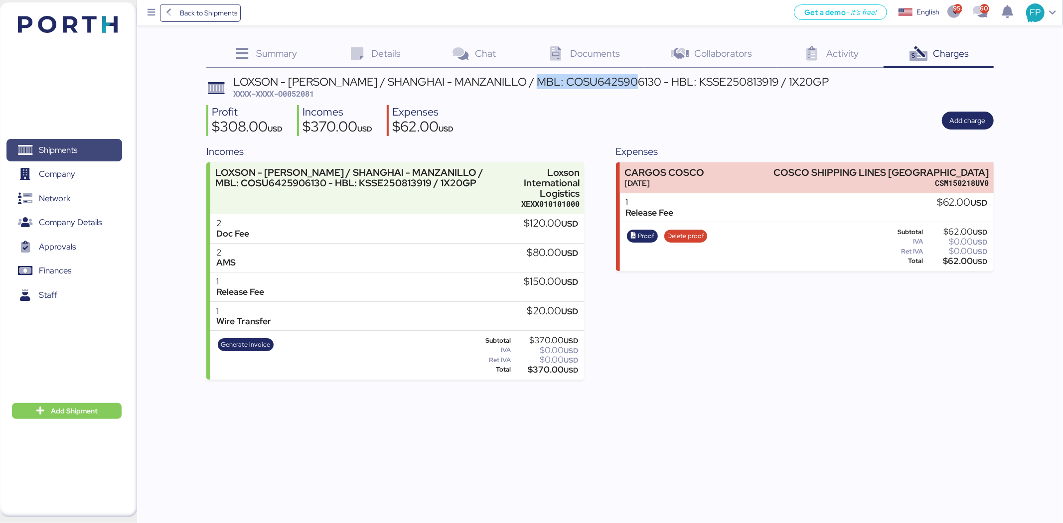
click at [88, 149] on span "Shipments" at bounding box center [63, 150] width 107 height 14
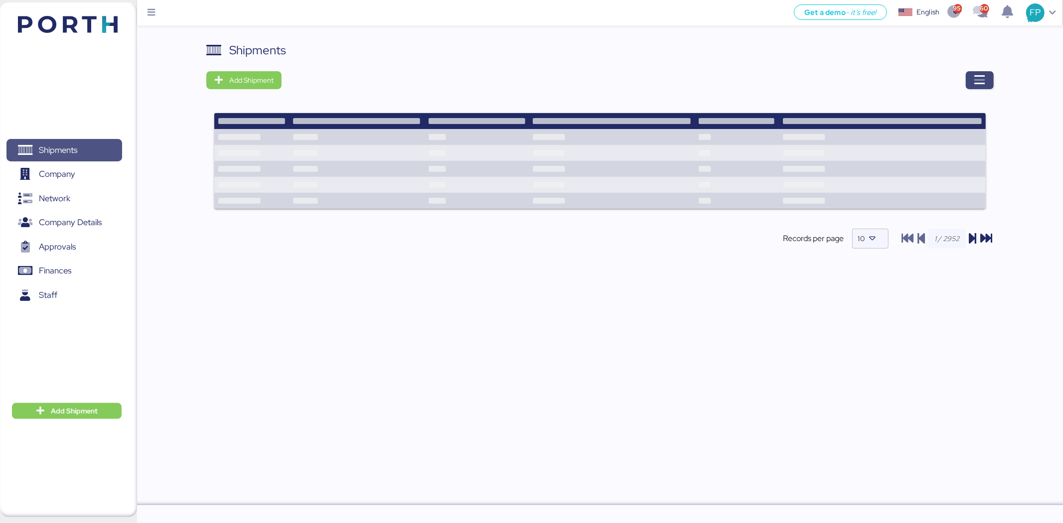
click at [977, 83] on icon "button" at bounding box center [979, 80] width 12 height 12
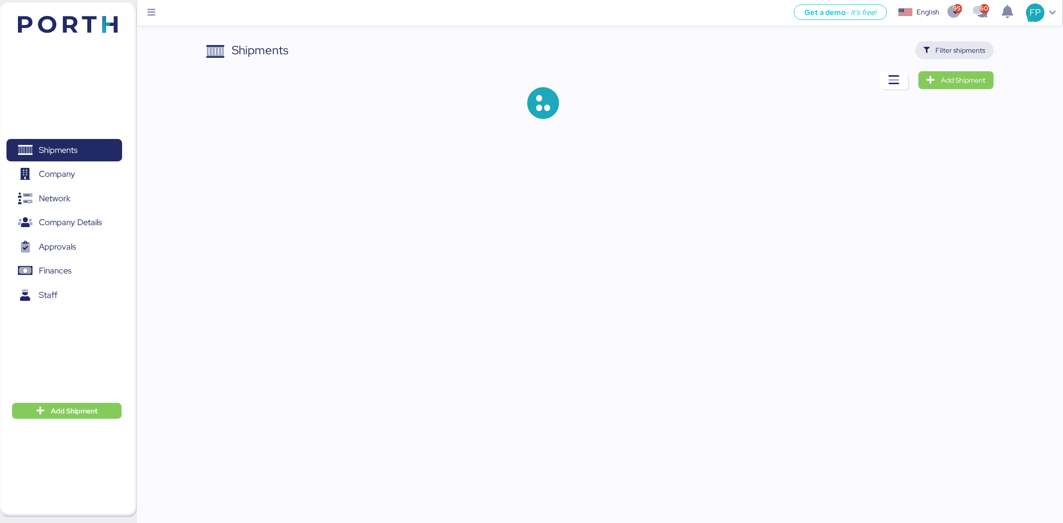
click at [973, 48] on span "Filter shipments" at bounding box center [961, 50] width 50 height 12
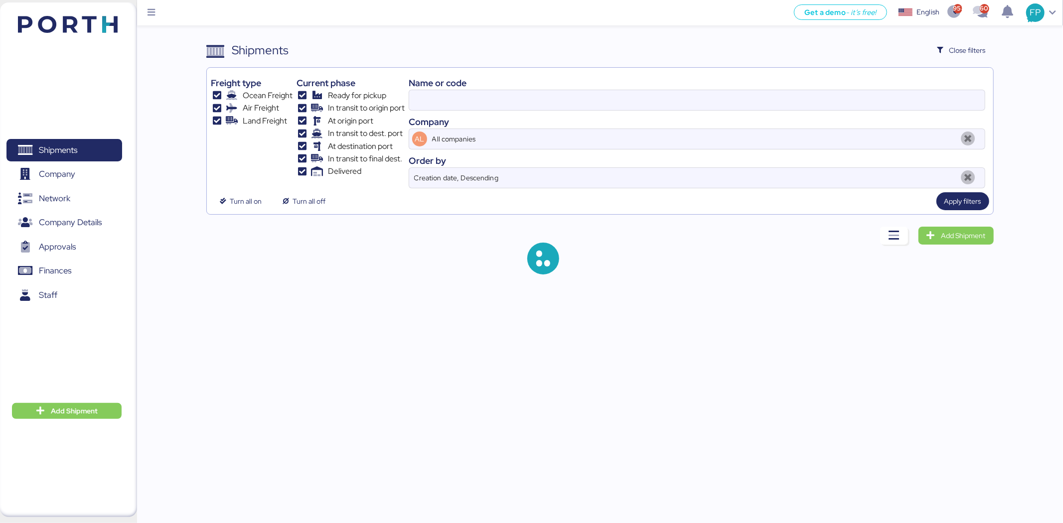
type input "O0050675"
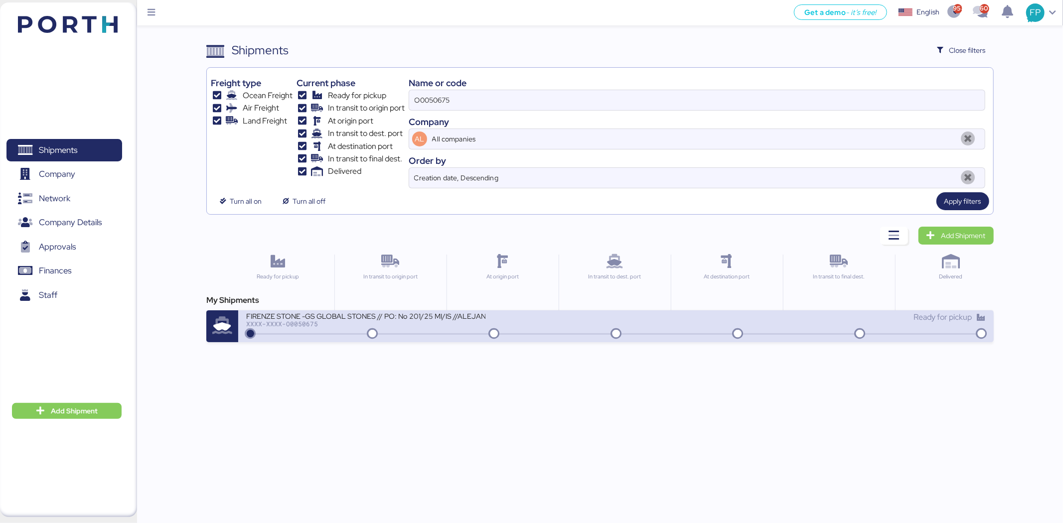
click at [409, 326] on div "XXXX-XXXX-O0050675" at bounding box center [365, 323] width 239 height 7
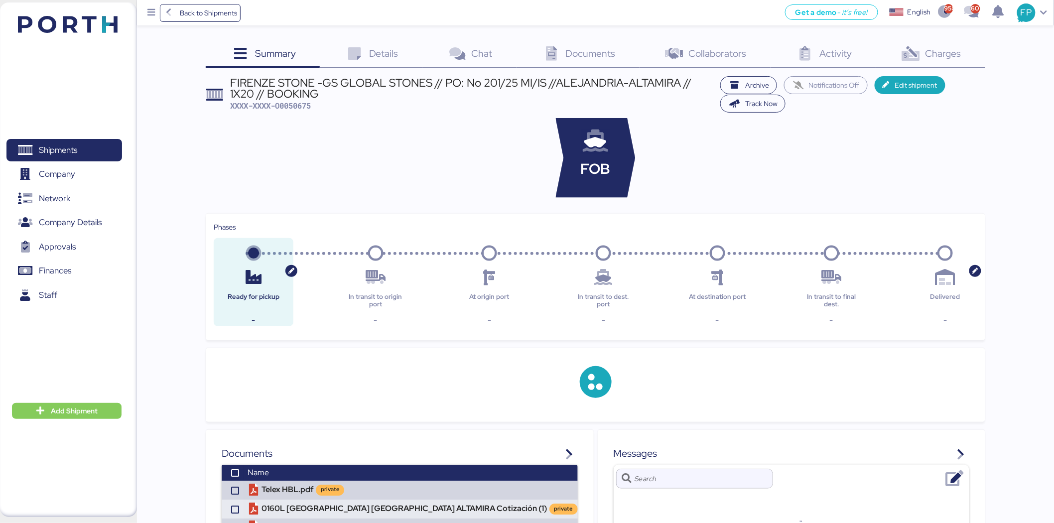
click at [953, 56] on span "Charges" at bounding box center [944, 53] width 36 height 13
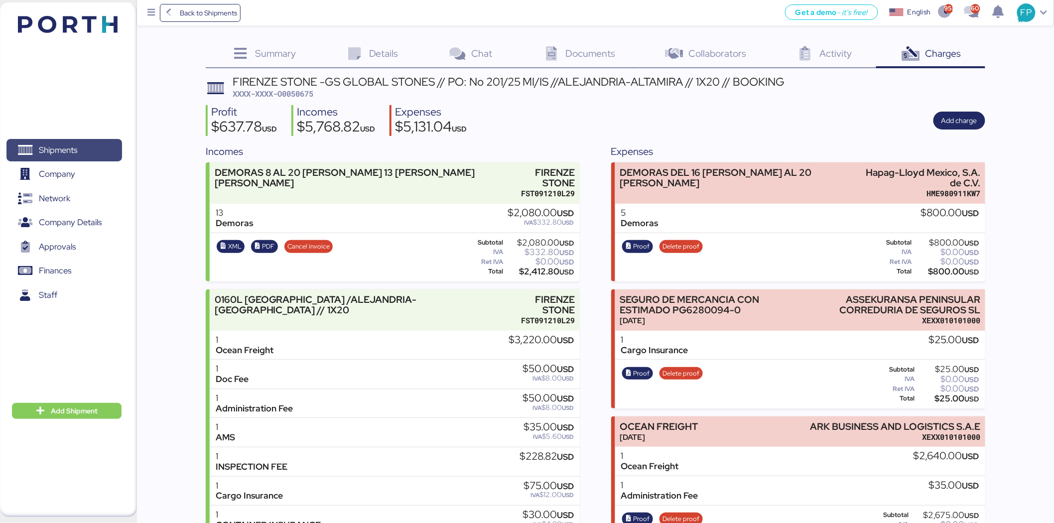
click at [77, 148] on span "Shipments" at bounding box center [58, 150] width 38 height 14
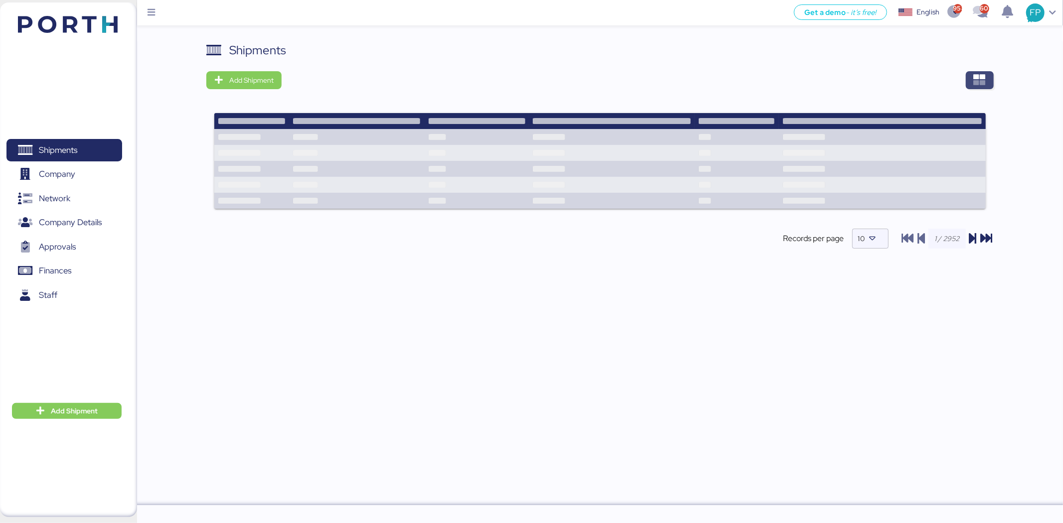
click at [987, 81] on span "button" at bounding box center [980, 80] width 28 height 18
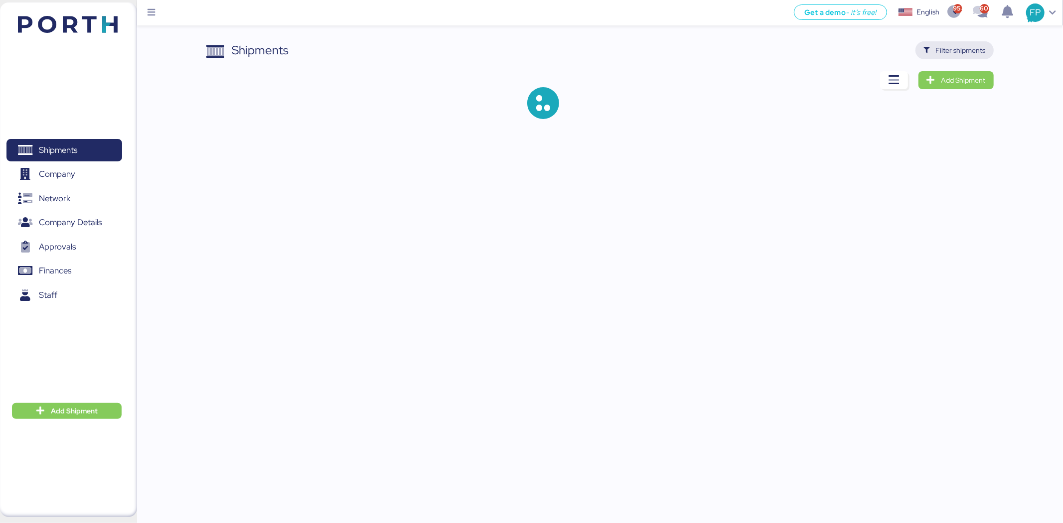
click at [973, 58] on span "Filter shipments" at bounding box center [954, 50] width 78 height 18
